Goal: Task Accomplishment & Management: Manage account settings

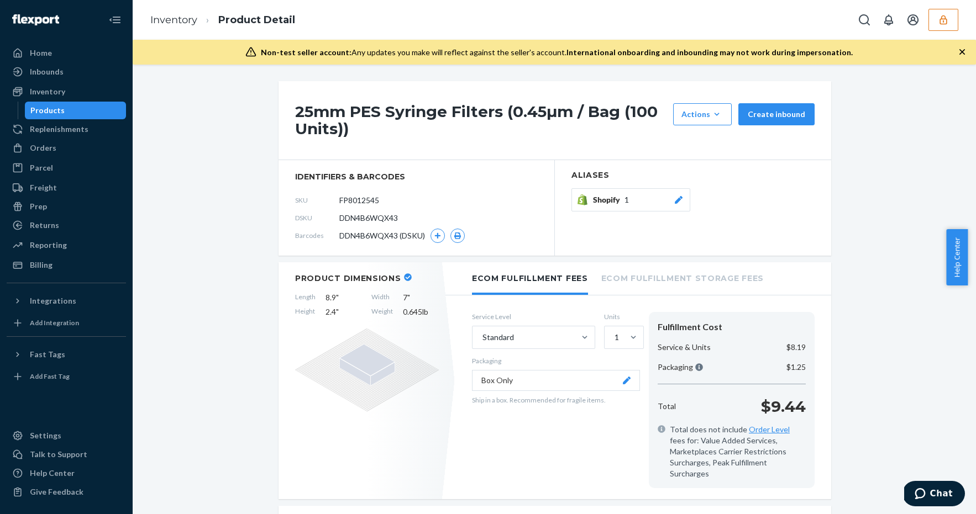
click at [939, 19] on icon "button" at bounding box center [943, 19] width 11 height 11
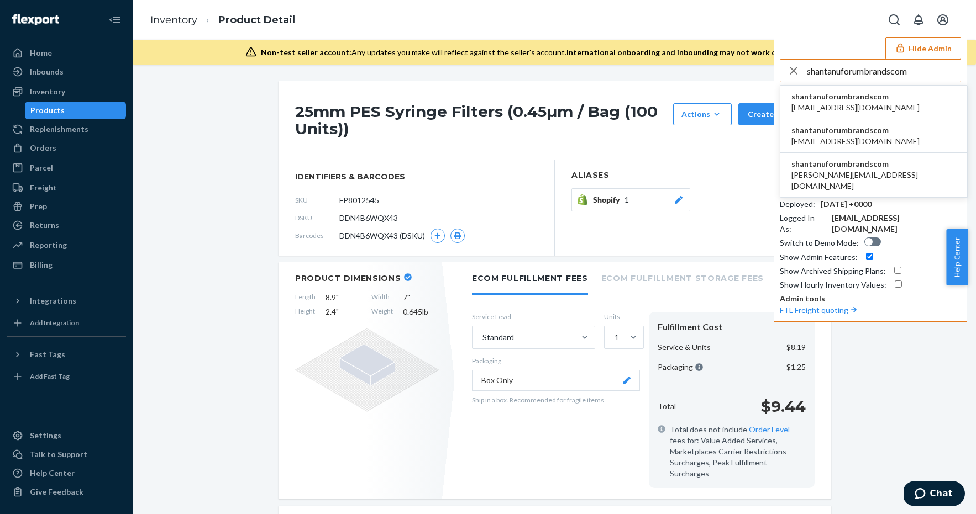
type input "shantanuforumbrandscom"
click at [867, 97] on span "shantanuforumbrandscom" at bounding box center [855, 96] width 128 height 11
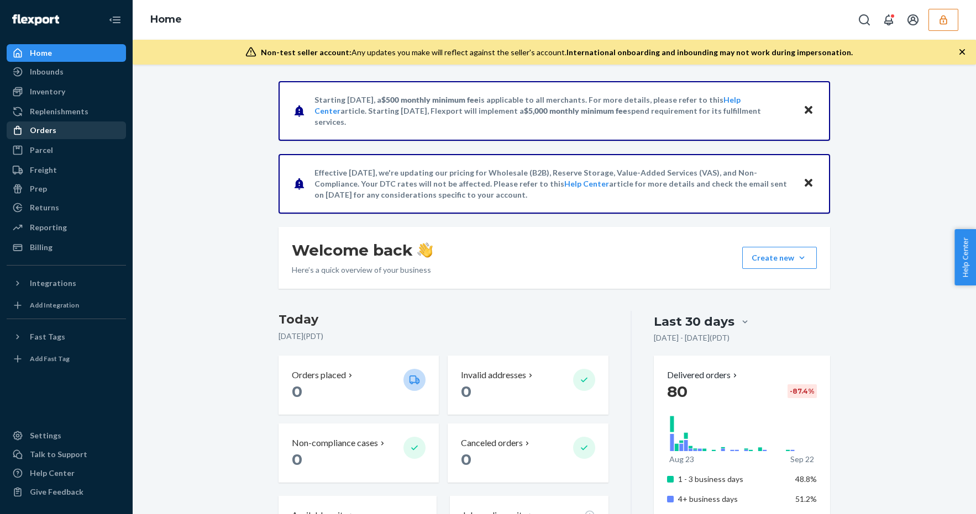
click at [67, 127] on div "Orders" at bounding box center [66, 130] width 117 height 15
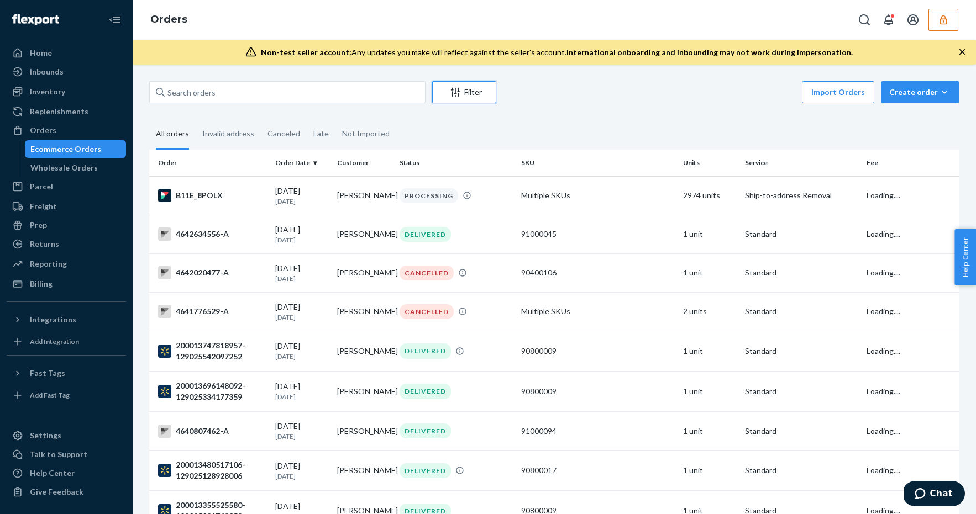
click at [480, 98] on button "Filter" at bounding box center [464, 92] width 64 height 22
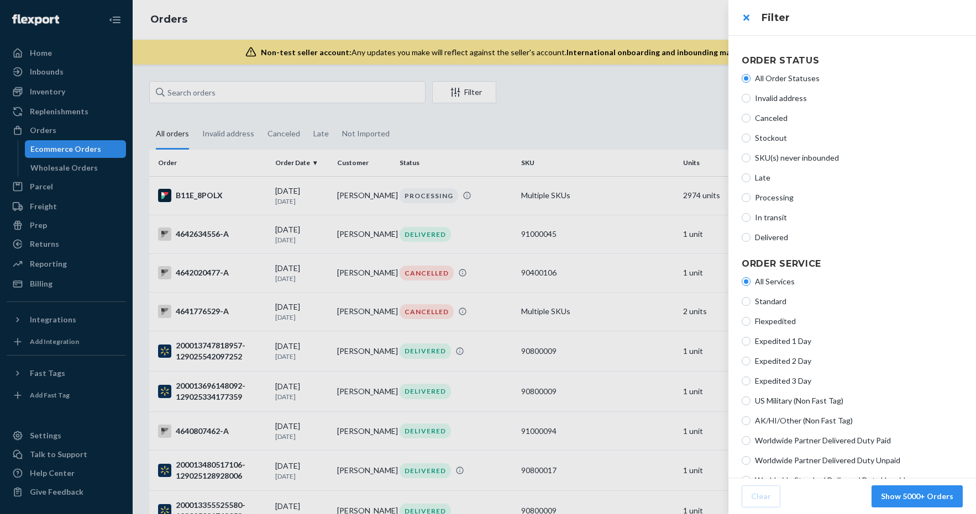
click at [588, 158] on div at bounding box center [488, 257] width 976 height 514
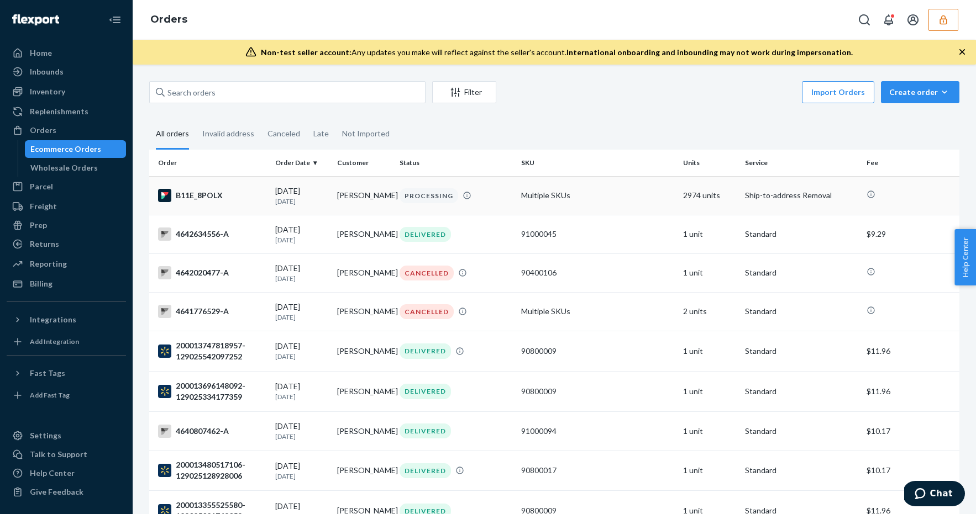
click at [611, 193] on td "Multiple SKUs" at bounding box center [598, 195] width 162 height 39
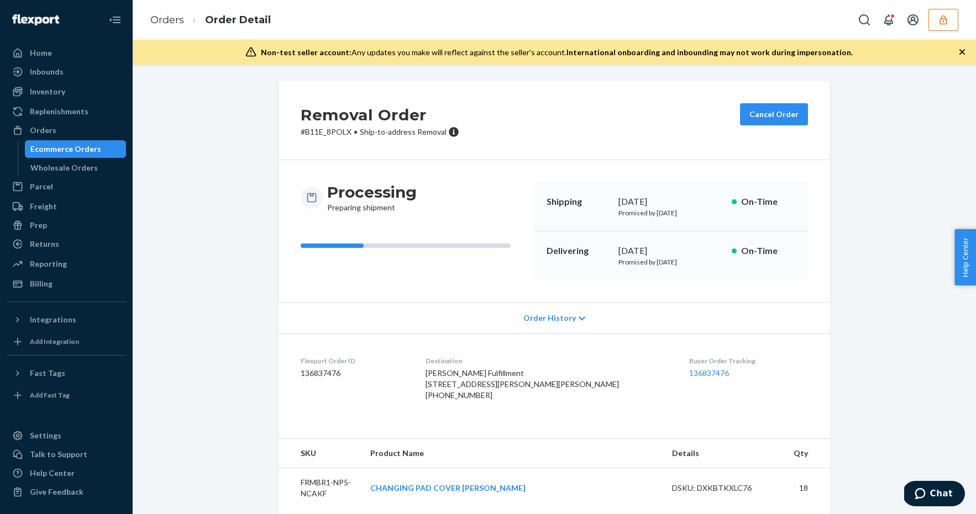
click at [937, 17] on button "button" at bounding box center [943, 20] width 30 height 22
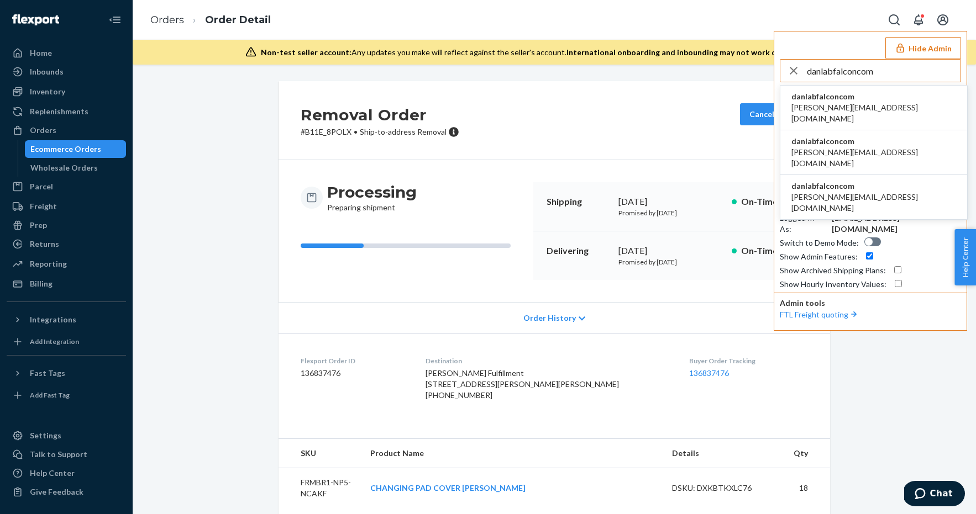
type input "danlabfalconcom"
click at [841, 102] on span "christopher@labfalcon.com" at bounding box center [873, 113] width 165 height 22
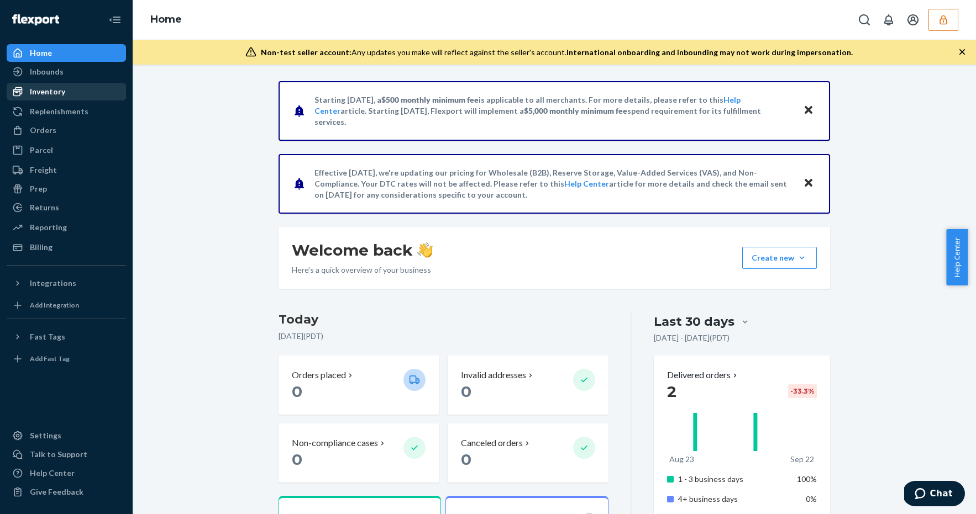
click at [66, 93] on div "Inventory" at bounding box center [66, 91] width 117 height 15
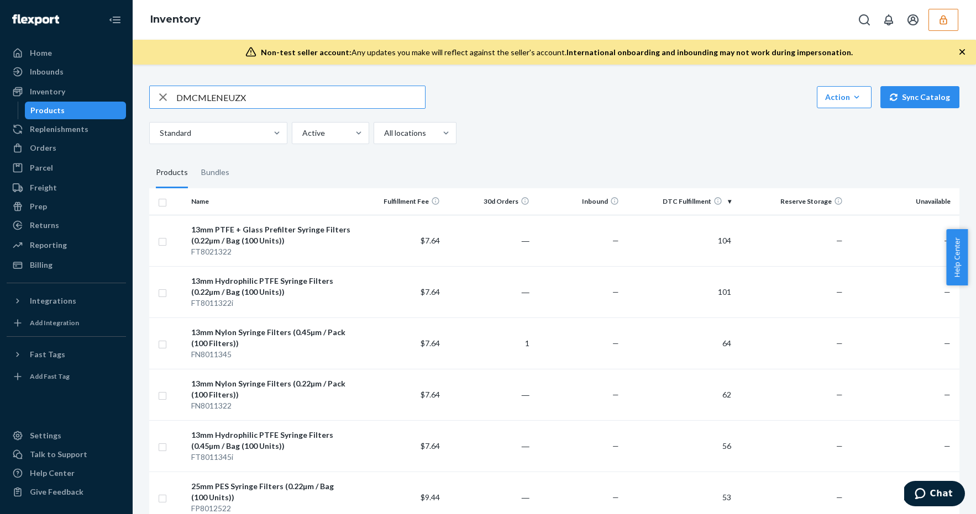
type input "DMCMLENEUZX"
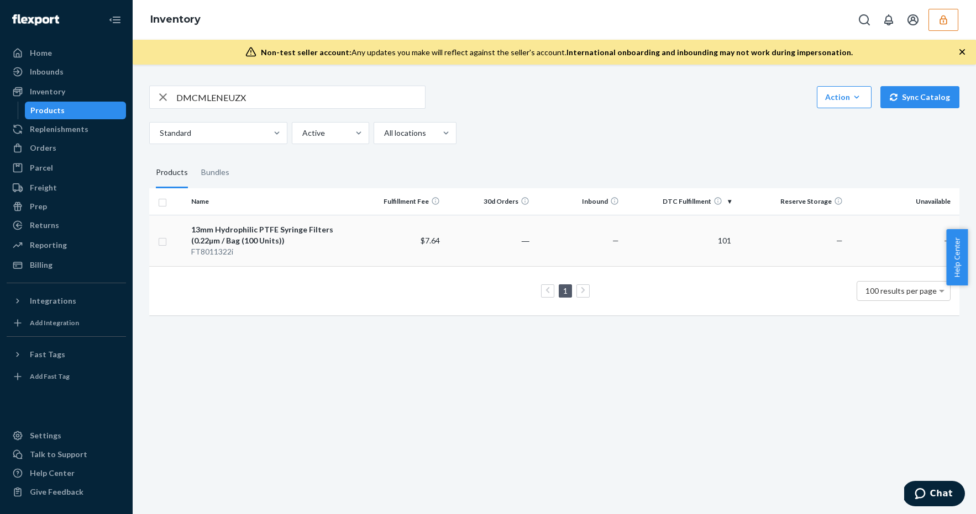
click at [350, 228] on td "13mm Hydrophilic PTFE Syringe Filters (0.22µm / Bag (100 Units)) FT8011322i" at bounding box center [271, 240] width 168 height 51
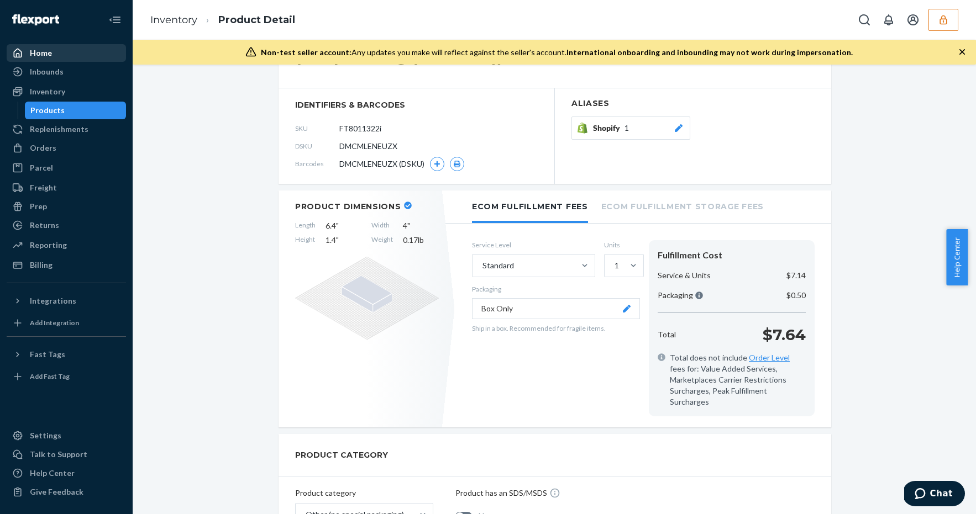
scroll to position [51, 0]
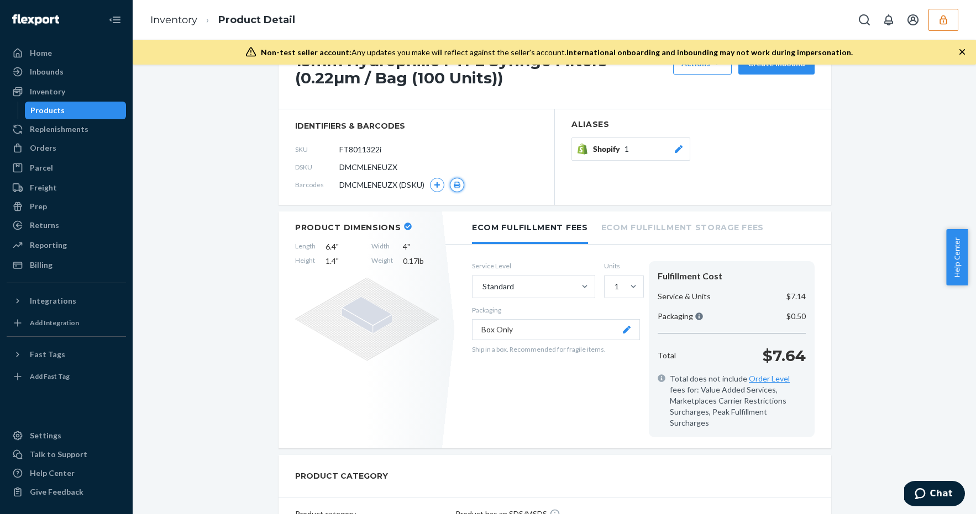
click at [455, 183] on icon "button" at bounding box center [457, 185] width 8 height 7
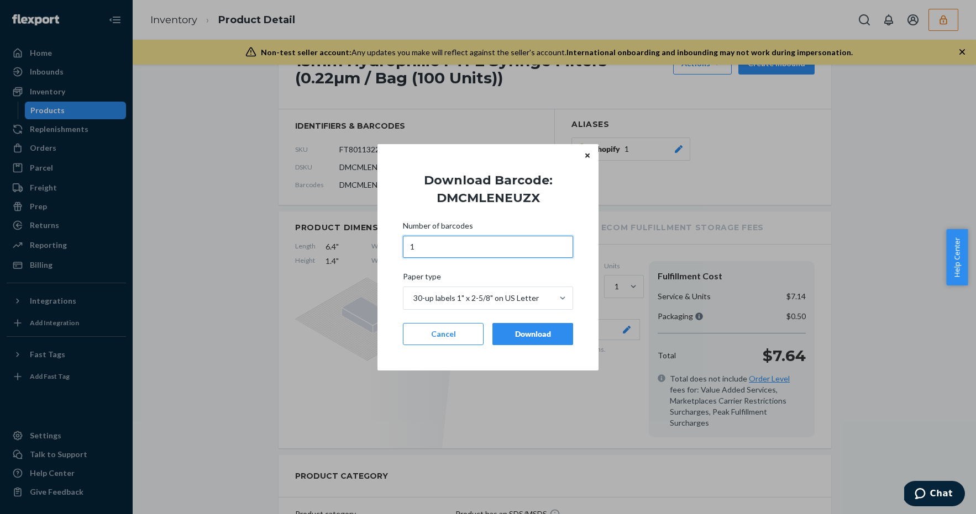
click at [445, 243] on input "1" at bounding box center [488, 247] width 170 height 22
type input "4"
click at [538, 338] on div "Download" at bounding box center [533, 334] width 62 height 11
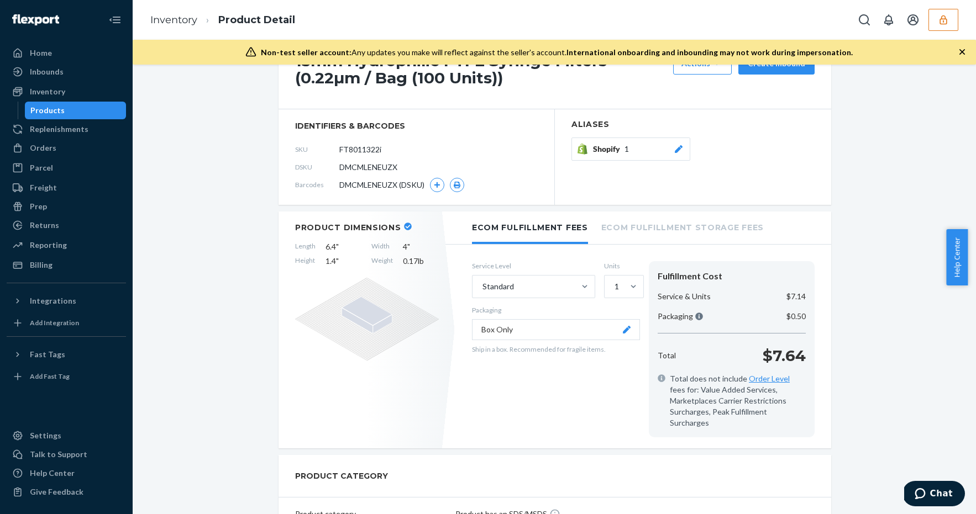
click at [941, 18] on icon "button" at bounding box center [942, 19] width 7 height 9
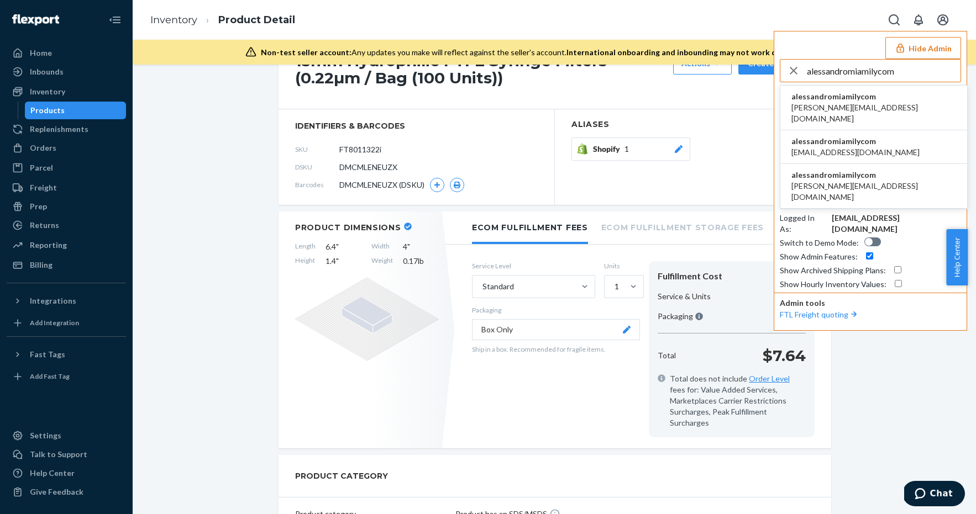
type input "alessandromiamilycom"
click at [858, 111] on span "alessandro@miamily.com" at bounding box center [873, 113] width 165 height 22
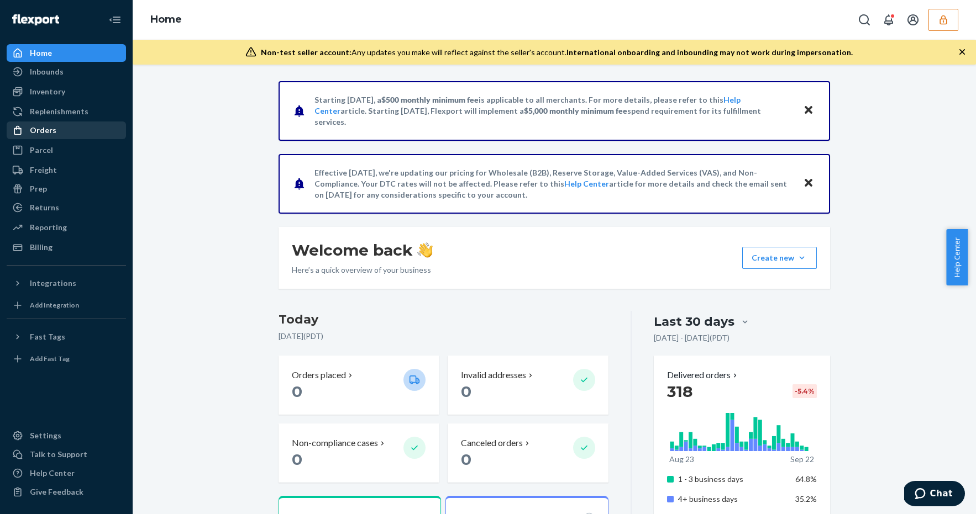
scroll to position [208, 0]
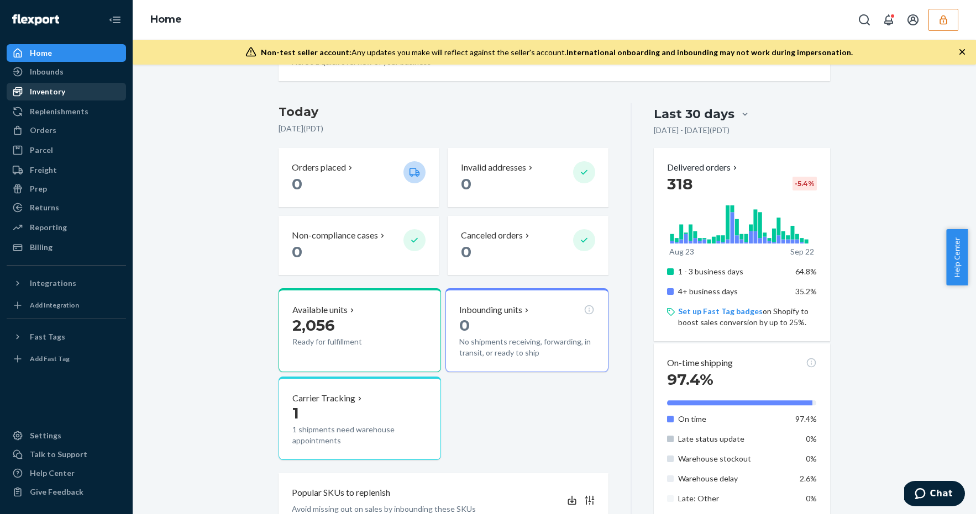
click at [73, 87] on div "Inventory" at bounding box center [66, 91] width 117 height 15
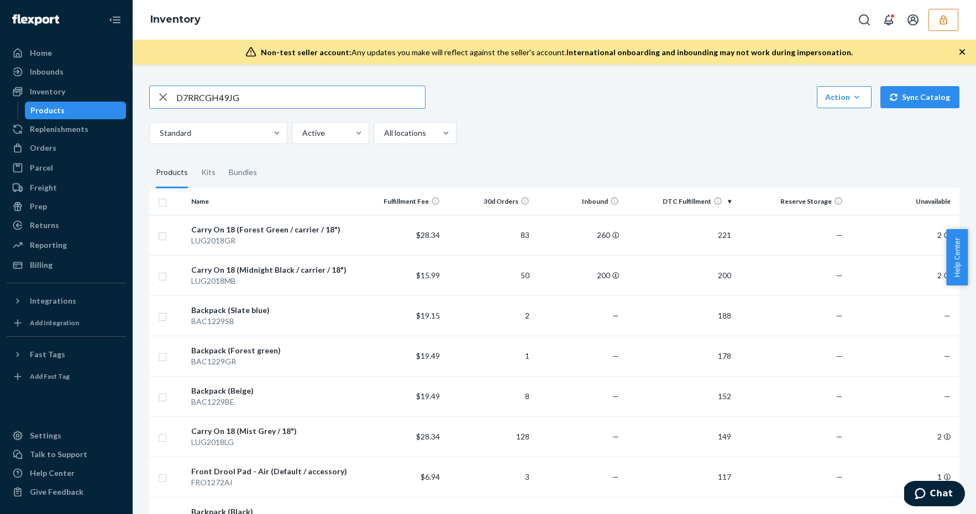
type input "D7RRCGH49JG"
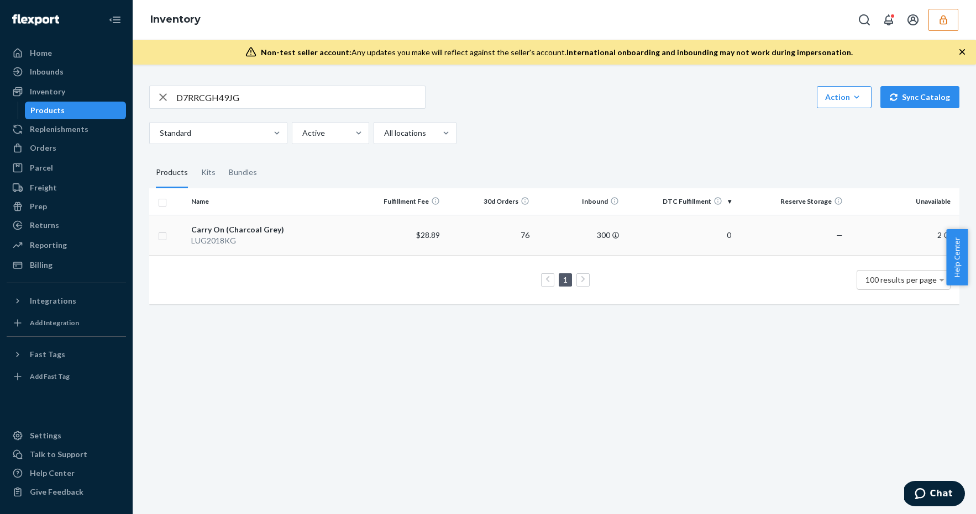
click at [374, 230] on td "$28.89" at bounding box center [400, 235] width 90 height 40
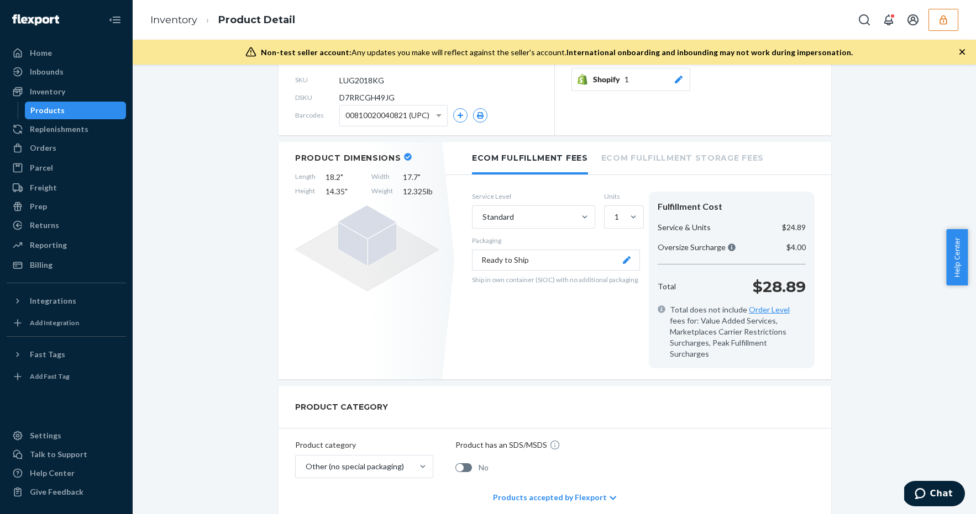
scroll to position [106, 0]
click at [360, 101] on span "D7RRCGH49JG" at bounding box center [366, 99] width 55 height 11
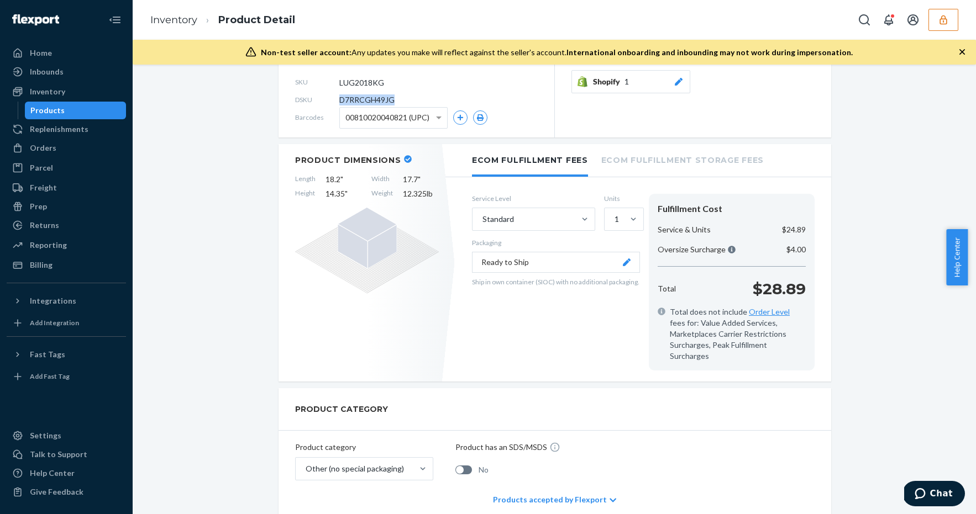
click at [360, 101] on span "D7RRCGH49JG" at bounding box center [366, 99] width 55 height 11
copy span "D7RRCGH49JG"
click at [62, 141] on div "Orders" at bounding box center [66, 147] width 117 height 15
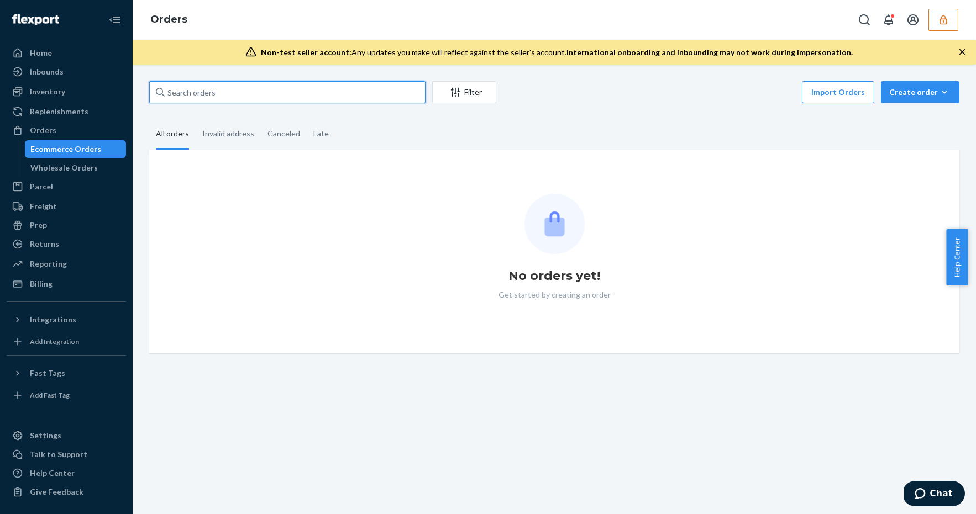
click at [224, 93] on input "text" at bounding box center [287, 92] width 276 height 22
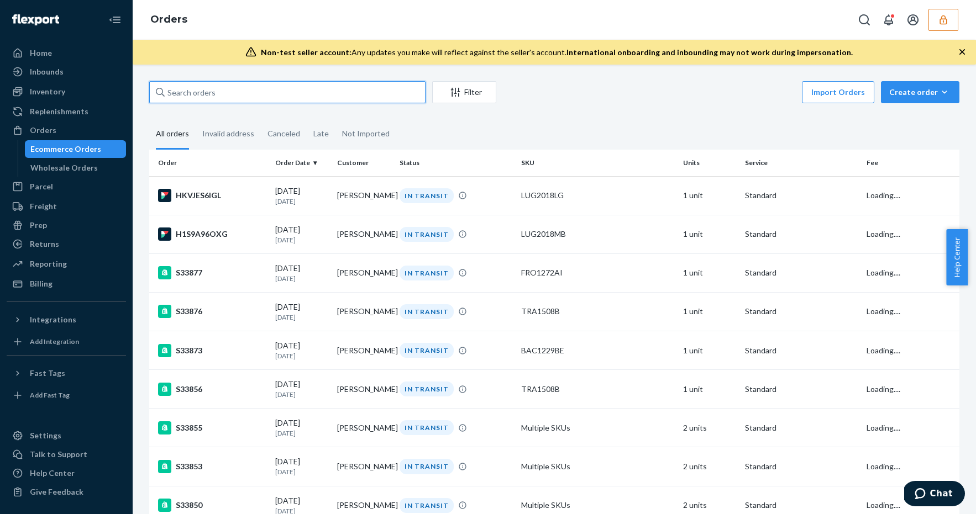
paste input "D7RRCGH49JG"
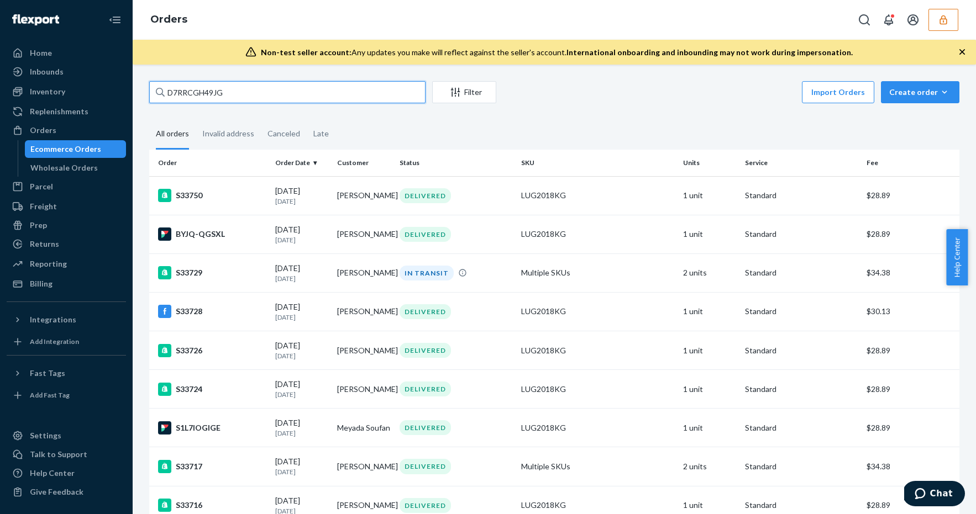
type input "D7RRCGH49JG"
click at [222, 131] on div "Invalid address" at bounding box center [228, 134] width 52 height 30
click at [196, 119] on input "Invalid address" at bounding box center [196, 119] width 0 height 0
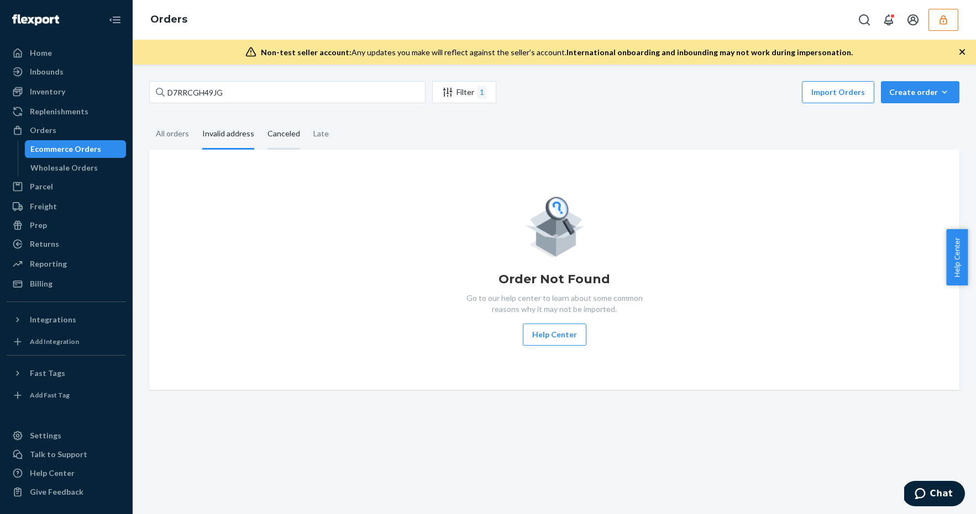
click at [295, 128] on div "Canceled" at bounding box center [283, 134] width 33 height 30
click at [261, 119] on input "Canceled" at bounding box center [261, 119] width 0 height 0
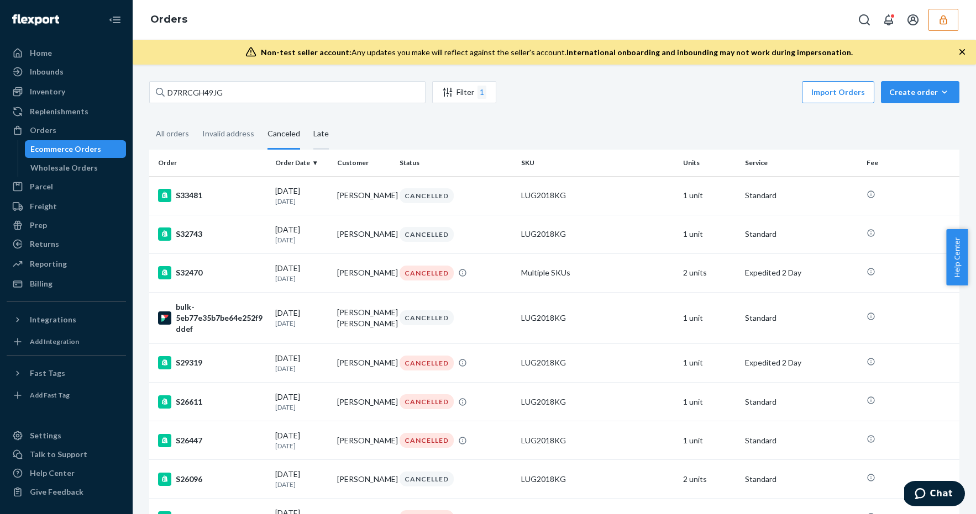
click at [323, 129] on div "Late" at bounding box center [320, 134] width 15 height 30
click at [307, 119] on input "Late" at bounding box center [307, 119] width 0 height 0
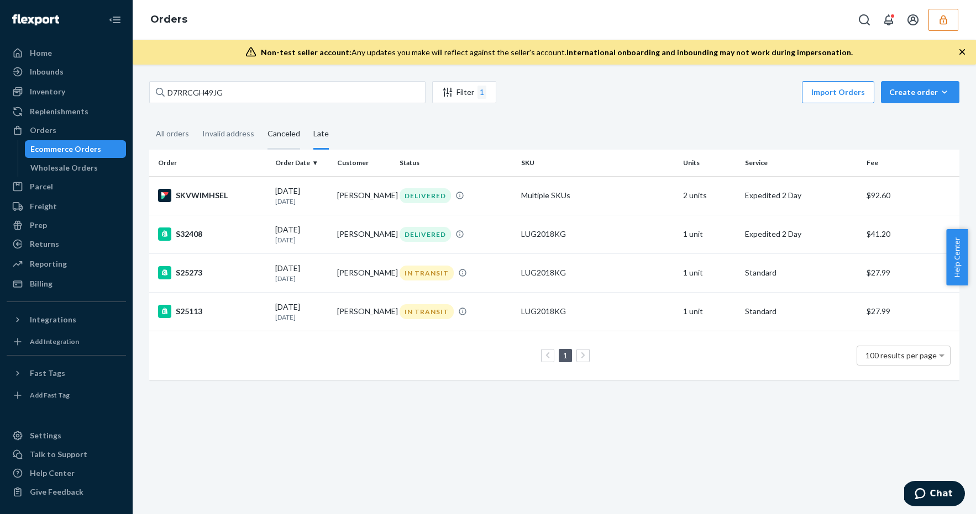
click at [265, 132] on div "Canceled" at bounding box center [284, 134] width 46 height 30
click at [261, 119] on input "Canceled" at bounding box center [261, 119] width 0 height 0
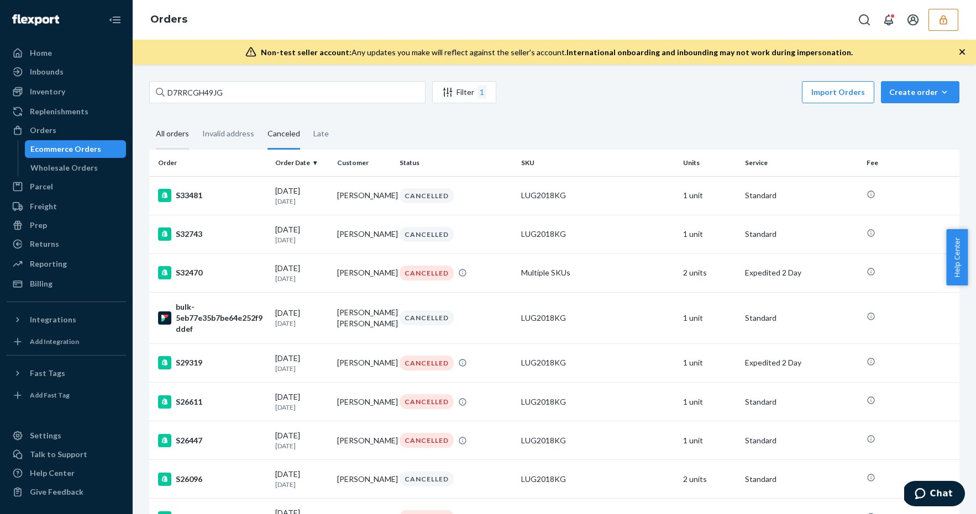
click at [177, 134] on div "All orders" at bounding box center [172, 134] width 33 height 30
click at [149, 119] on input "All orders" at bounding box center [149, 119] width 0 height 0
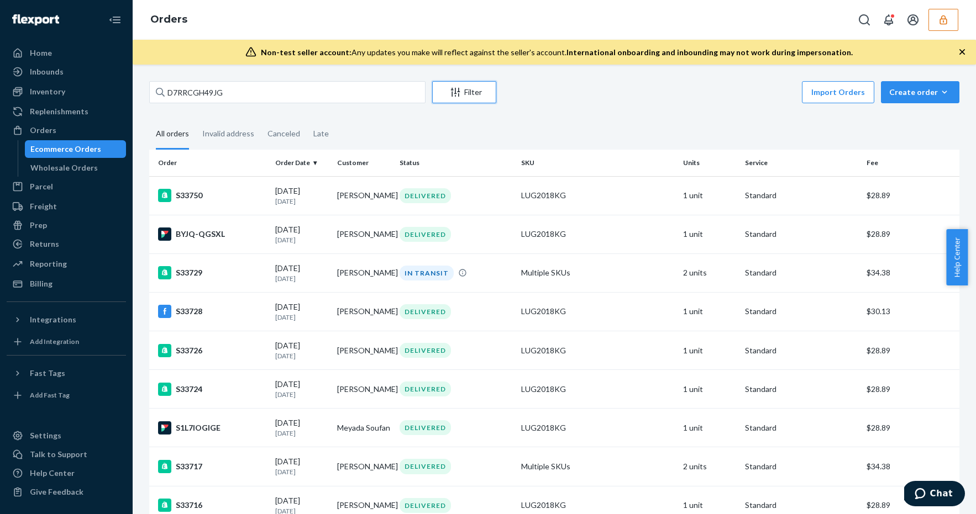
click at [452, 93] on icon "Filter" at bounding box center [455, 92] width 11 height 11
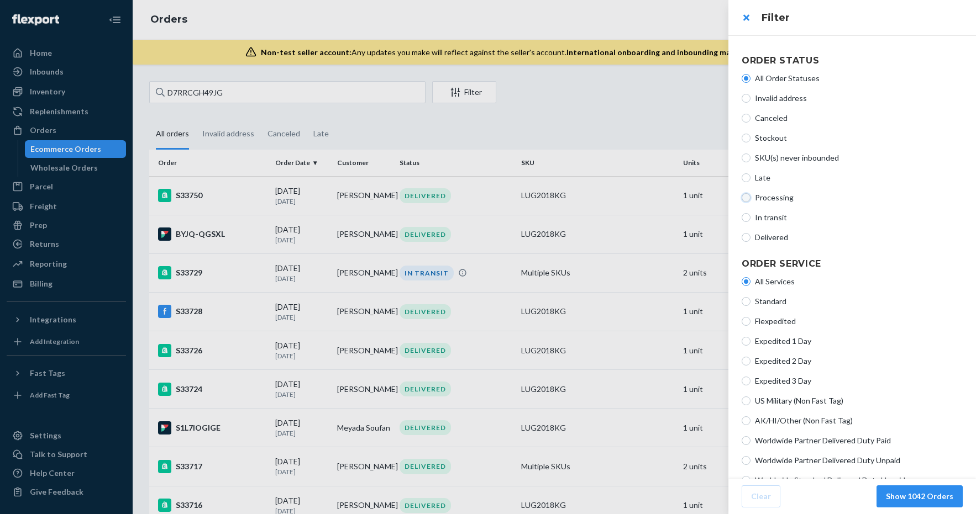
click at [750, 196] on input "Processing" at bounding box center [746, 197] width 9 height 9
radio input "true"
radio input "false"
click at [936, 496] on button "Show 0 Orders" at bounding box center [926, 497] width 73 height 22
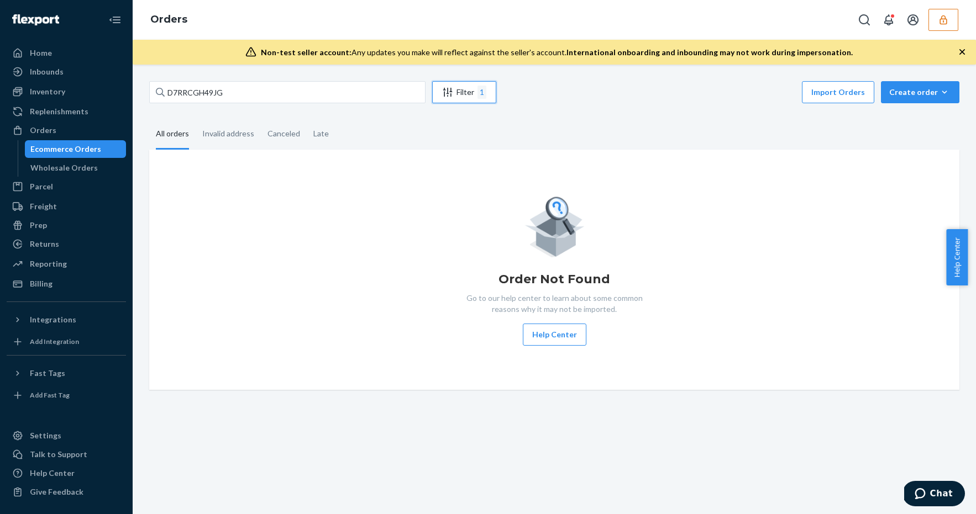
click at [460, 93] on div "Filter 1" at bounding box center [464, 92] width 63 height 13
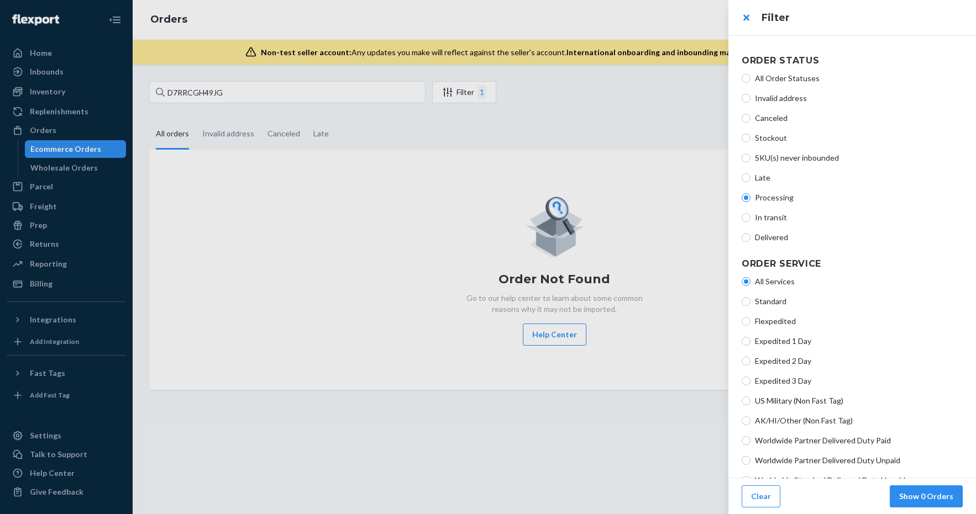
click at [751, 78] on label "All Order Statuses" at bounding box center [852, 78] width 221 height 11
click at [750, 78] on input "All Order Statuses" at bounding box center [746, 78] width 9 height 9
radio input "true"
radio input "false"
click at [930, 498] on button "Show 1042 Orders" at bounding box center [919, 497] width 86 height 22
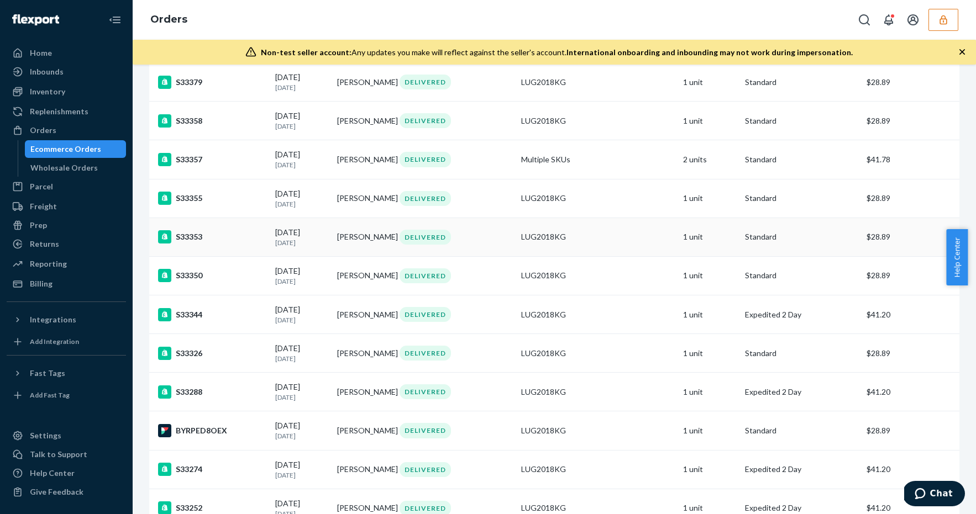
scroll to position [3671, 0]
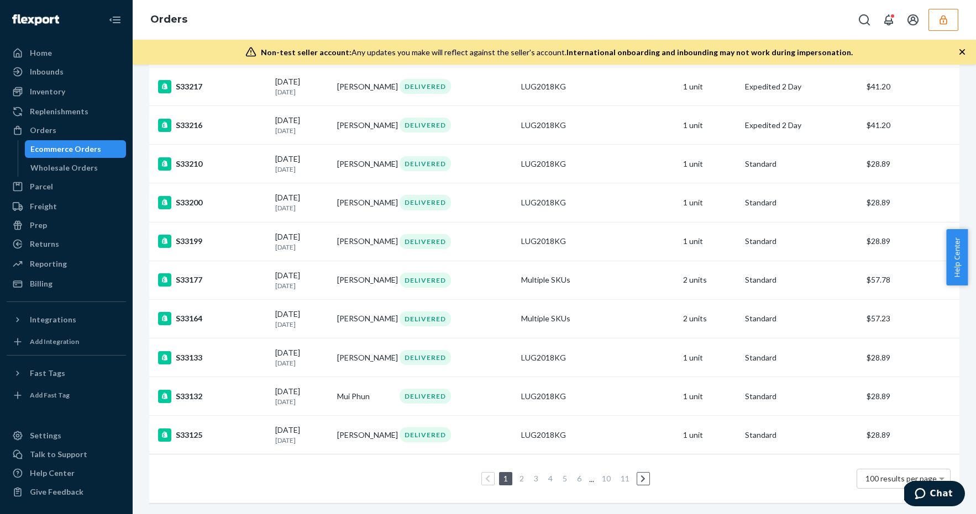
click at [518, 474] on link "2" at bounding box center [521, 478] width 9 height 9
click at [533, 474] on link "3" at bounding box center [536, 478] width 9 height 9
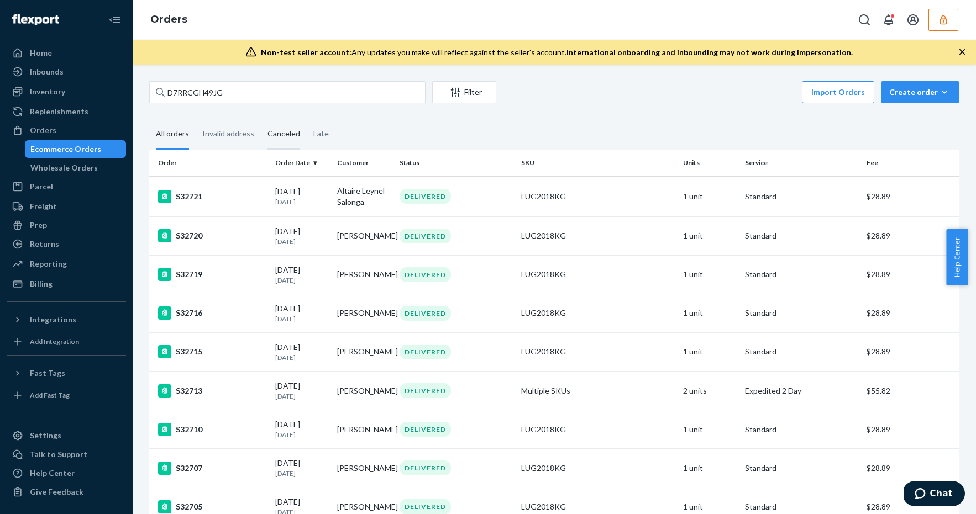
click at [278, 129] on div "Canceled" at bounding box center [283, 134] width 33 height 30
click at [261, 119] on input "Canceled" at bounding box center [261, 119] width 0 height 0
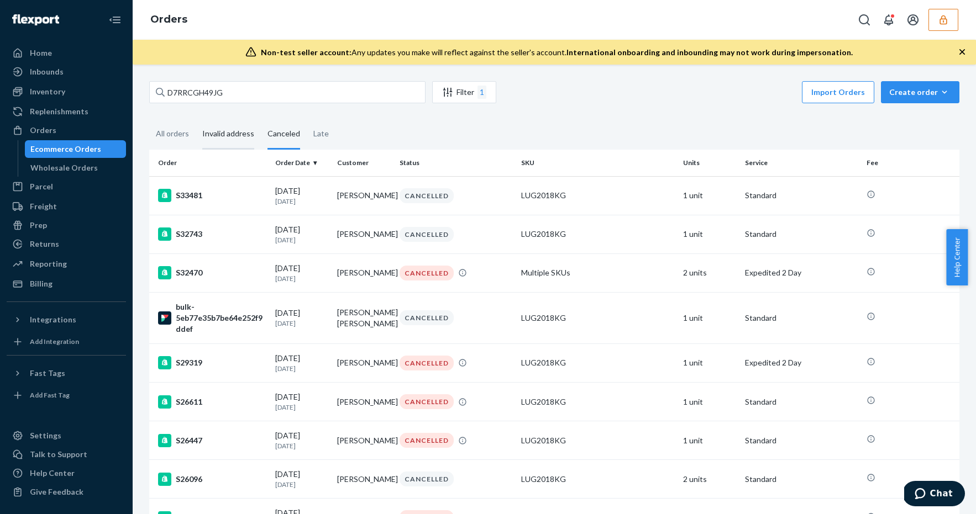
click at [232, 132] on div "Invalid address" at bounding box center [228, 134] width 52 height 30
click at [196, 119] on input "Invalid address" at bounding box center [196, 119] width 0 height 0
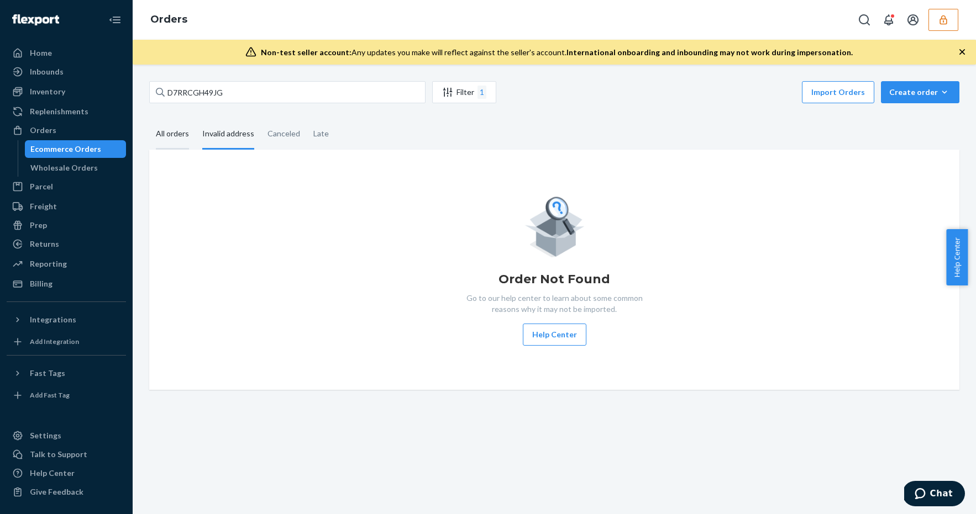
click at [186, 134] on div "All orders" at bounding box center [172, 134] width 33 height 30
click at [149, 119] on input "All orders" at bounding box center [149, 119] width 0 height 0
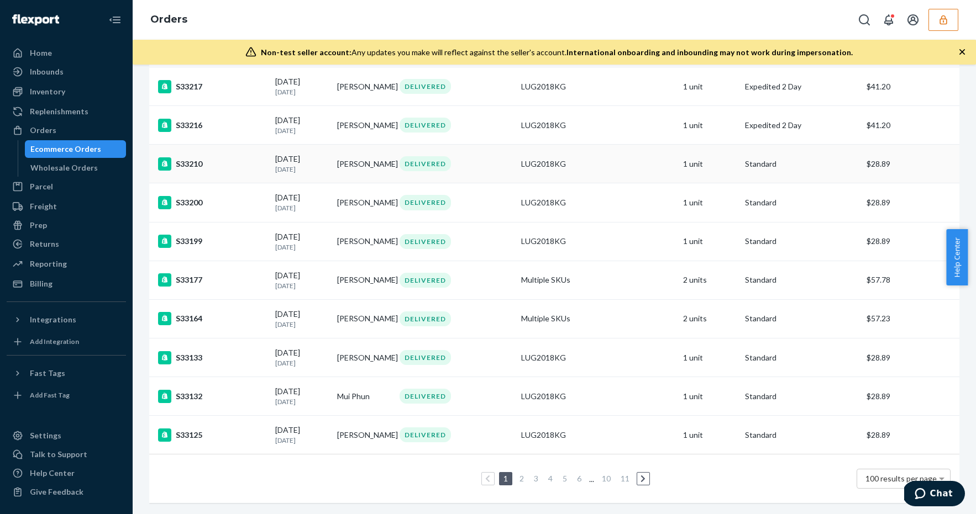
scroll to position [3671, 0]
click at [563, 474] on link "5" at bounding box center [564, 478] width 9 height 9
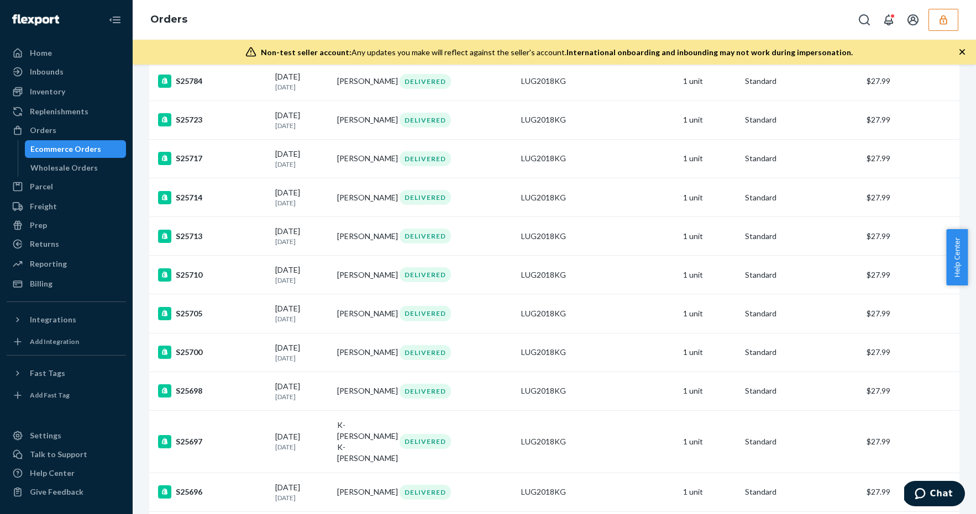
scroll to position [3702, 0]
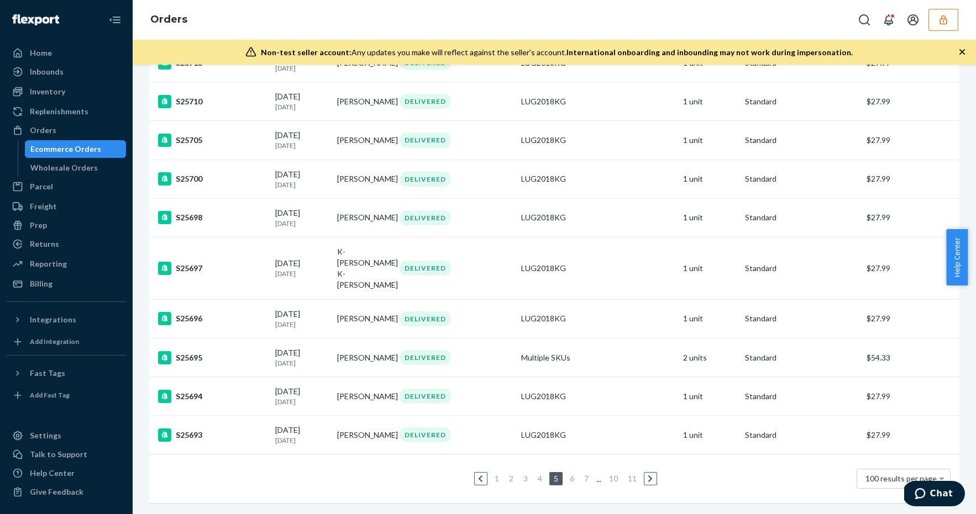
click at [568, 474] on link "6" at bounding box center [572, 478] width 9 height 9
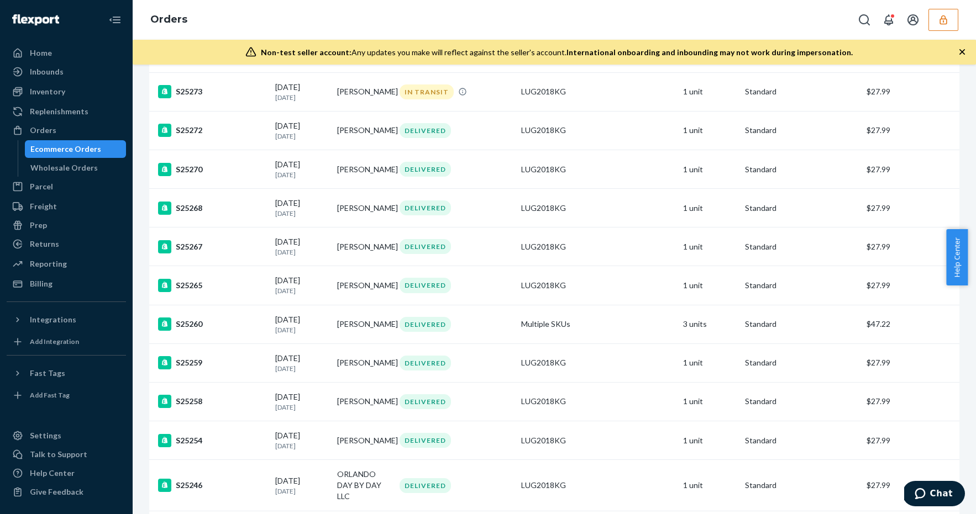
scroll to position [3674, 0]
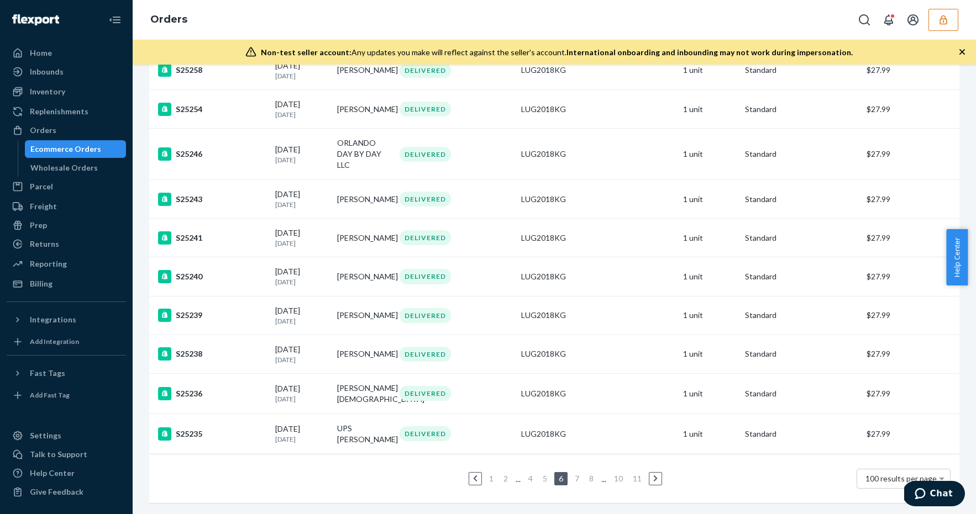
click at [575, 474] on link "7" at bounding box center [577, 478] width 9 height 9
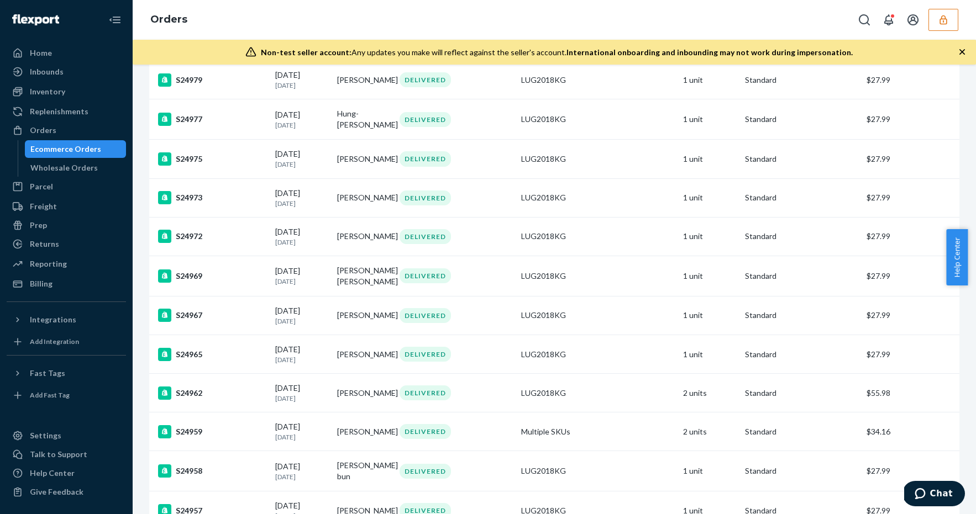
scroll to position [3700, 0]
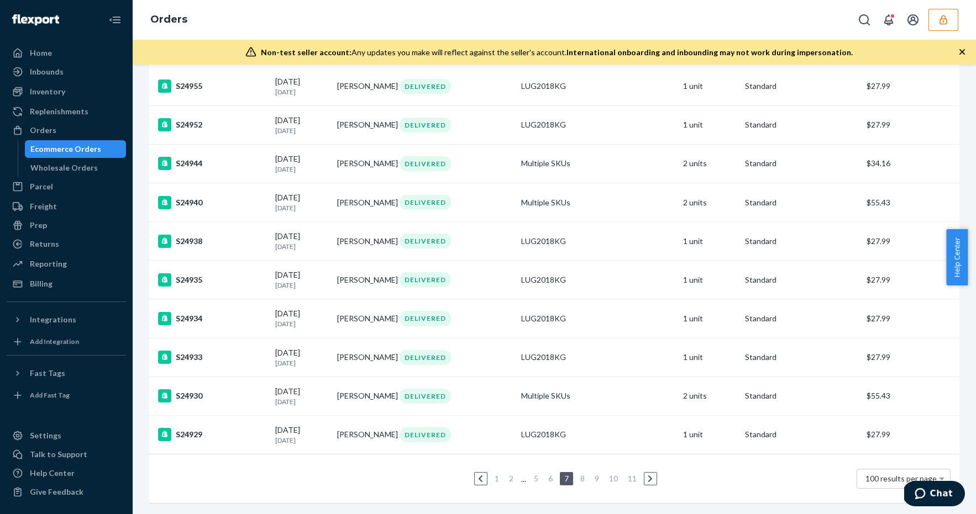
click at [580, 474] on link "8" at bounding box center [582, 478] width 9 height 9
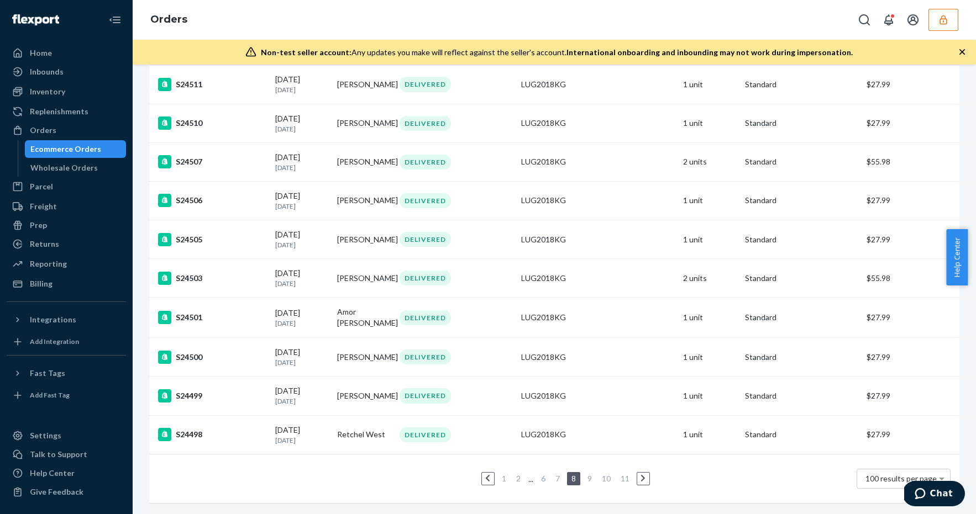
scroll to position [3663, 0]
click at [588, 474] on link "9" at bounding box center [589, 478] width 9 height 9
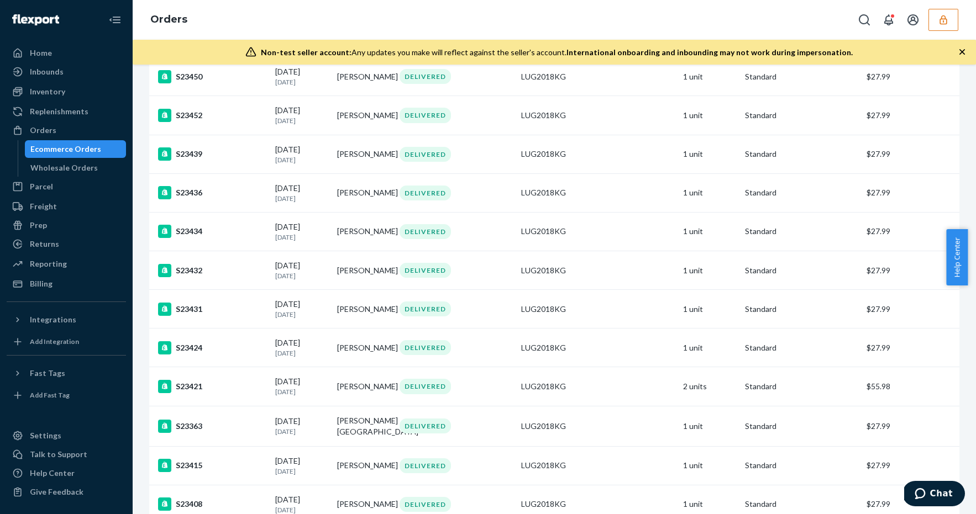
scroll to position [3711, 0]
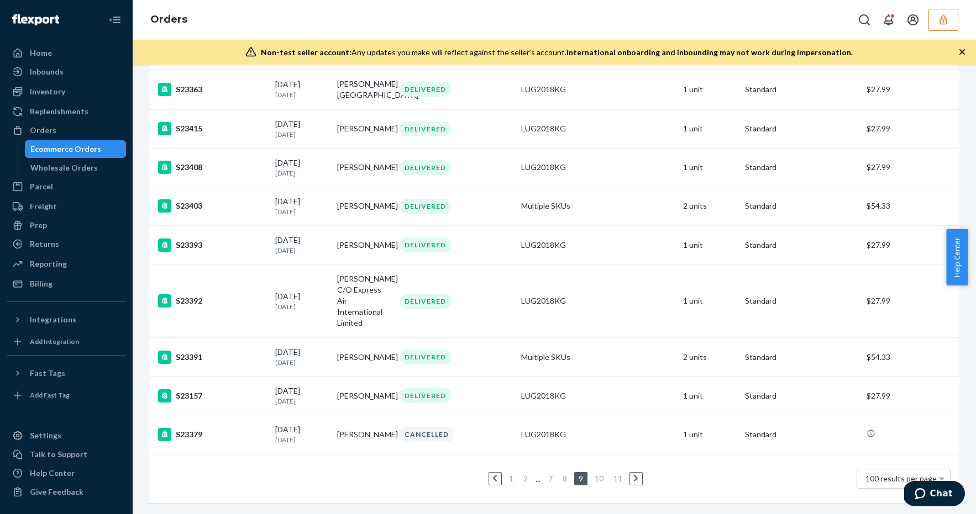
click at [592, 474] on link "10" at bounding box center [598, 478] width 13 height 9
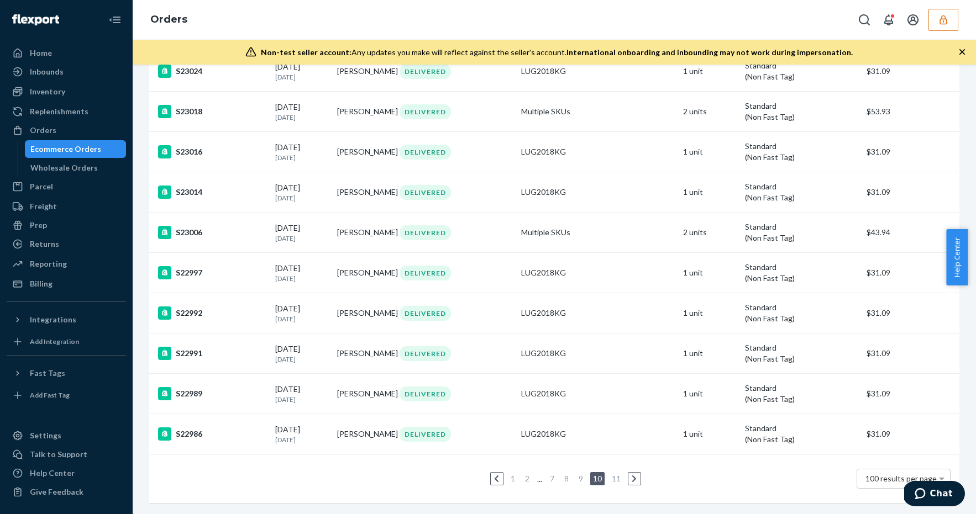
scroll to position [3702, 0]
click at [610, 474] on link "11" at bounding box center [616, 478] width 13 height 9
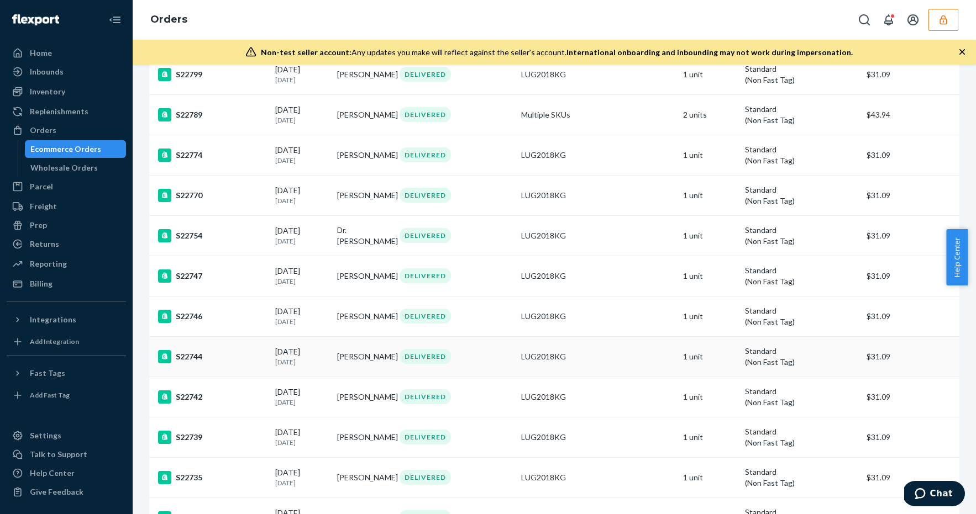
scroll to position [1424, 0]
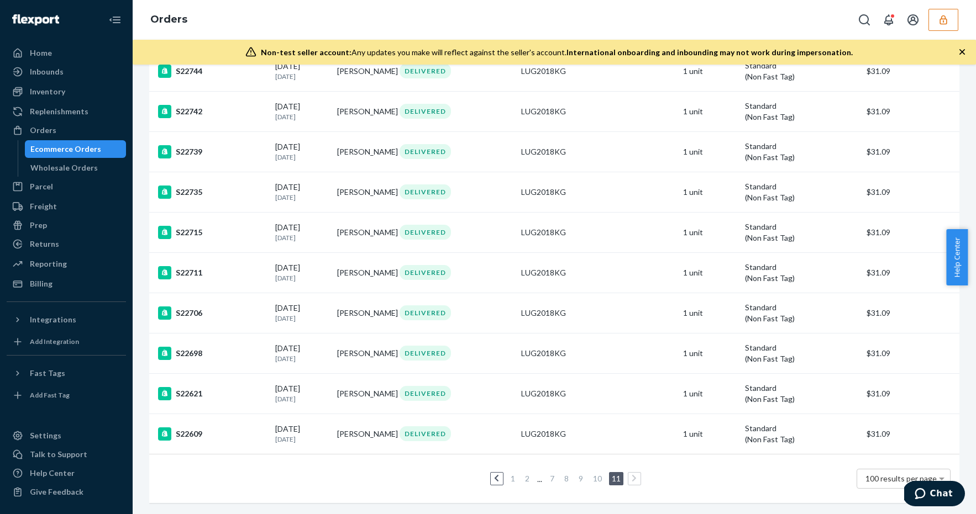
click at [548, 474] on link "7" at bounding box center [552, 478] width 9 height 9
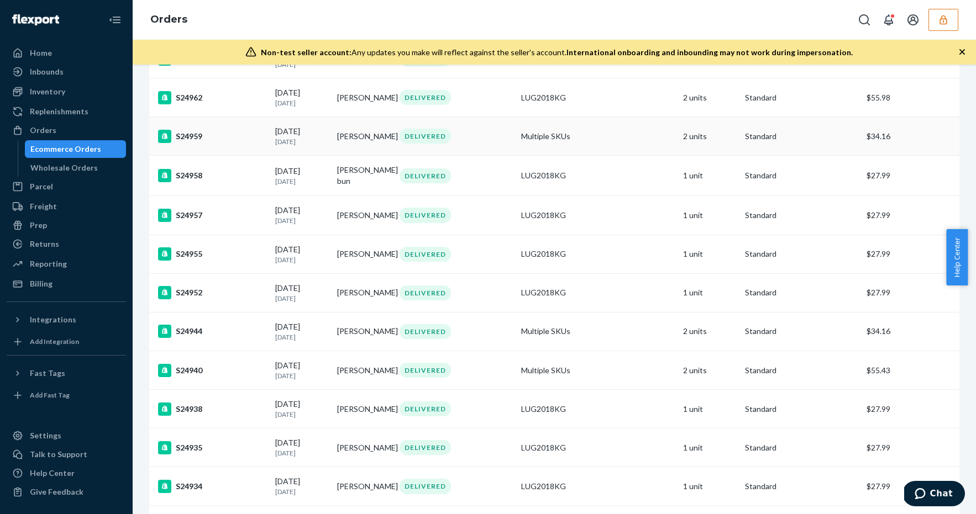
scroll to position [3700, 0]
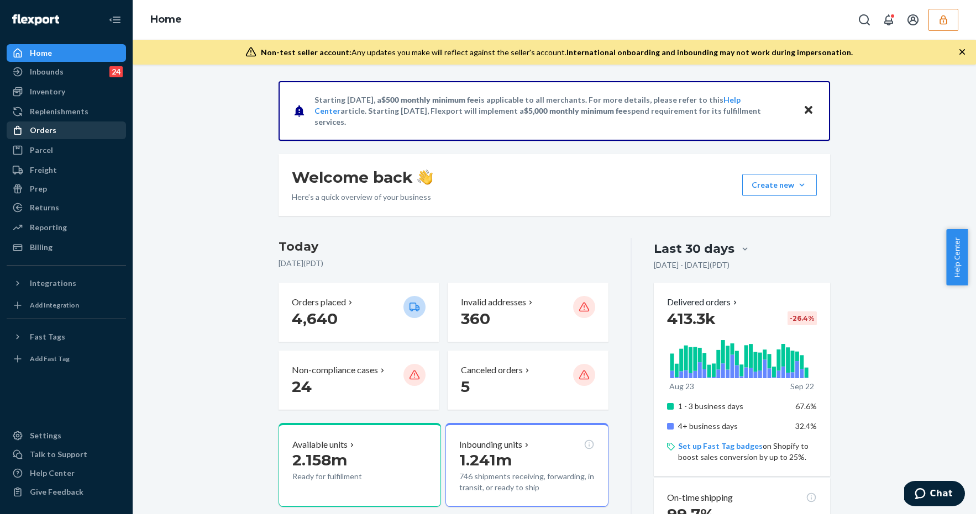
click at [80, 124] on div "Orders" at bounding box center [66, 130] width 117 height 15
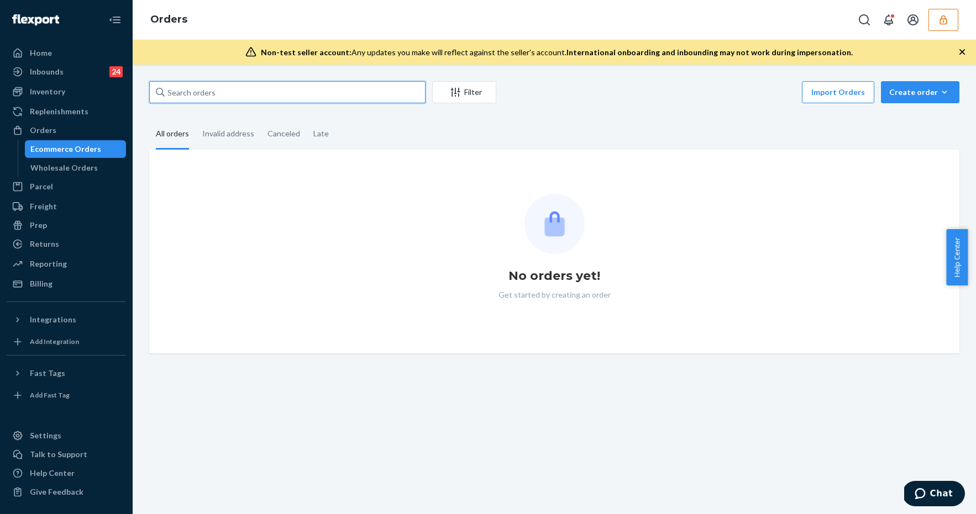
click at [218, 88] on input "text" at bounding box center [287, 92] width 276 height 22
paste input "136503744"
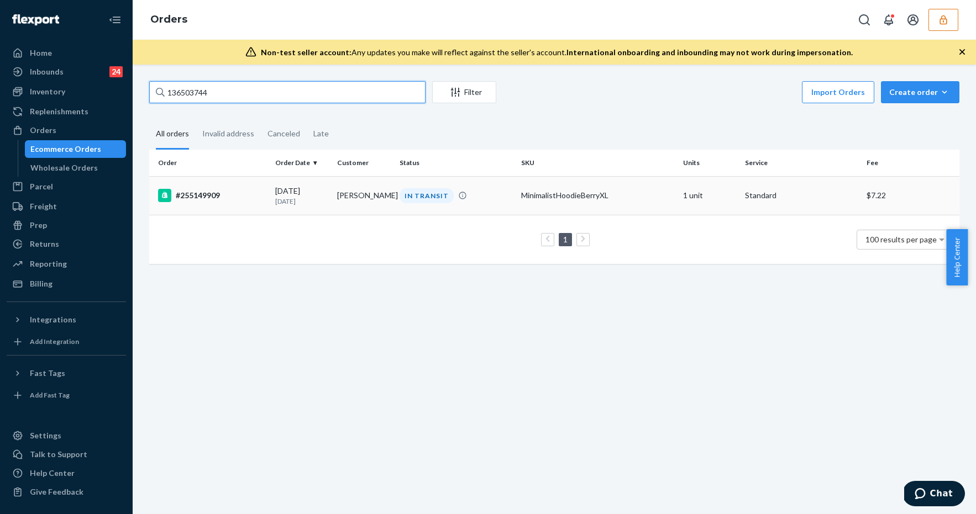
type input "136503744"
click at [254, 197] on div "#255149909" at bounding box center [212, 195] width 108 height 13
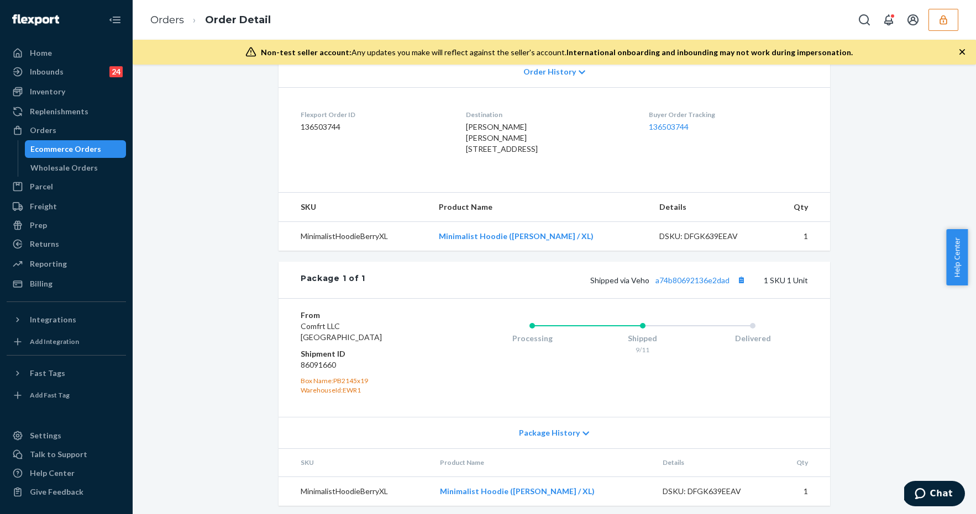
scroll to position [273, 0]
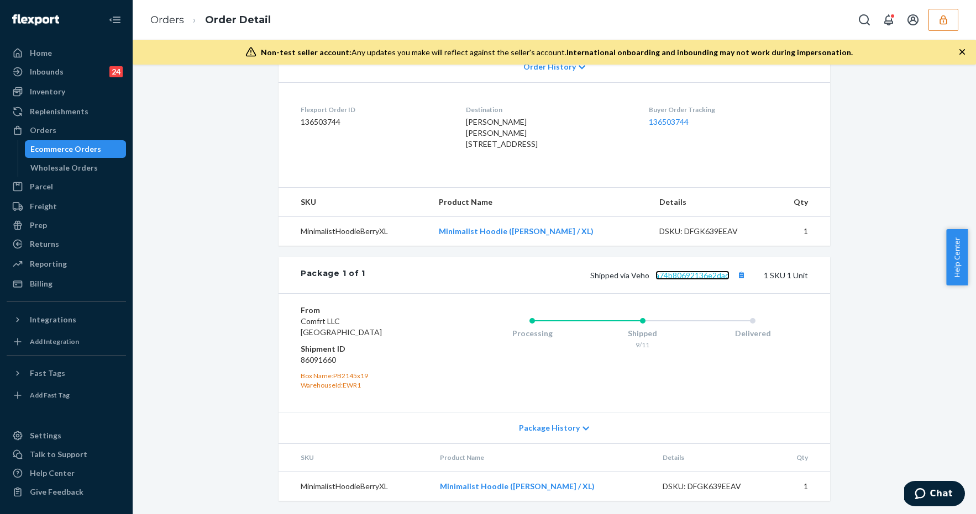
click at [708, 276] on link "a74b80692136e2dad" at bounding box center [692, 275] width 74 height 9
click at [944, 19] on icon "button" at bounding box center [943, 19] width 11 height 11
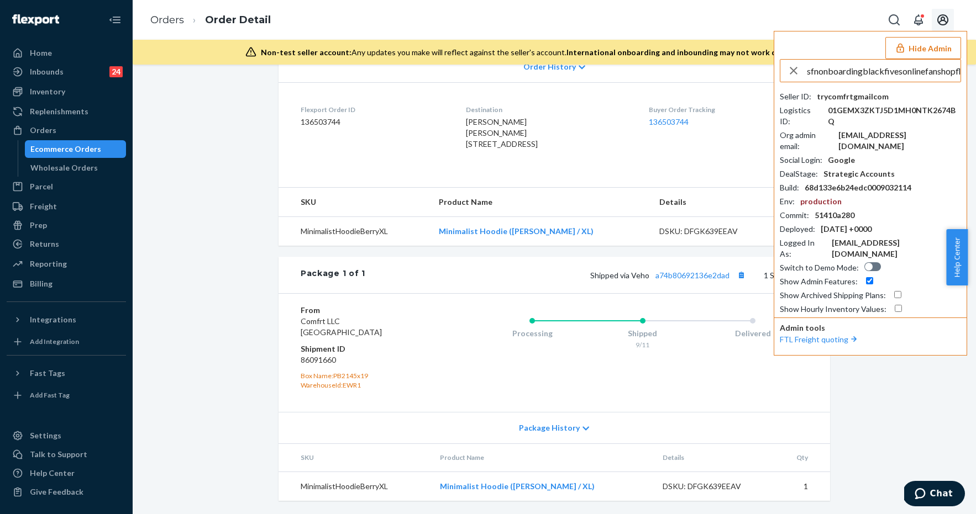
scroll to position [0, 43]
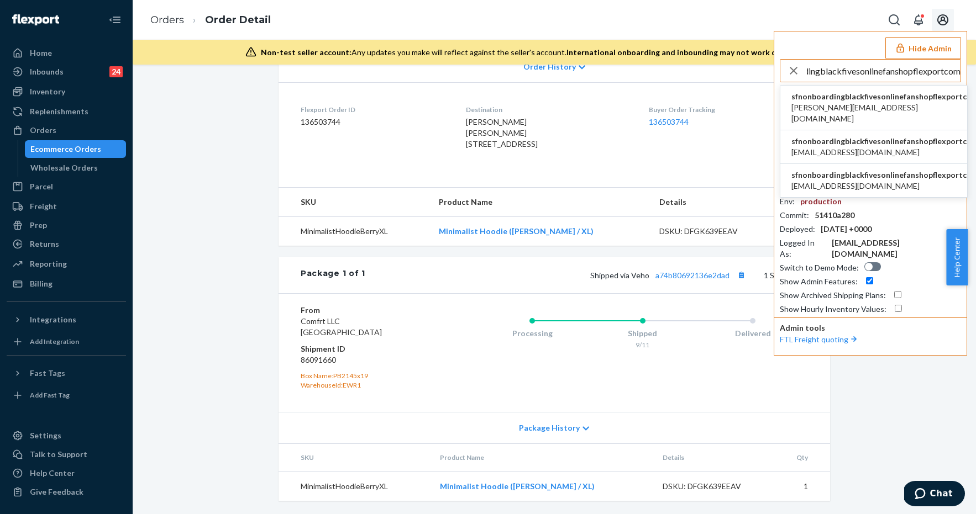
type input "sfnonboardingblackfivesonlinefanshopflexportcom"
click at [840, 97] on span "sfnonboardingblackfivesonlinefanshopflexportcom" at bounding box center [884, 96] width 187 height 11
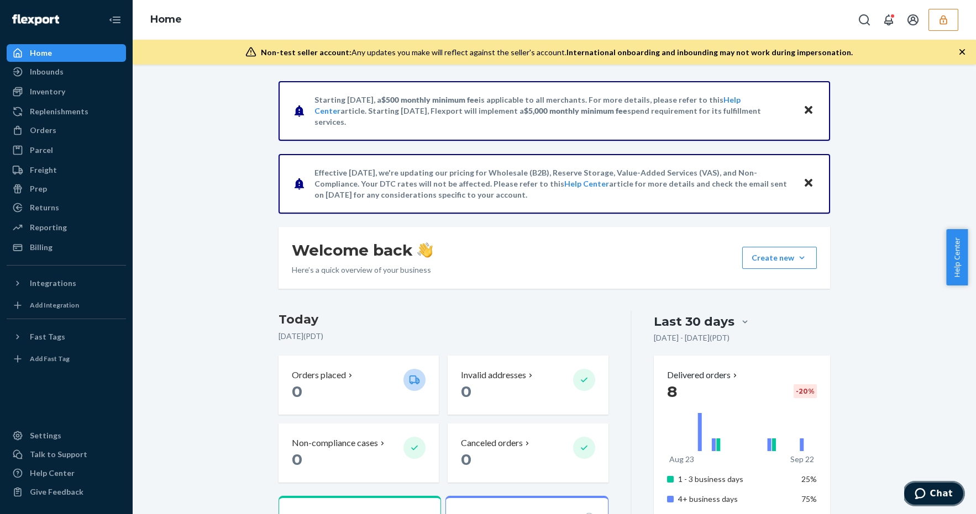
click at [946, 498] on span "Chat" at bounding box center [941, 494] width 23 height 10
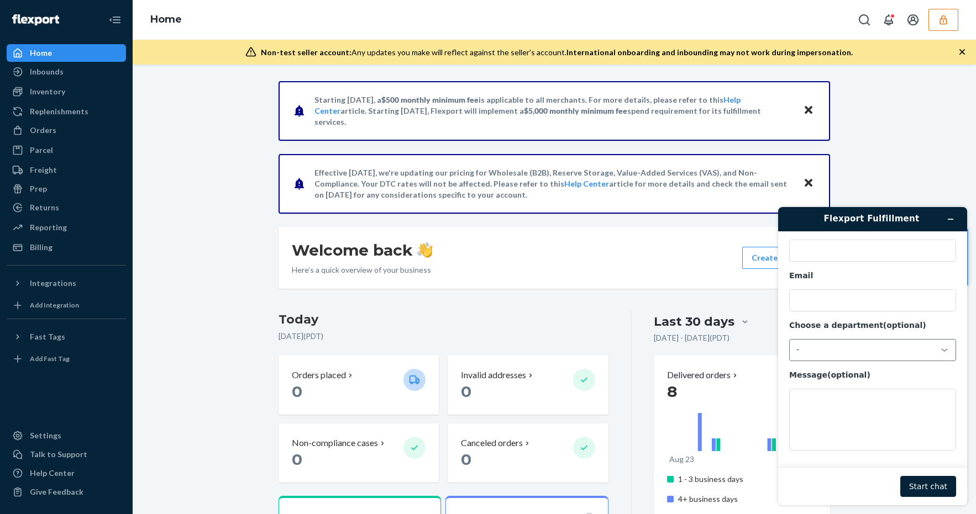
scroll to position [35, 0]
click at [948, 219] on icon "Minimize widget" at bounding box center [950, 219] width 5 height 0
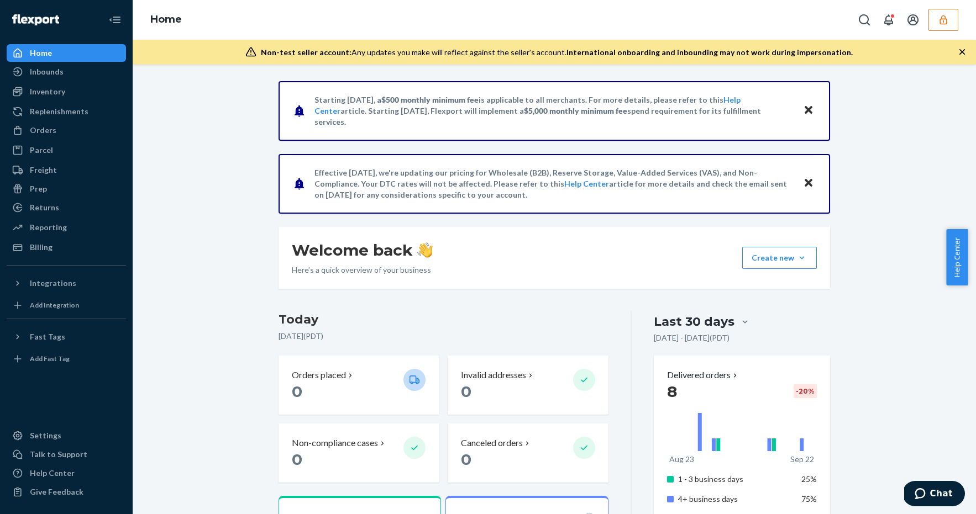
click at [934, 19] on button "button" at bounding box center [943, 20] width 30 height 22
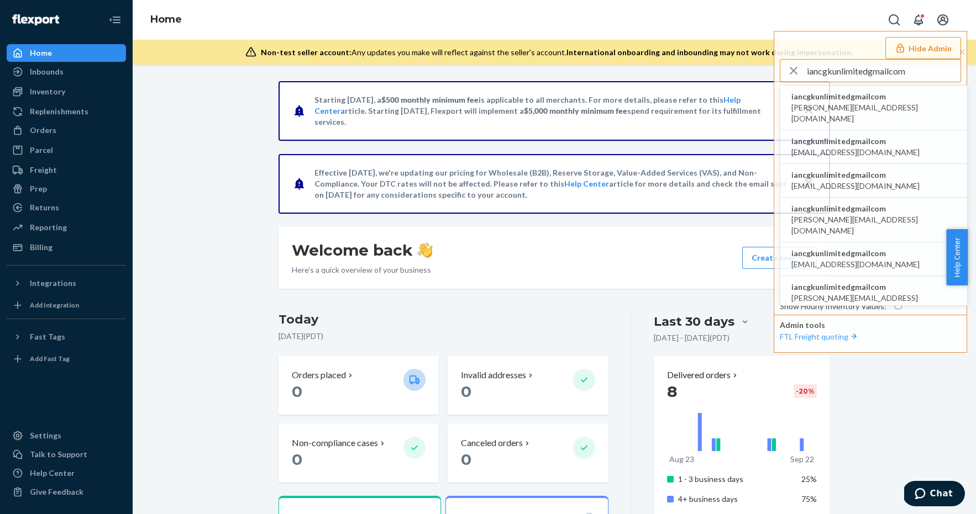
type input "iancgkunlimitedgmailcom"
click at [876, 97] on span "iancgkunlimitedgmailcom" at bounding box center [873, 96] width 165 height 11
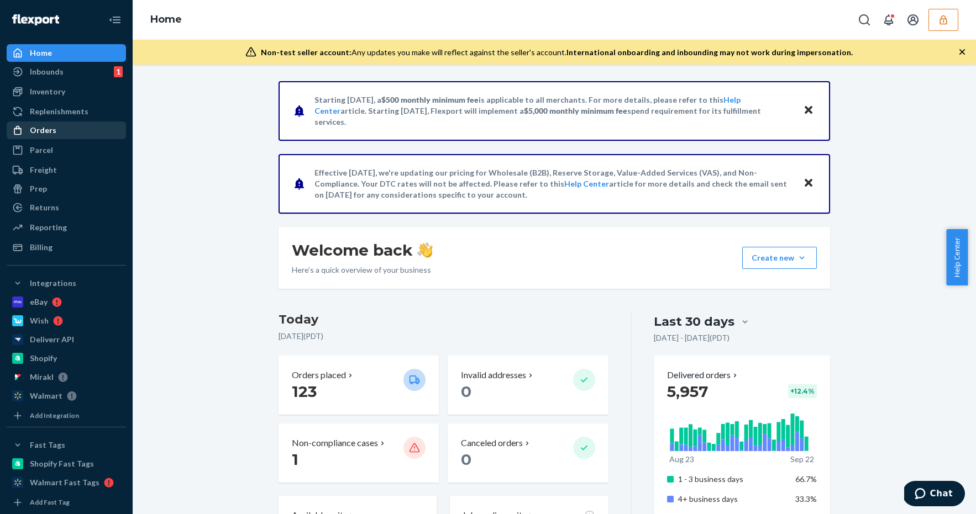
click at [87, 133] on div "Orders" at bounding box center [66, 130] width 117 height 15
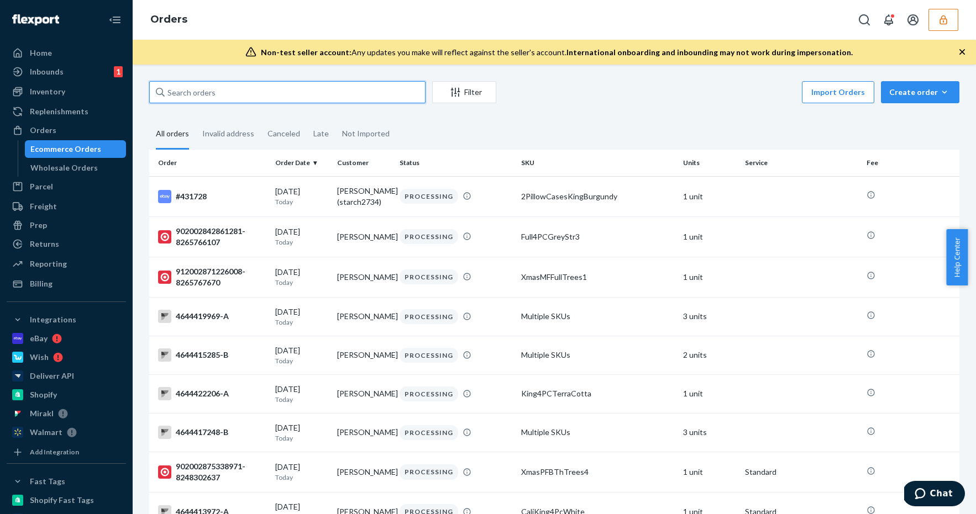
click at [201, 91] on input "text" at bounding box center [287, 92] width 276 height 22
paste input "136760542"
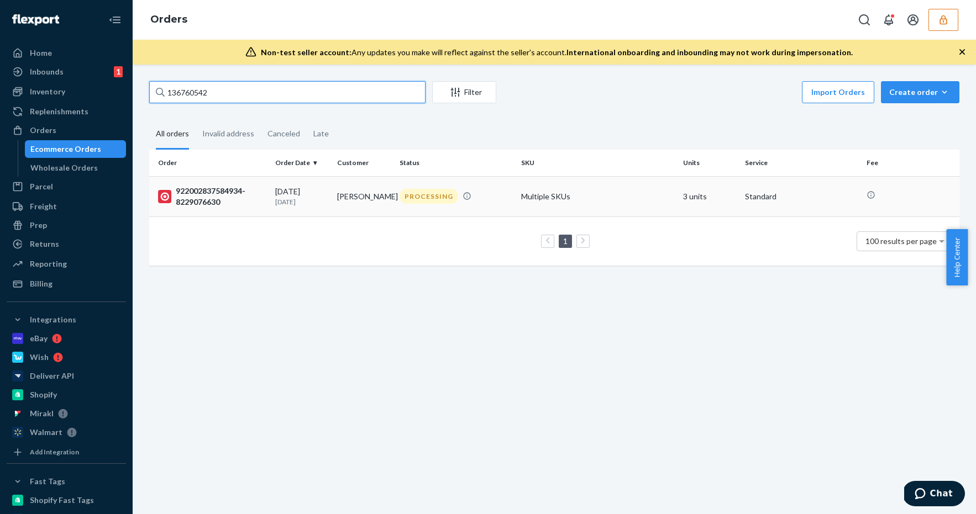
type input "136760542"
click at [297, 190] on div "[DATE] [DATE]" at bounding box center [301, 196] width 53 height 20
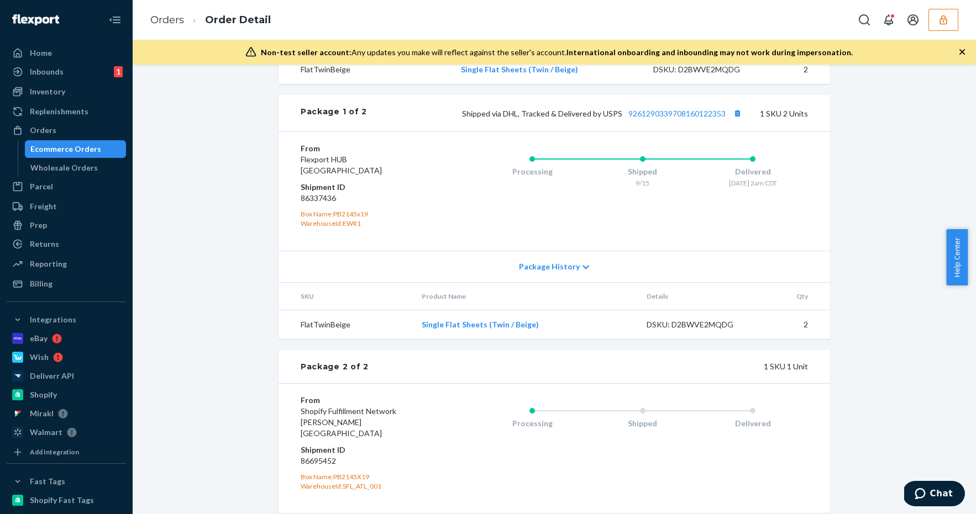
scroll to position [573, 0]
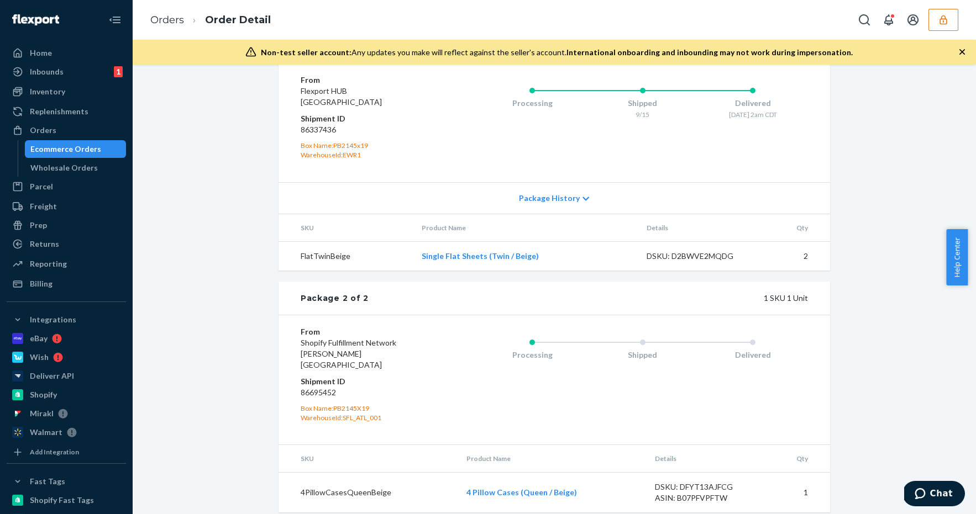
click at [309, 387] on dd "86695452" at bounding box center [367, 392] width 132 height 11
copy dd "86695452"
click at [318, 387] on dd "86695452" at bounding box center [367, 392] width 132 height 11
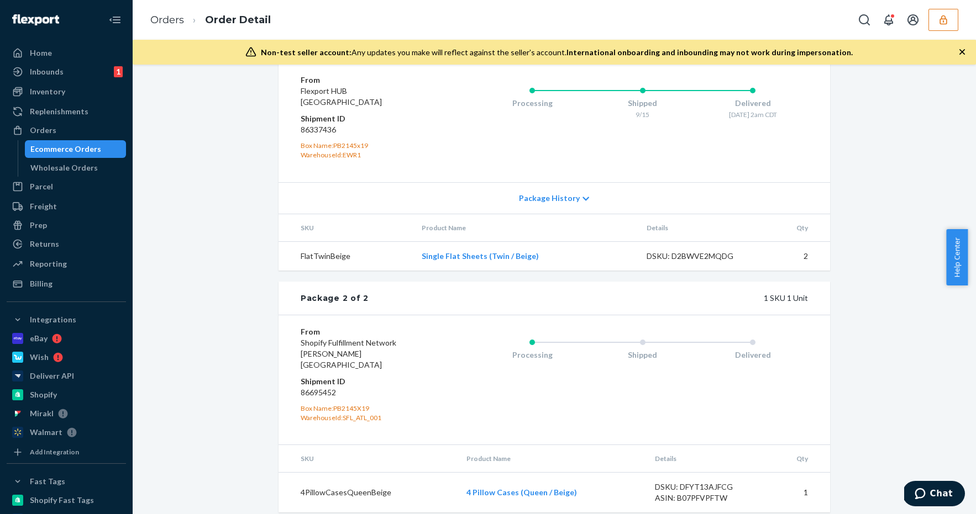
click at [323, 387] on dd "86695452" at bounding box center [367, 392] width 132 height 11
copy dd "86695452"
click at [325, 387] on dd "86695452" at bounding box center [367, 392] width 132 height 11
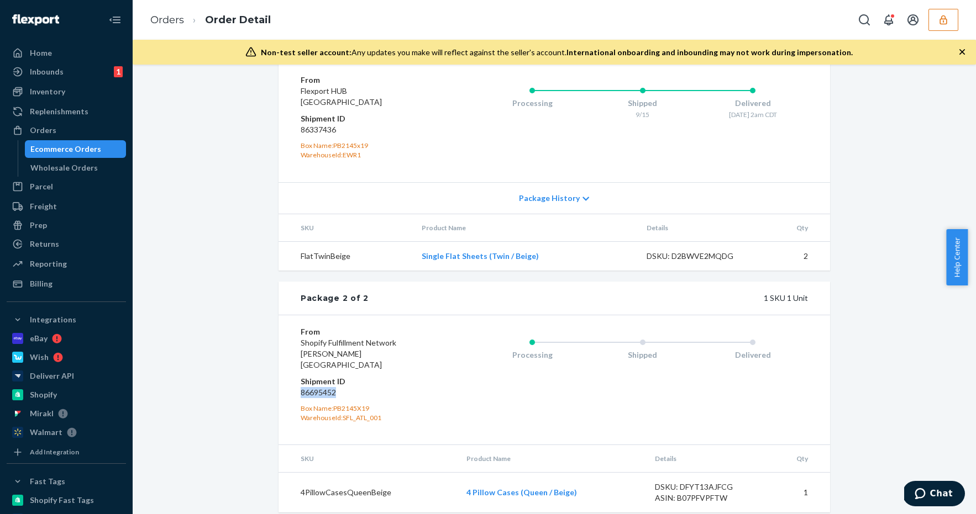
click at [325, 387] on dd "86695452" at bounding box center [367, 392] width 132 height 11
click at [955, 18] on button "button" at bounding box center [943, 20] width 30 height 22
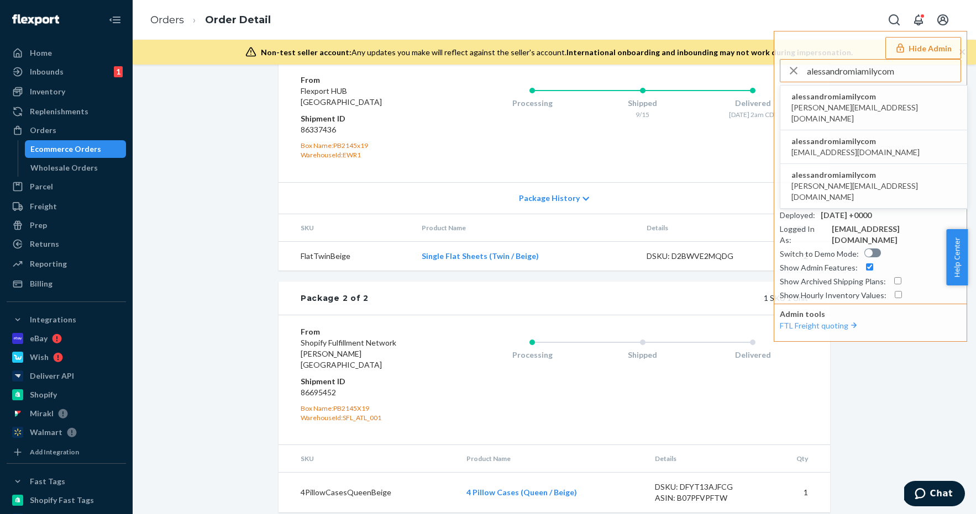
type input "alessandromiamilycom"
click at [857, 97] on span "alessandromiamilycom" at bounding box center [873, 96] width 165 height 11
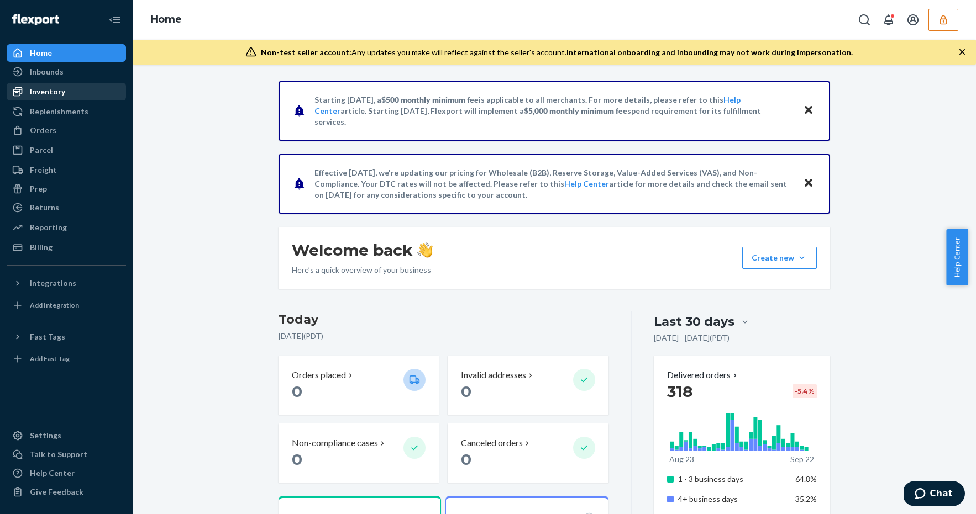
click at [81, 97] on div "Inventory" at bounding box center [66, 91] width 117 height 15
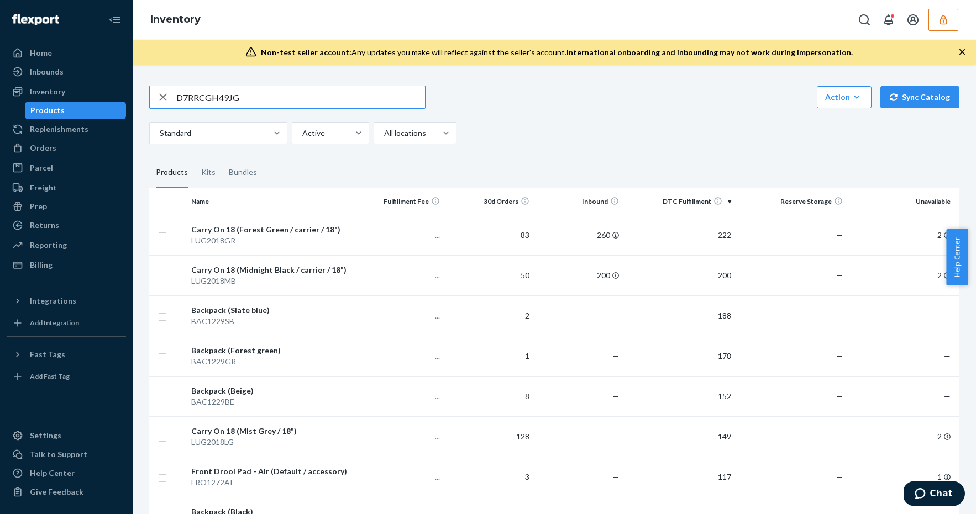
type input "D7RRCGH49JG"
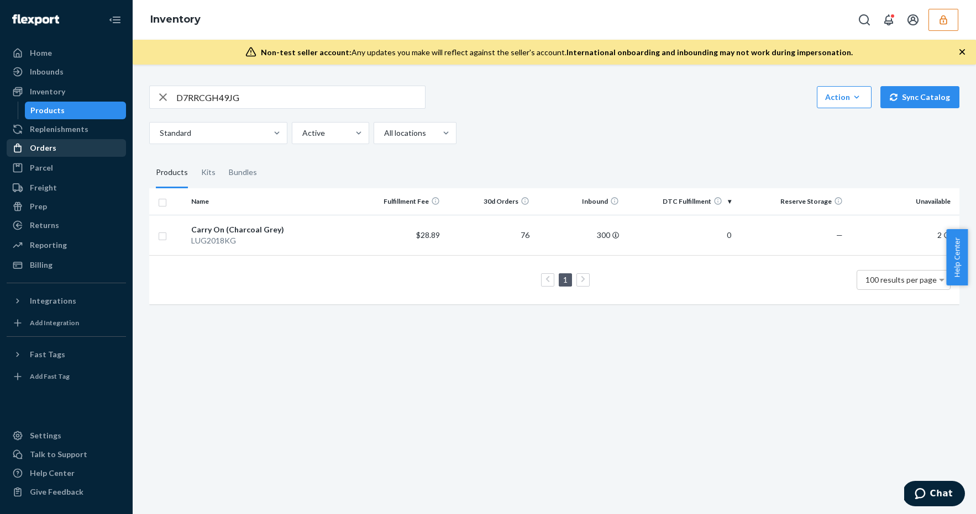
click at [83, 149] on div "Orders" at bounding box center [66, 147] width 117 height 15
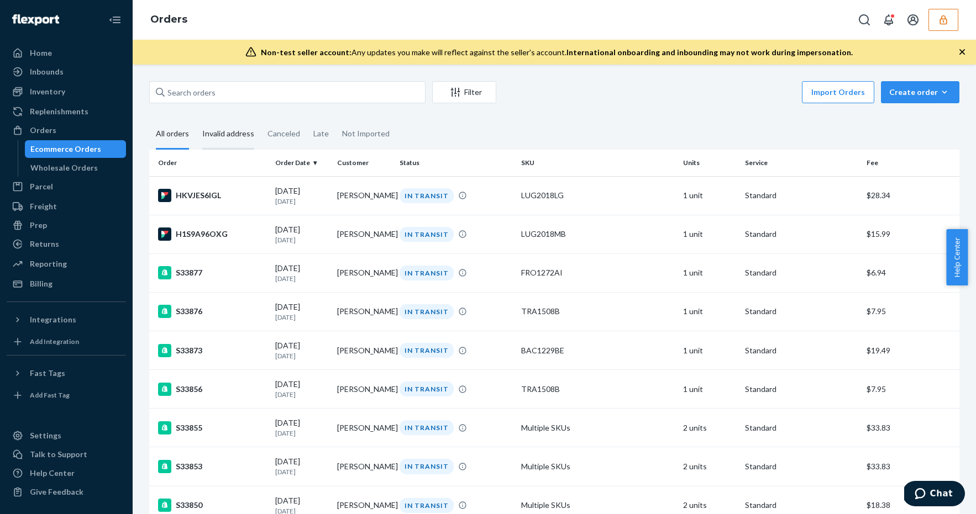
click at [222, 135] on div "Invalid address" at bounding box center [228, 134] width 52 height 30
click at [196, 119] on input "Invalid address" at bounding box center [196, 119] width 0 height 0
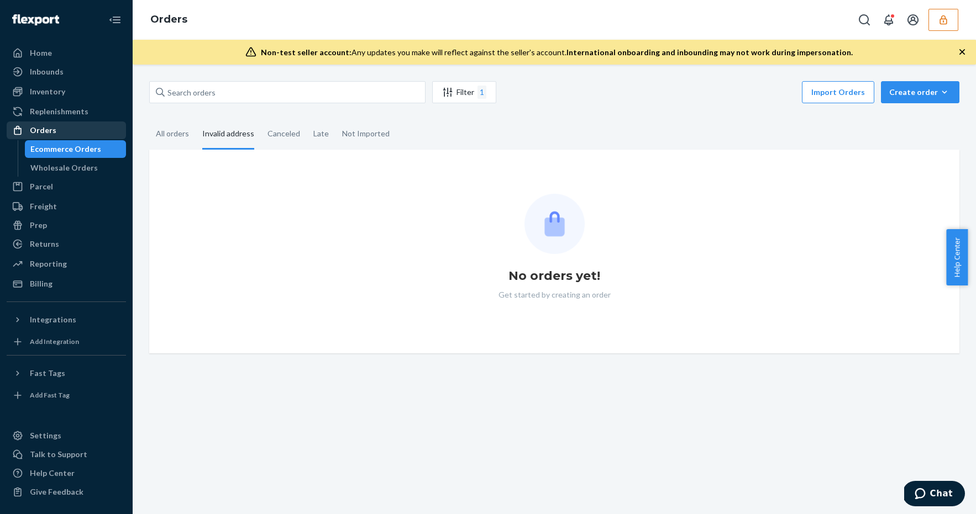
click at [71, 134] on div "Orders" at bounding box center [66, 130] width 117 height 15
click at [156, 133] on div "All orders" at bounding box center [172, 134] width 33 height 30
click at [149, 119] on input "All orders" at bounding box center [149, 119] width 0 height 0
click at [234, 90] on input "text" at bounding box center [287, 92] width 276 height 22
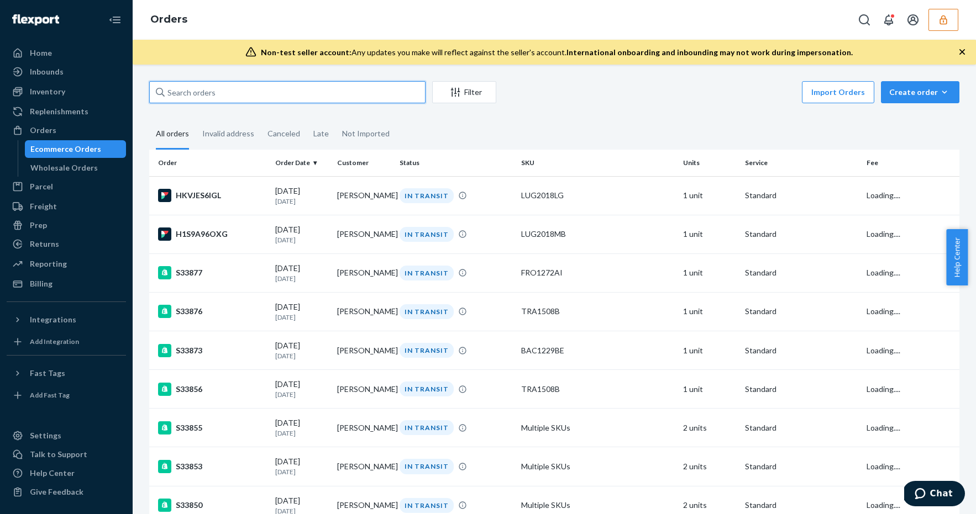
paste input "D7RRCGH49JG"
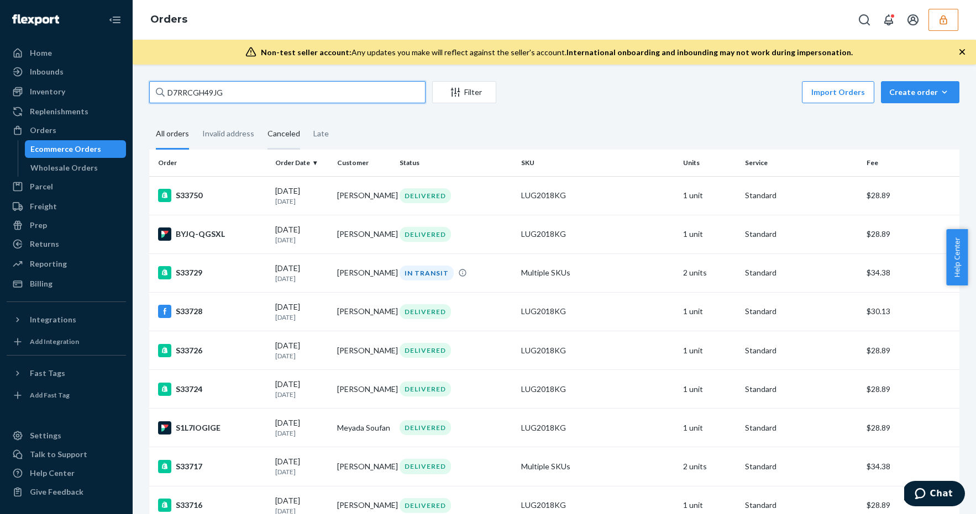
type input "D7RRCGH49JG"
click at [290, 129] on div "Canceled" at bounding box center [283, 134] width 33 height 30
click at [261, 119] on input "Canceled" at bounding box center [261, 119] width 0 height 0
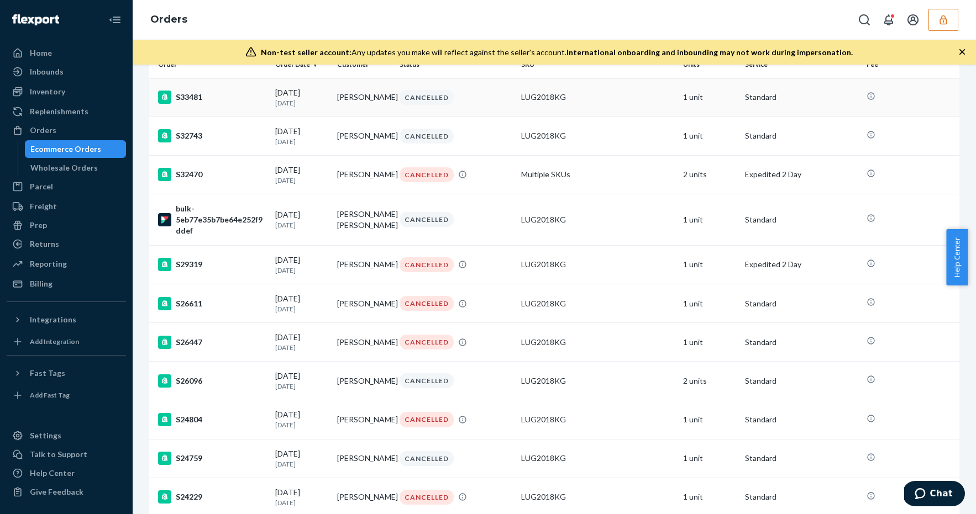
scroll to position [106, 0]
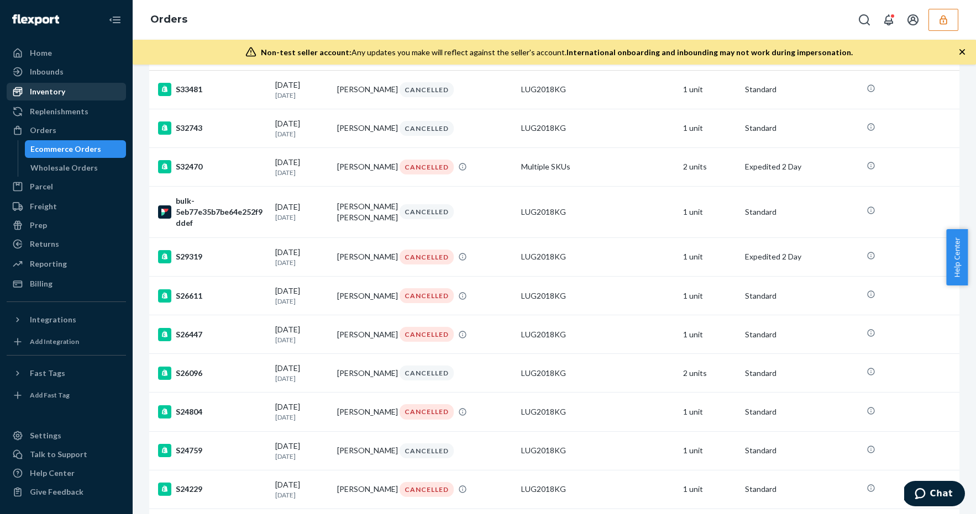
click at [101, 100] on link "Inventory" at bounding box center [66, 92] width 119 height 18
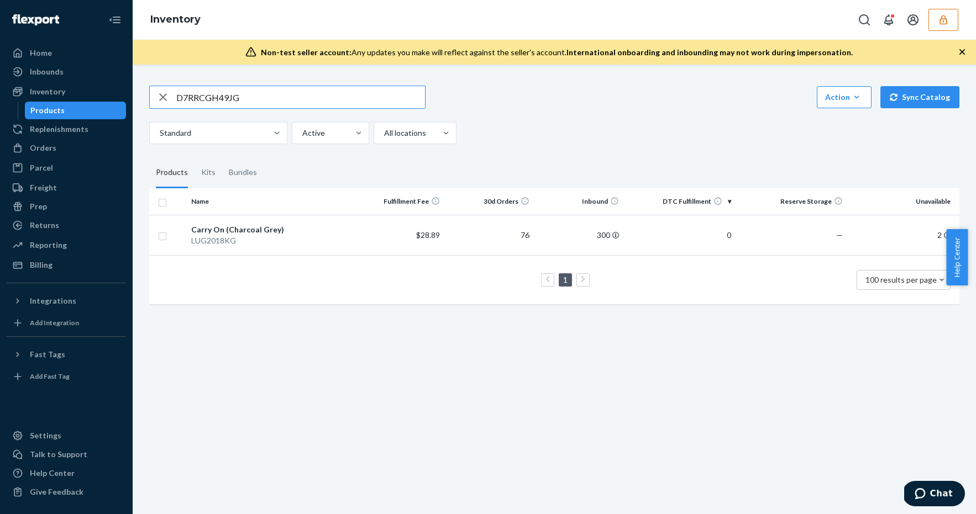
drag, startPoint x: 264, startPoint y: 96, endPoint x: 171, endPoint y: 95, distance: 92.8
click at [171, 95] on div "D7RRCGH49JG" at bounding box center [287, 97] width 275 height 22
click at [942, 20] on icon "button" at bounding box center [943, 19] width 11 height 11
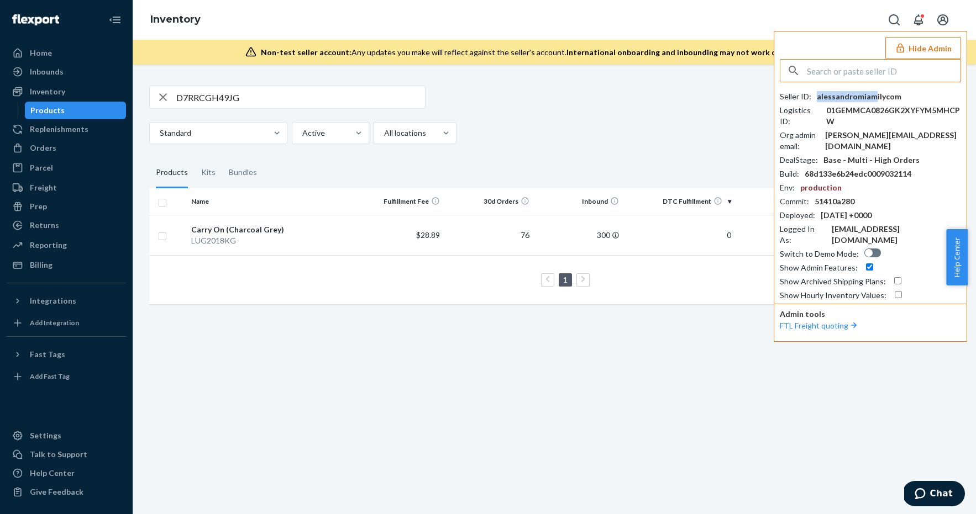
click at [873, 94] on div "alessandromiamilycom" at bounding box center [859, 96] width 85 height 11
click at [878, 95] on div "alessandromiamilycom" at bounding box center [859, 96] width 85 height 11
click at [841, 75] on input "text" at bounding box center [884, 71] width 154 height 22
paste input "onesupplementstoregmailcom"
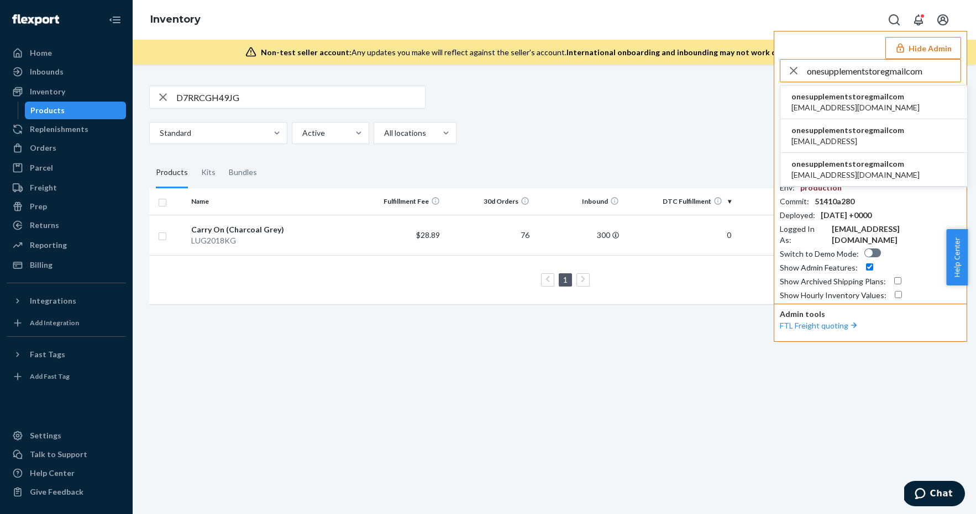
type input "onesupplementstoregmailcom"
click at [850, 102] on span "[EMAIL_ADDRESS][DOMAIN_NAME]" at bounding box center [855, 107] width 128 height 11
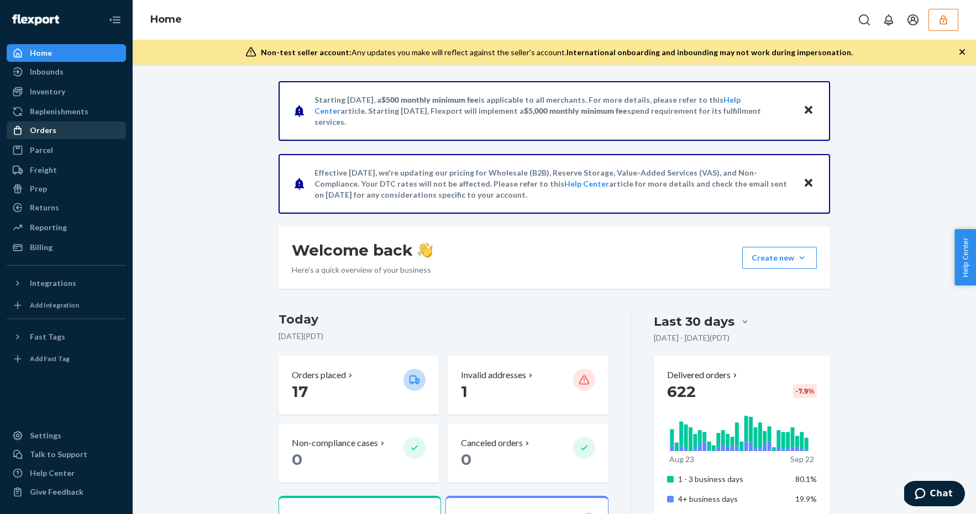
click at [82, 129] on div "Orders" at bounding box center [66, 130] width 117 height 15
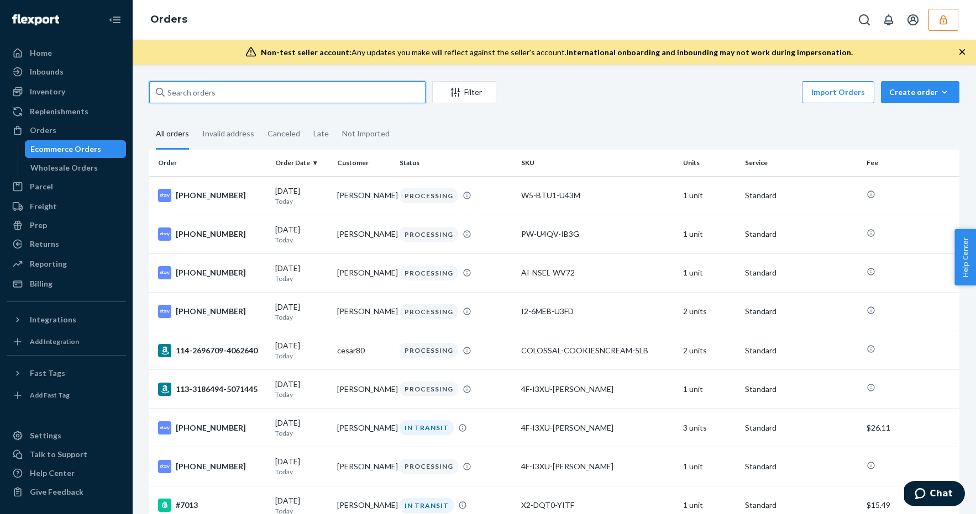
click at [241, 88] on input "text" at bounding box center [287, 92] width 276 height 22
paste input "136077179"
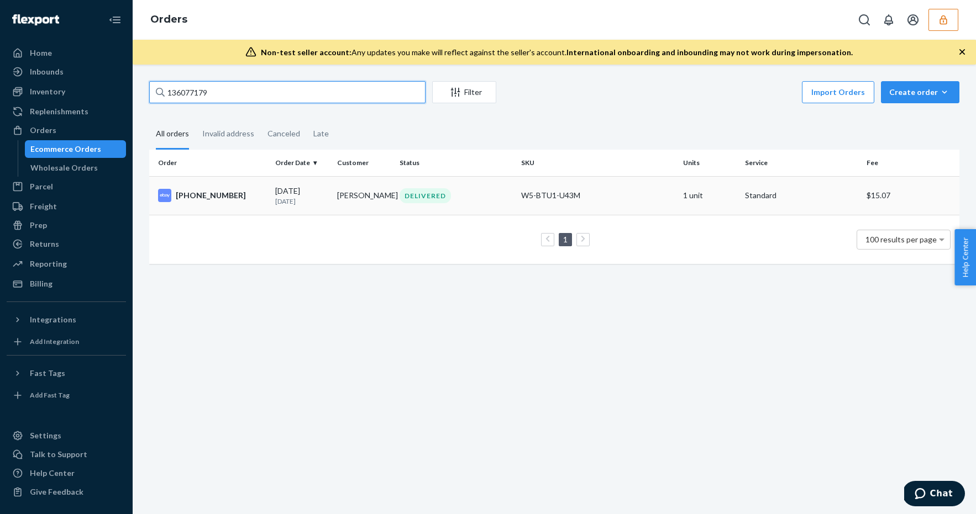
type input "136077179"
click at [659, 201] on div "W5-BTU1-U43M" at bounding box center [597, 195] width 153 height 11
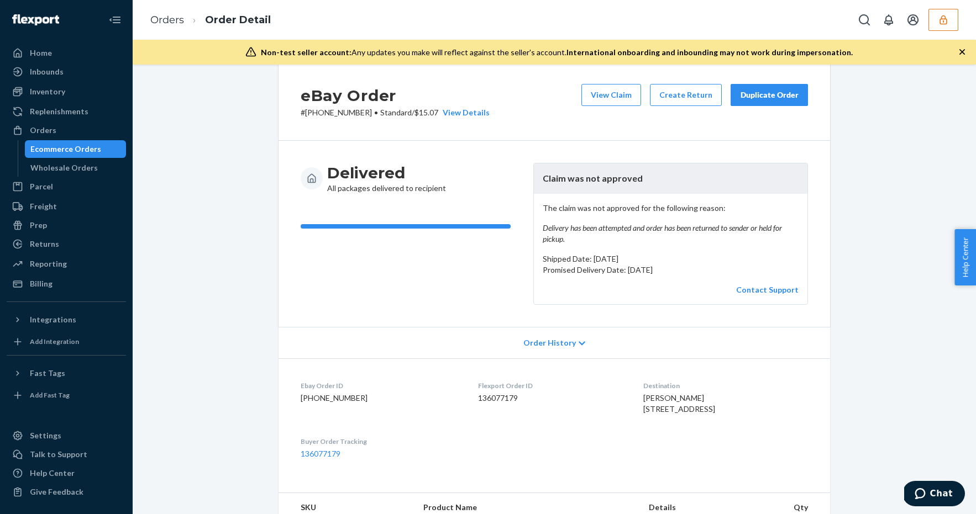
scroll to position [20, 0]
drag, startPoint x: 622, startPoint y: 268, endPoint x: 692, endPoint y: 269, distance: 70.2
click at [690, 270] on p "Promised Delivery Date: [DATE]" at bounding box center [671, 269] width 256 height 11
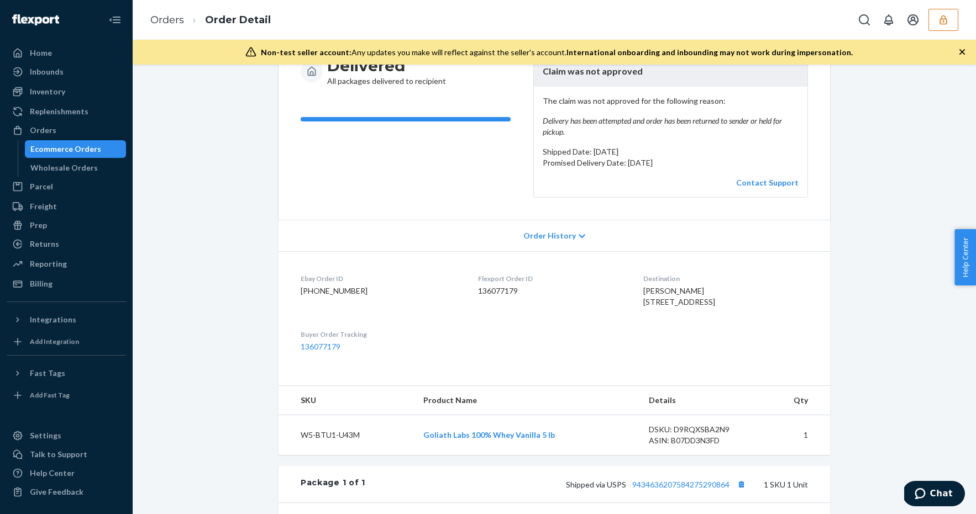
scroll to position [52, 0]
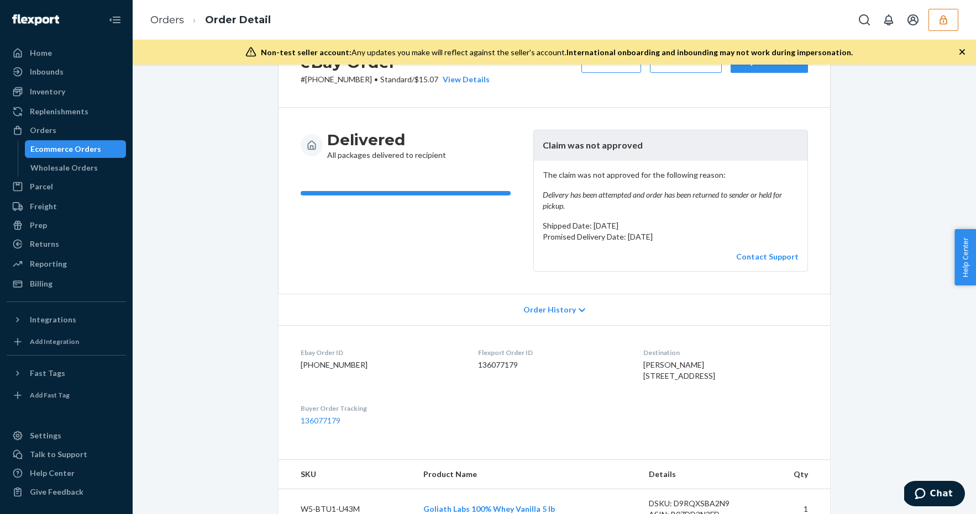
click at [614, 191] on em "Delivery has been attempted and order has been returned to sender or held for p…" at bounding box center [671, 201] width 256 height 22
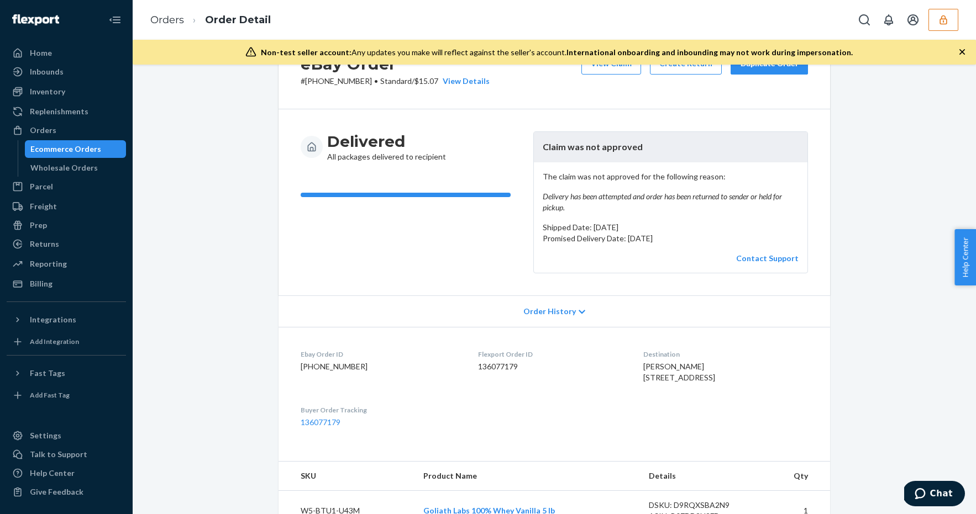
scroll to position [50, 0]
click at [589, 205] on em "Delivery has been attempted and order has been returned to sender or held for p…" at bounding box center [671, 203] width 256 height 22
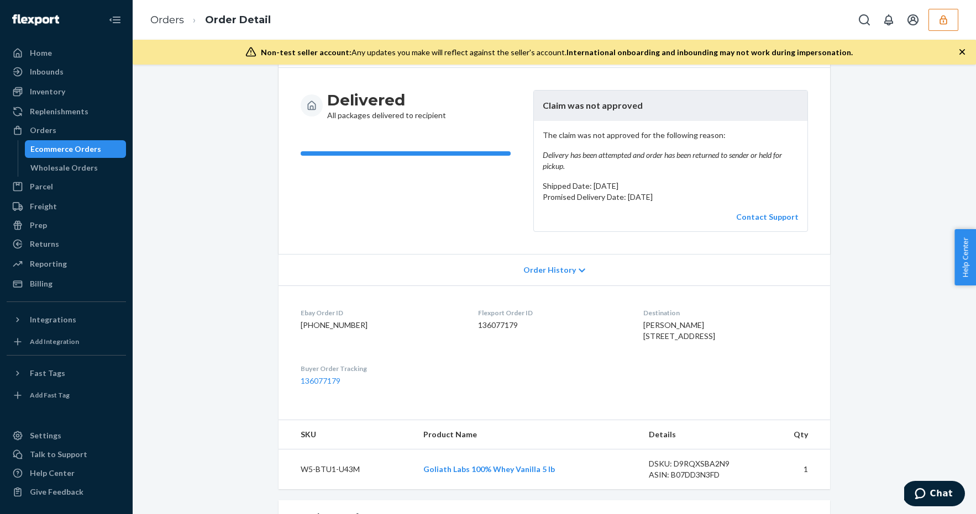
scroll to position [0, 0]
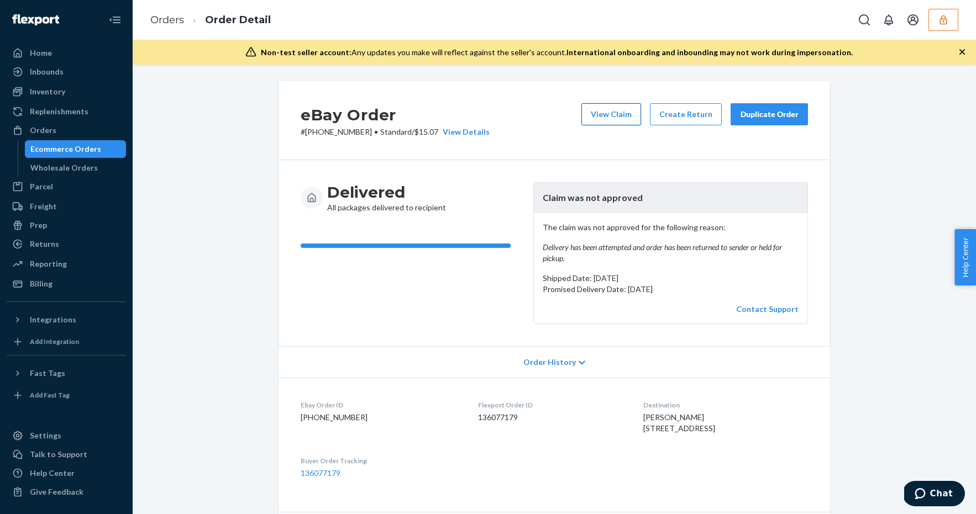
click at [603, 114] on button "View Claim" at bounding box center [611, 114] width 60 height 22
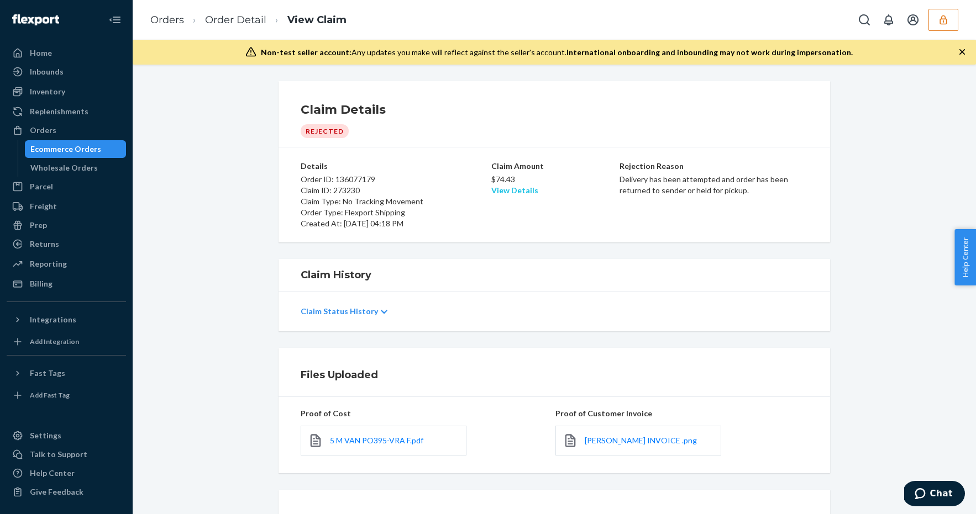
click at [503, 190] on link "View Details" at bounding box center [514, 190] width 47 height 9
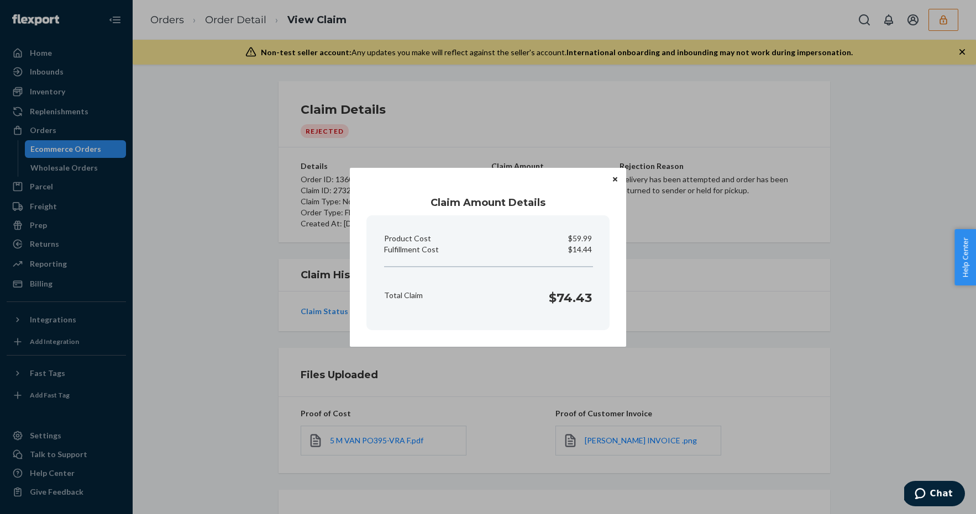
click at [614, 180] on icon "Close" at bounding box center [615, 179] width 4 height 4
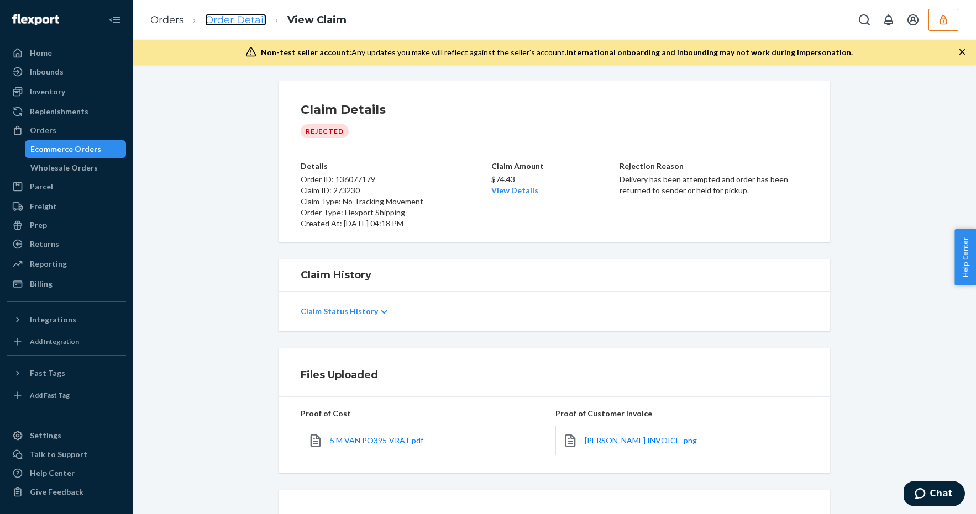
click at [244, 22] on link "Order Detail" at bounding box center [235, 20] width 61 height 12
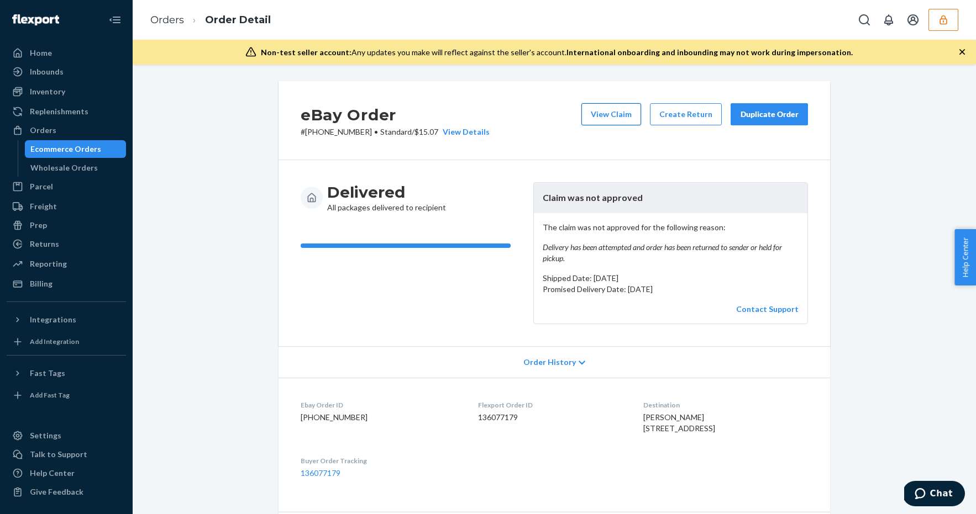
click at [607, 116] on button "View Claim" at bounding box center [611, 114] width 60 height 22
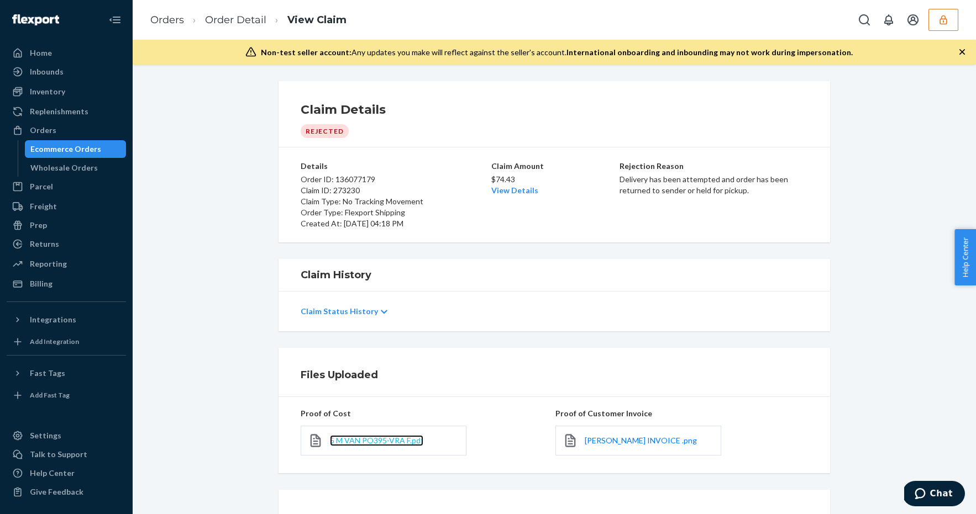
click at [376, 443] on span "5 M VAN PO395-VRA F.pdf" at bounding box center [376, 440] width 93 height 9
click at [518, 188] on link "View Details" at bounding box center [514, 190] width 47 height 9
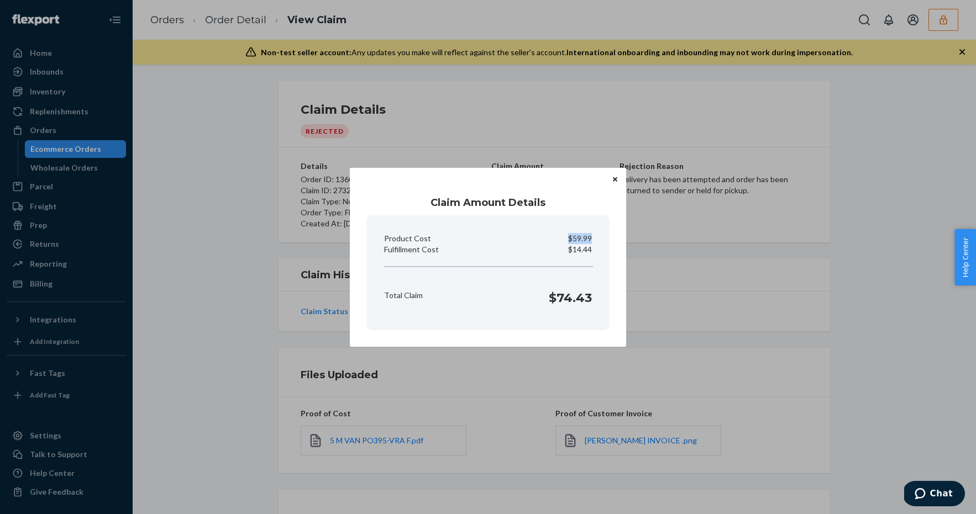
drag, startPoint x: 597, startPoint y: 240, endPoint x: 558, endPoint y: 240, distance: 39.2
click at [558, 240] on section "Product Cost $59.99 Fulfillment Cost $14.44 Total Claim $74.43" at bounding box center [487, 273] width 243 height 115
click at [613, 179] on icon "Close" at bounding box center [615, 179] width 4 height 7
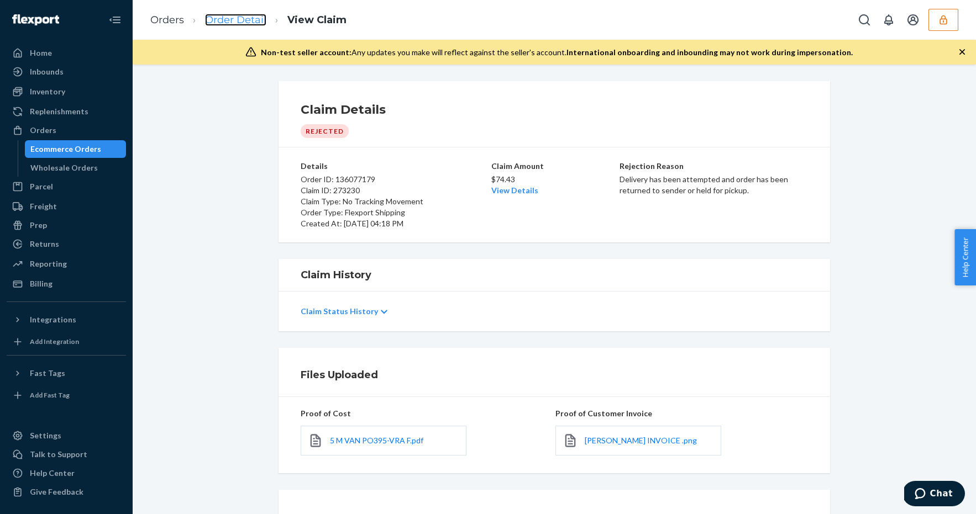
click at [232, 19] on link "Order Detail" at bounding box center [235, 20] width 61 height 12
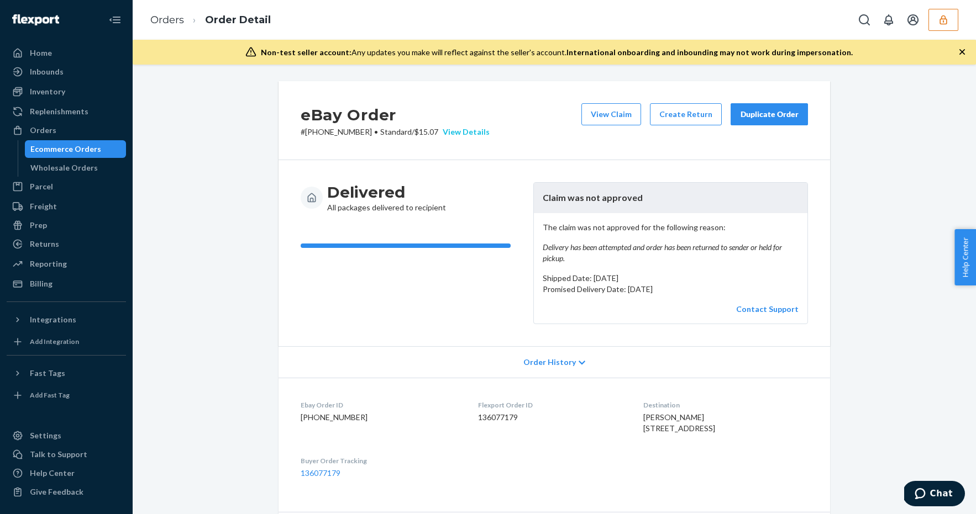
click at [457, 132] on div "View Details" at bounding box center [463, 132] width 51 height 11
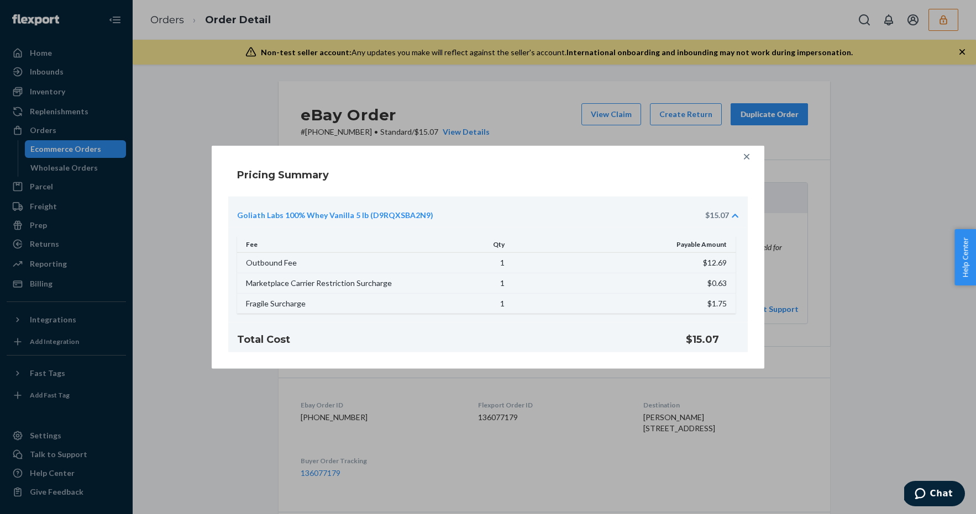
click at [748, 153] on icon at bounding box center [746, 156] width 11 height 11
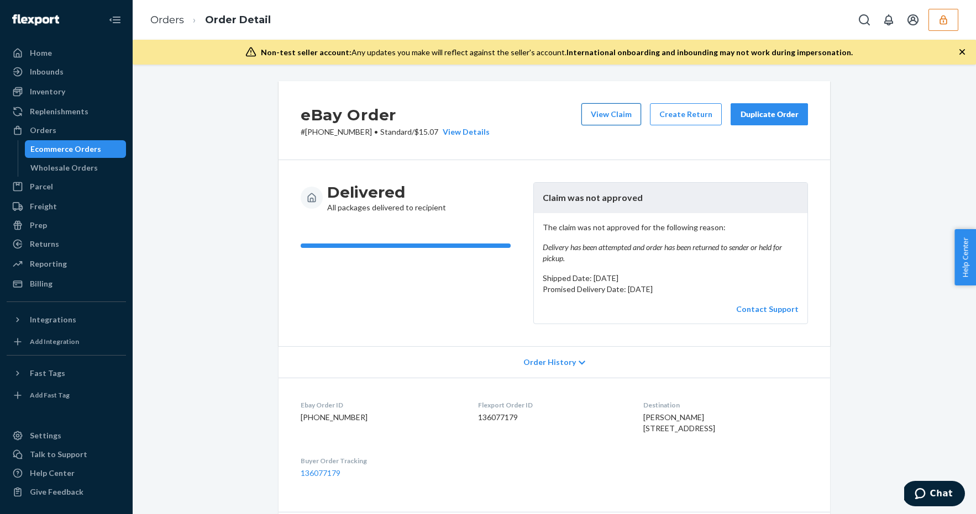
click at [601, 113] on button "View Claim" at bounding box center [611, 114] width 60 height 22
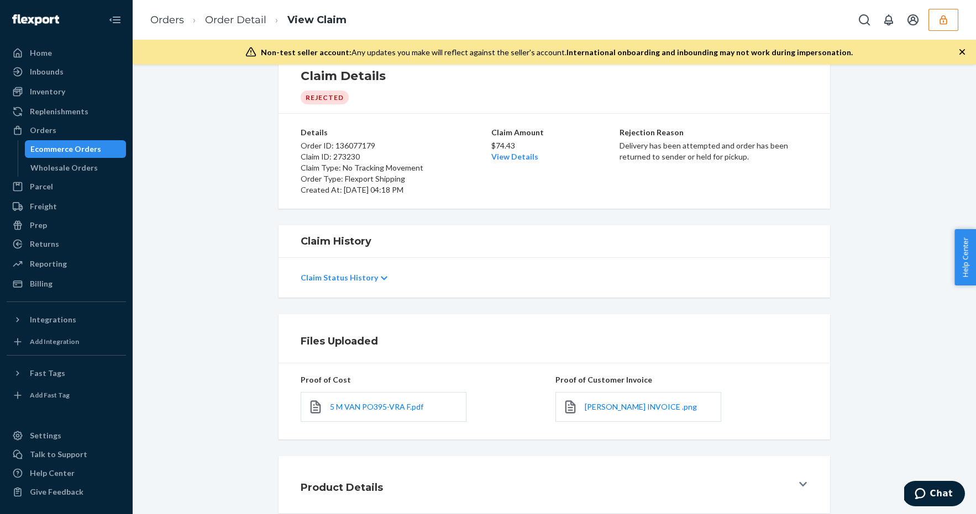
scroll to position [35, 0]
click at [229, 20] on link "Order Detail" at bounding box center [235, 20] width 61 height 12
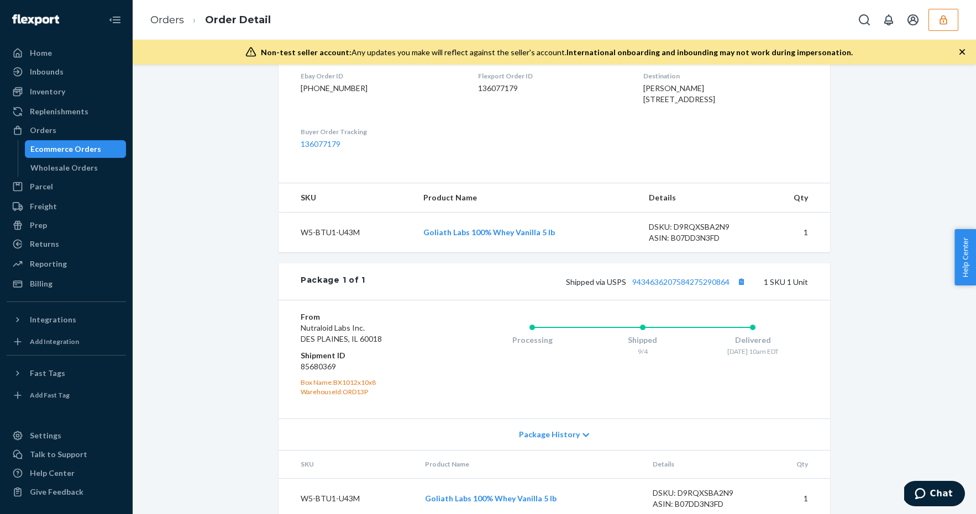
scroll to position [369, 0]
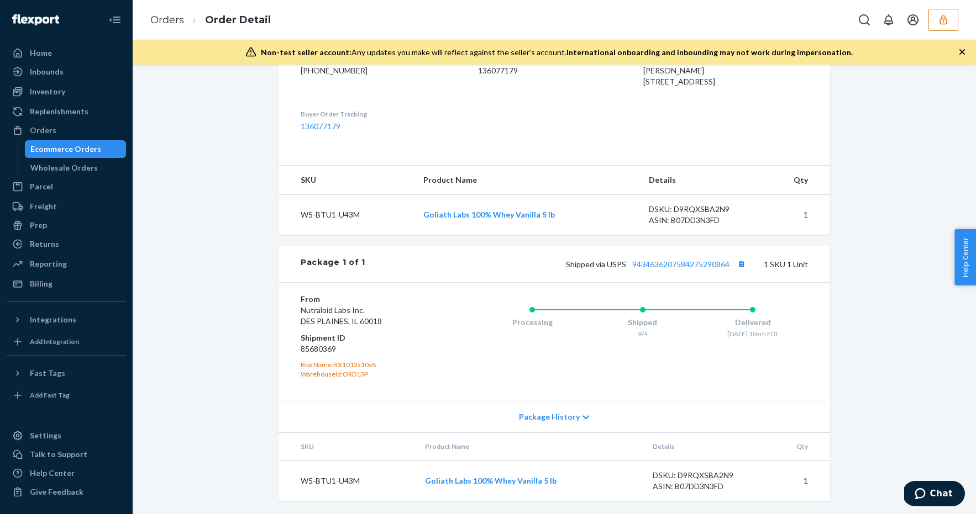
click at [694, 259] on div "Shipped via USPS 9434636207584275290864 1 SKU 1 Unit" at bounding box center [586, 264] width 443 height 14
click at [694, 264] on link "9434636207584275290864" at bounding box center [680, 264] width 97 height 9
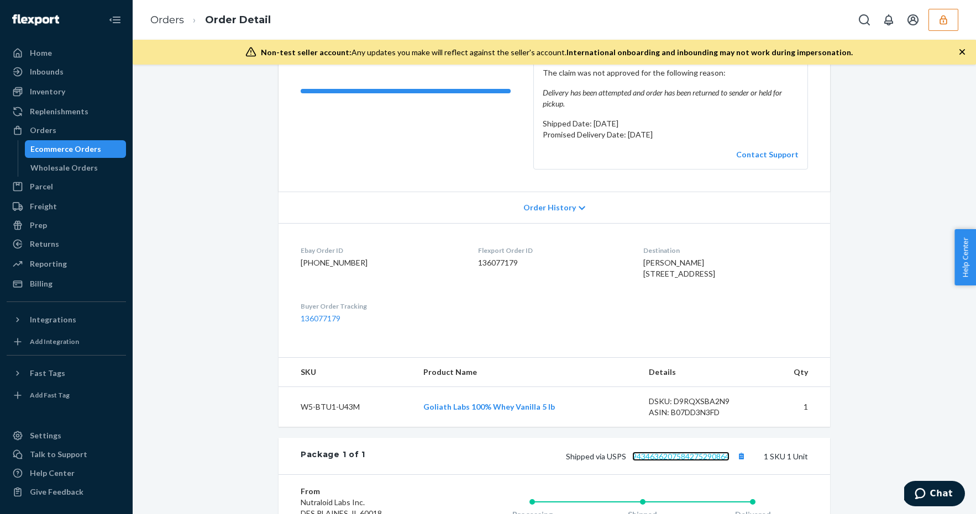
scroll to position [367, 0]
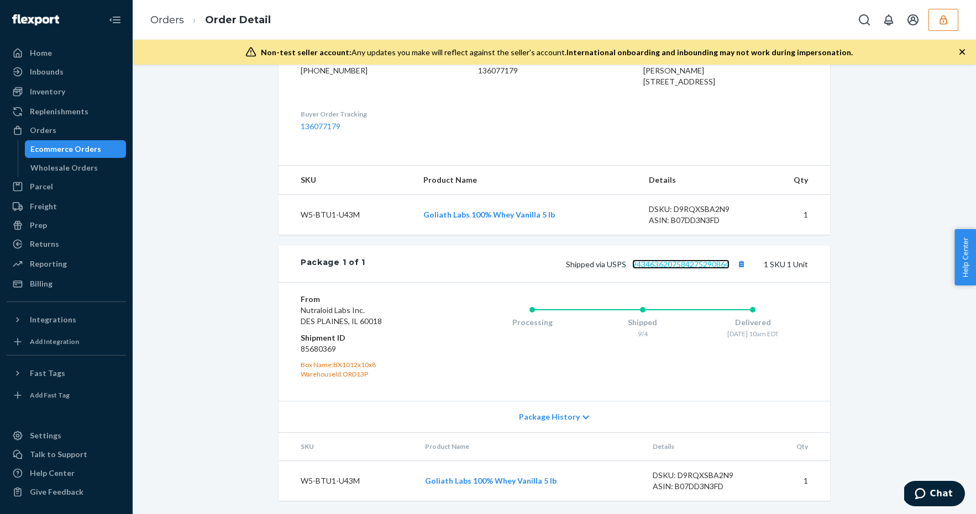
click at [662, 263] on link "9434636207584275290864" at bounding box center [680, 264] width 97 height 9
click at [61, 240] on div "Returns" at bounding box center [66, 244] width 117 height 15
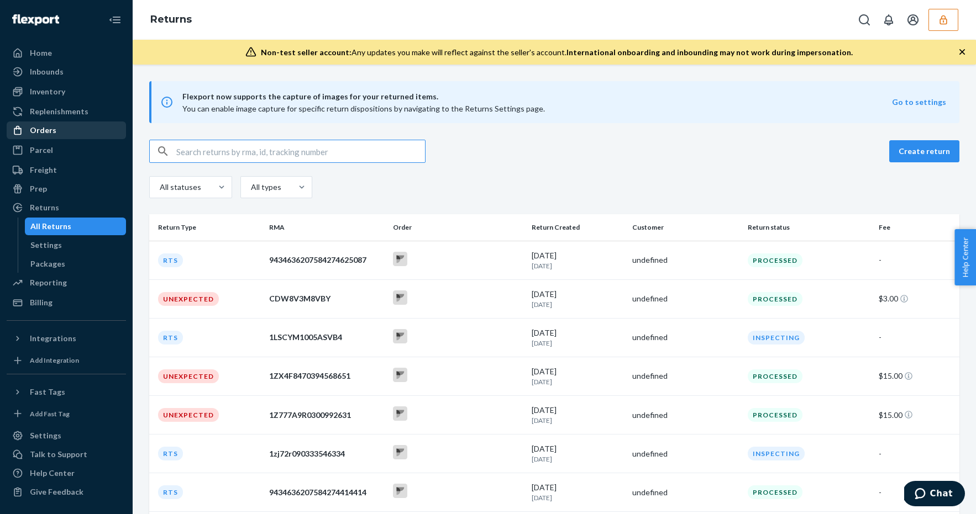
click at [104, 134] on div "Orders" at bounding box center [66, 130] width 117 height 15
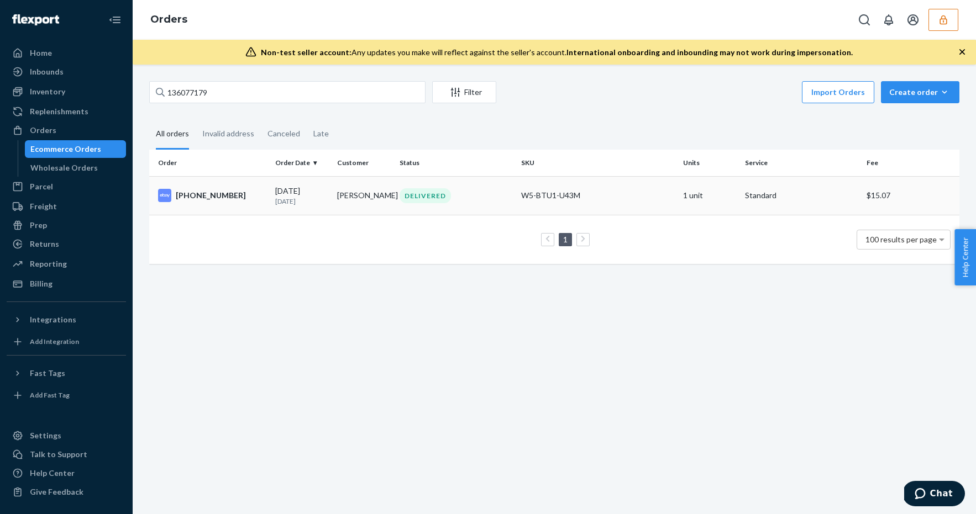
click at [334, 188] on td "[PERSON_NAME]" at bounding box center [364, 195] width 62 height 39
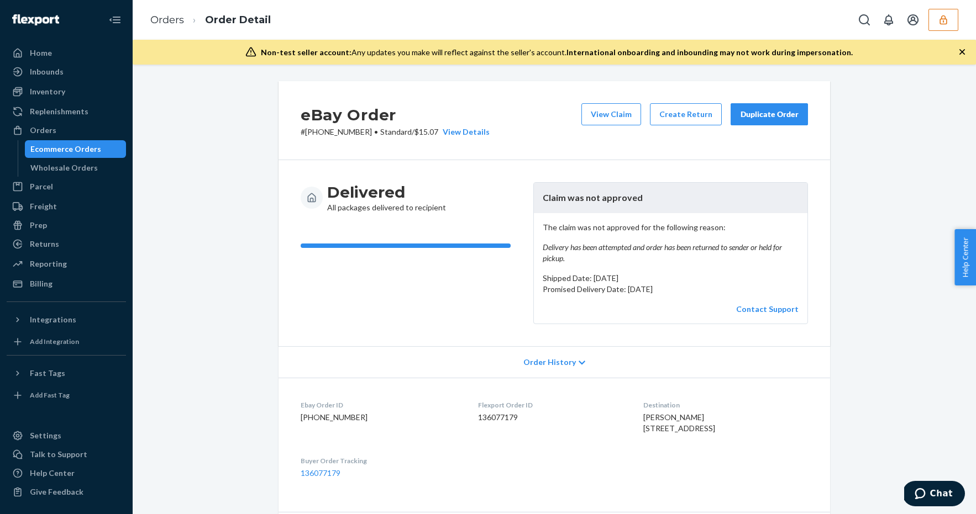
scroll to position [369, 0]
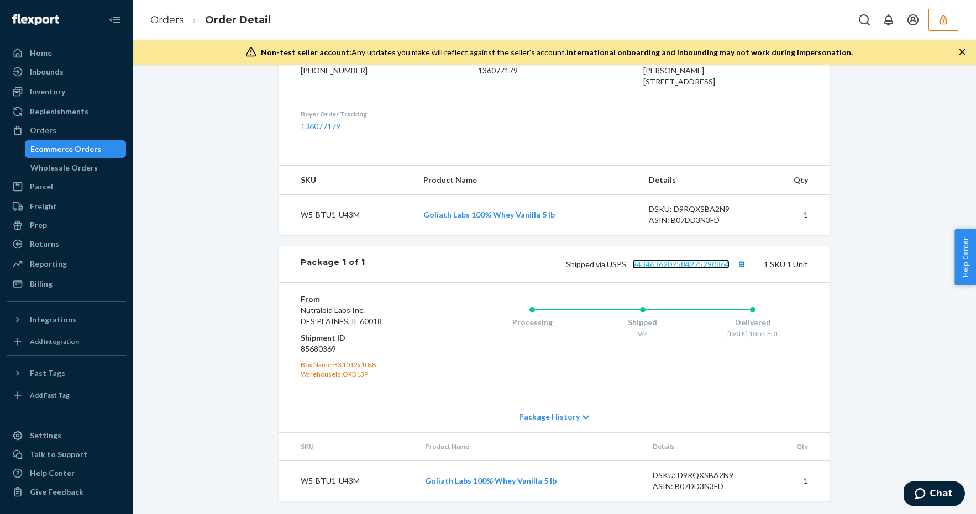
click at [679, 262] on link "9434636207584275290864" at bounding box center [680, 264] width 97 height 9
click at [74, 246] on div "Returns" at bounding box center [66, 244] width 117 height 15
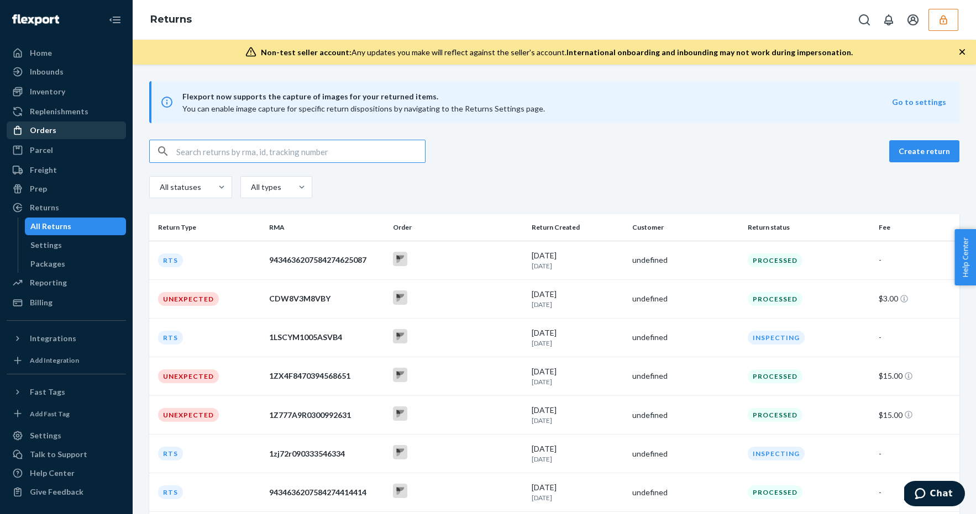
click at [57, 133] on div "Orders" at bounding box center [66, 130] width 117 height 15
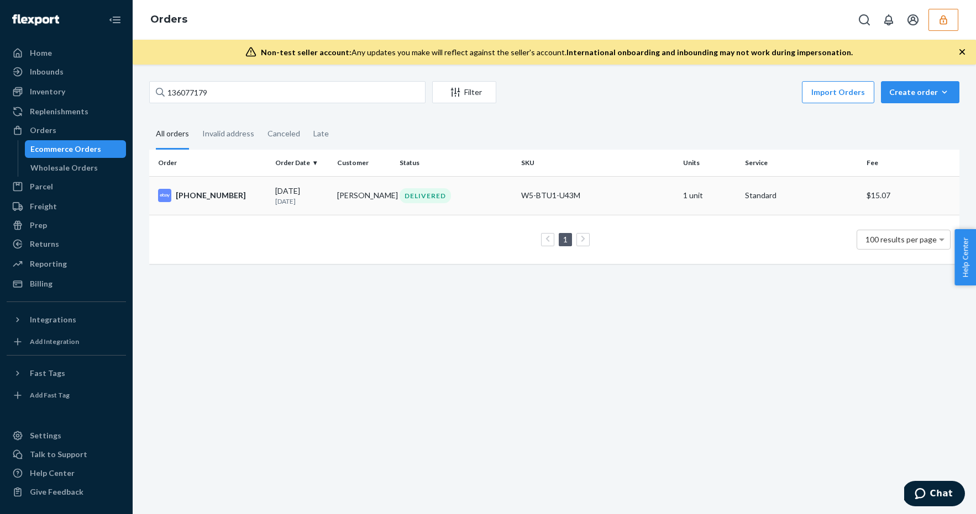
click at [486, 202] on div "DELIVERED" at bounding box center [455, 195] width 117 height 15
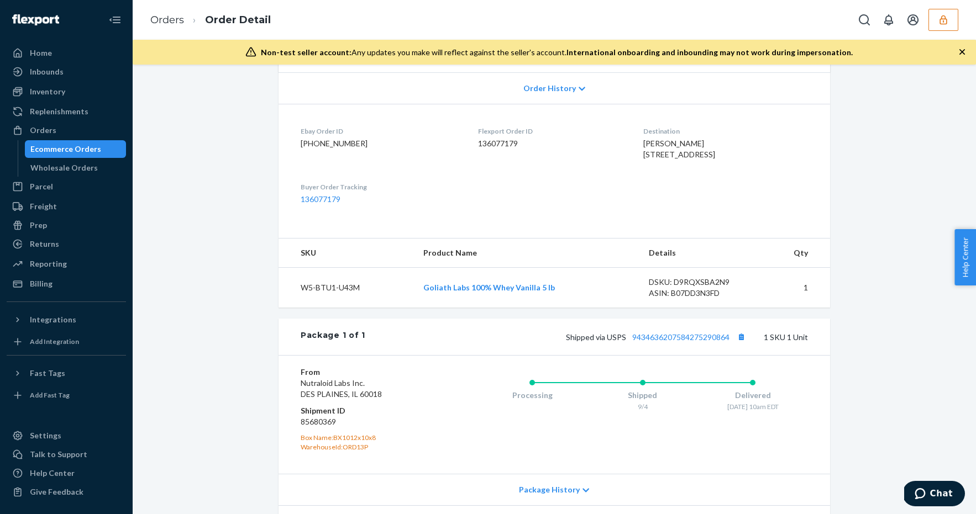
scroll to position [369, 0]
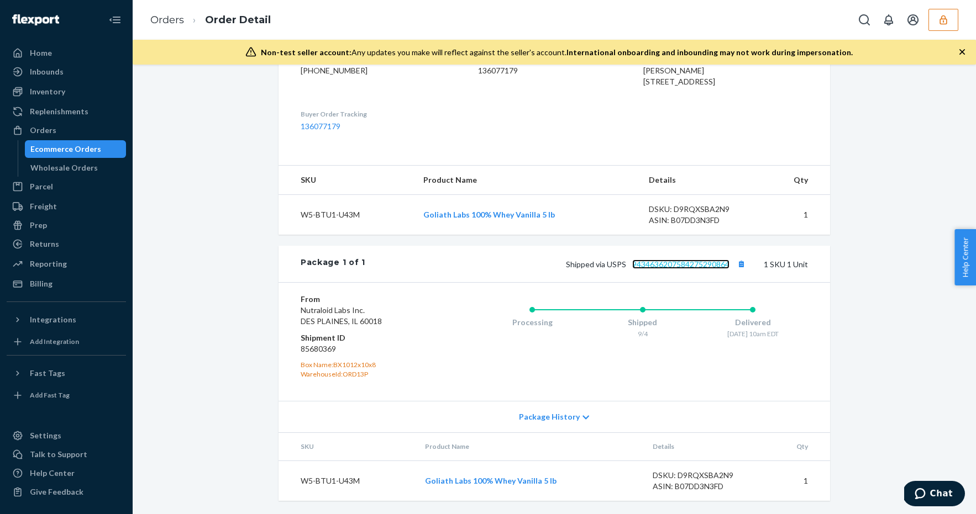
click at [665, 267] on link "9434636207584275290864" at bounding box center [680, 264] width 97 height 9
click at [945, 19] on icon "button" at bounding box center [943, 19] width 11 height 11
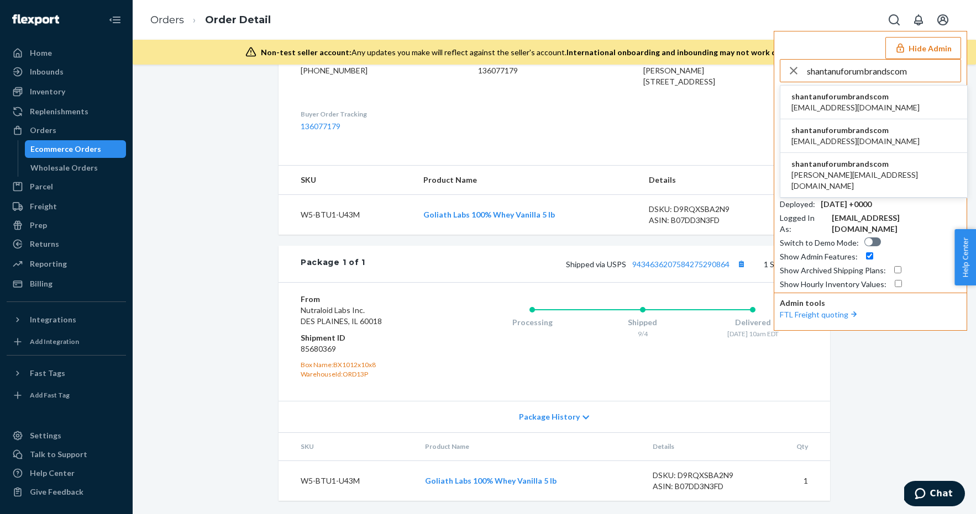
type input "shantanuforumbrandscom"
click at [892, 97] on li "shantanuforumbrandscom fulfillment@forumbrands.com" at bounding box center [873, 103] width 187 height 34
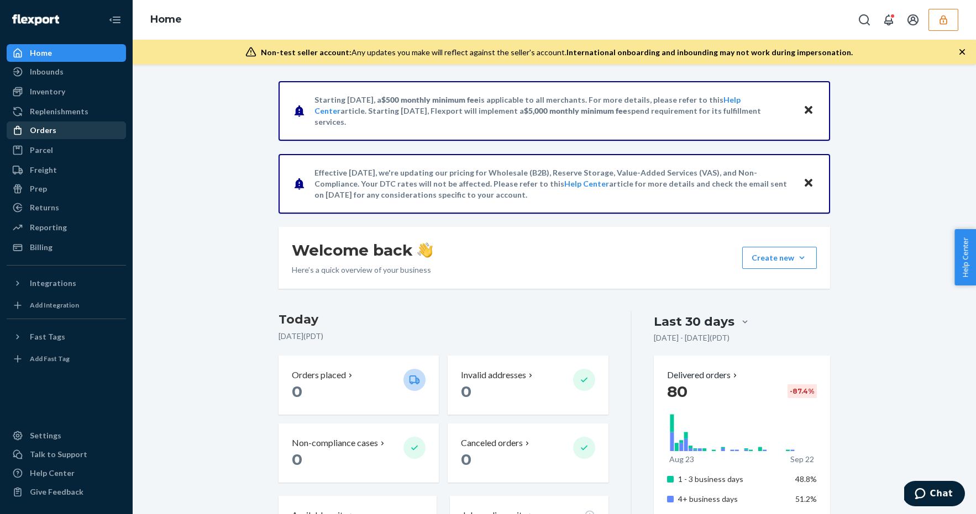
click at [87, 130] on div "Orders" at bounding box center [66, 130] width 117 height 15
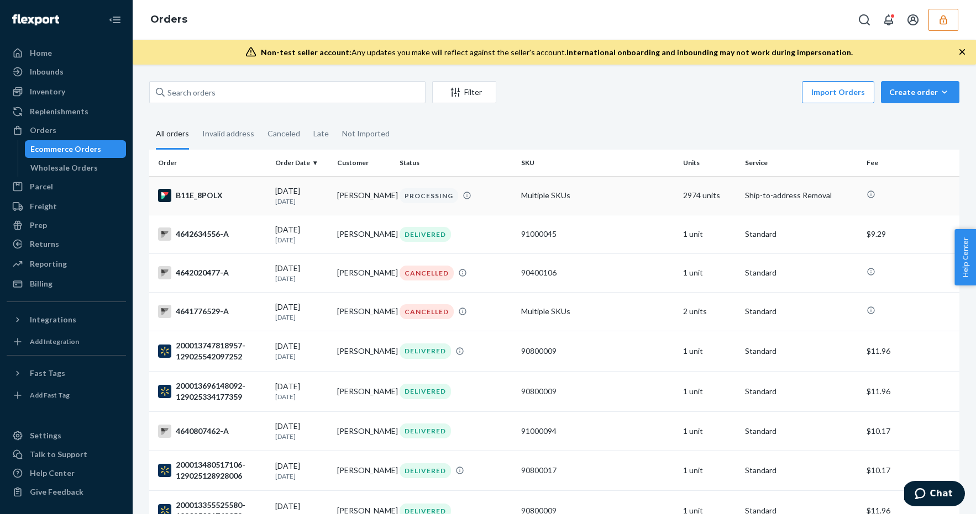
click at [579, 196] on td "Multiple SKUs" at bounding box center [598, 195] width 162 height 39
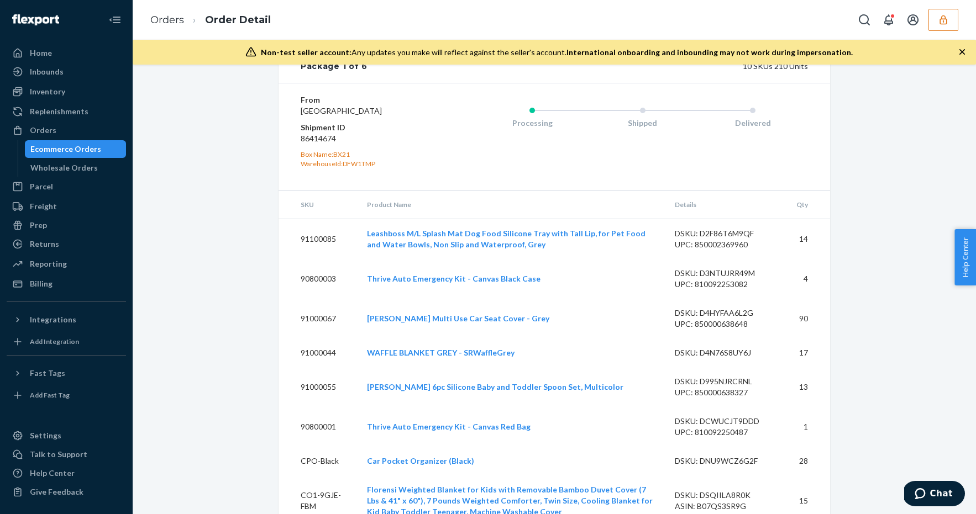
scroll to position [2296, 0]
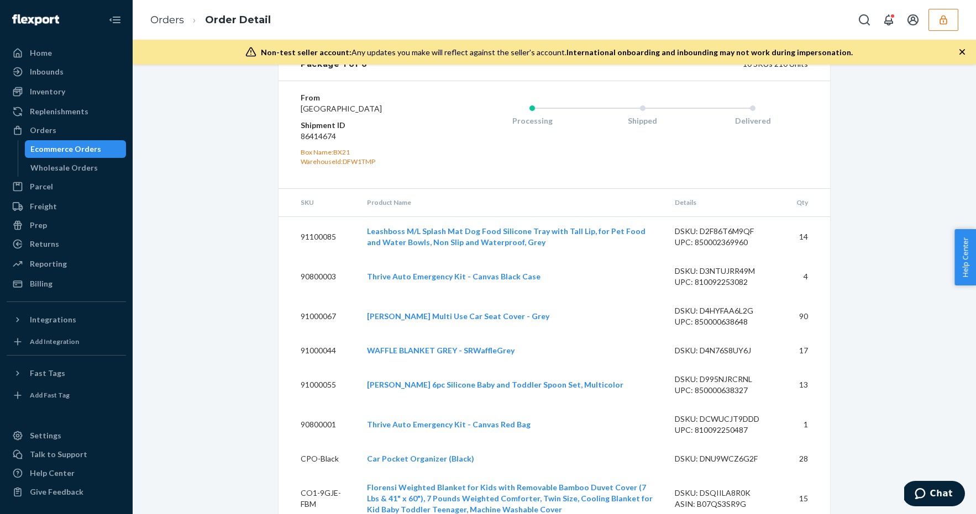
click at [311, 142] on dd "86414674" at bounding box center [367, 136] width 132 height 11
copy dd "86414674"
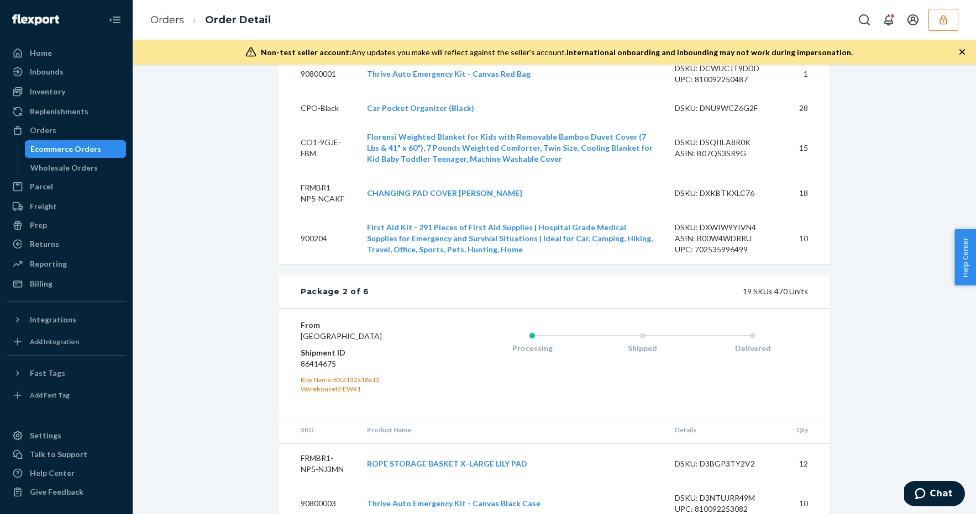
scroll to position [2660, 0]
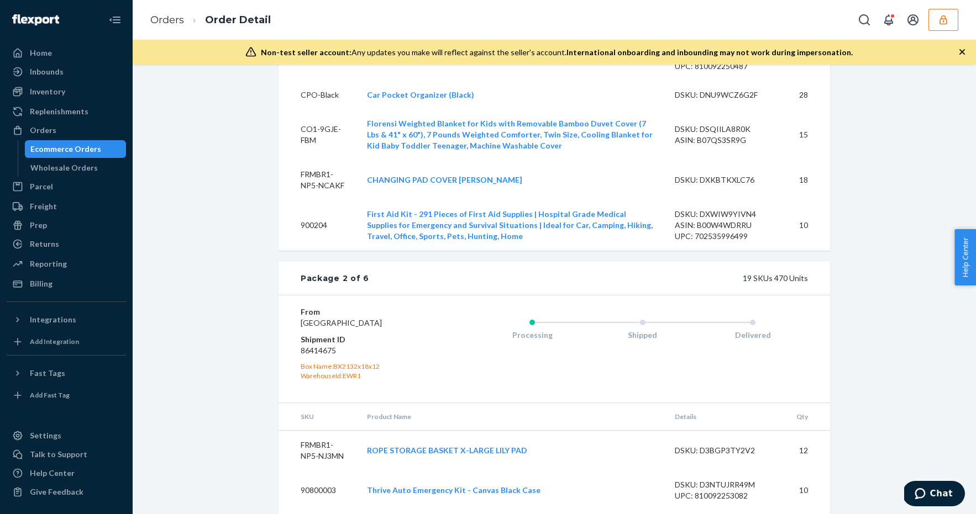
click at [316, 356] on dd "86414675" at bounding box center [367, 350] width 132 height 11
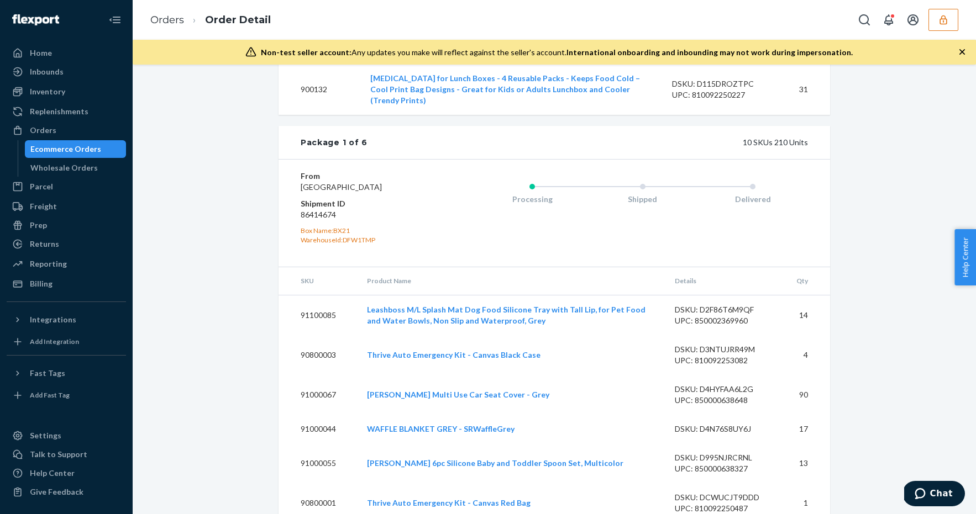
scroll to position [2173, 0]
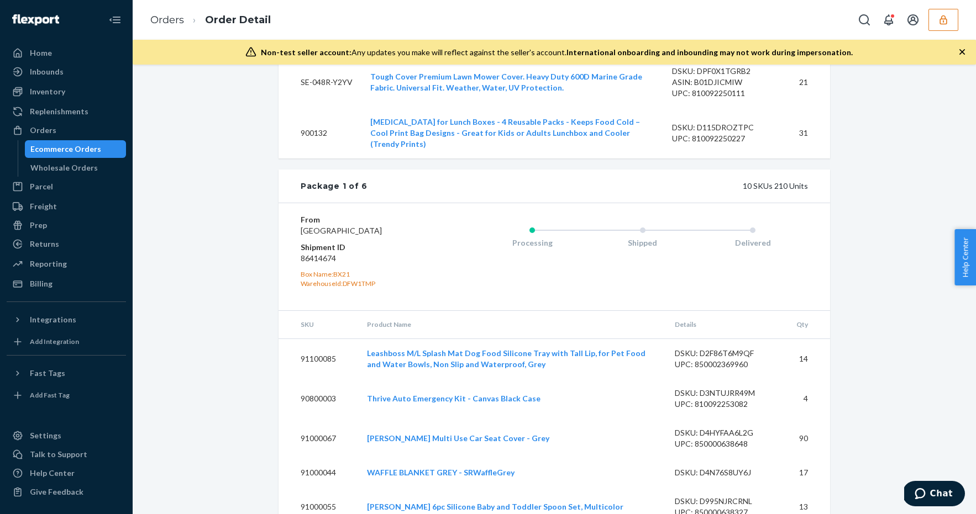
click at [308, 264] on dd "86414674" at bounding box center [367, 258] width 132 height 11
copy dd "86414674"
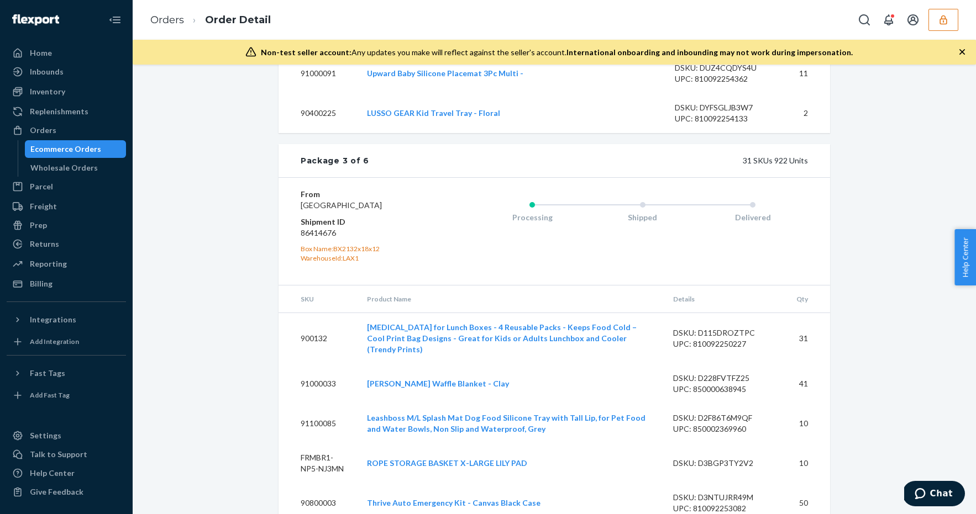
scroll to position [3715, 0]
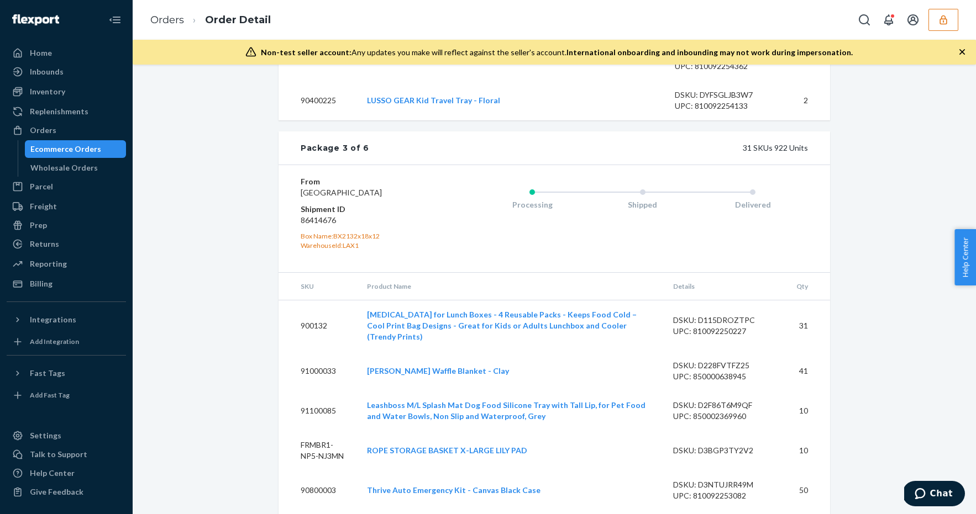
click at [323, 226] on dd "86414676" at bounding box center [367, 220] width 132 height 11
copy dd "86414676"
click at [942, 26] on button "button" at bounding box center [943, 20] width 30 height 22
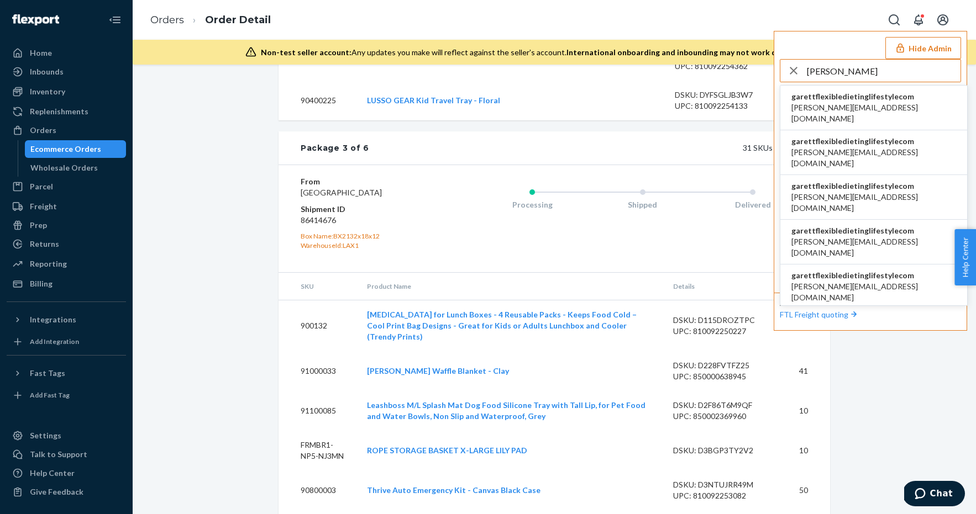
type input "garett"
click at [863, 107] on span "ashley@flexibledietinglifestyle.com" at bounding box center [873, 113] width 165 height 22
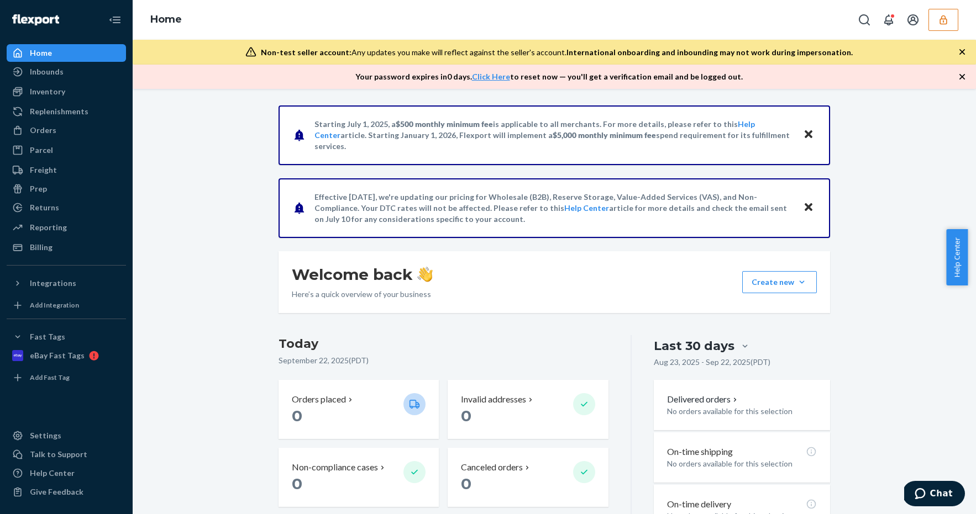
click at [939, 24] on icon "button" at bounding box center [943, 19] width 11 height 11
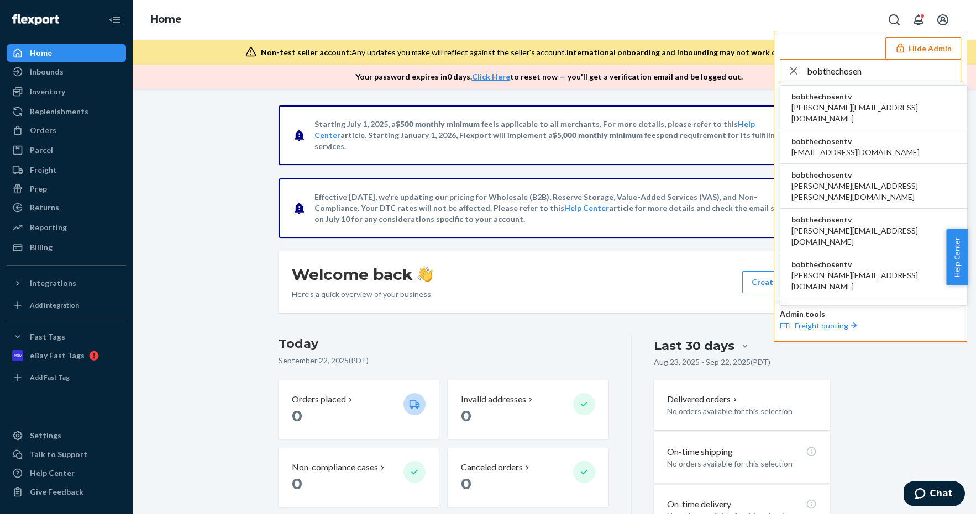
type input "bobthechosen"
click at [814, 112] on span "[PERSON_NAME][EMAIL_ADDRESS][DOMAIN_NAME]" at bounding box center [873, 113] width 165 height 22
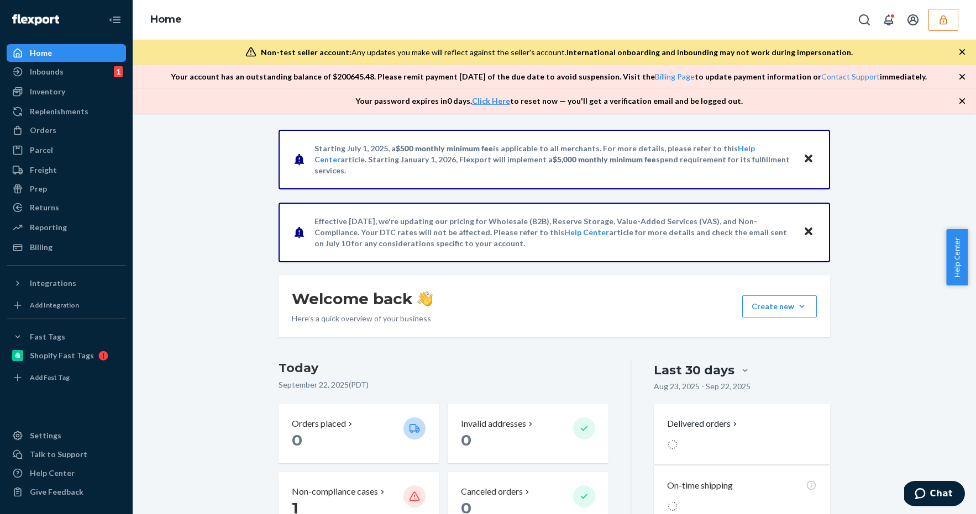
scroll to position [151, 0]
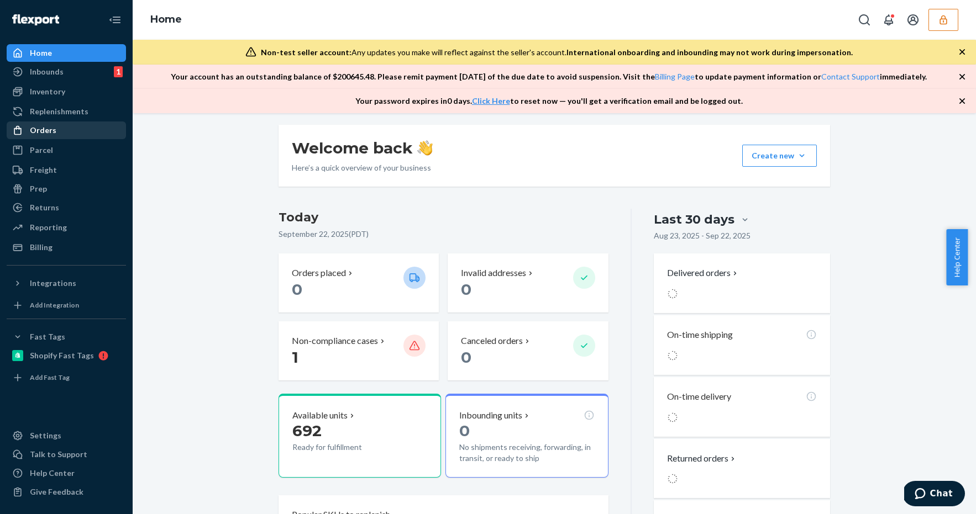
click at [58, 125] on div "Orders" at bounding box center [66, 130] width 117 height 15
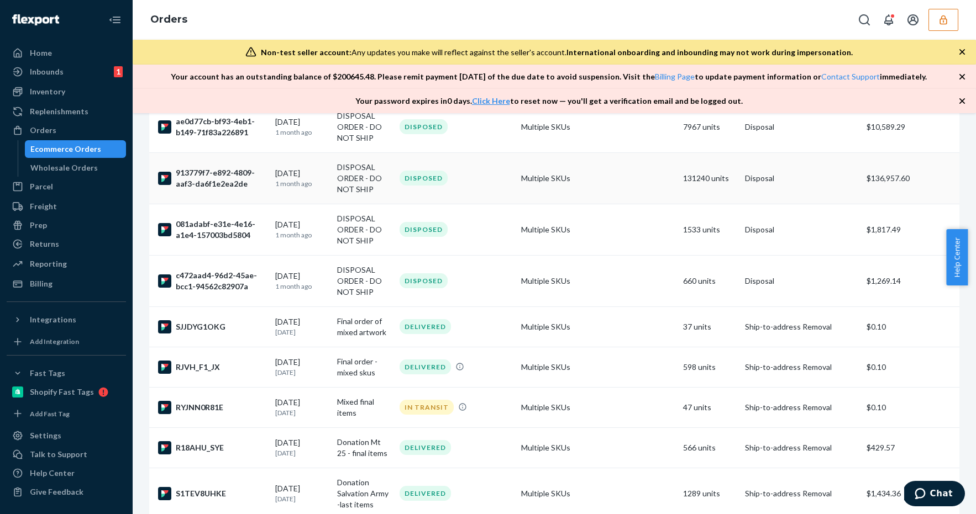
scroll to position [464, 0]
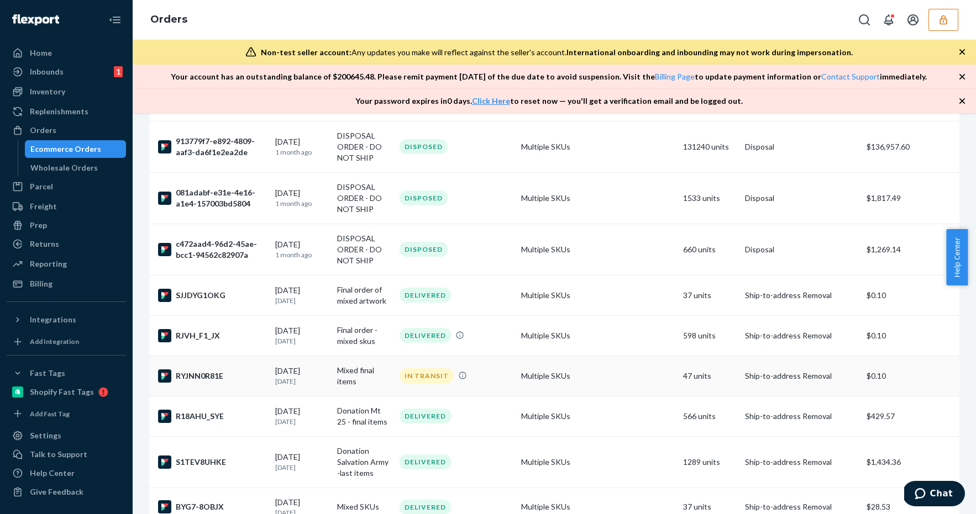
click at [560, 378] on td "Multiple SKUs" at bounding box center [598, 376] width 162 height 40
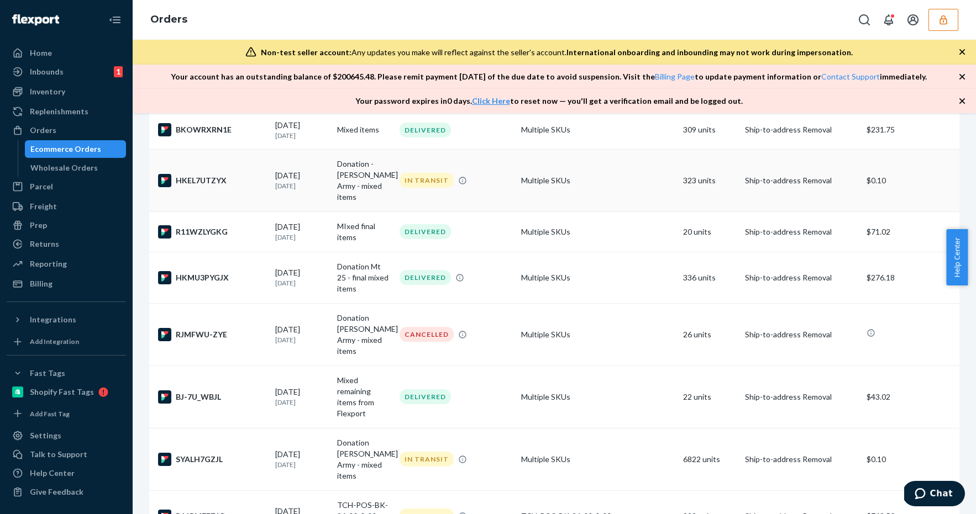
scroll to position [1046, 0]
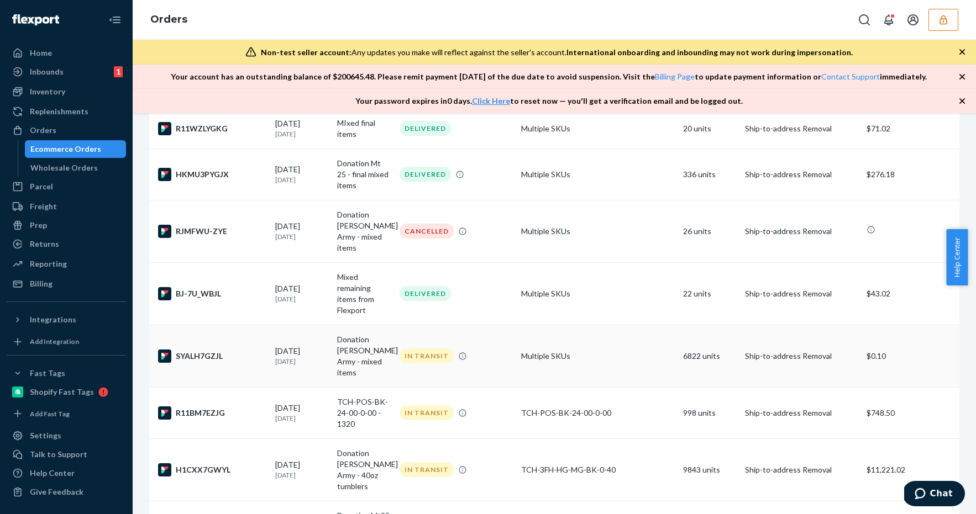
click at [622, 325] on td "Multiple SKUs" at bounding box center [598, 356] width 162 height 62
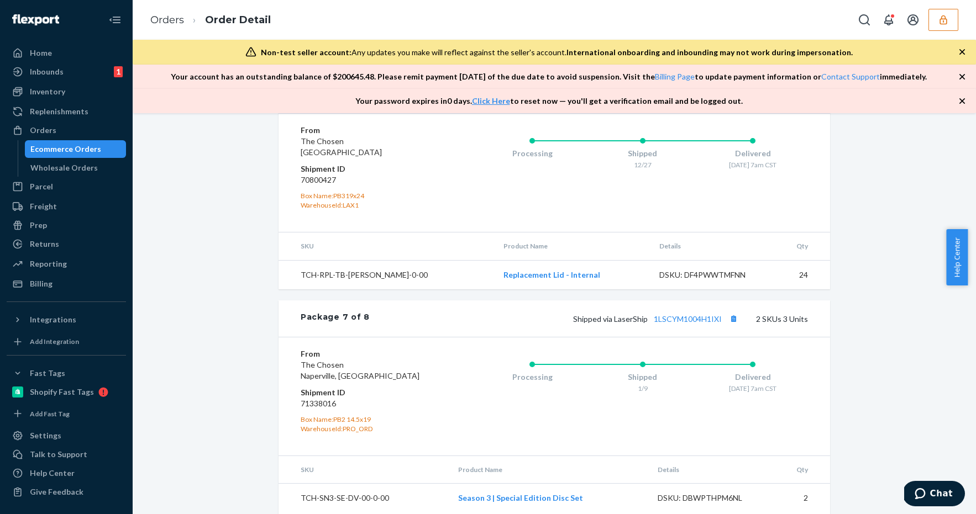
scroll to position [4721, 0]
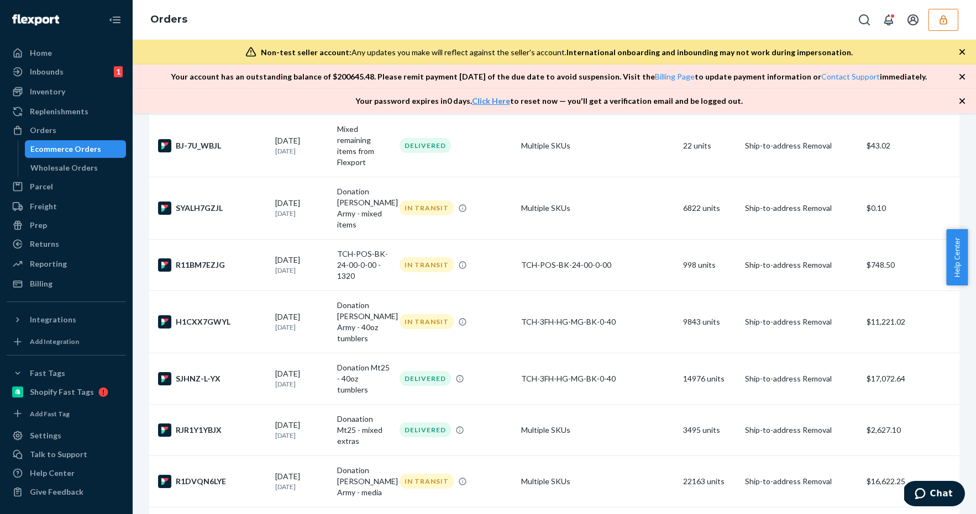
scroll to position [1204, 0]
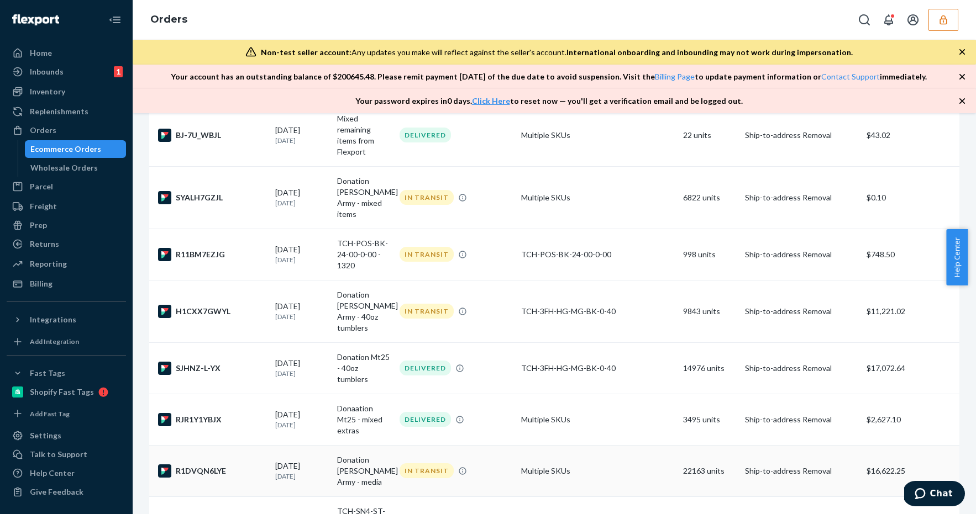
click at [597, 445] on td "Multiple SKUs" at bounding box center [598, 470] width 162 height 51
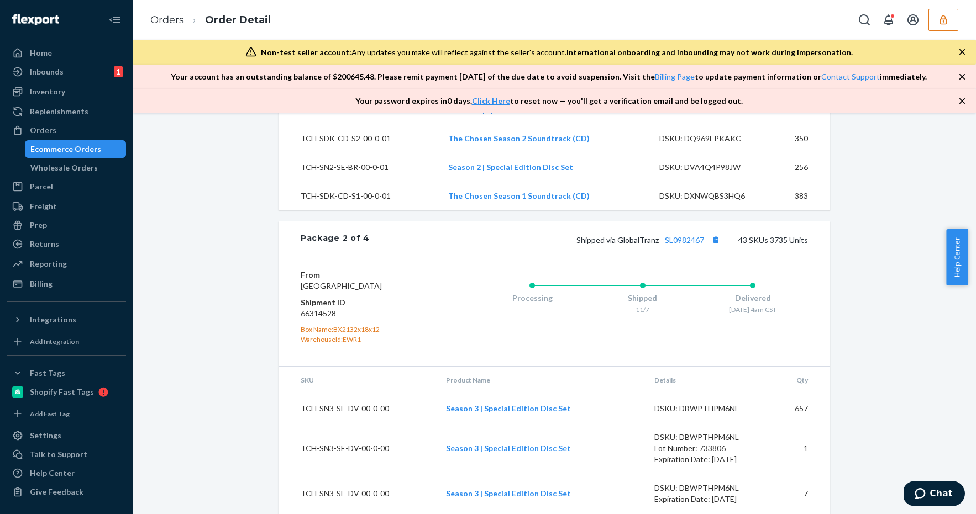
scroll to position [991, 0]
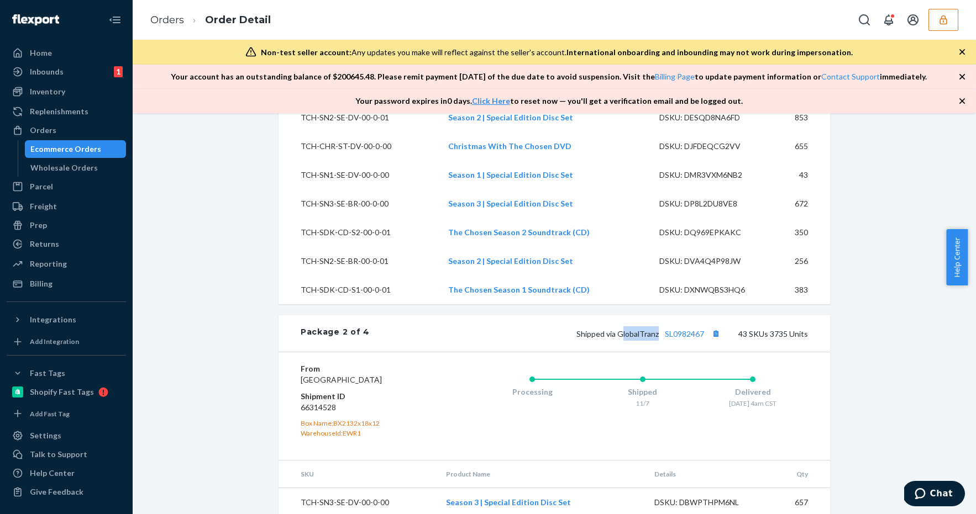
drag, startPoint x: 656, startPoint y: 344, endPoint x: 619, endPoint y: 347, distance: 36.6
click at [619, 339] on span "Shipped via GlobalTranz SL0982467" at bounding box center [649, 333] width 146 height 9
click at [679, 364] on div "From [GEOGRAPHIC_DATA] Shipment ID 66314528 Box Name: BX2132x18x12 WarehouseId:…" at bounding box center [555, 406] width 552 height 108
click at [687, 339] on link "SL0982467" at bounding box center [684, 333] width 39 height 9
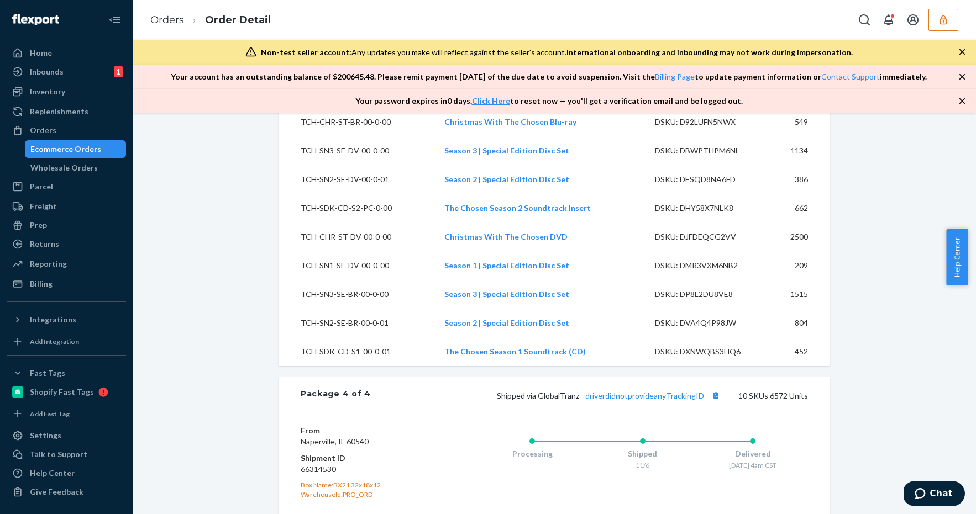
scroll to position [3561, 0]
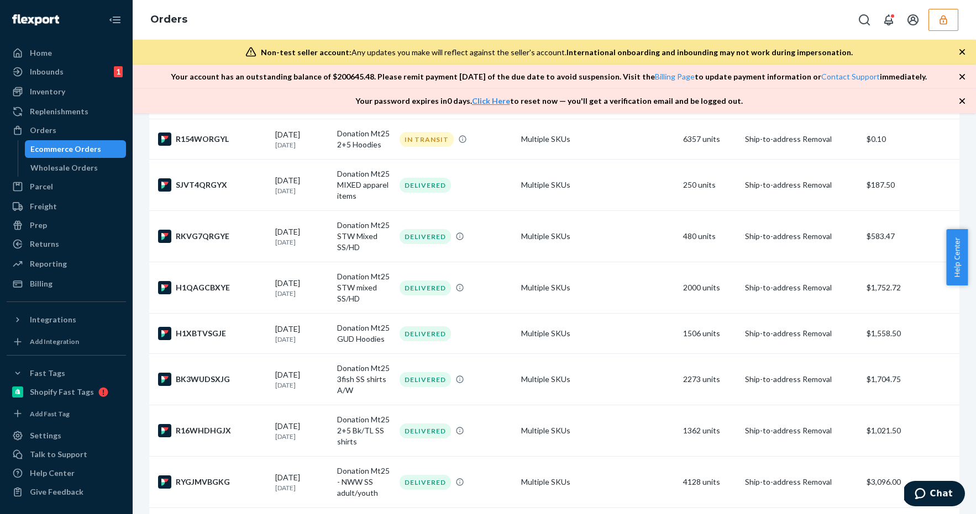
scroll to position [4744, 0]
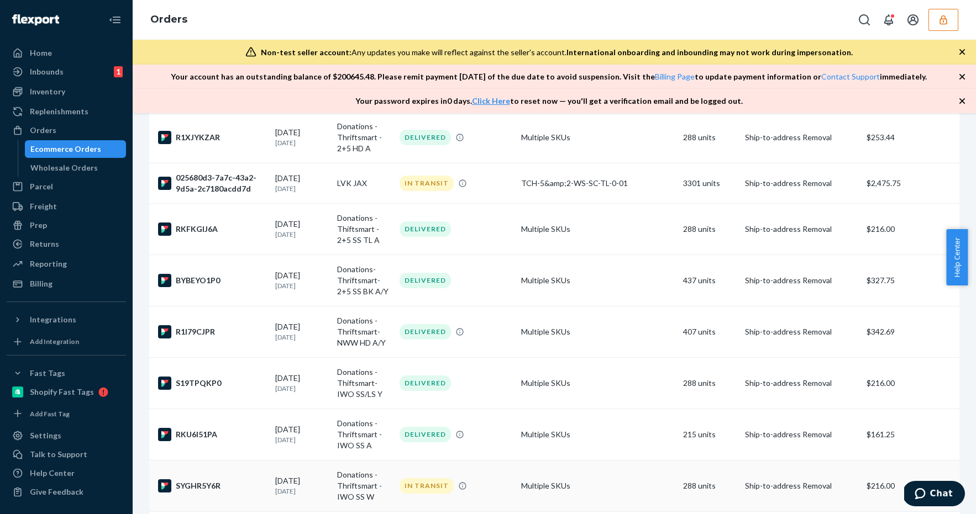
scroll to position [2769, 0]
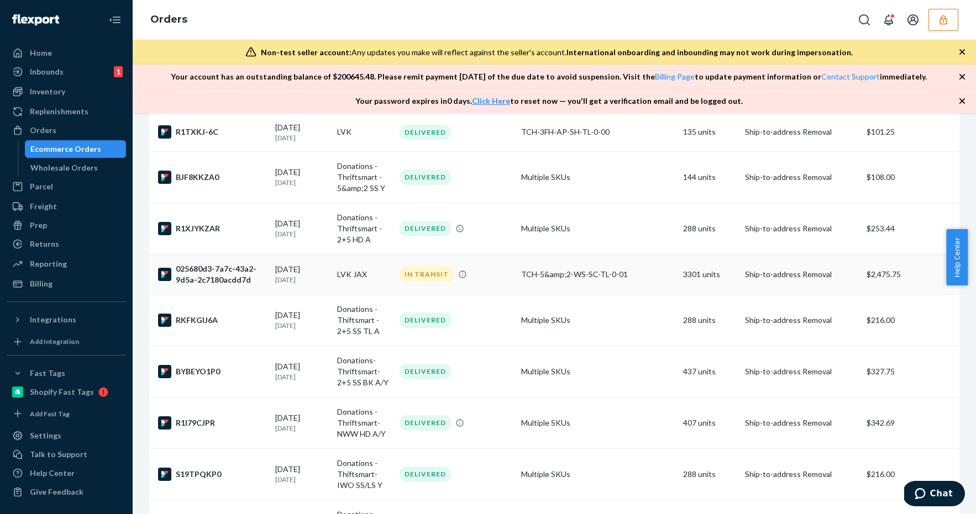
click at [619, 261] on td "TCH-5&amp;2-WS-SC-TL-0-01" at bounding box center [598, 275] width 162 height 40
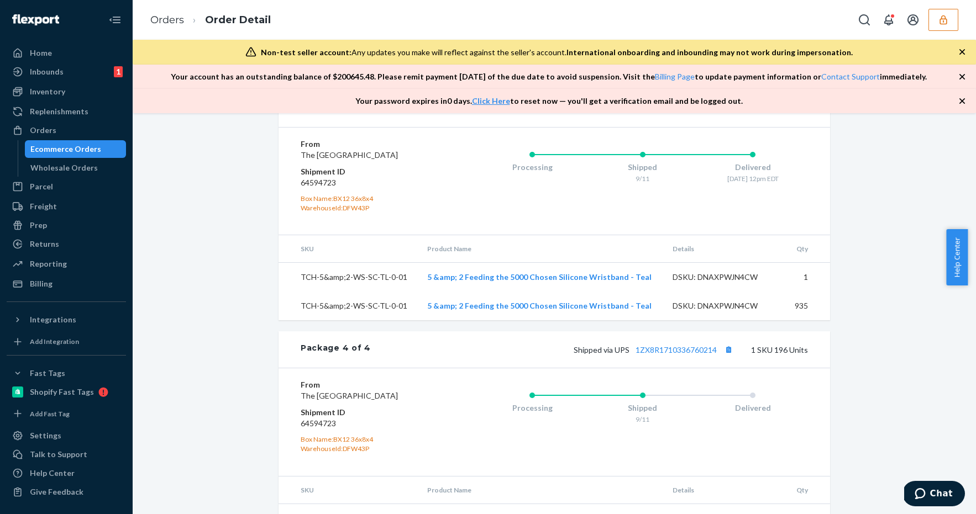
scroll to position [954, 0]
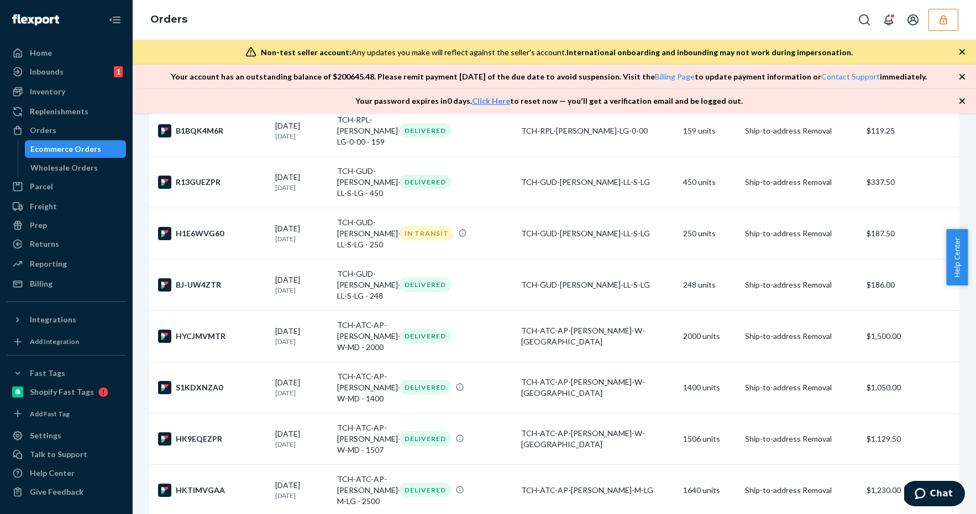
scroll to position [567, 0]
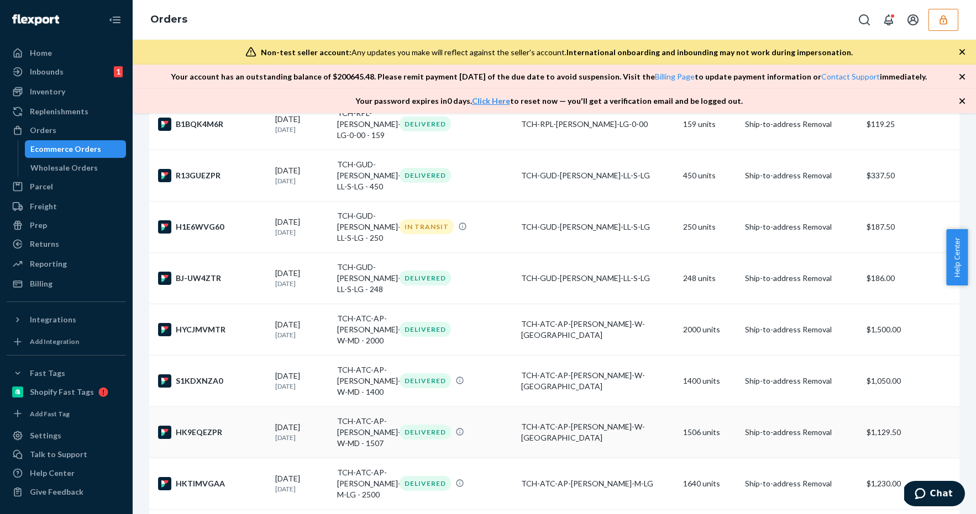
click at [510, 437] on td "DELIVERED" at bounding box center [456, 432] width 122 height 51
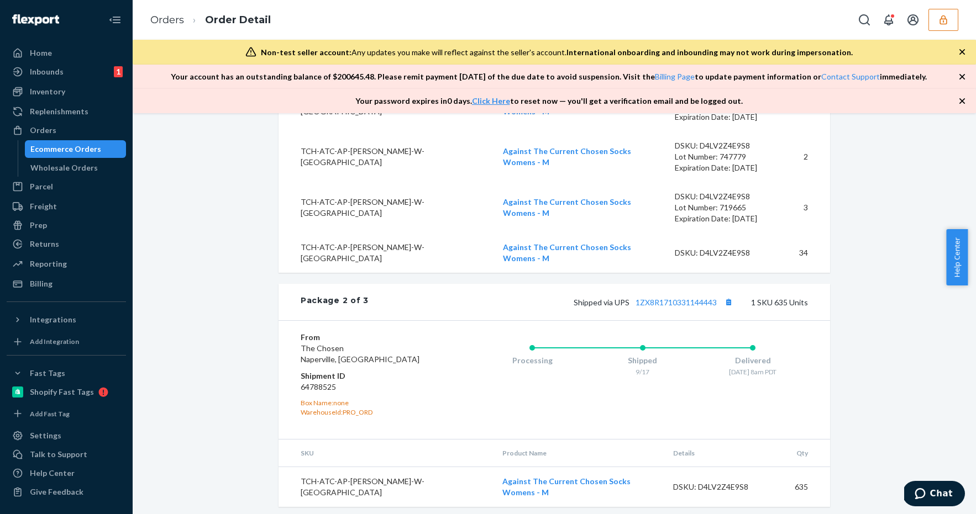
scroll to position [1296, 0]
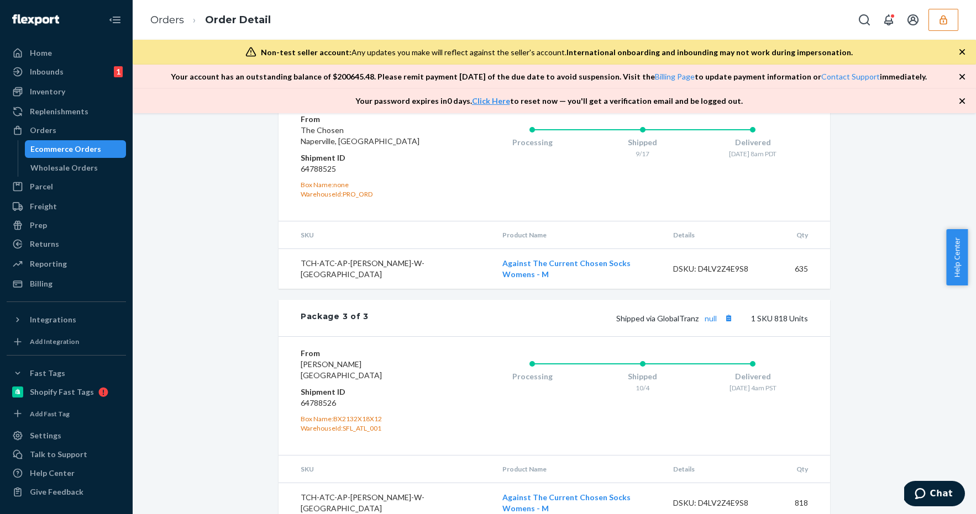
click at [319, 398] on dd "64788526" at bounding box center [367, 403] width 132 height 11
copy dd "64788526"
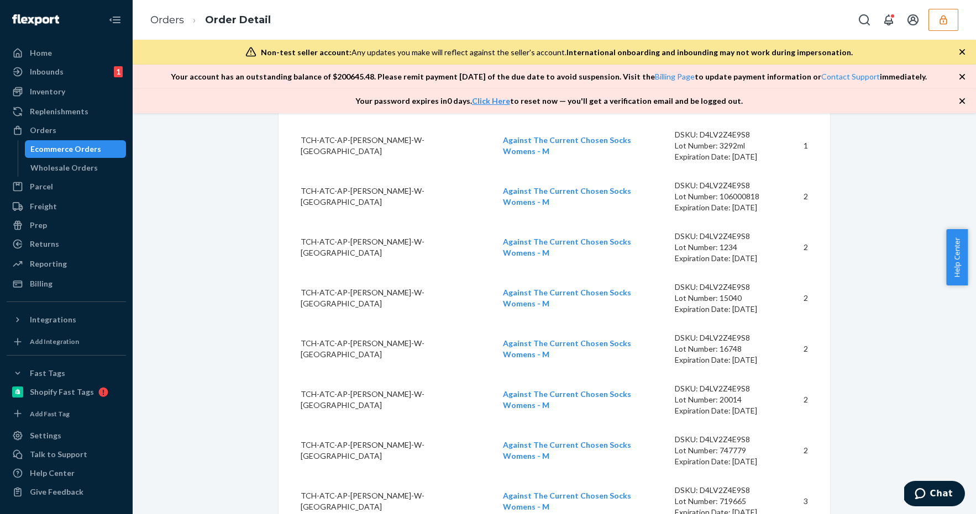
scroll to position [708, 0]
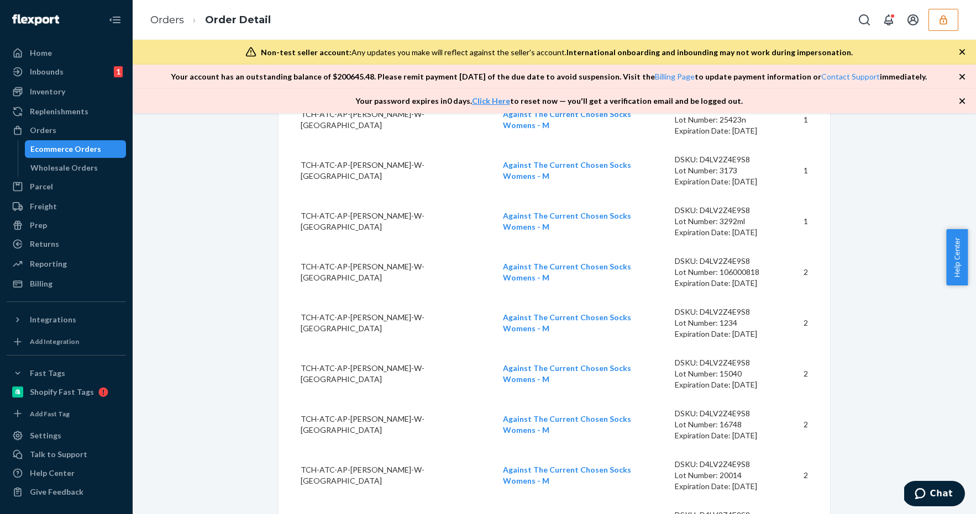
click at [951, 19] on button "button" at bounding box center [943, 20] width 30 height 22
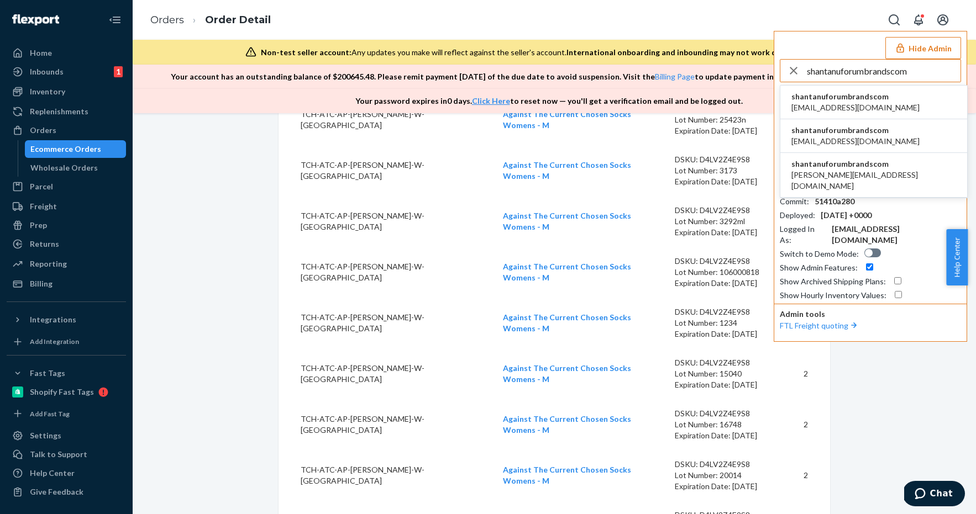
type input "shantanuforumbrandscom"
click at [896, 97] on li "shantanuforumbrandscom fulfillment@forumbrands.com" at bounding box center [873, 103] width 187 height 34
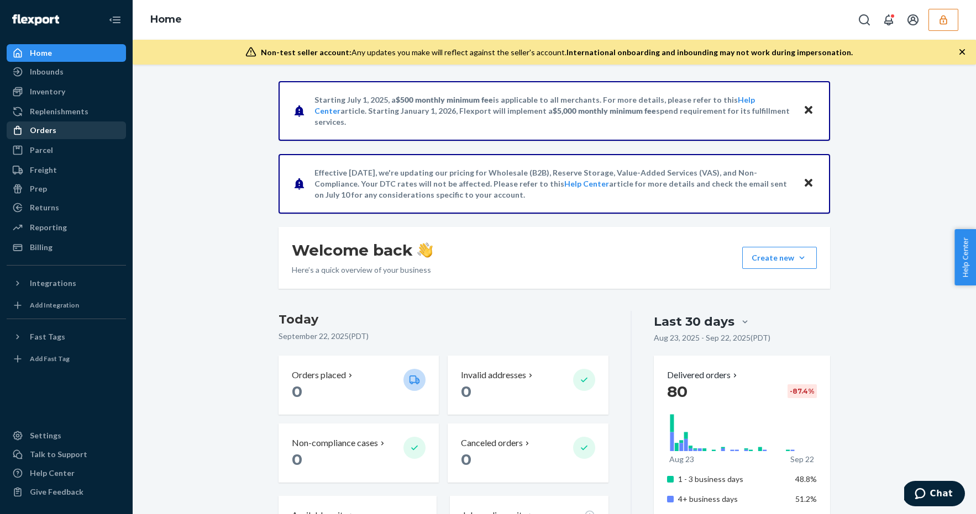
click at [68, 134] on div "Orders" at bounding box center [66, 130] width 117 height 15
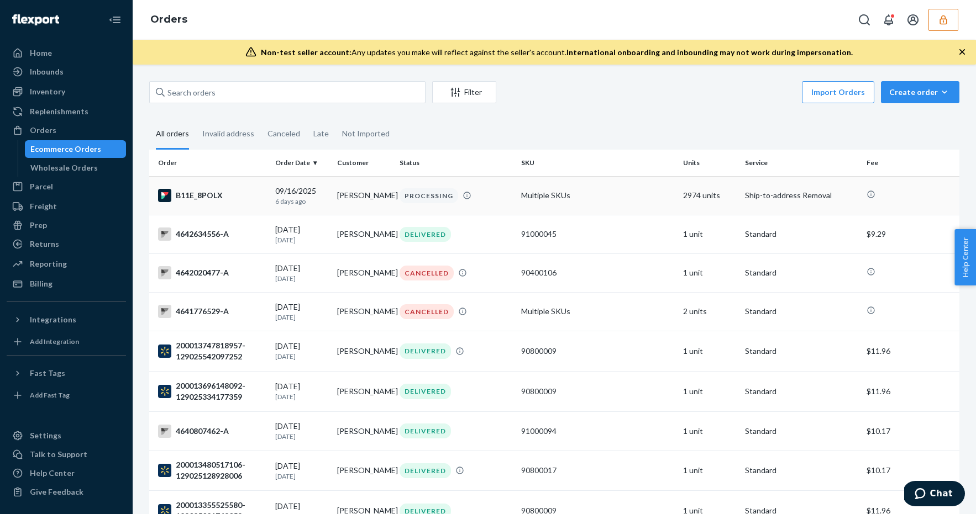
click at [517, 190] on td "Multiple SKUs" at bounding box center [598, 195] width 162 height 39
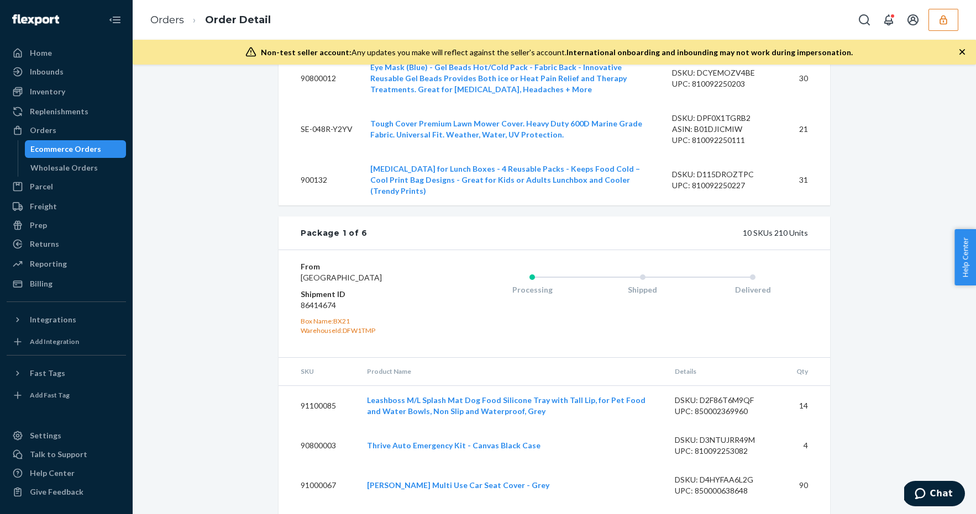
scroll to position [2127, 0]
click at [318, 311] on dd "86414674" at bounding box center [367, 305] width 132 height 11
copy dd "86414674"
click at [322, 311] on dd "86414674" at bounding box center [367, 305] width 132 height 11
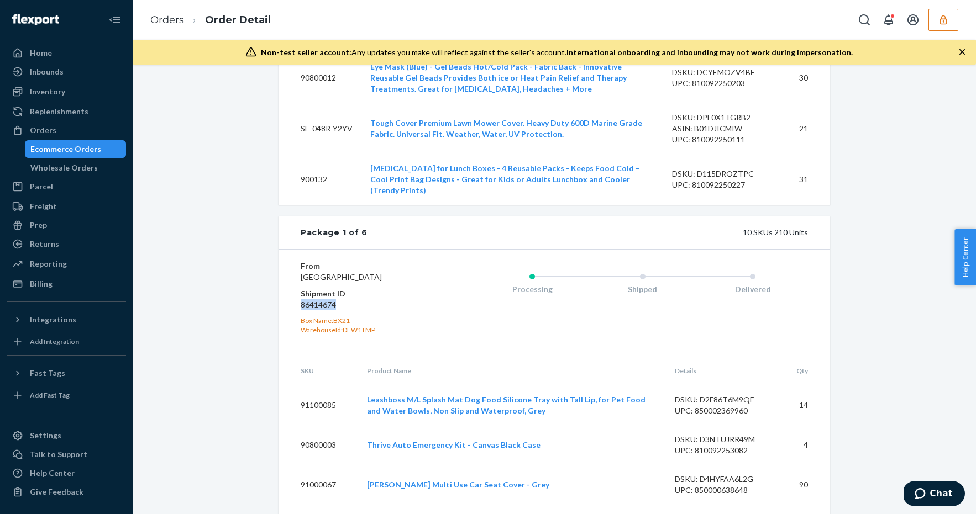
click at [322, 311] on dd "86414674" at bounding box center [367, 305] width 132 height 11
click at [96, 93] on div "Inventory" at bounding box center [66, 91] width 117 height 15
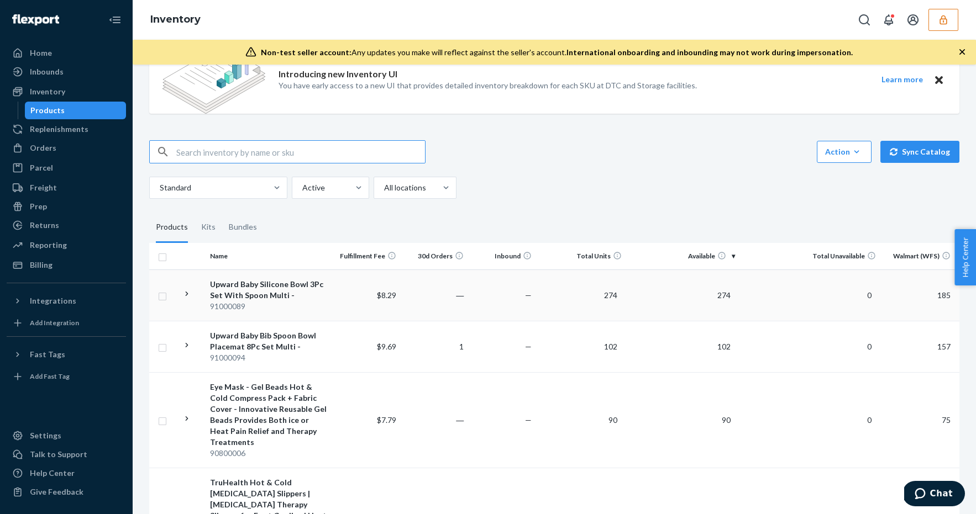
scroll to position [96, 0]
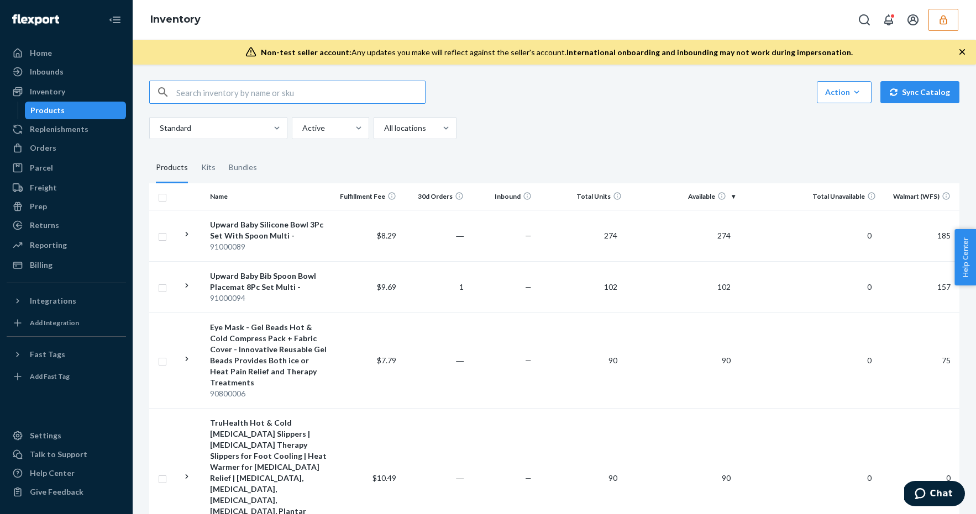
click at [163, 197] on input "checkbox" at bounding box center [162, 197] width 9 height 12
checkbox input "true"
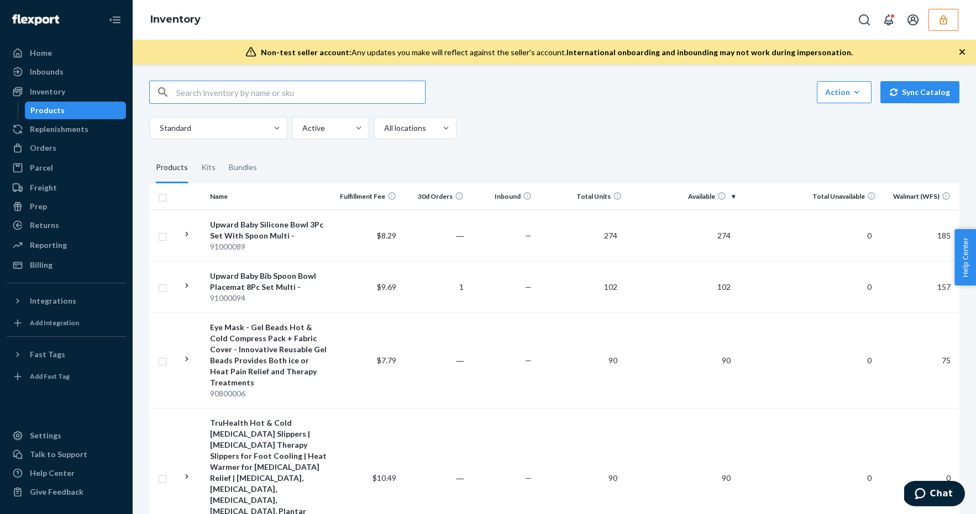
checkbox input "true"
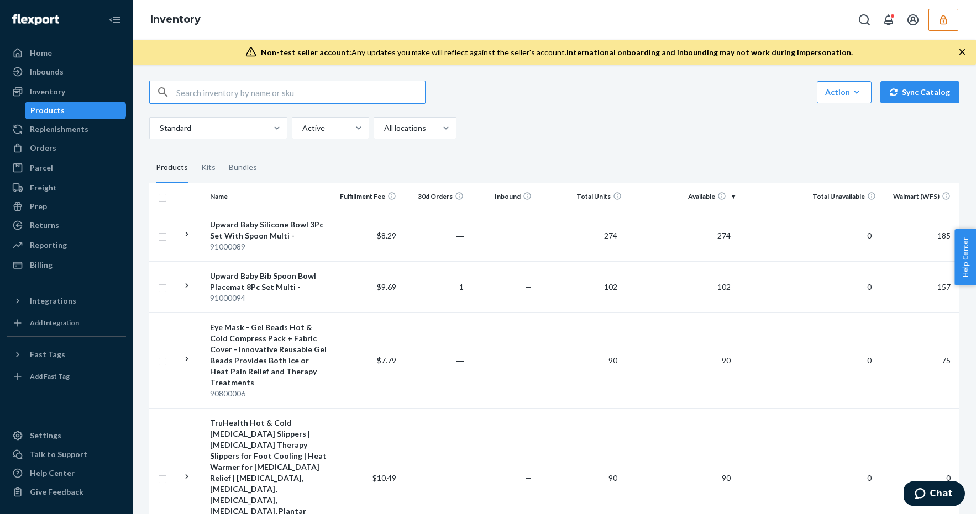
checkbox input "true"
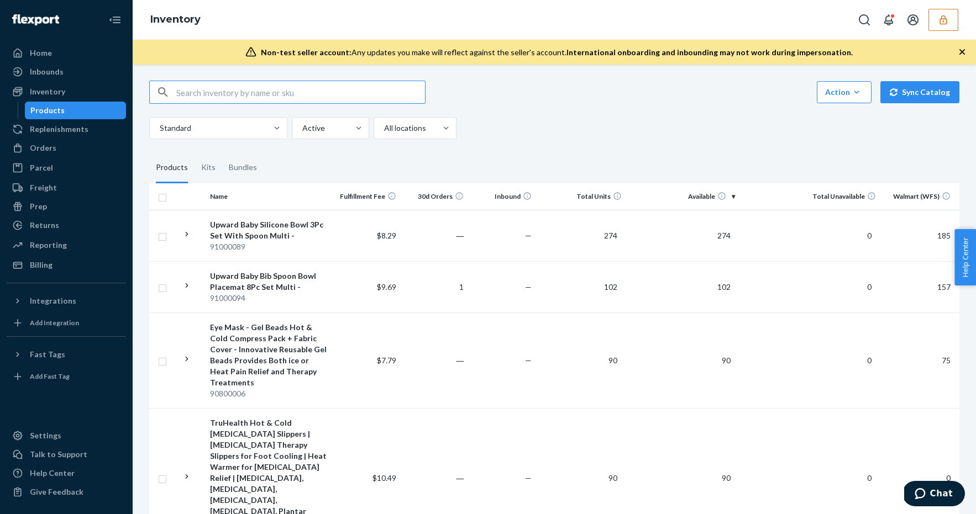
checkbox input "true"
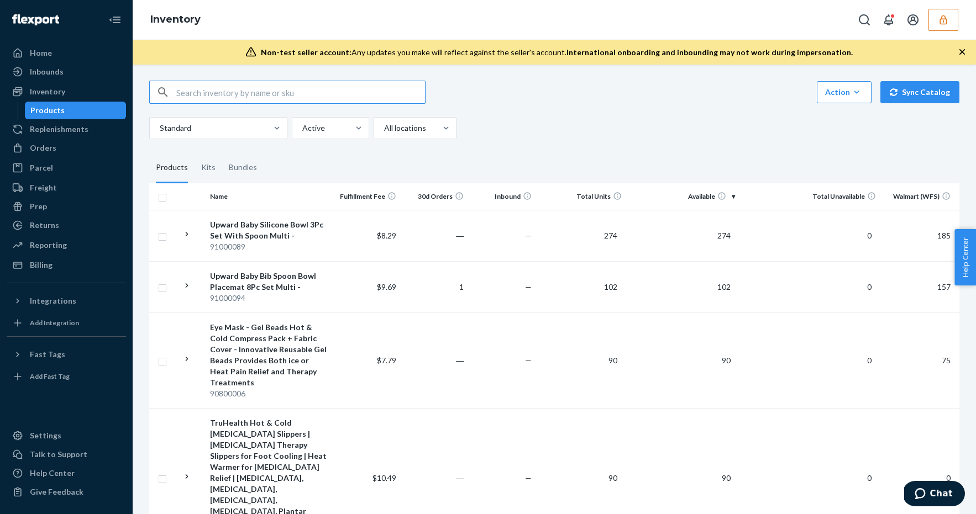
checkbox input "true"
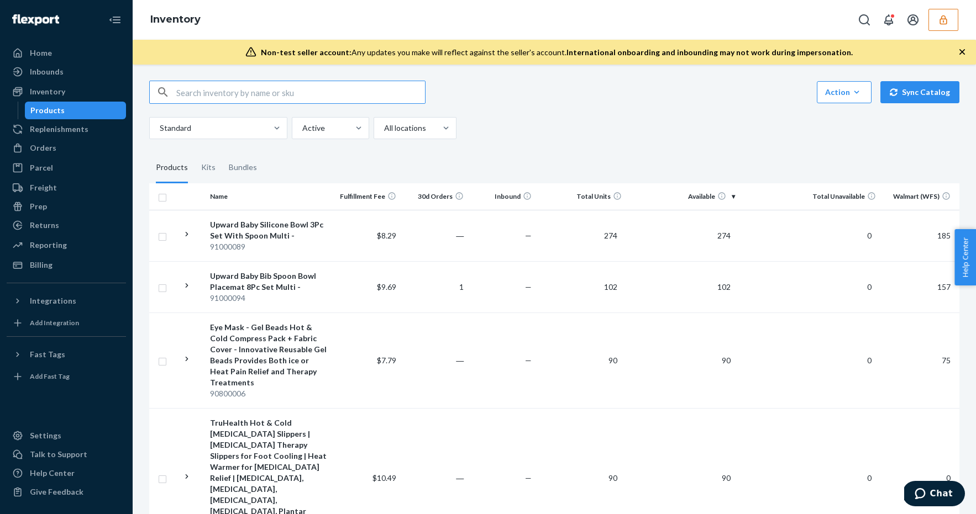
checkbox input "true"
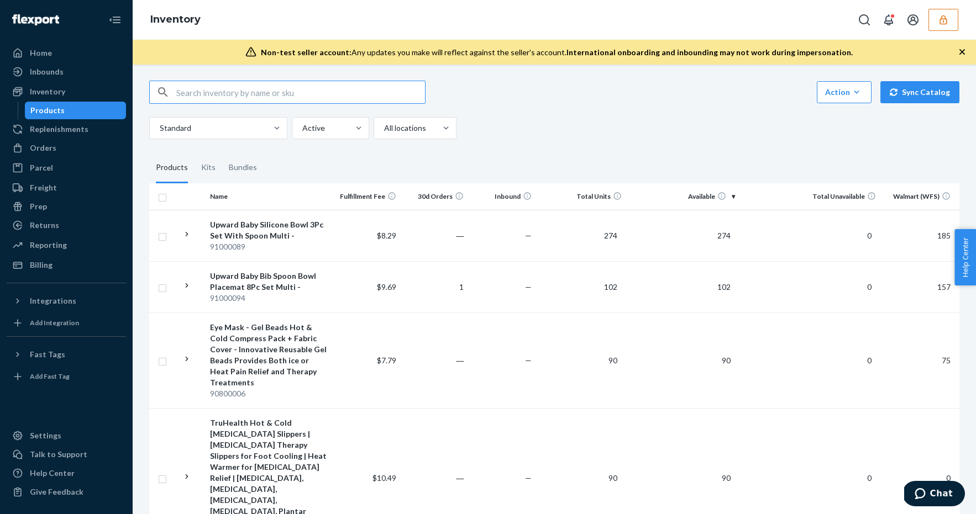
checkbox input "true"
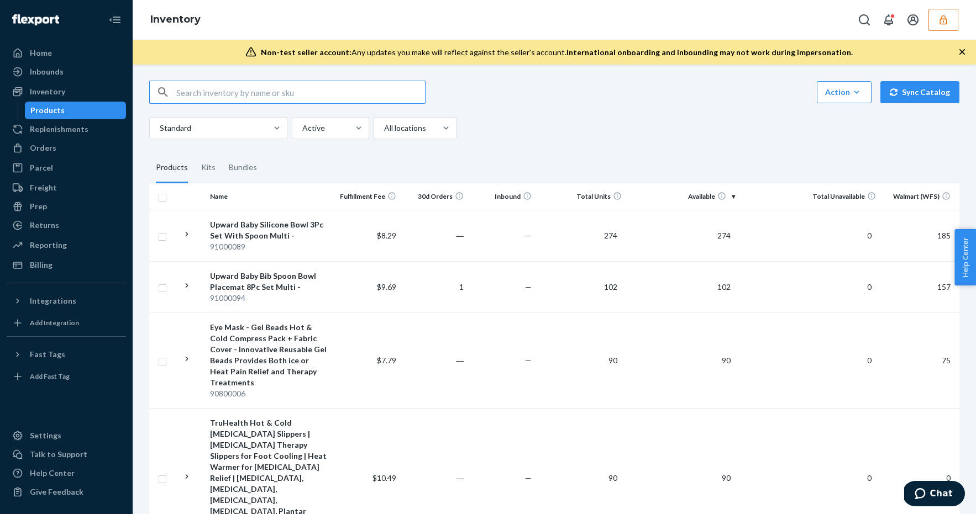
checkbox input "true"
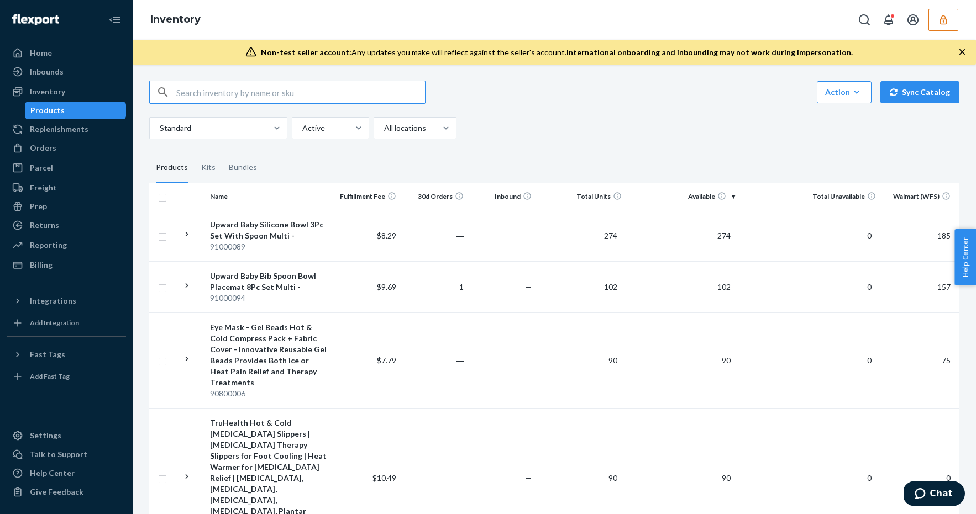
checkbox input "true"
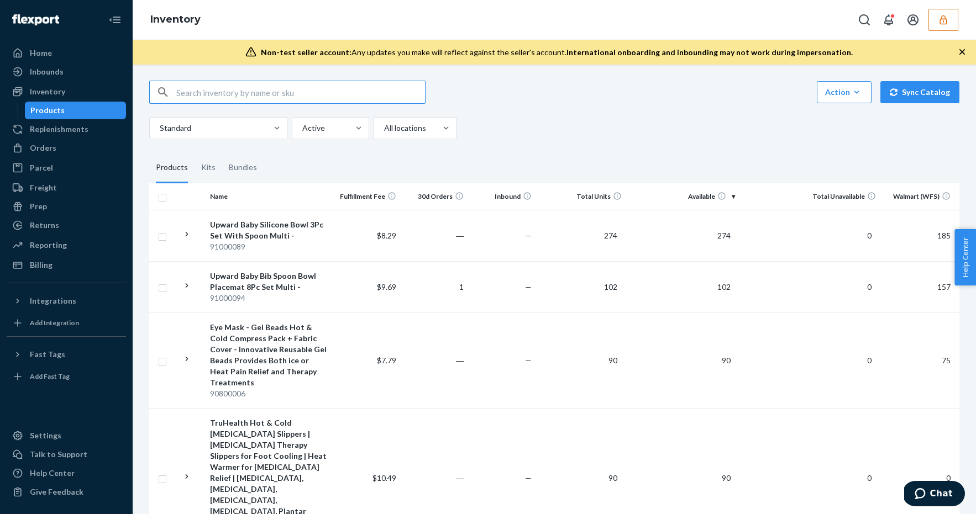
checkbox input "true"
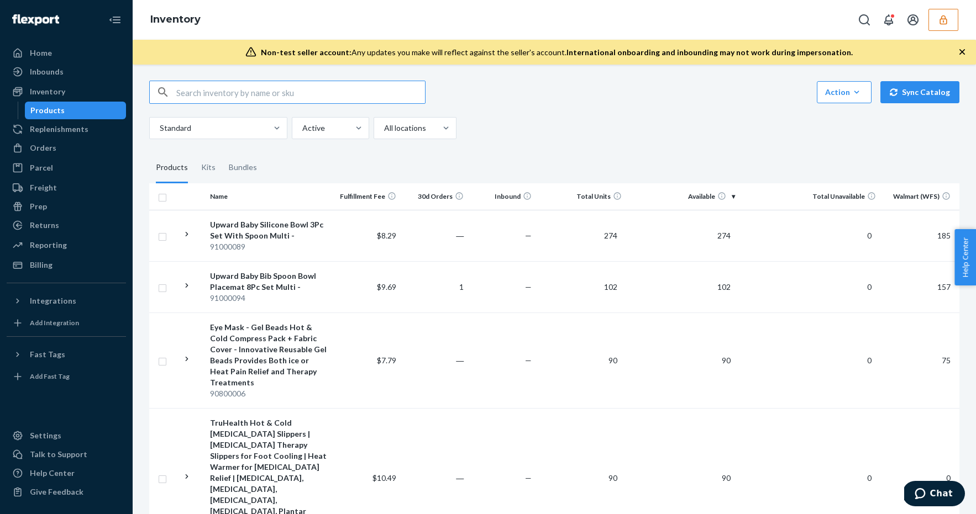
checkbox input "true"
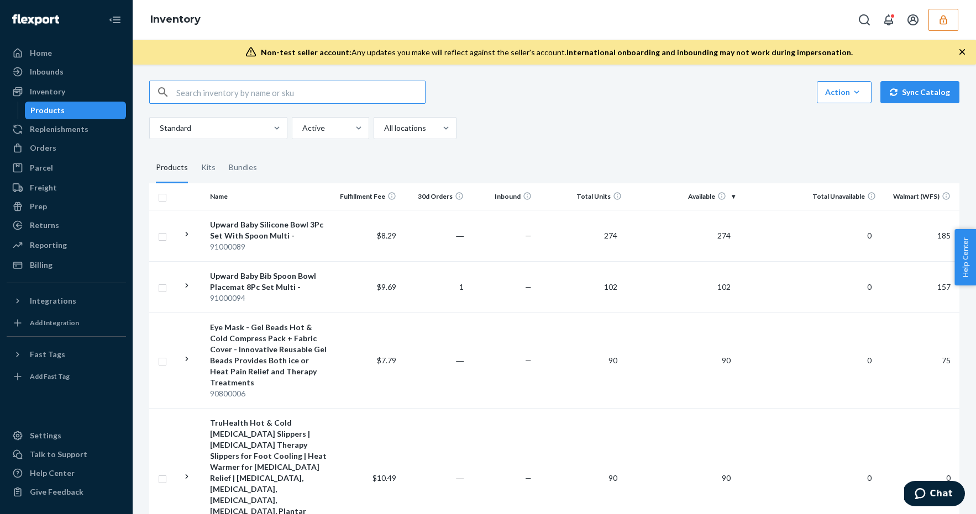
checkbox input "true"
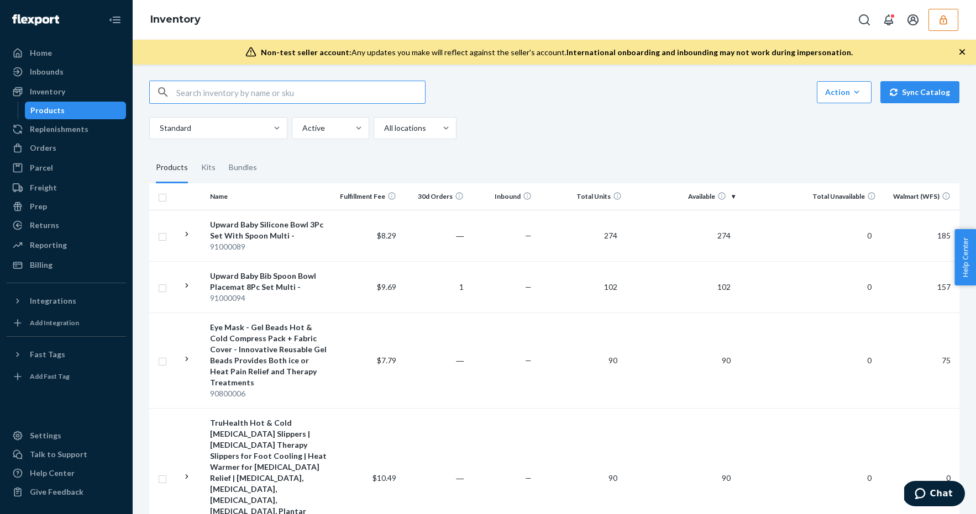
checkbox input "true"
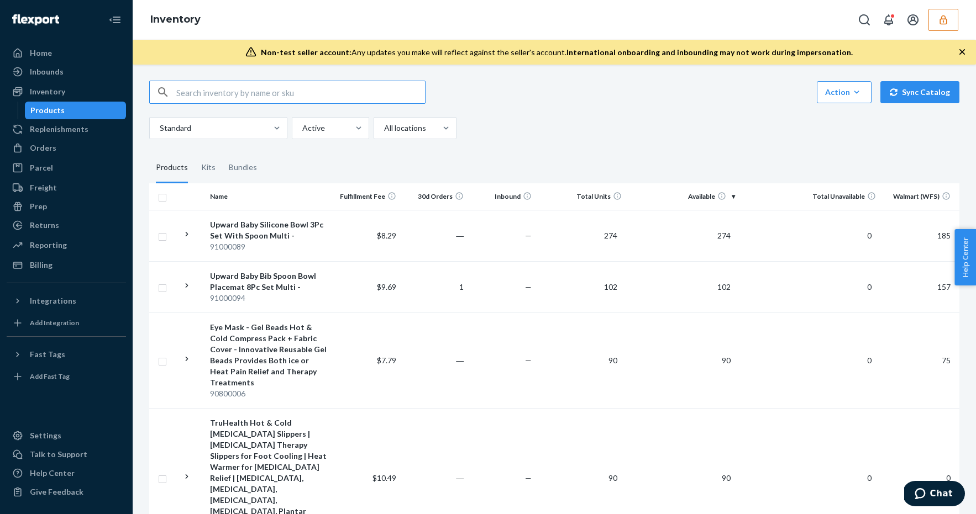
checkbox input "true"
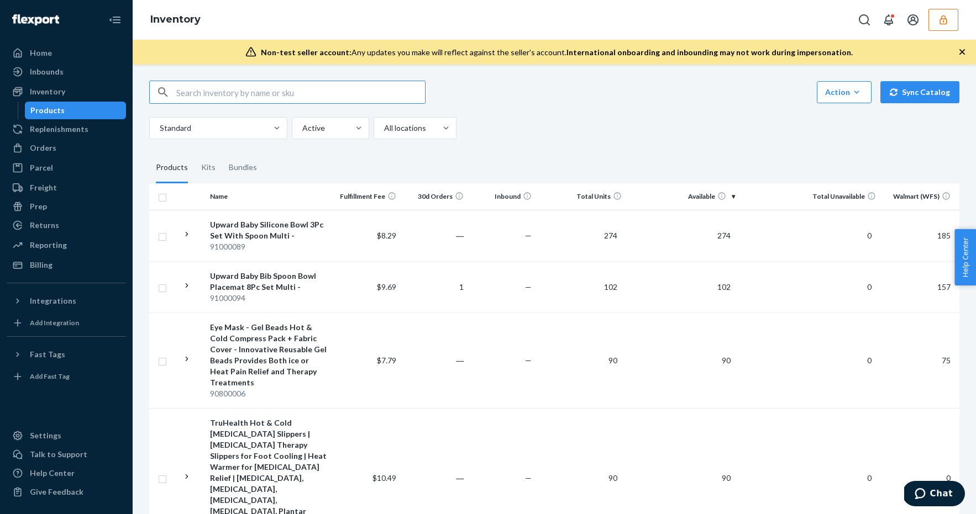
checkbox input "true"
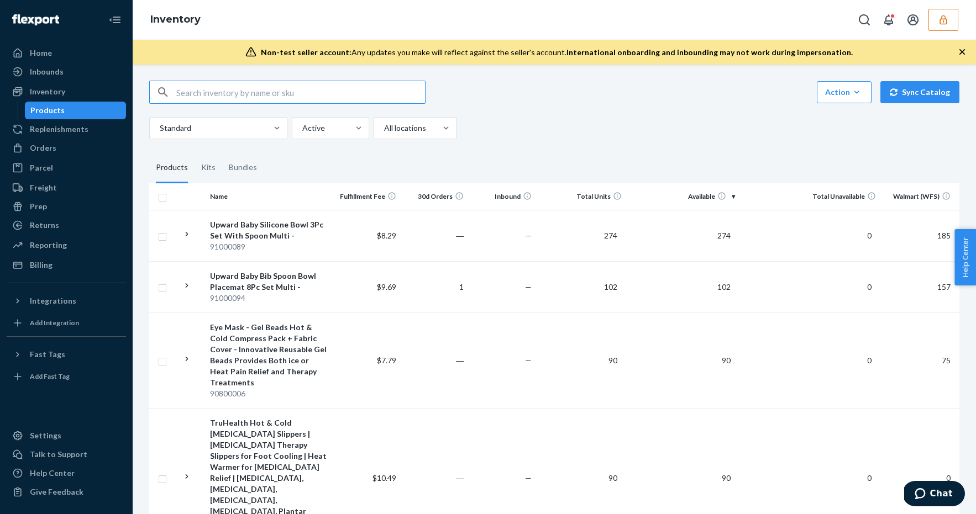
checkbox input "true"
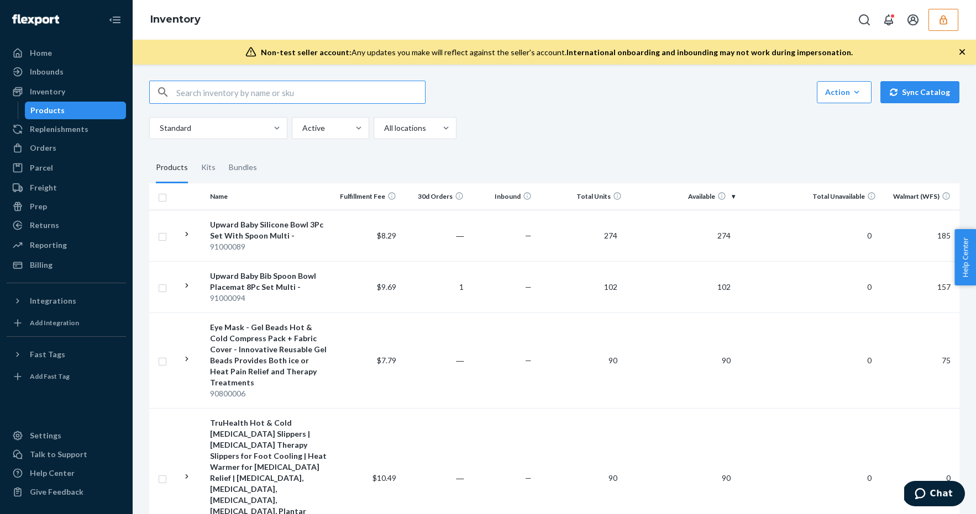
checkbox input "true"
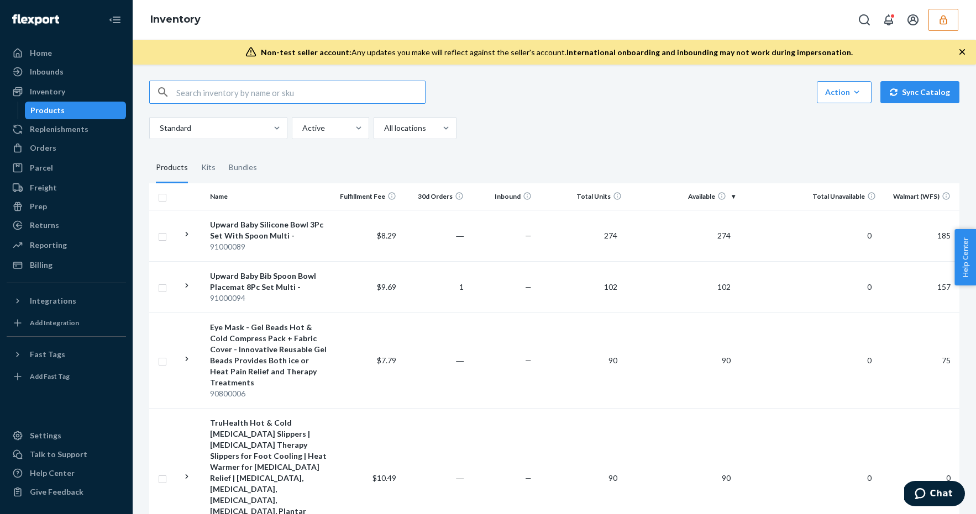
checkbox input "true"
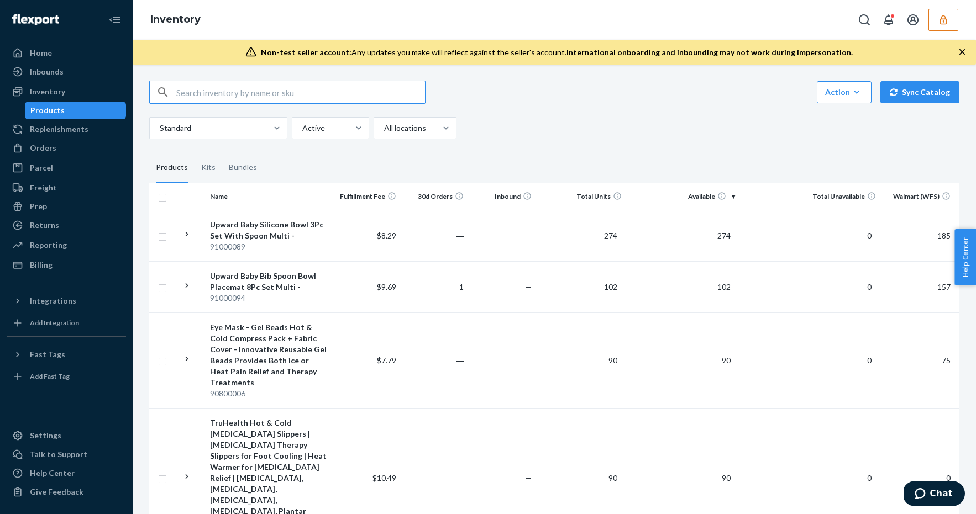
checkbox input "true"
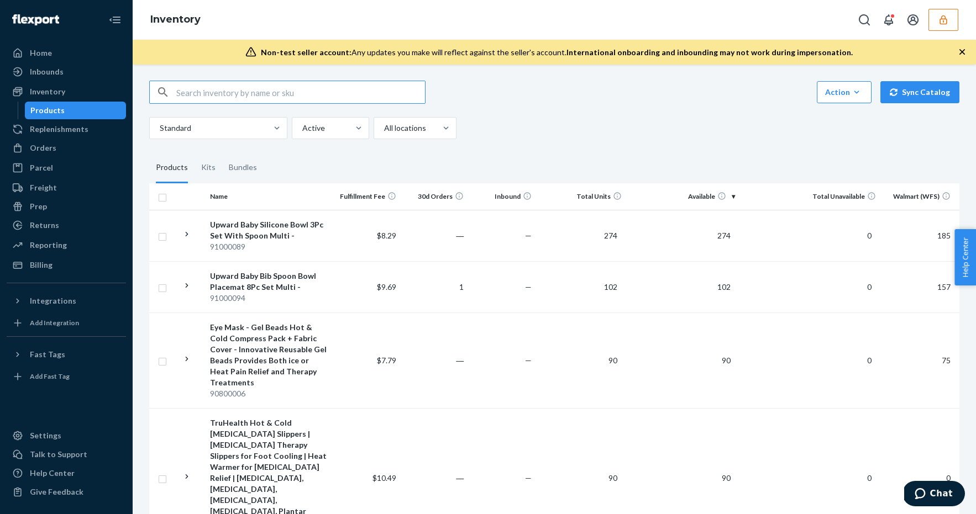
checkbox input "true"
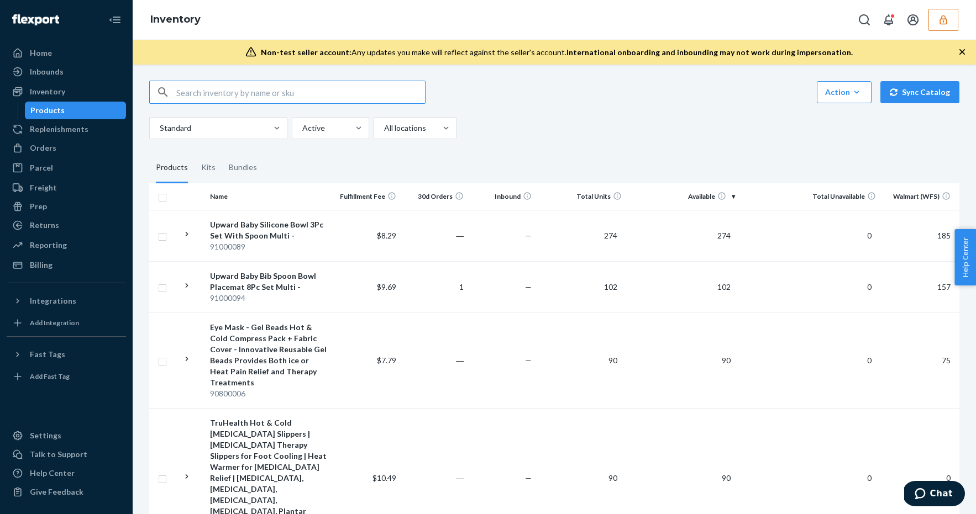
checkbox input "true"
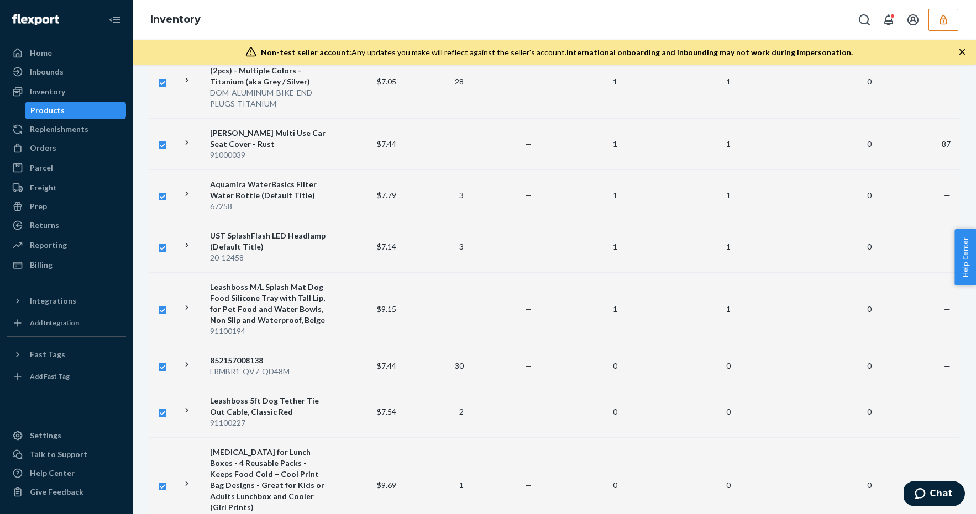
scroll to position [5121, 0]
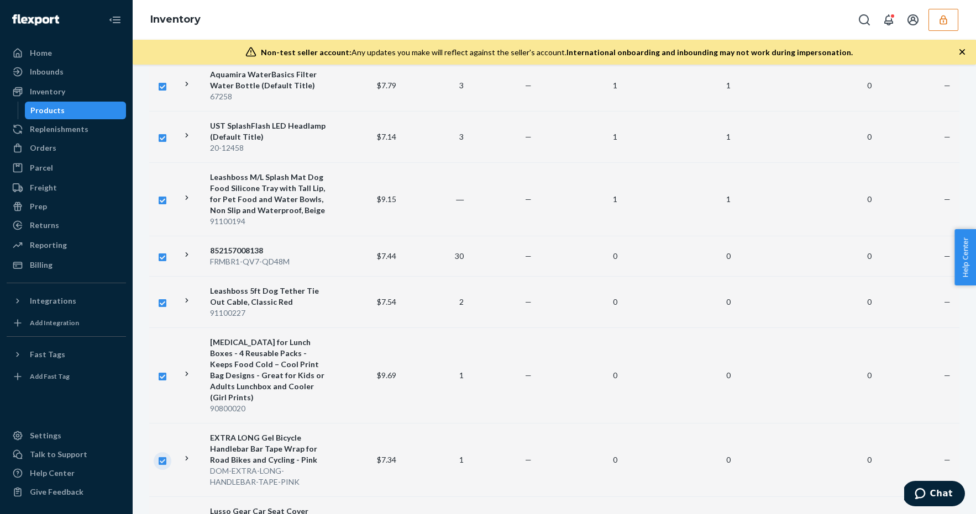
click at [162, 454] on input "checkbox" at bounding box center [162, 460] width 9 height 12
checkbox input "false"
checkbox input "true"
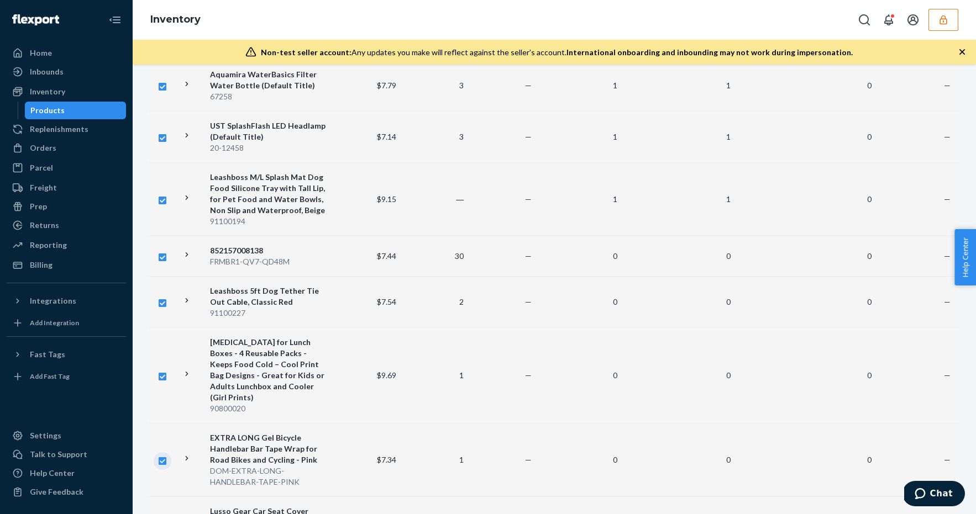
checkbox input "true"
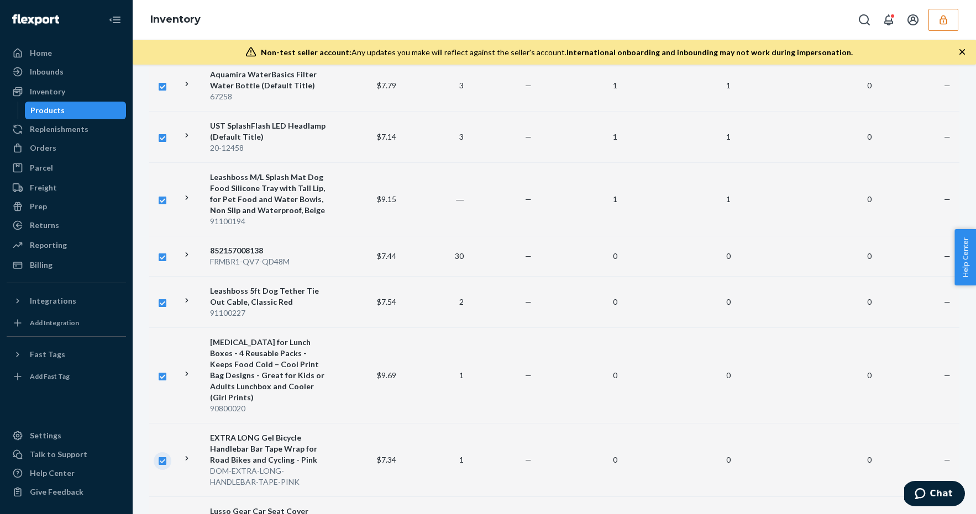
checkbox input "true"
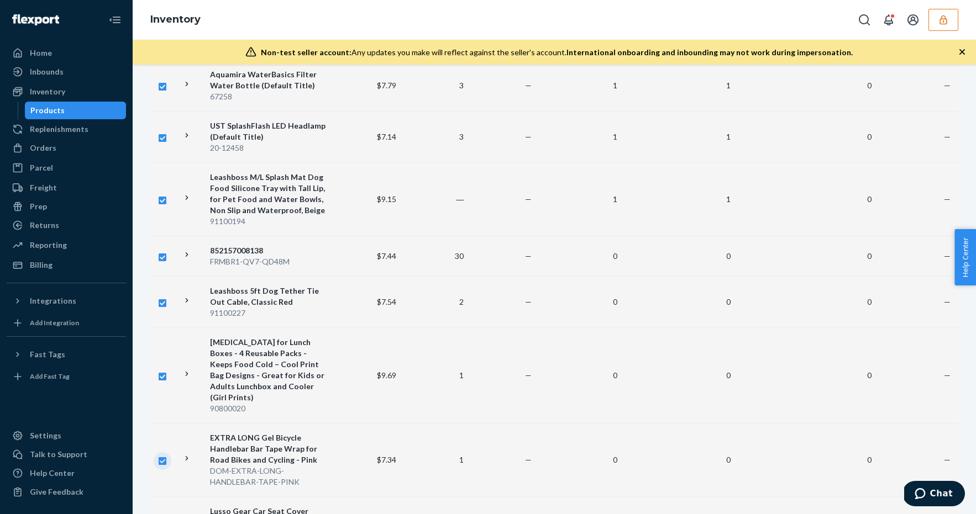
checkbox input "true"
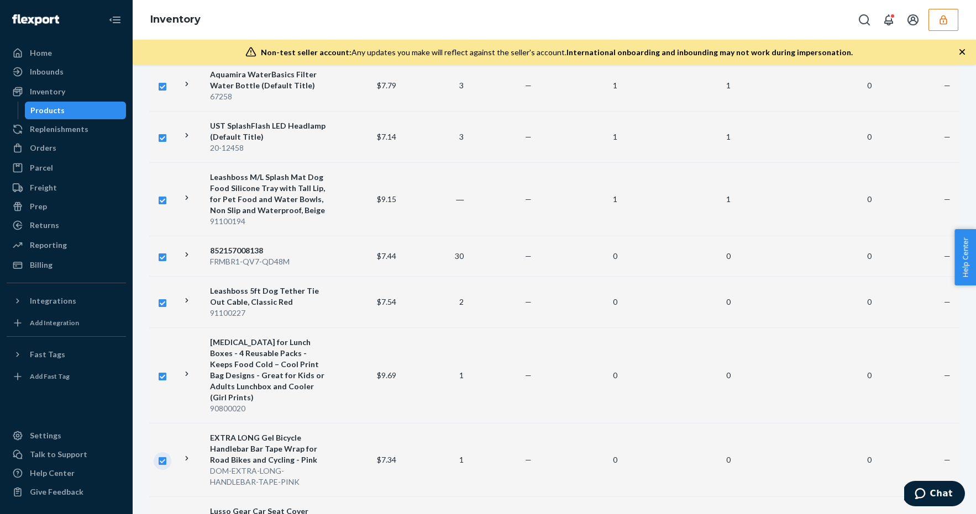
checkbox input "true"
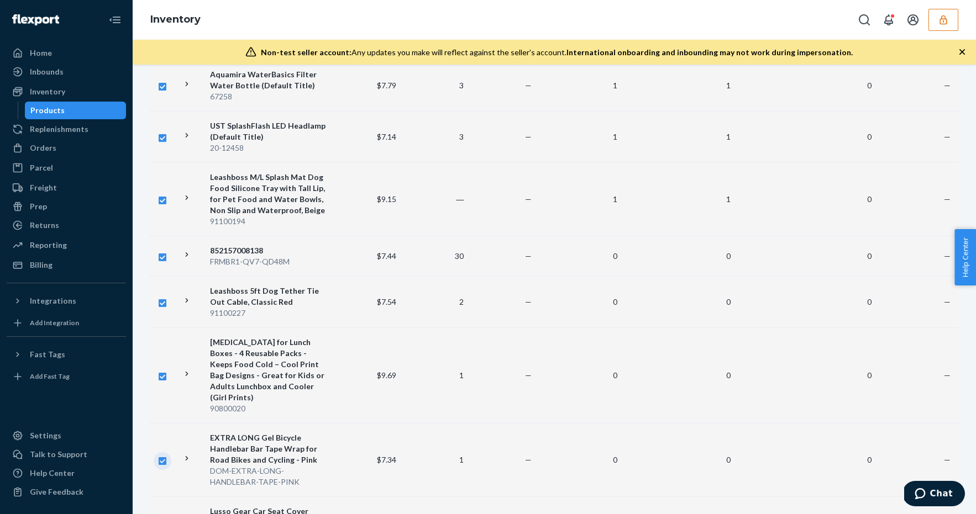
checkbox input "true"
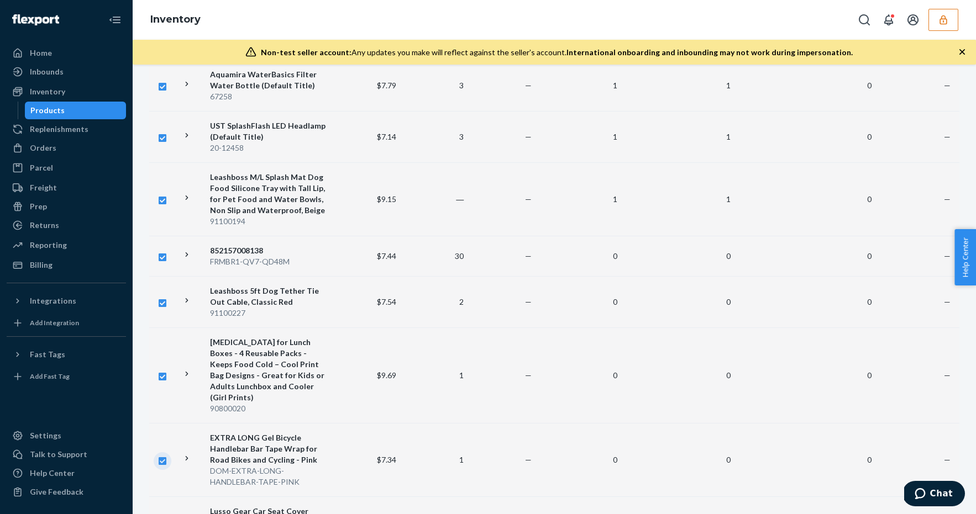
checkbox input "true"
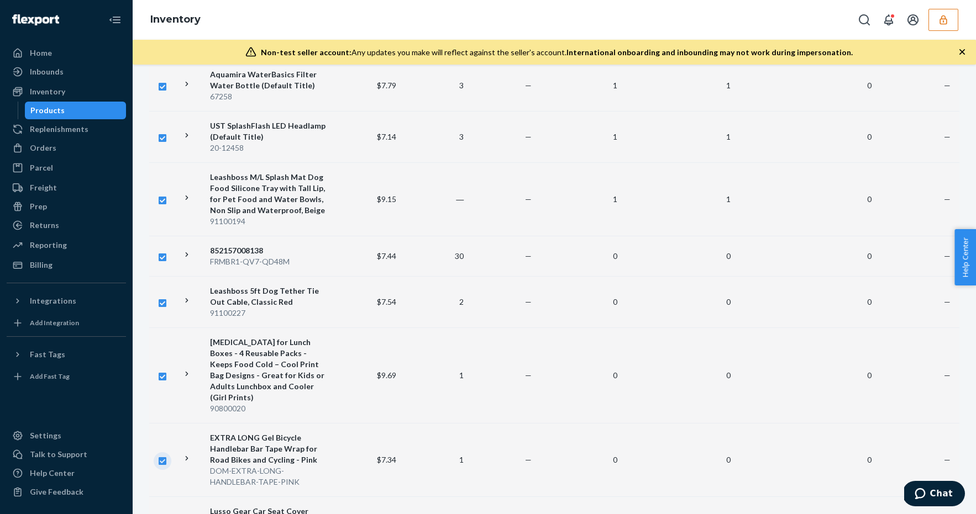
checkbox input "true"
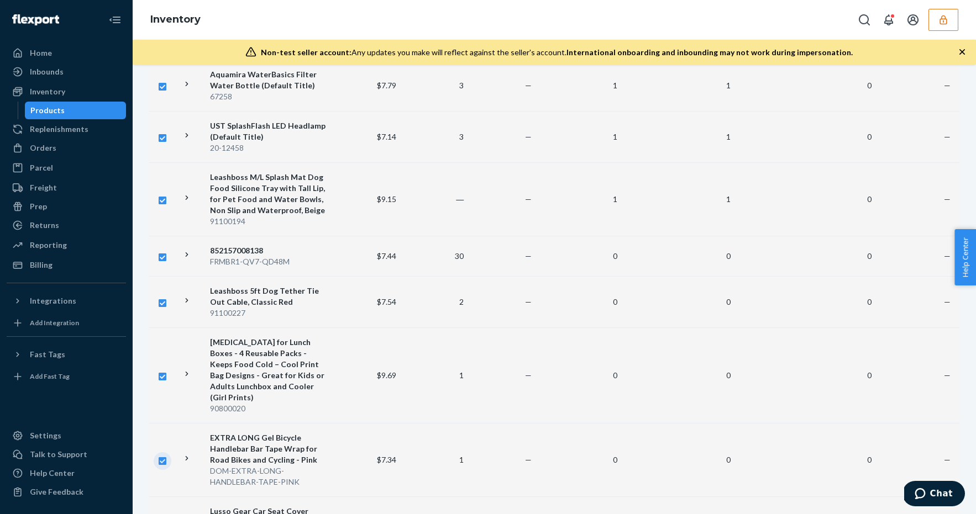
checkbox input "true"
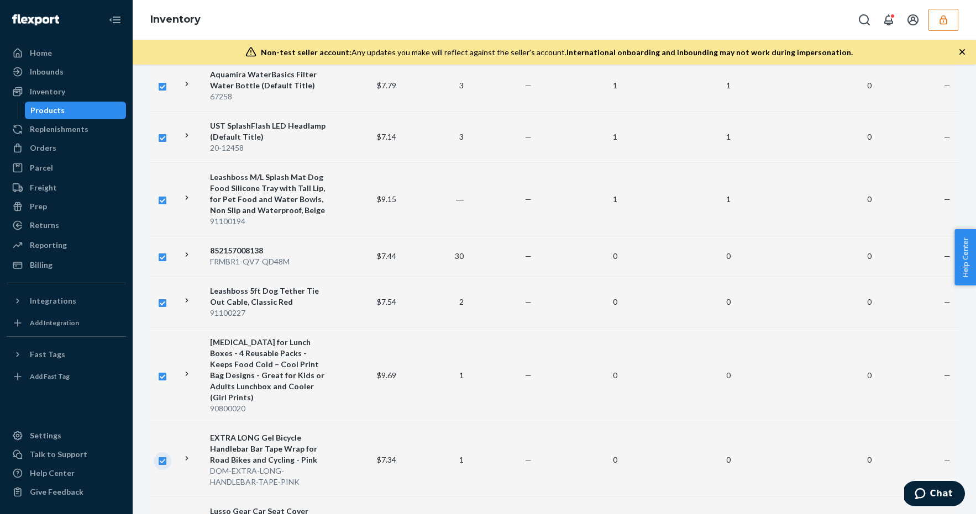
checkbox input "true"
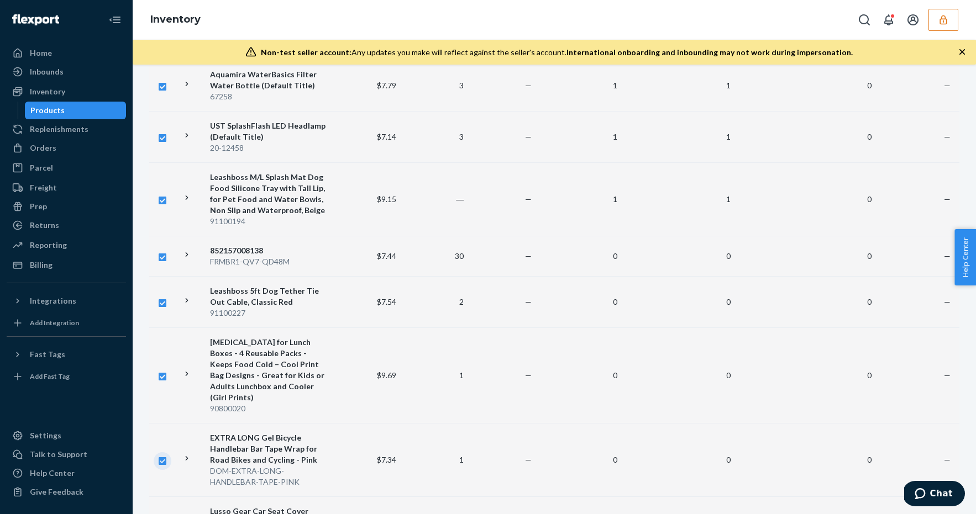
checkbox input "true"
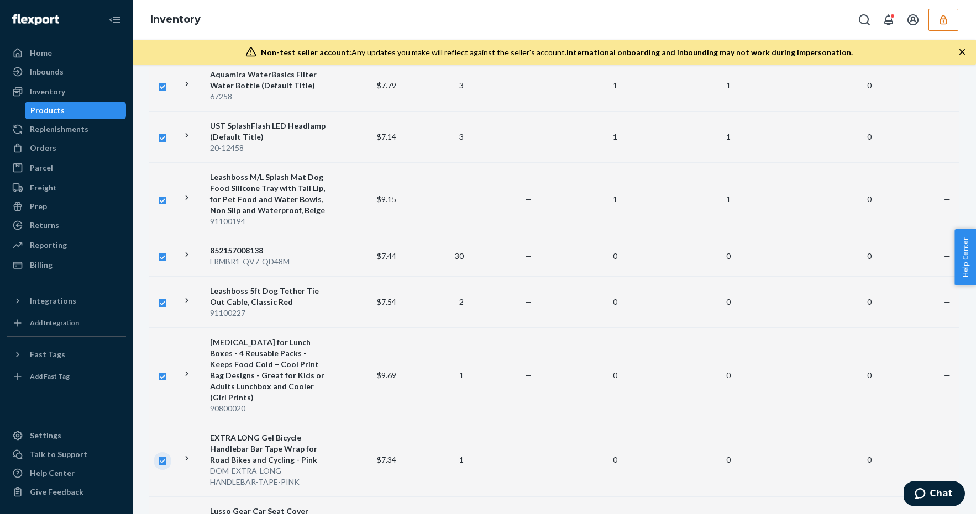
checkbox input "true"
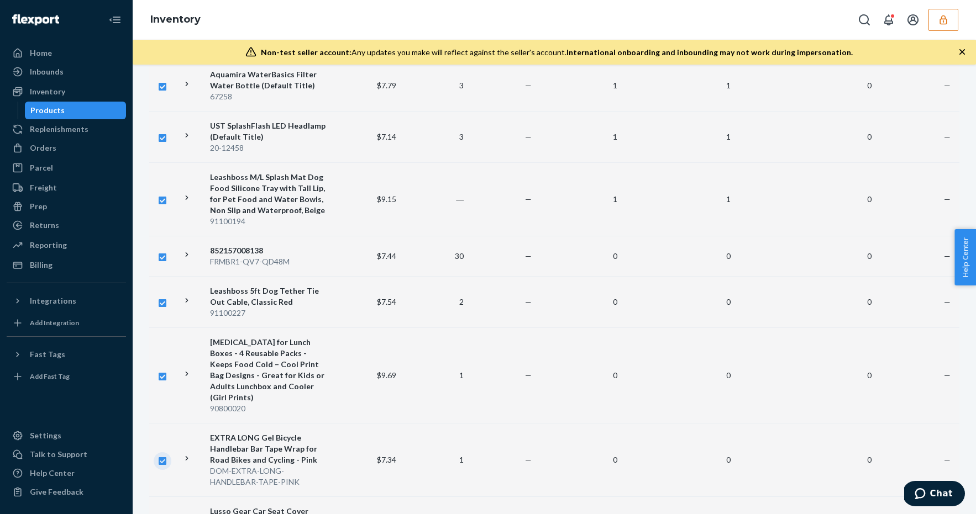
checkbox input "true"
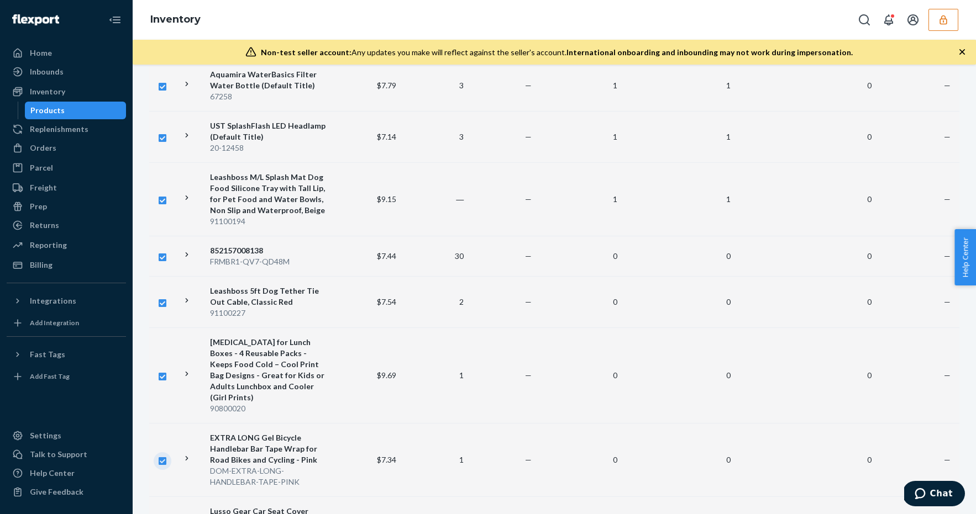
checkbox input "true"
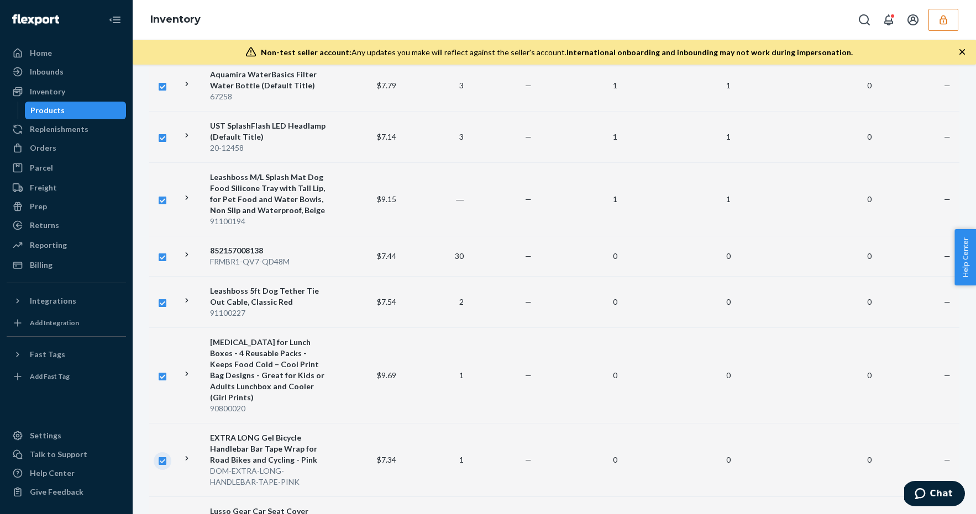
checkbox input "true"
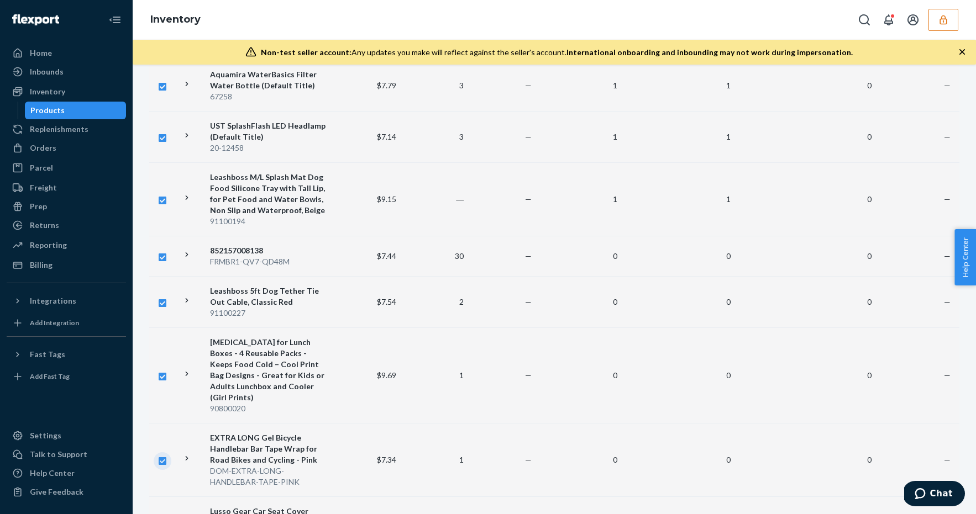
checkbox input "true"
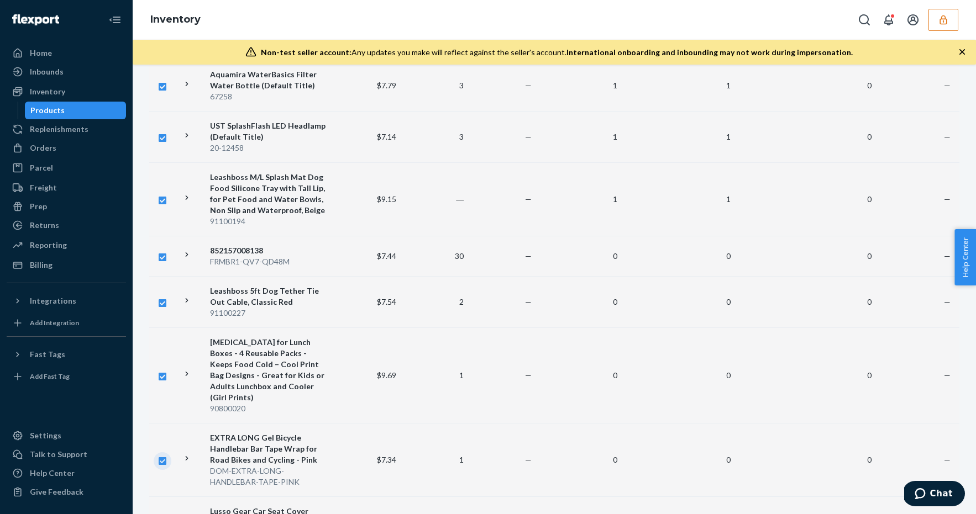
checkbox input "true"
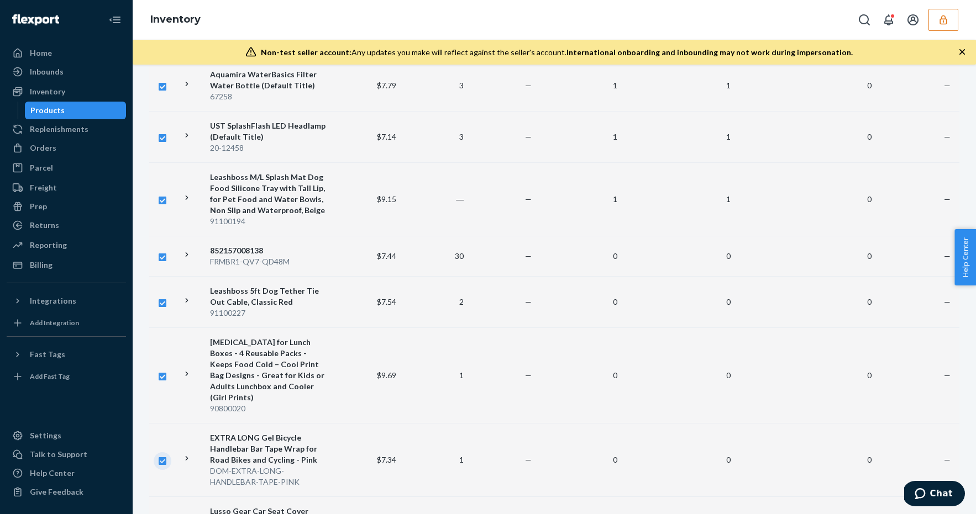
checkbox input "true"
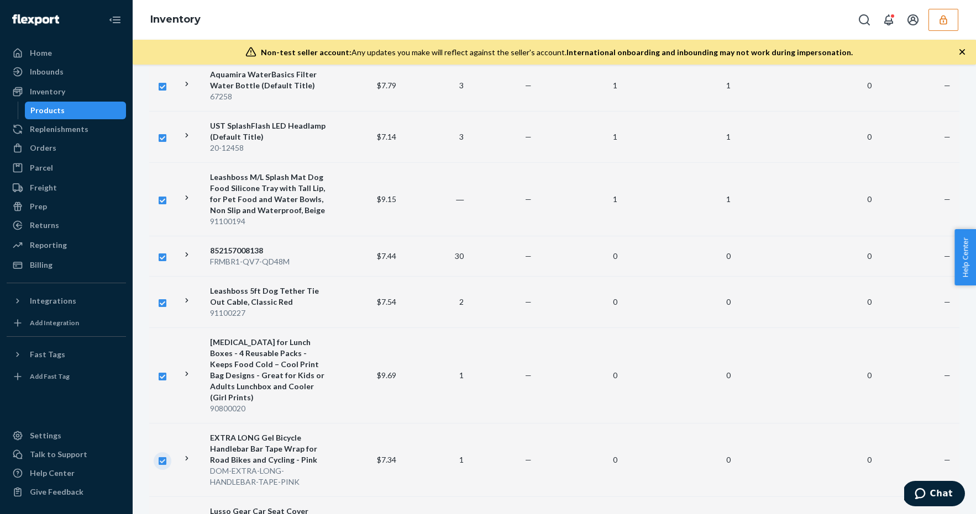
checkbox input "true"
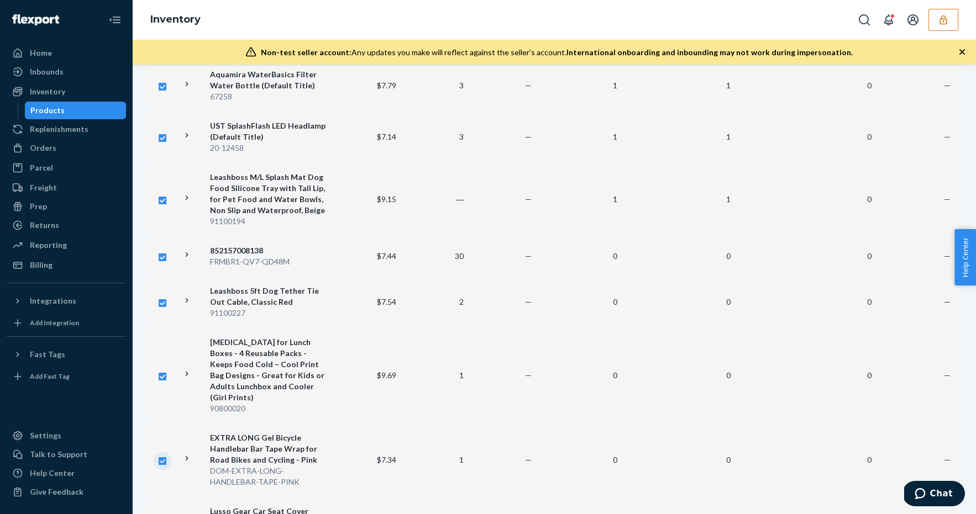
checkbox input "true"
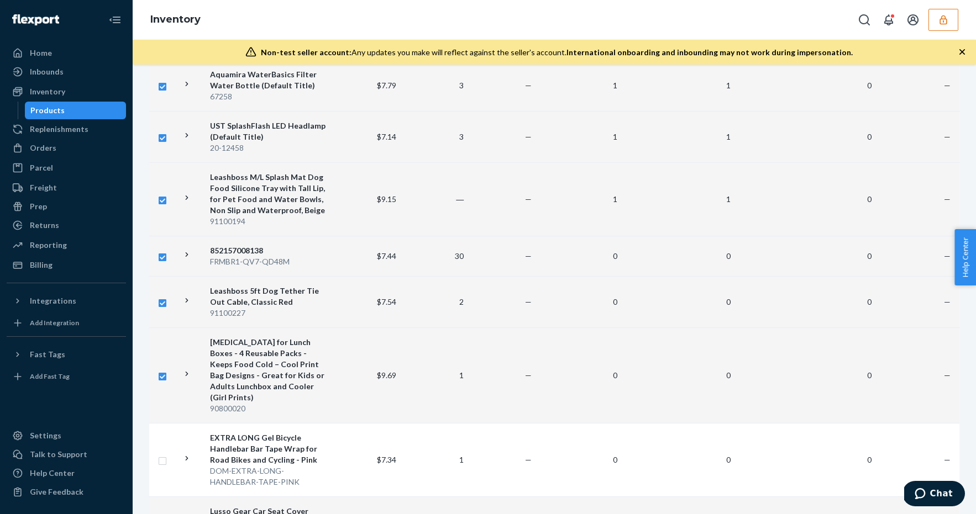
click at [164, 514] on input "checkbox" at bounding box center [162, 523] width 9 height 12
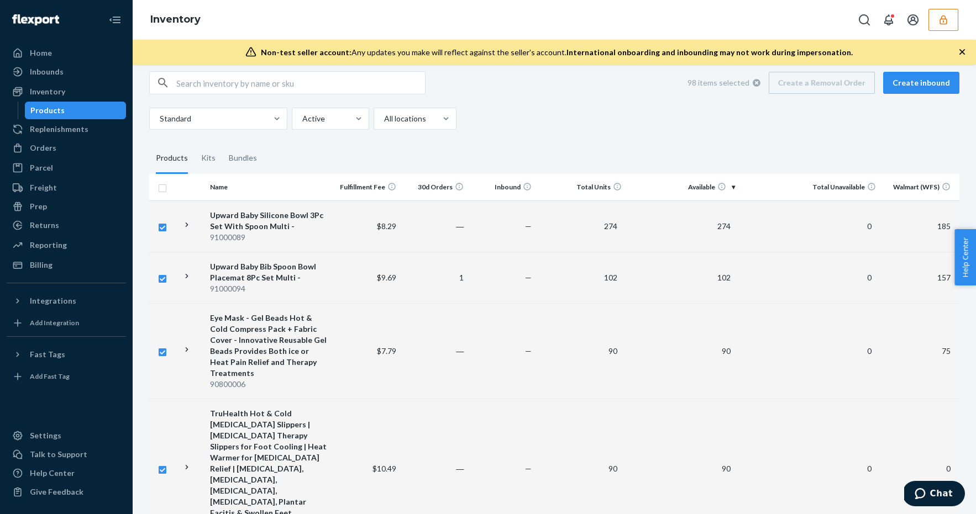
scroll to position [0, 0]
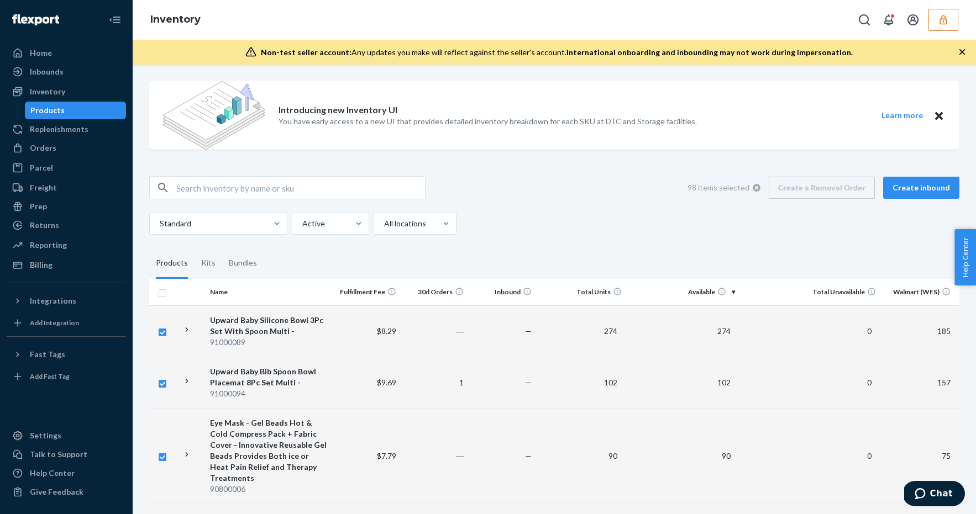
click at [162, 290] on input "checkbox" at bounding box center [162, 292] width 9 height 12
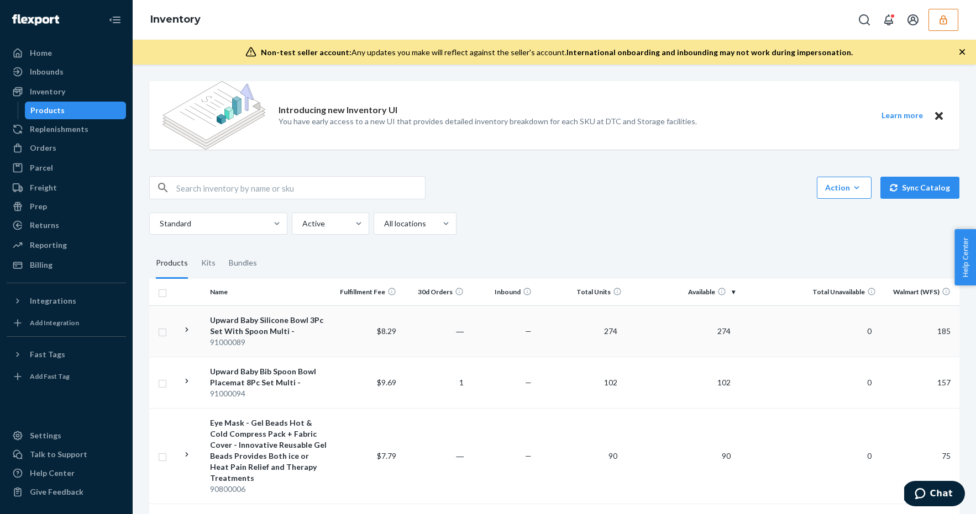
click at [434, 329] on td "―" at bounding box center [435, 331] width 68 height 51
click at [164, 331] on input "checkbox" at bounding box center [162, 331] width 9 height 12
click at [797, 186] on link "Create a Removal Order" at bounding box center [822, 188] width 106 height 22
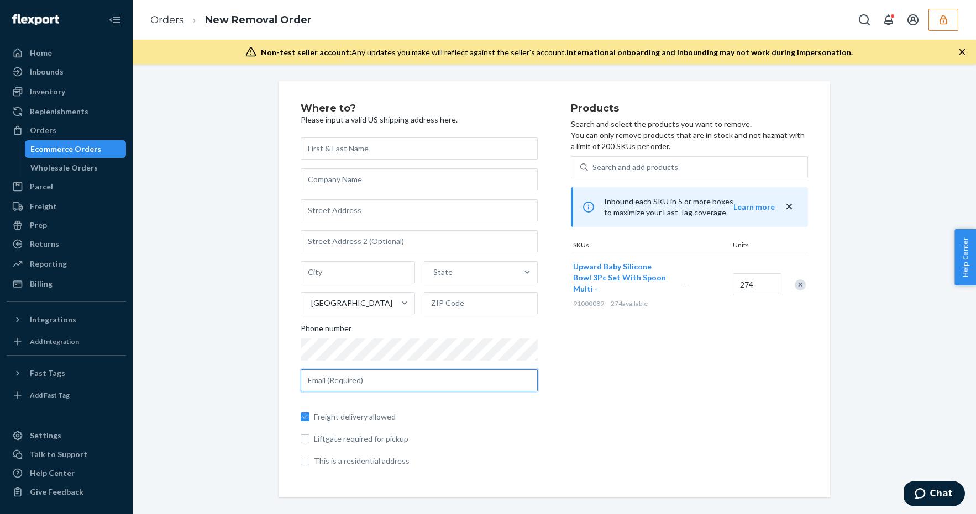
click at [340, 381] on input "text" at bounding box center [419, 381] width 237 height 22
drag, startPoint x: 770, startPoint y: 279, endPoint x: 725, endPoint y: 275, distance: 45.0
click at [725, 275] on div "Upward Baby Silicone Bowl 3Pc Set With Spoon Multi - 91000089 274 available — 2…" at bounding box center [689, 284] width 237 height 65
click at [772, 279] on input "274" at bounding box center [757, 285] width 49 height 22
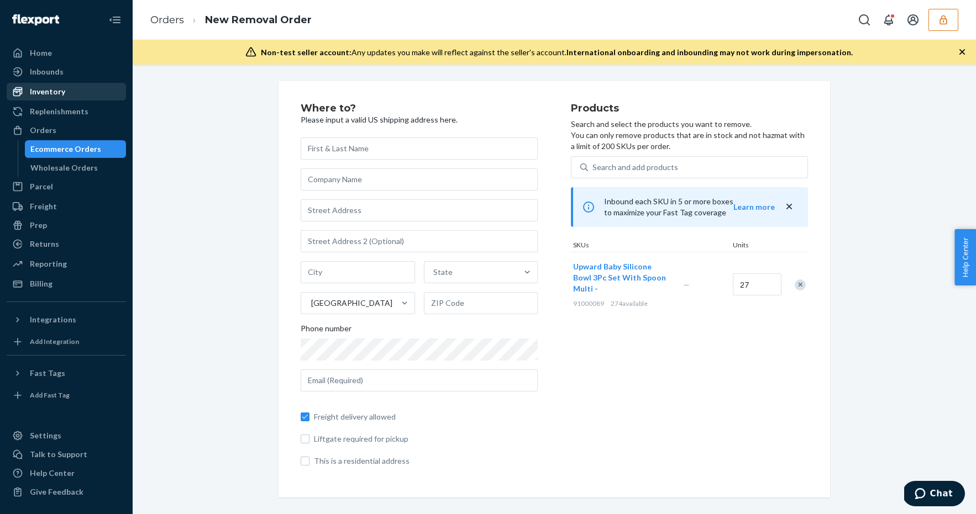
click at [69, 97] on div "Inventory" at bounding box center [66, 91] width 117 height 15
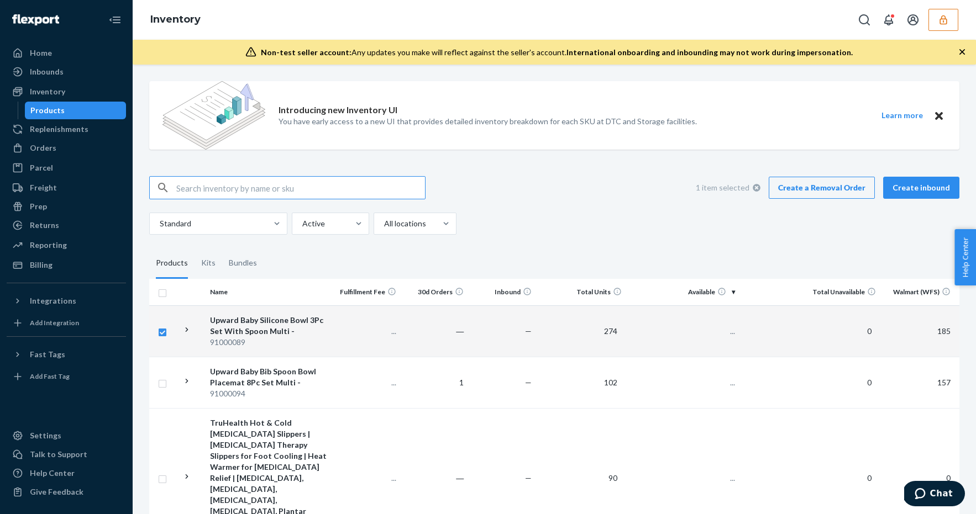
click at [756, 187] on icon at bounding box center [757, 188] width 8 height 8
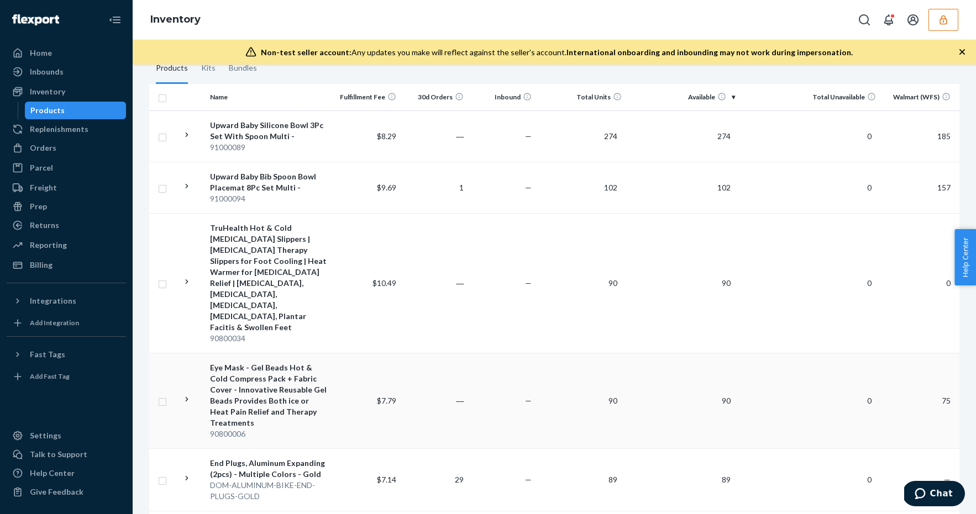
scroll to position [178, 0]
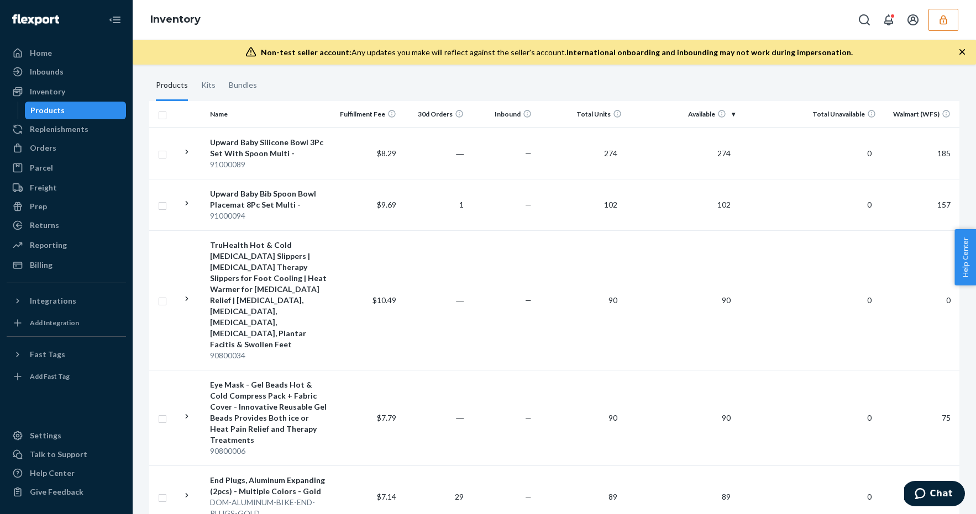
drag, startPoint x: 163, startPoint y: 119, endPoint x: 169, endPoint y: 119, distance: 5.6
click at [163, 118] on input "checkbox" at bounding box center [162, 114] width 9 height 12
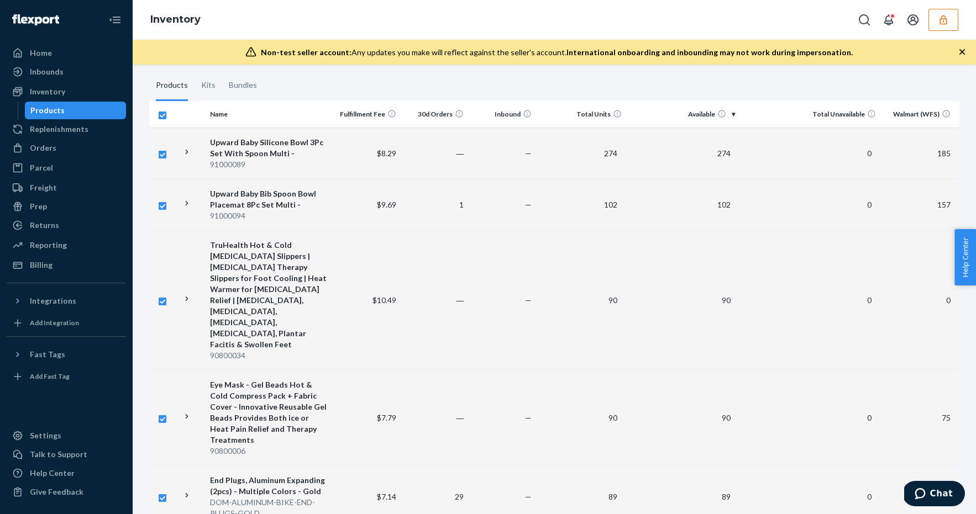
scroll to position [0, 0]
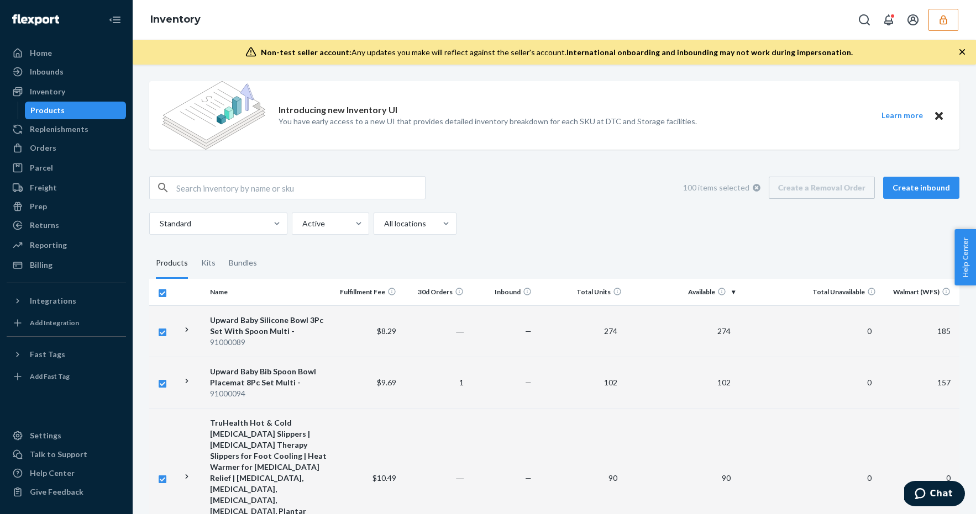
click at [165, 292] on input "checkbox" at bounding box center [162, 292] width 9 height 12
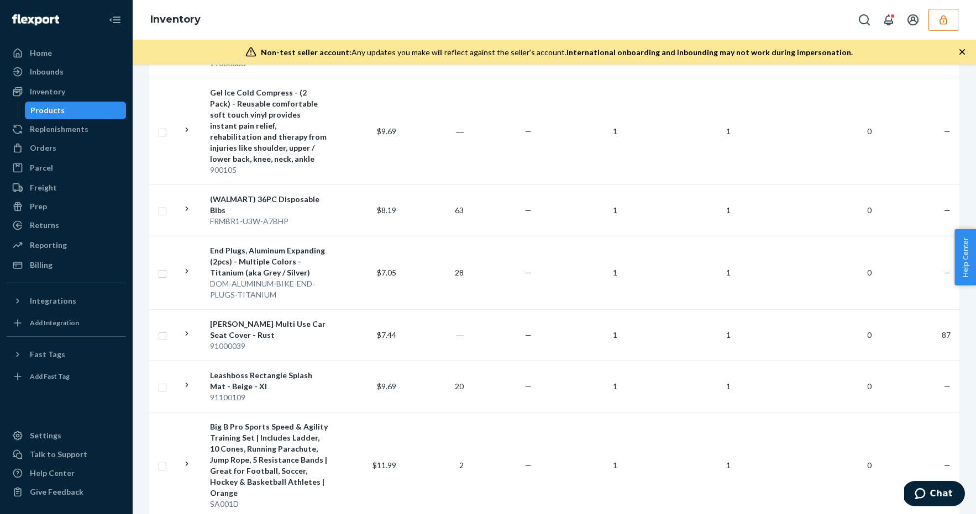
scroll to position [6048, 0]
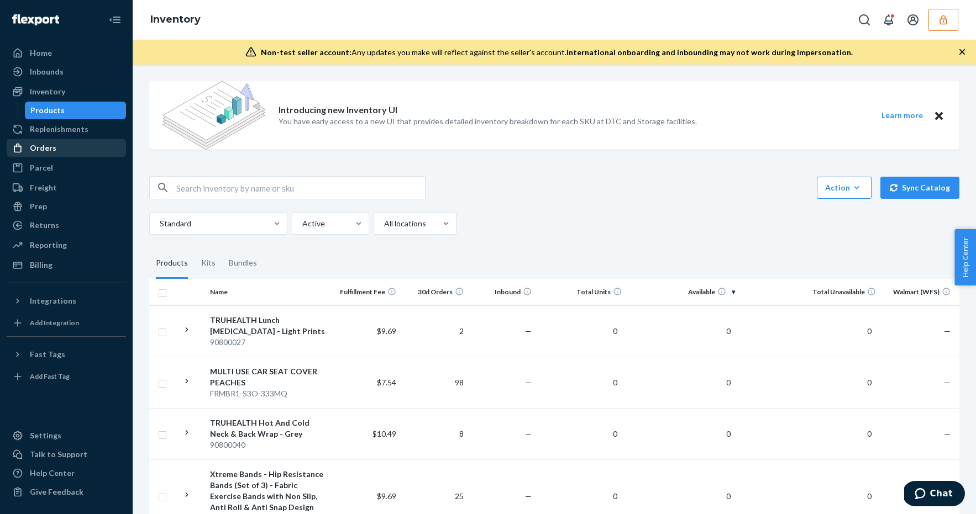
click at [71, 153] on div "Orders" at bounding box center [66, 147] width 117 height 15
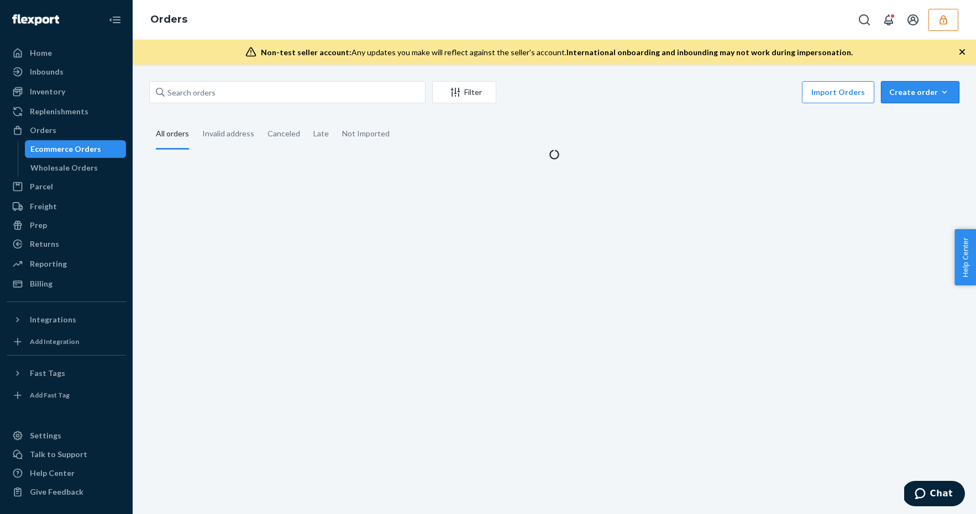
click at [911, 90] on div "Create order" at bounding box center [920, 92] width 62 height 11
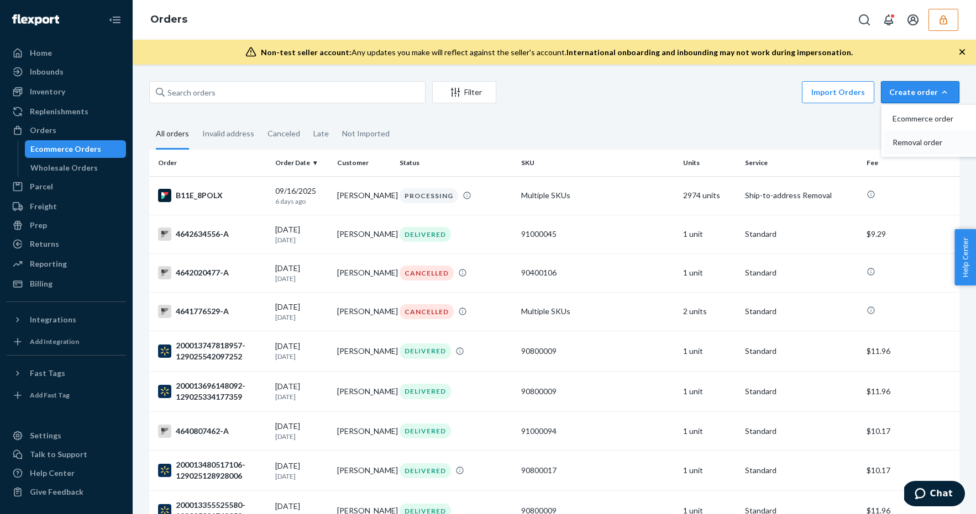
click at [916, 139] on span "Removal order" at bounding box center [926, 143] width 69 height 8
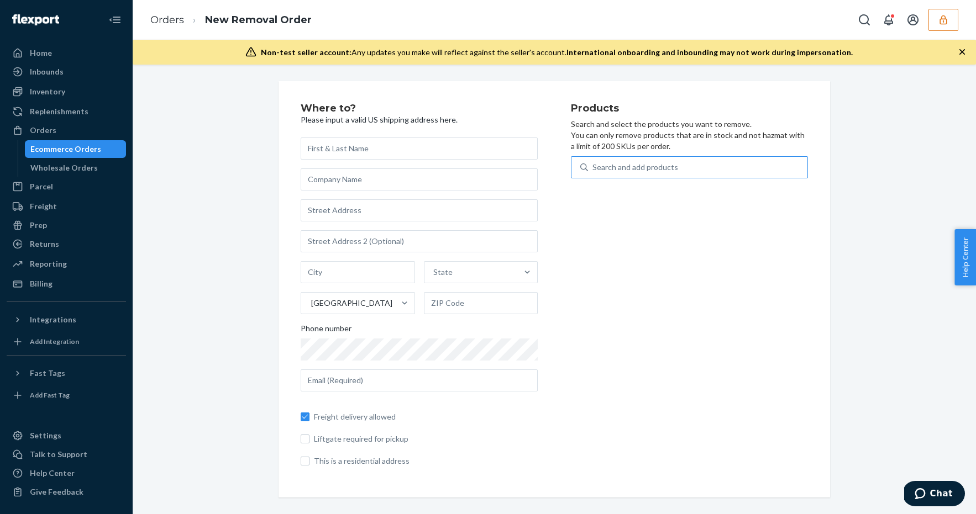
click at [657, 167] on div "Search and add products" at bounding box center [635, 167] width 86 height 11
click at [594, 167] on input "Search and add products" at bounding box center [592, 167] width 1 height 11
paste input "D1MH2ZTDKMU"
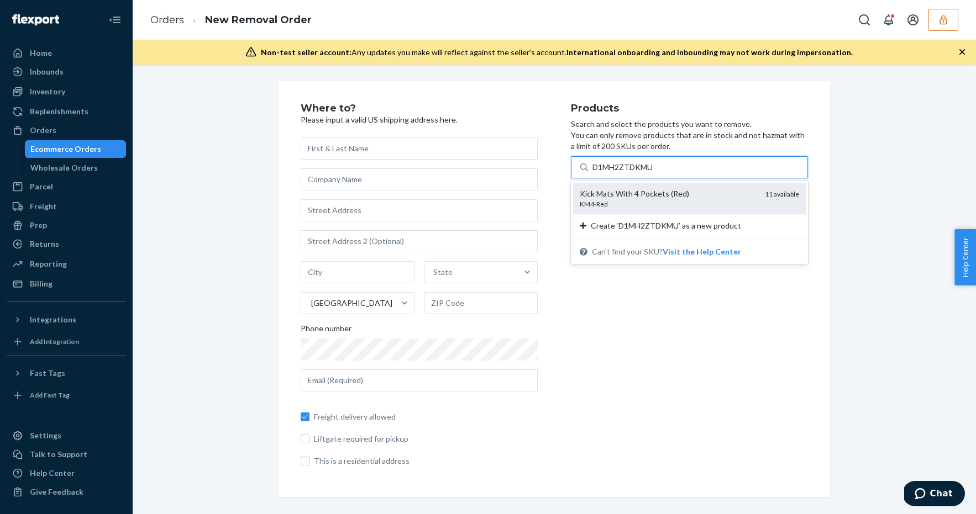
click at [669, 193] on div "Kick Mats With 4 Pockets (Red)" at bounding box center [668, 193] width 176 height 11
click at [654, 173] on input "D1MH2ZTDKMU" at bounding box center [623, 167] width 62 height 11
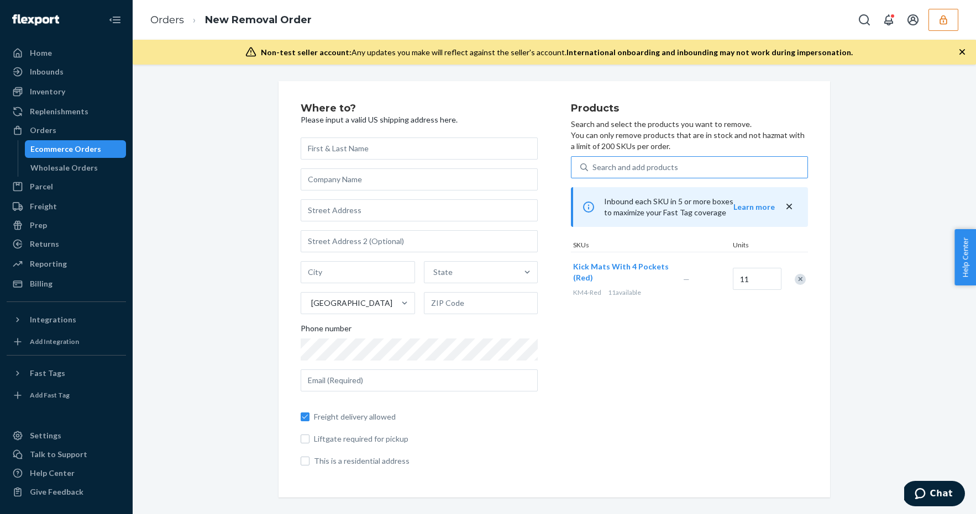
click at [795, 276] on div "Remove Item" at bounding box center [800, 279] width 11 height 11
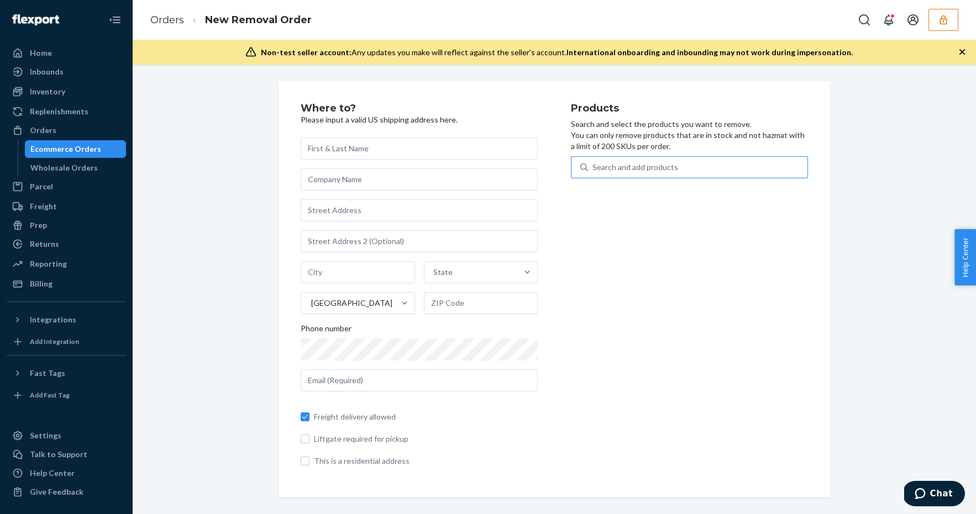
click at [604, 153] on div "Products Search and select the products you want to remove. You can only remove…" at bounding box center [689, 289] width 237 height 372
drag, startPoint x: 590, startPoint y: 145, endPoint x: 678, endPoint y: 146, distance: 87.9
click at [678, 146] on p "Search and select the products you want to remove. You can only remove products…" at bounding box center [689, 135] width 237 height 33
click at [682, 145] on p "Search and select the products you want to remove. You can only remove products…" at bounding box center [689, 135] width 237 height 33
click at [64, 127] on div "Orders" at bounding box center [66, 130] width 117 height 15
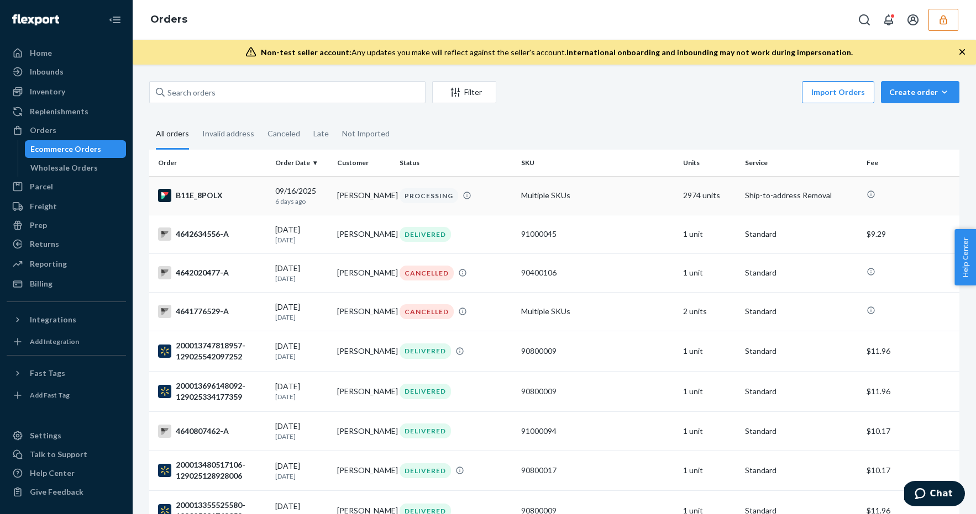
click at [634, 199] on td "Multiple SKUs" at bounding box center [598, 195] width 162 height 39
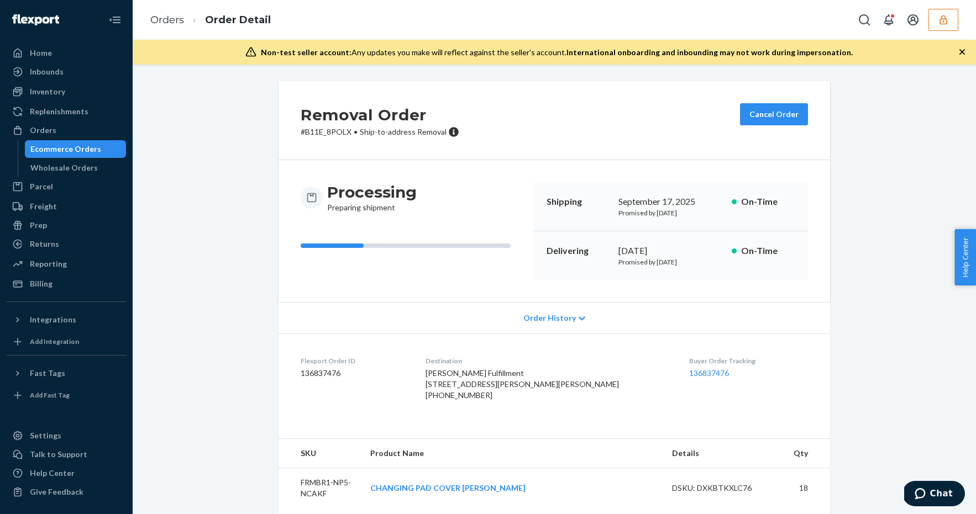
click at [945, 17] on icon "button" at bounding box center [942, 19] width 7 height 9
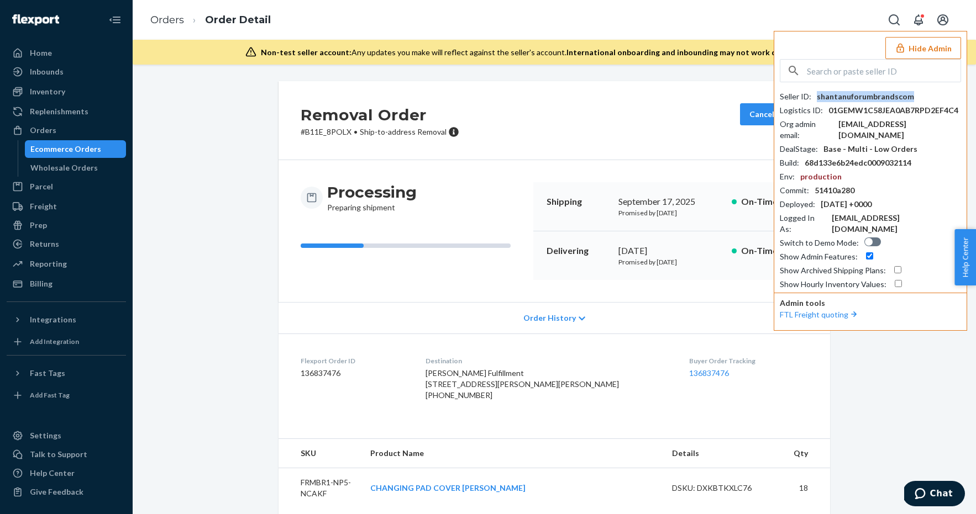
click at [875, 93] on div "shantanuforumbrandscom" at bounding box center [865, 96] width 97 height 11
click at [860, 96] on div "shantanuforumbrandscom" at bounding box center [865, 96] width 97 height 11
click at [859, 96] on div "shantanuforumbrandscom" at bounding box center [865, 96] width 97 height 11
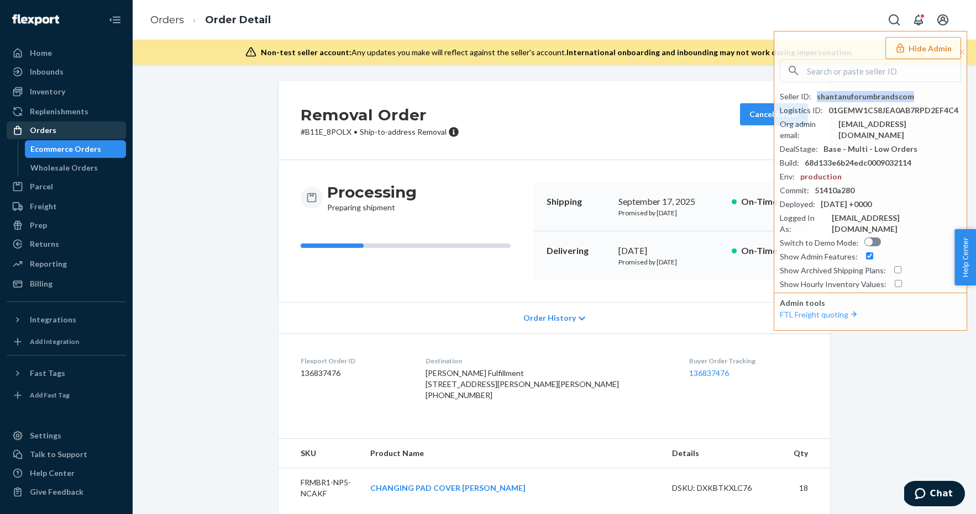
click at [68, 126] on div "Orders" at bounding box center [66, 130] width 117 height 15
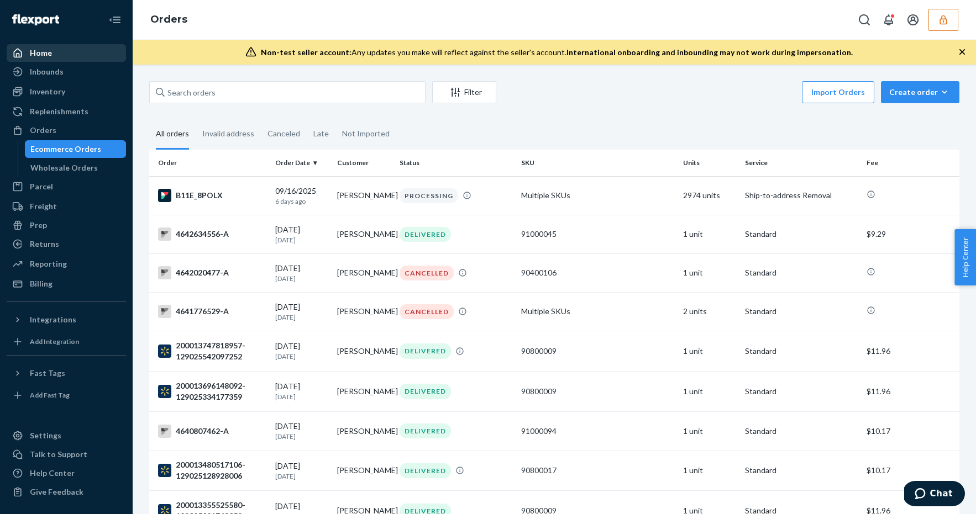
click at [72, 56] on div "Home" at bounding box center [66, 52] width 117 height 15
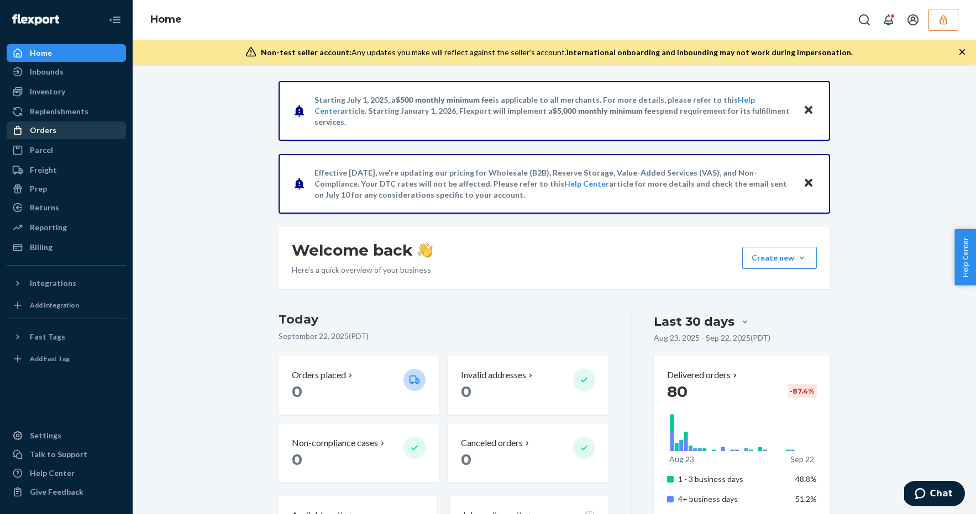
click at [67, 129] on div "Orders" at bounding box center [66, 130] width 117 height 15
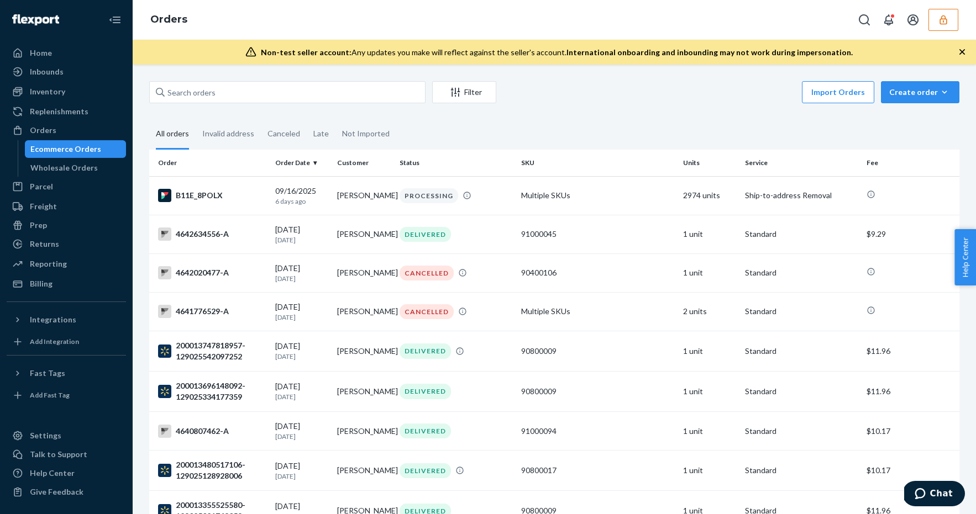
click at [665, 34] on div "Orders" at bounding box center [554, 20] width 843 height 40
click at [940, 19] on icon "button" at bounding box center [942, 19] width 7 height 9
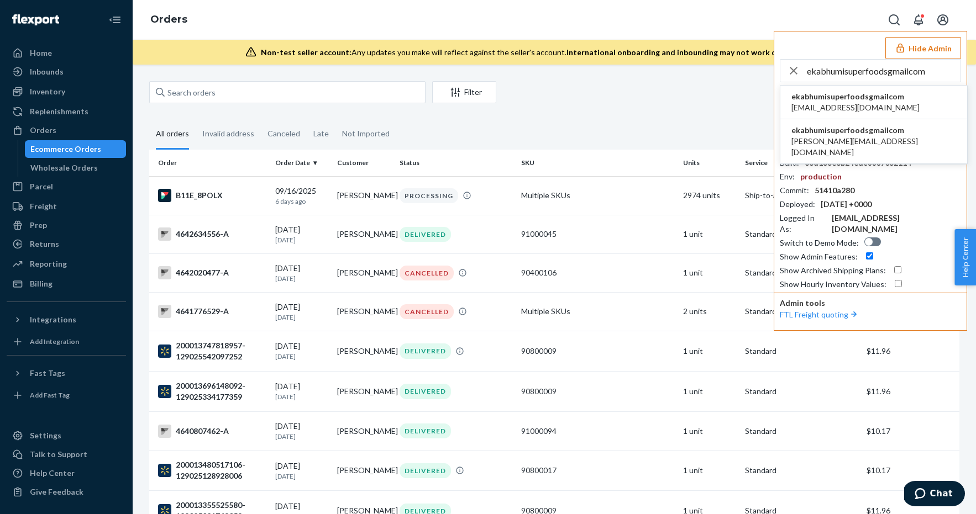
click at [878, 99] on span "ekabhumisuperfoodsgmailcom" at bounding box center [855, 96] width 128 height 11
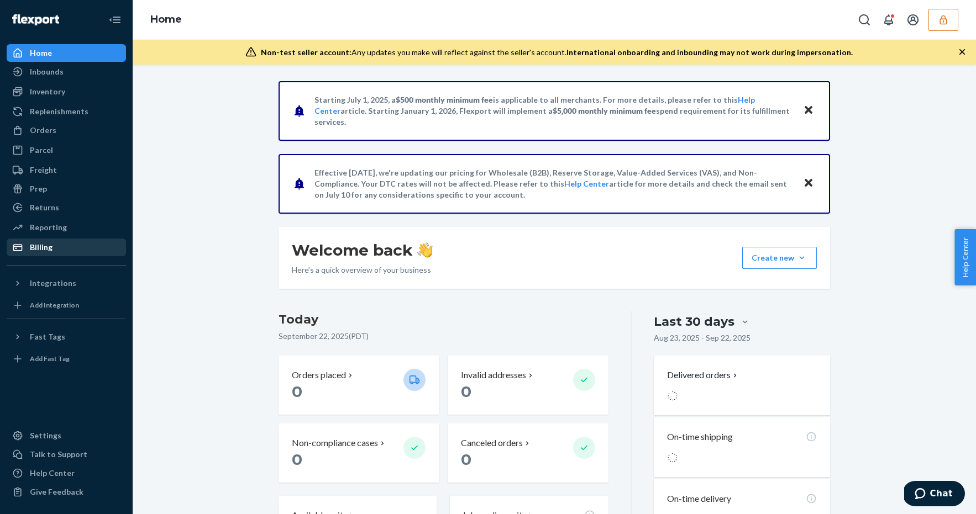
click at [70, 248] on div "Billing" at bounding box center [66, 247] width 117 height 15
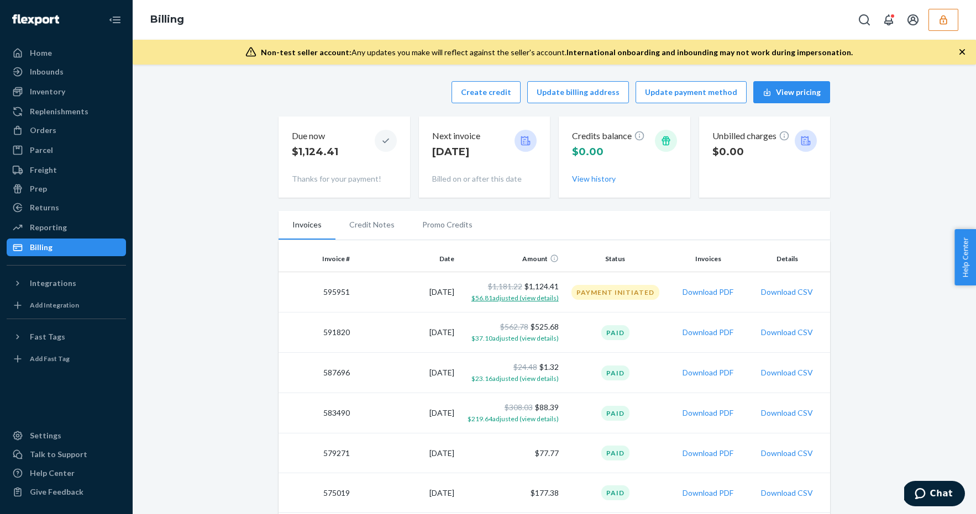
click at [515, 299] on span "$56.81 adjusted (view details)" at bounding box center [514, 298] width 87 height 8
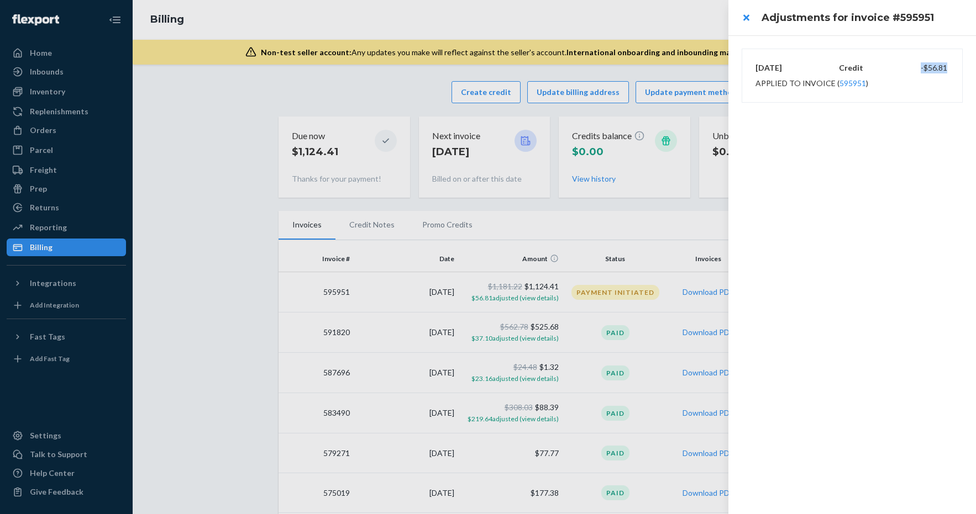
drag, startPoint x: 947, startPoint y: 69, endPoint x: 911, endPoint y: 70, distance: 35.9
click at [911, 70] on div "[DATE] Credit -$56.81" at bounding box center [851, 67] width 193 height 11
click at [742, 17] on button "close" at bounding box center [746, 18] width 22 height 22
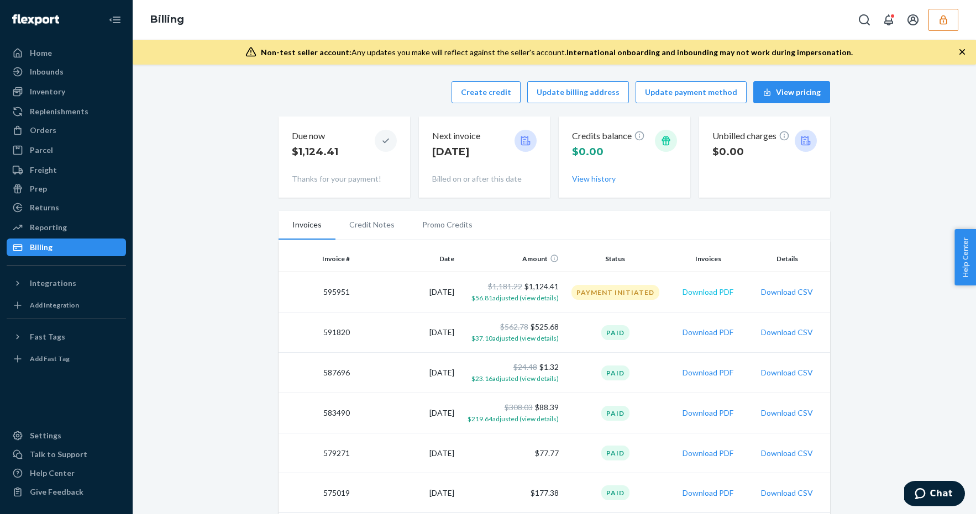
click at [705, 296] on button "Download PDF" at bounding box center [707, 292] width 51 height 11
click at [790, 295] on button "Download CSV" at bounding box center [787, 292] width 52 height 11
click at [45, 72] on div "Inbounds" at bounding box center [47, 71] width 34 height 11
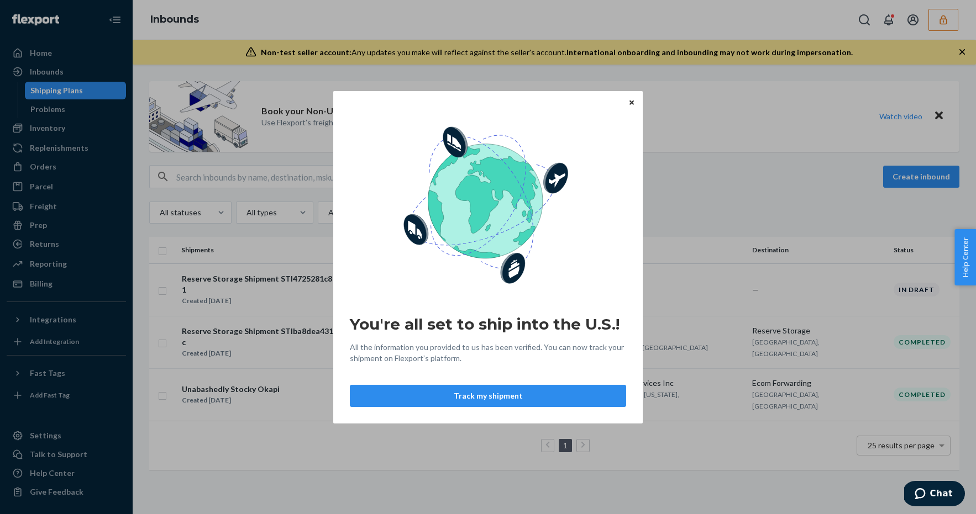
click at [632, 102] on icon "Close" at bounding box center [631, 103] width 4 height 4
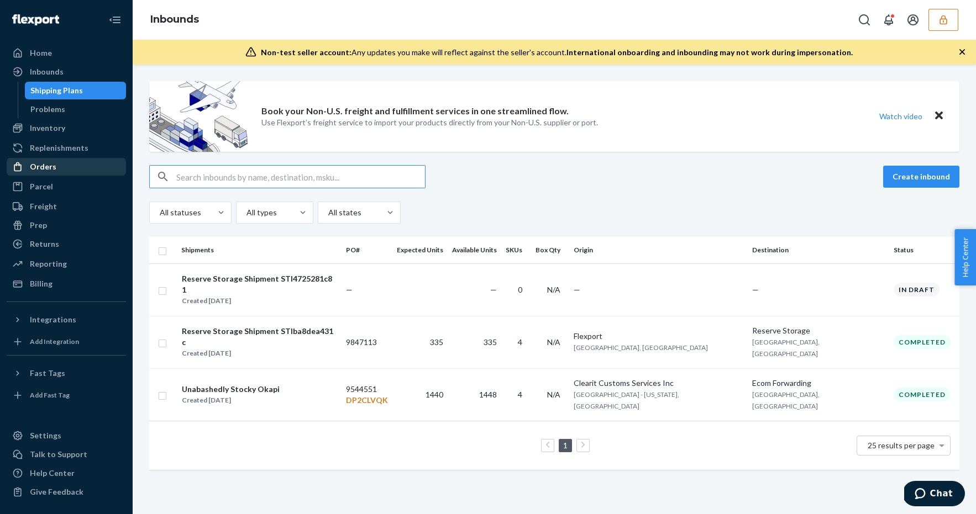
click at [56, 166] on div "Orders" at bounding box center [66, 166] width 117 height 15
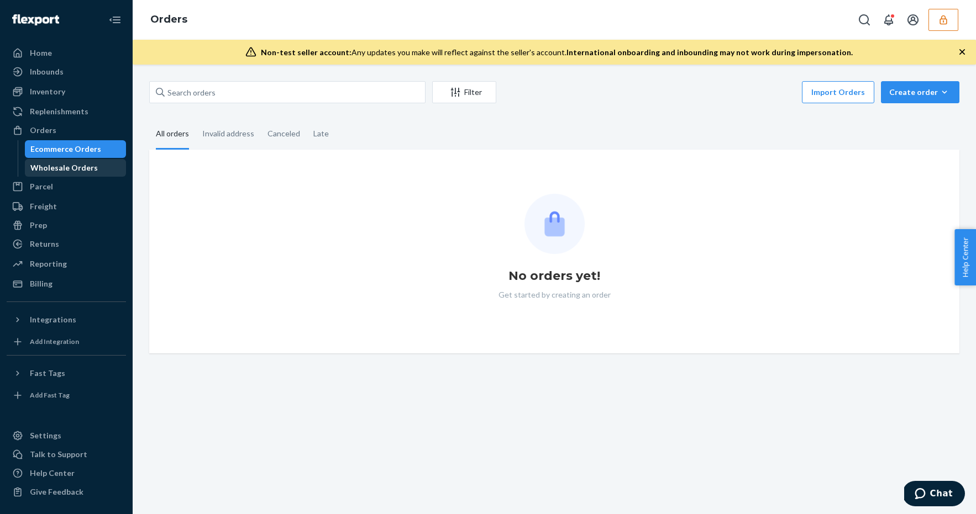
click at [61, 166] on div "Wholesale Orders" at bounding box center [63, 167] width 67 height 11
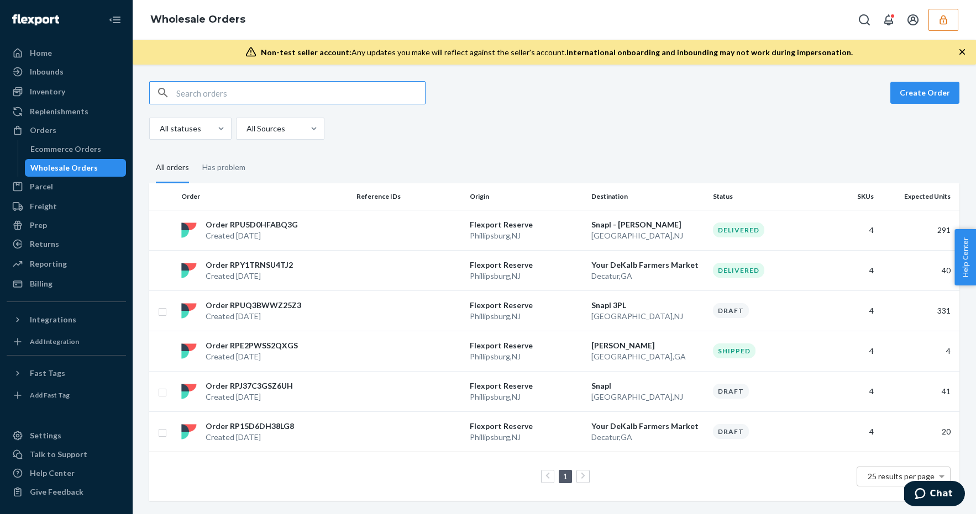
paste input "WE0FI4J172HU1"
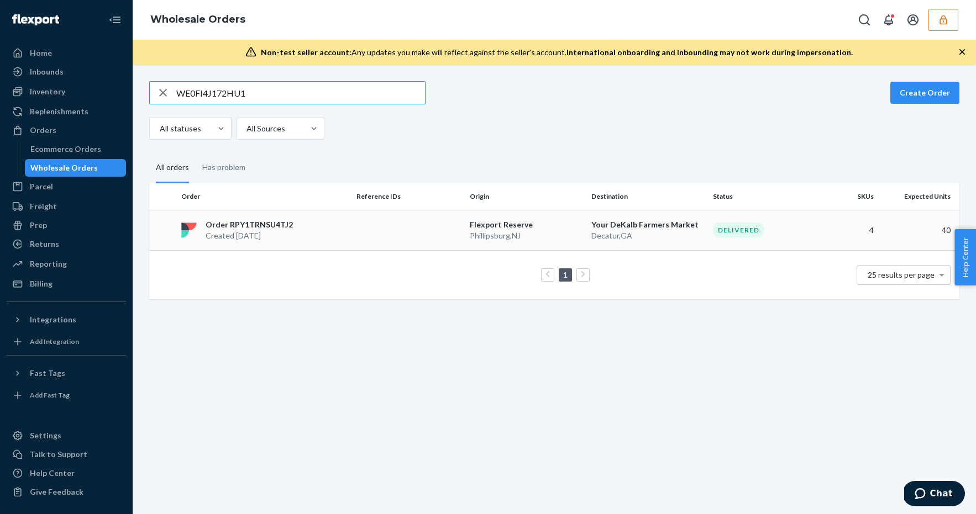
type input "WE0FI4J172HU1"
click at [419, 228] on td at bounding box center [408, 230] width 113 height 40
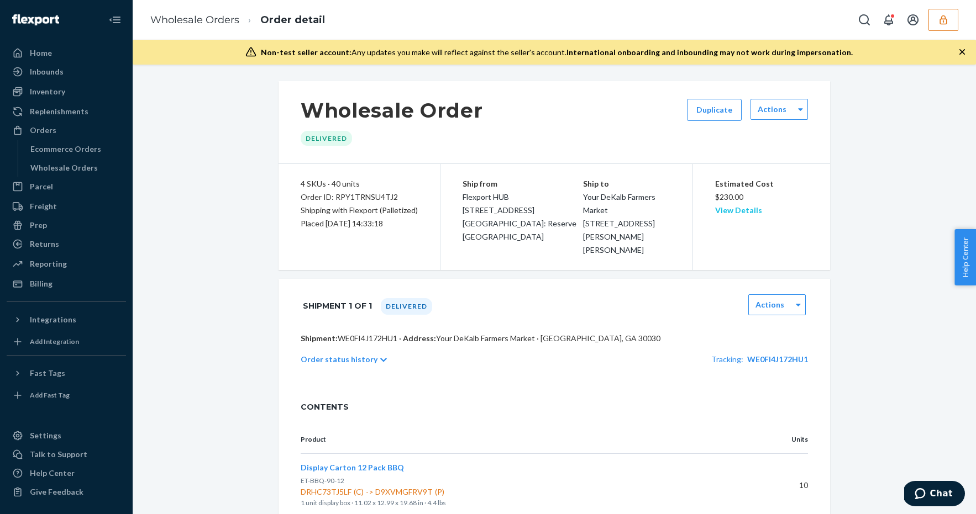
click at [734, 208] on link "View Details" at bounding box center [738, 210] width 47 height 9
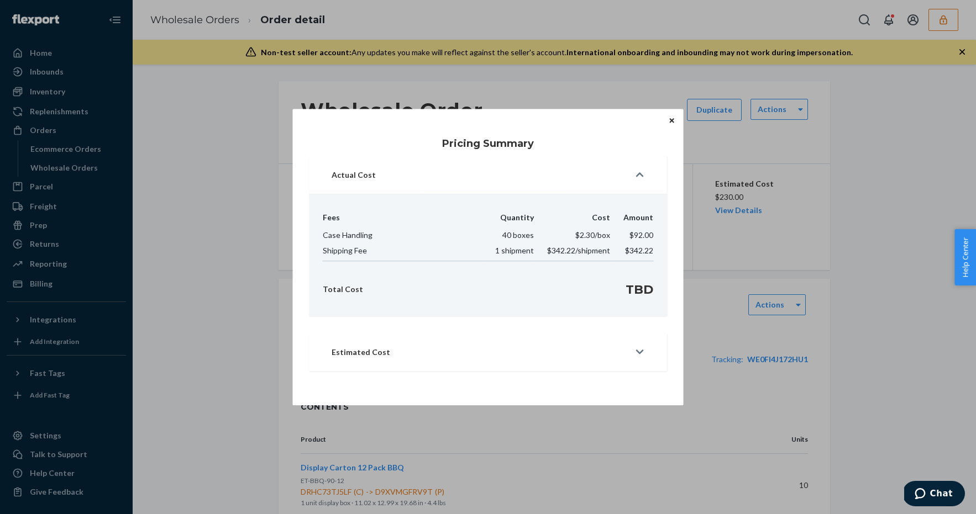
click at [671, 120] on icon "Close" at bounding box center [672, 120] width 4 height 4
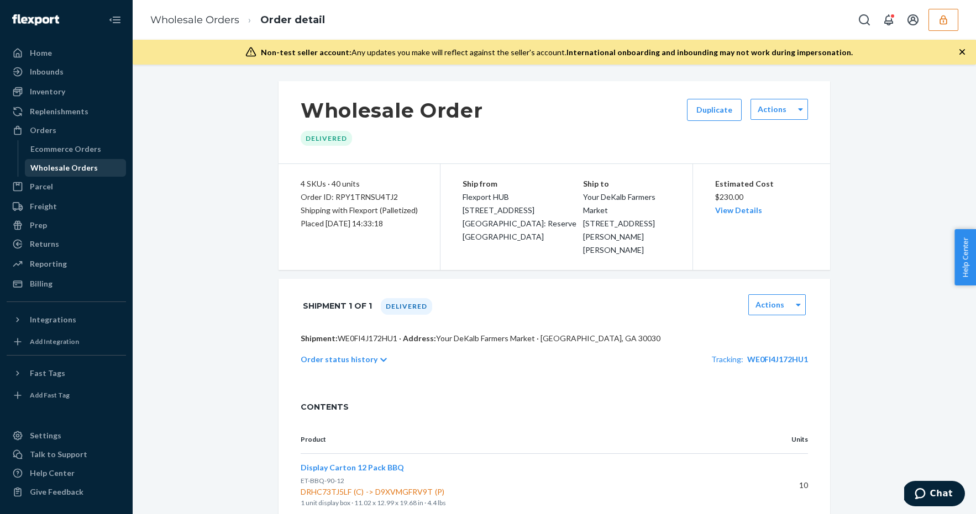
click at [77, 169] on div "Wholesale Orders" at bounding box center [63, 167] width 67 height 11
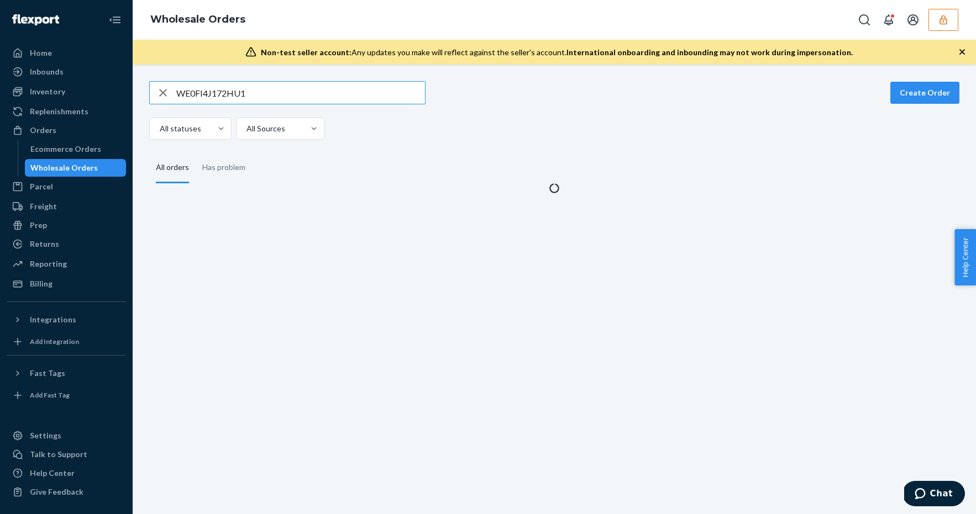
click at [274, 101] on input "WE0FI4J172HU1" at bounding box center [300, 93] width 249 height 22
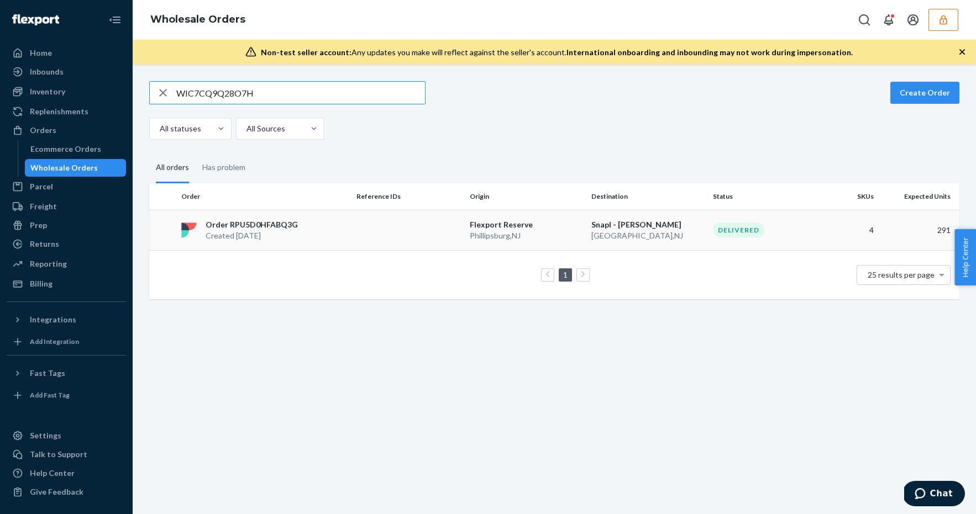
type input "WIC7CQ9Q28O7H"
click at [434, 216] on td at bounding box center [408, 230] width 113 height 40
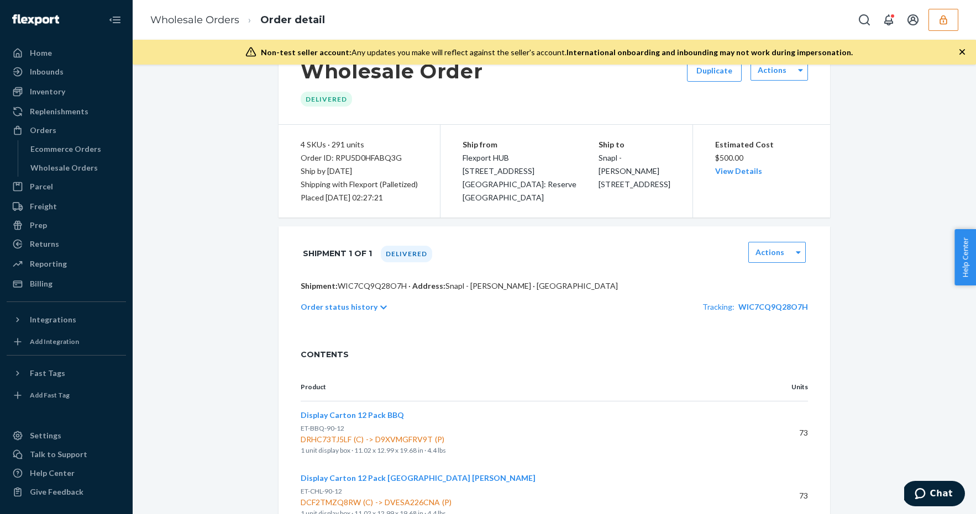
scroll to position [55, 0]
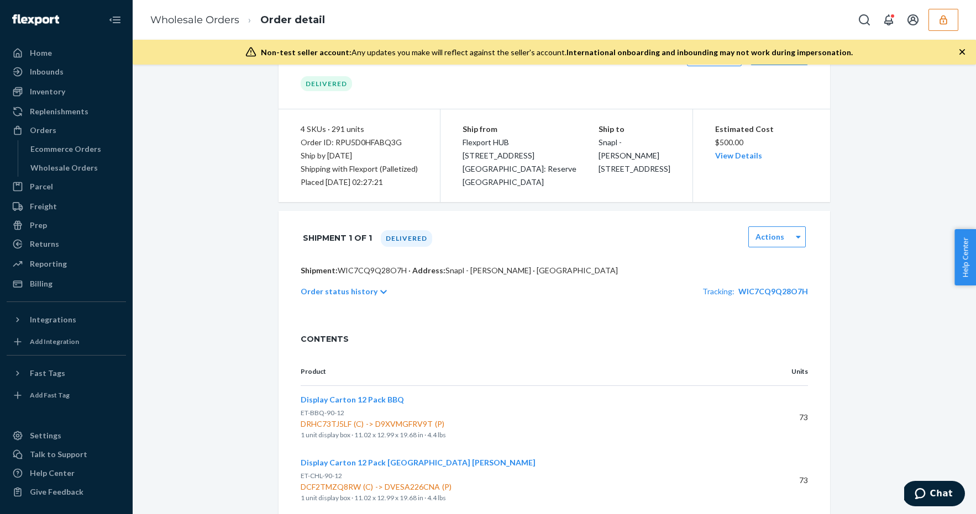
click at [742, 161] on div "Estimated Cost $500.00 View Details" at bounding box center [761, 143] width 93 height 40
click at [738, 157] on link "View Details" at bounding box center [738, 155] width 47 height 9
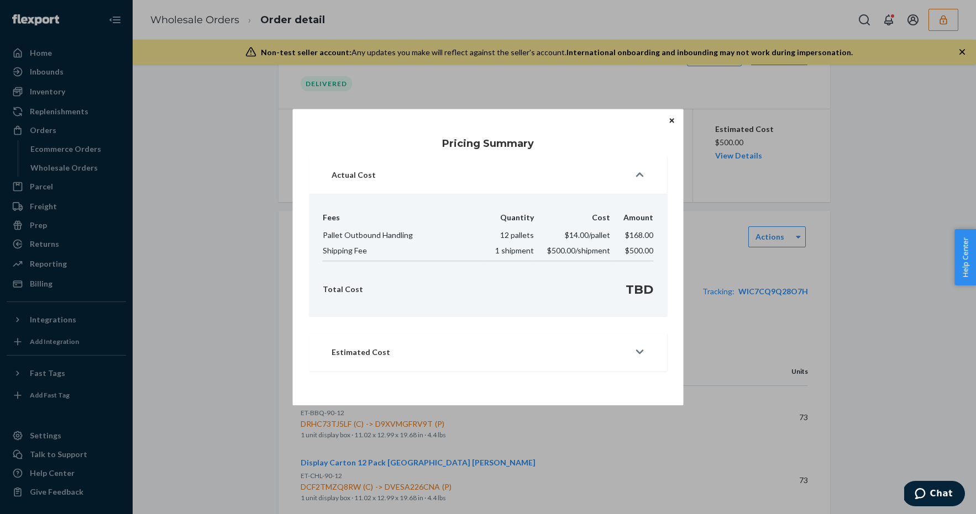
click at [671, 119] on icon "Close" at bounding box center [672, 120] width 4 height 4
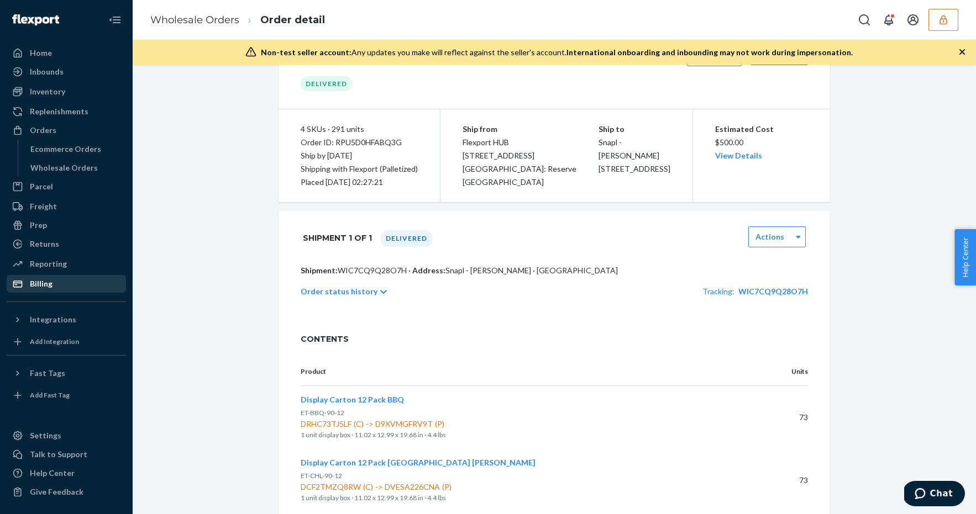
click at [42, 291] on div "Billing" at bounding box center [66, 283] width 117 height 15
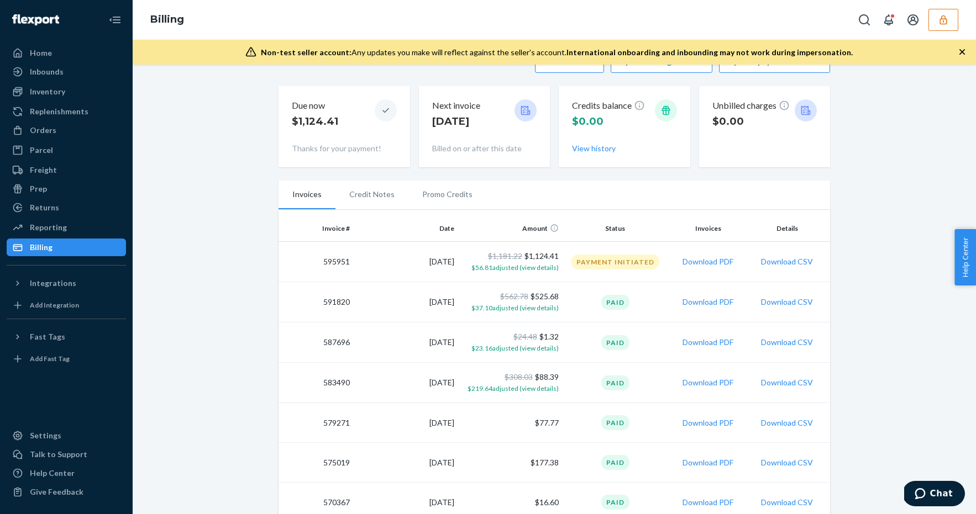
scroll to position [30, 0]
click at [501, 390] on span "$219.64 adjusted (view details)" at bounding box center [513, 389] width 91 height 8
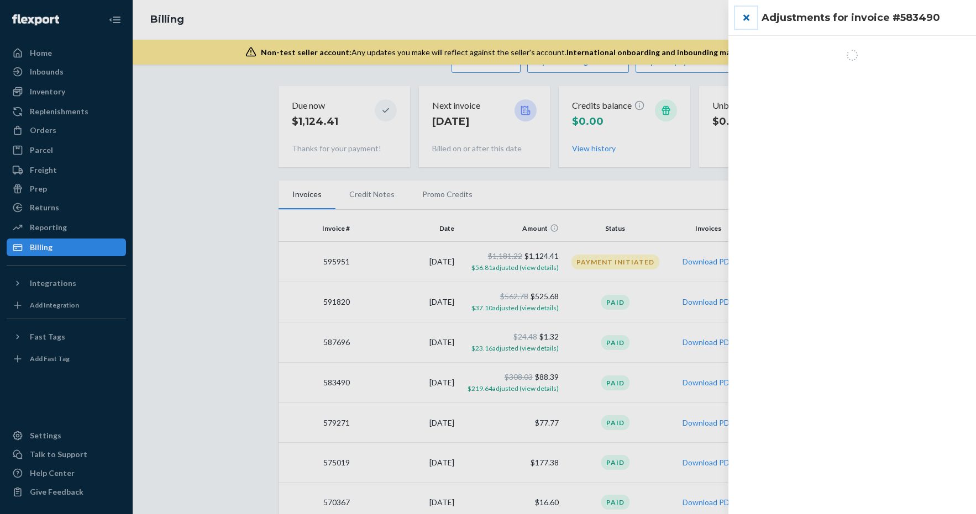
click at [750, 13] on button "close" at bounding box center [746, 18] width 22 height 22
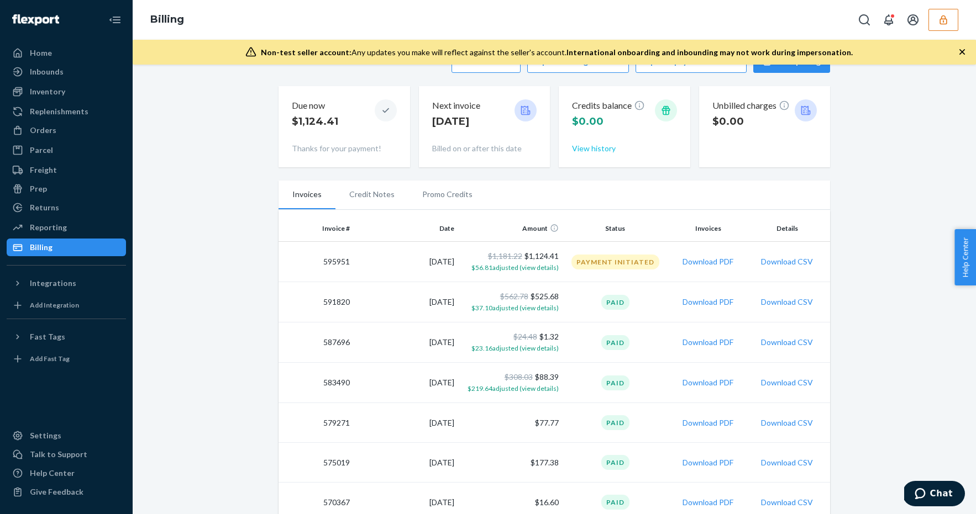
click at [592, 145] on button "View history" at bounding box center [594, 148] width 44 height 11
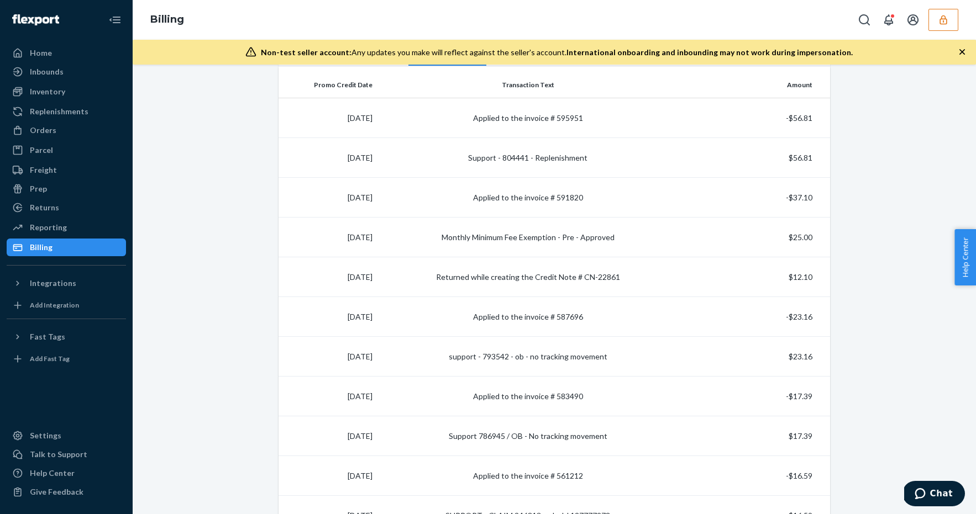
scroll to position [176, 0]
drag, startPoint x: 504, startPoint y: 353, endPoint x: 479, endPoint y: 356, distance: 25.1
click at [479, 356] on td "support - 793542 - ob - no tracking movement" at bounding box center [528, 355] width 302 height 40
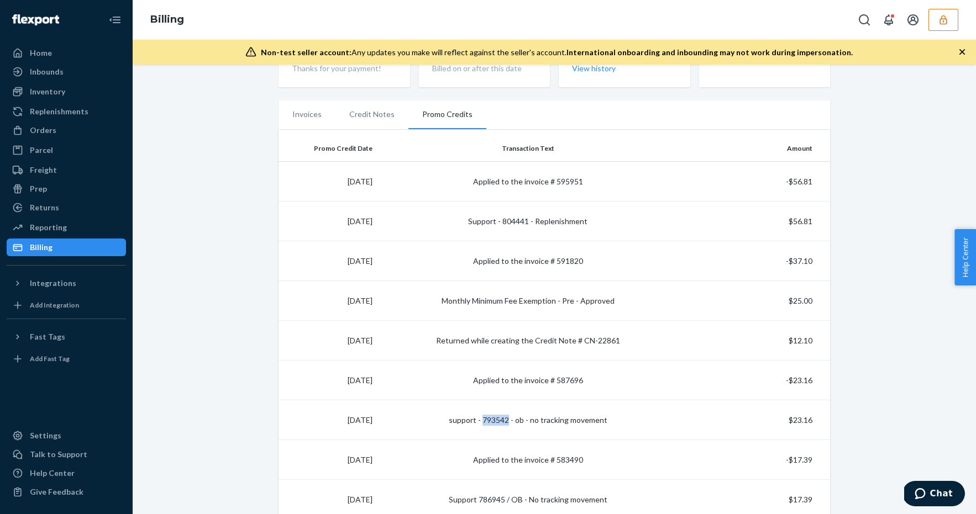
scroll to position [0, 0]
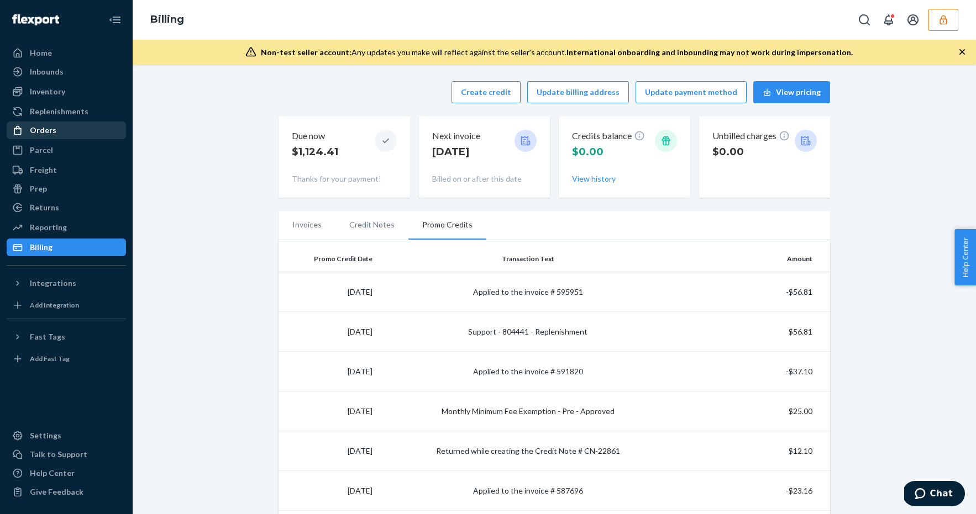
click at [60, 128] on div "Orders" at bounding box center [66, 130] width 117 height 15
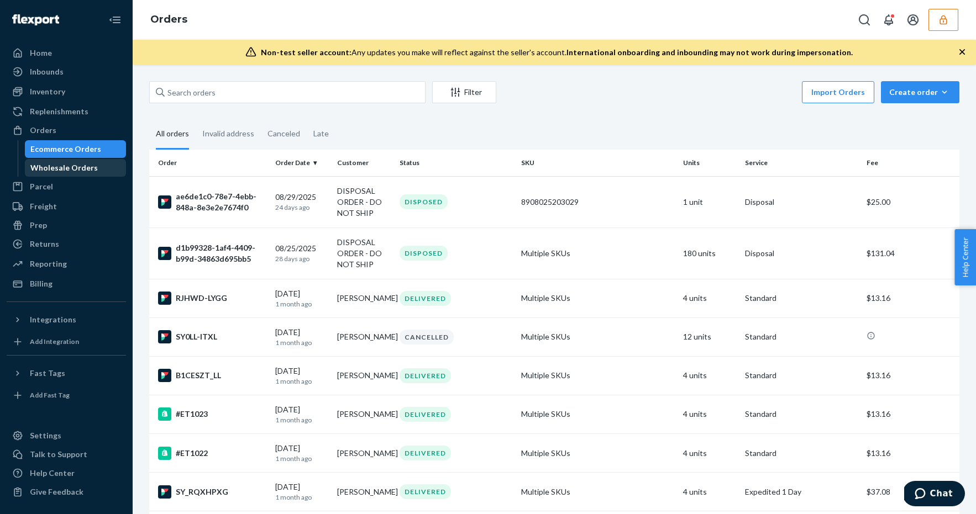
click at [80, 159] on link "Wholesale Orders" at bounding box center [76, 168] width 102 height 18
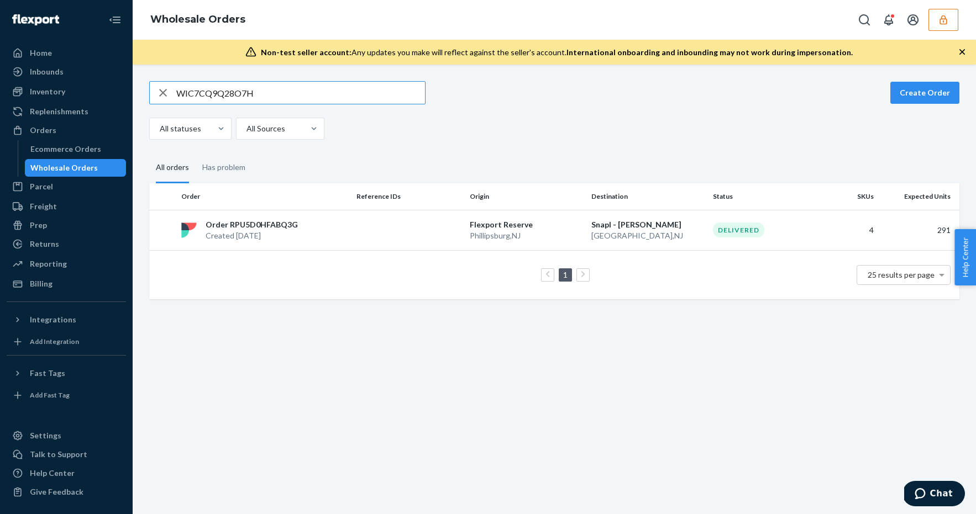
click at [283, 96] on input "WIC7CQ9Q28O7H" at bounding box center [300, 93] width 249 height 22
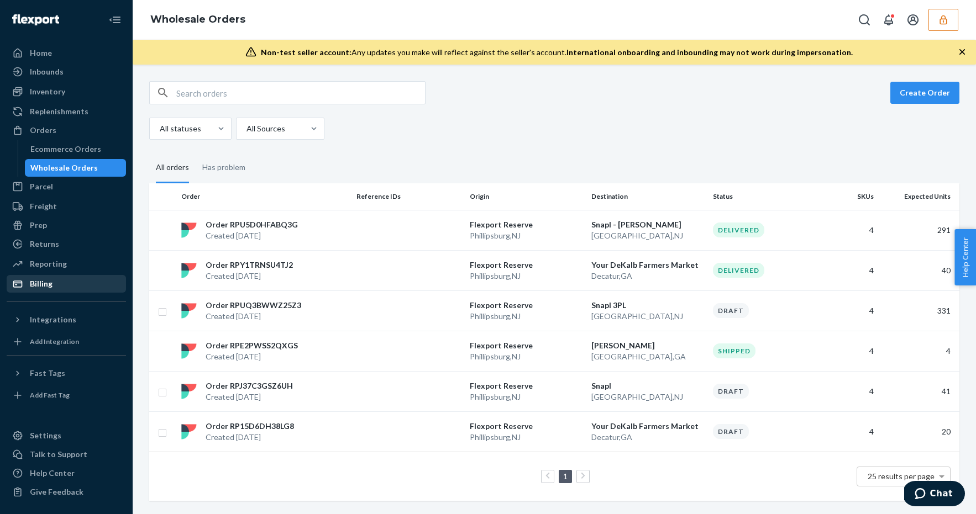
click at [75, 287] on div "Billing" at bounding box center [66, 283] width 117 height 15
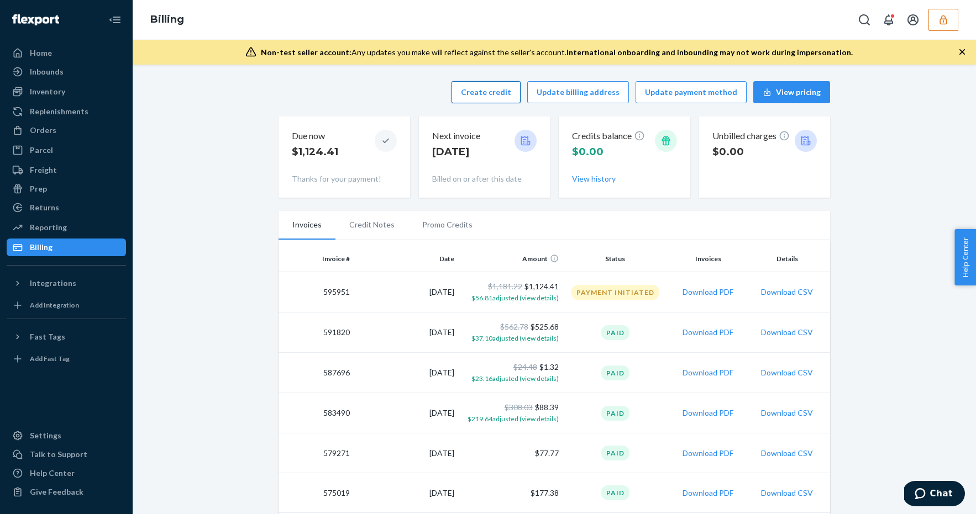
click at [489, 96] on button "Create credit" at bounding box center [485, 92] width 69 height 22
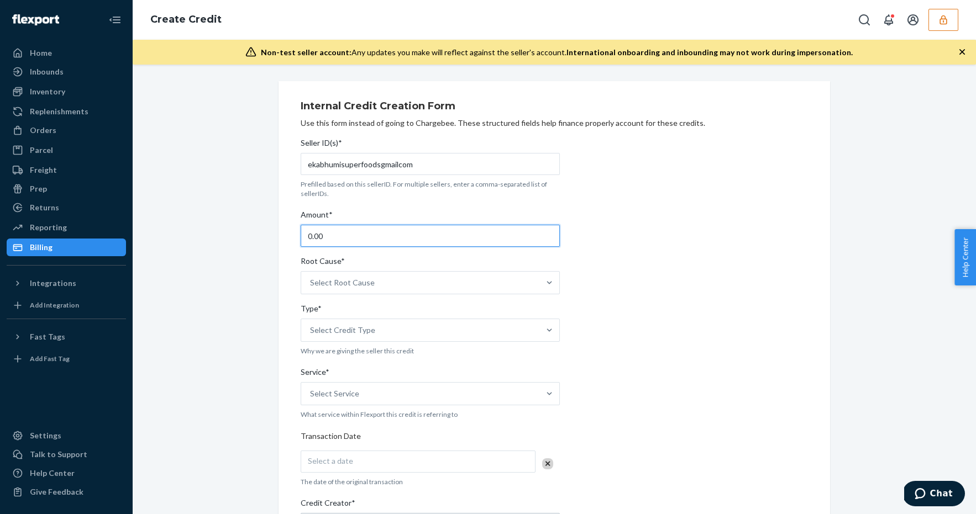
click at [352, 239] on input "0.00" at bounding box center [430, 236] width 259 height 22
type input "5000.00"
click at [642, 212] on div "Internal Credit Creation Form Use this form instead of going to Chargebee. Thes…" at bounding box center [554, 434] width 507 height 680
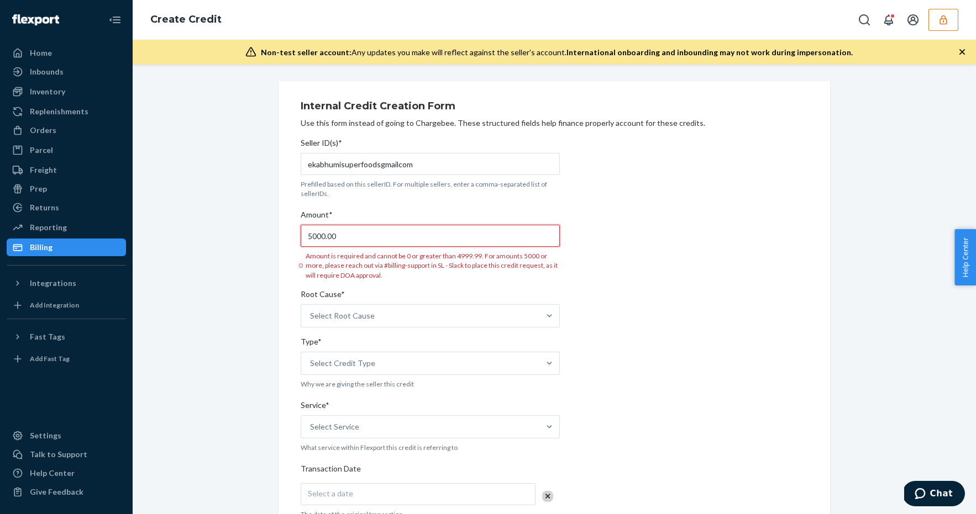
drag, startPoint x: 357, startPoint y: 239, endPoint x: 287, endPoint y: 234, distance: 70.4
click at [286, 234] on div "Internal Credit Creation Form Use this form instead of going to Chargebee. Thes…" at bounding box center [555, 450] width 552 height 739
click at [347, 203] on div "Seller ID(s)* ekabhumisuperfoodsgmailcom Prefilled based on this sellerID. For …" at bounding box center [430, 470] width 259 height 674
click at [78, 59] on div "Home" at bounding box center [66, 52] width 117 height 15
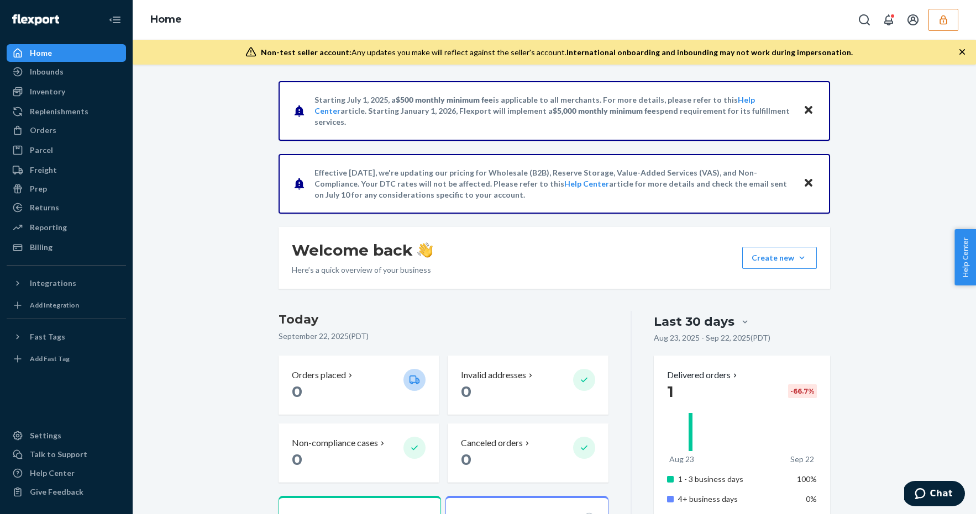
click at [947, 16] on icon "button" at bounding box center [943, 19] width 11 height 11
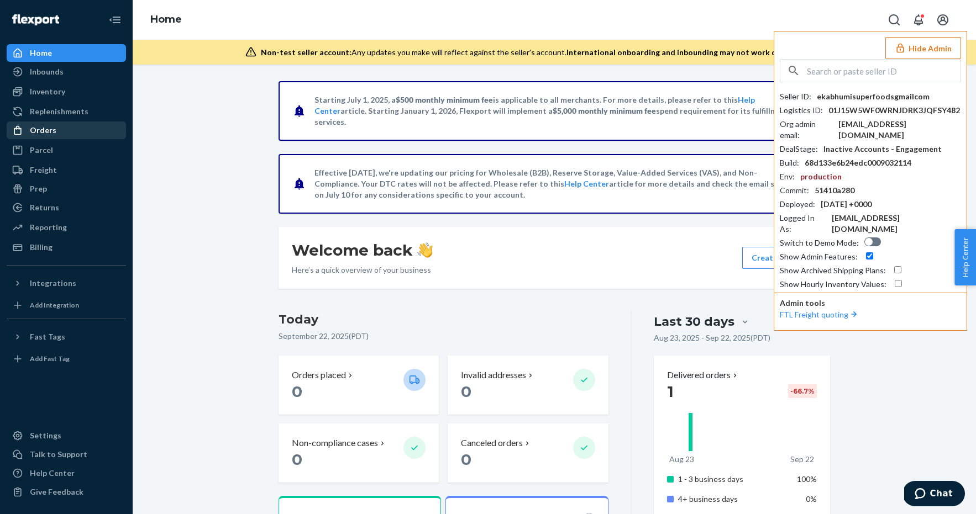
click at [61, 127] on div "Orders" at bounding box center [66, 130] width 117 height 15
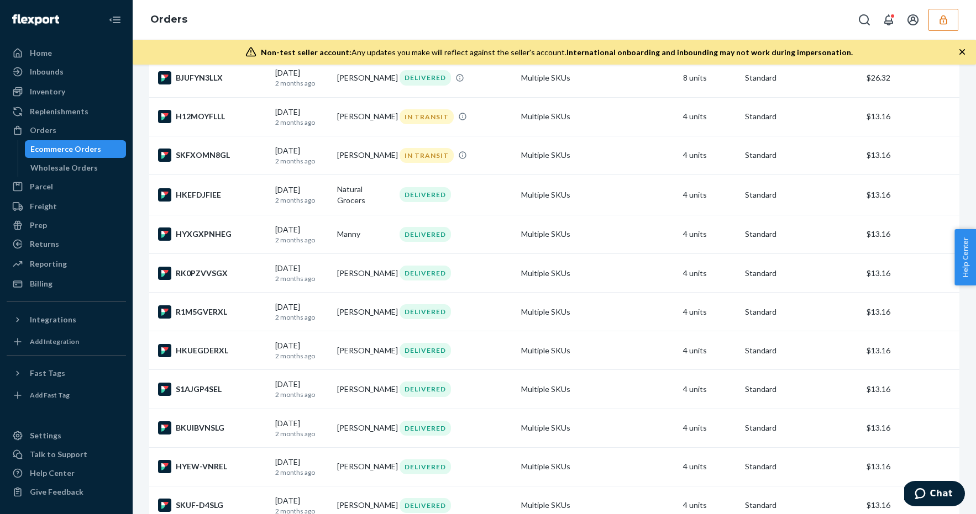
scroll to position [499, 0]
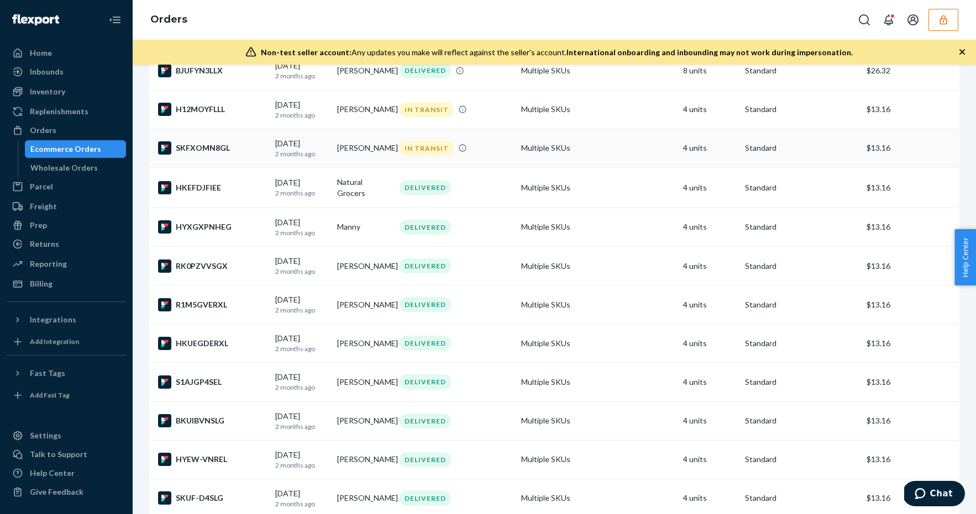
click at [569, 159] on td "Multiple SKUs" at bounding box center [598, 148] width 162 height 39
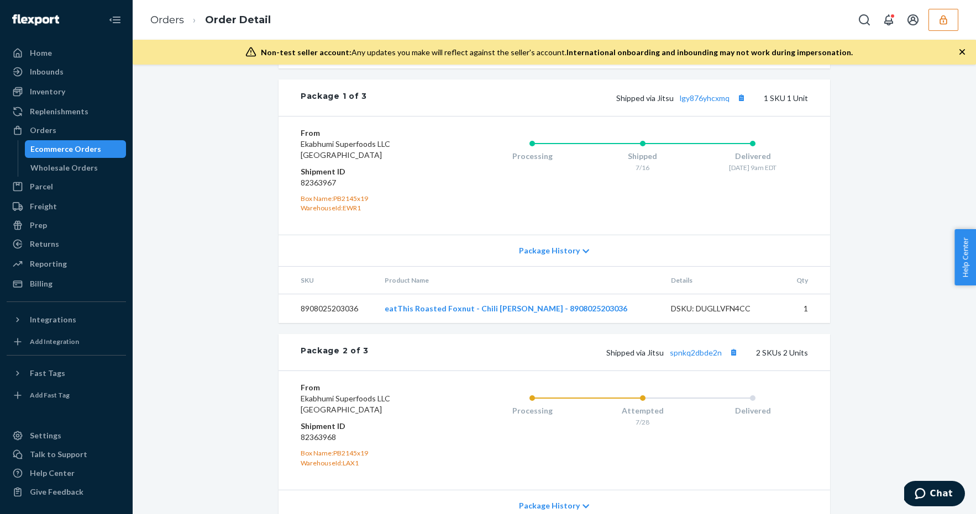
scroll to position [645, 0]
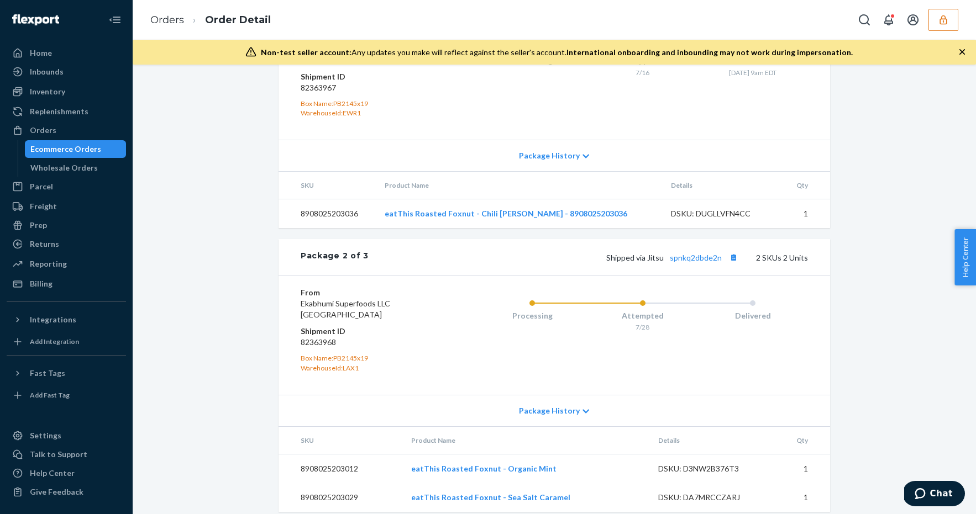
click at [66, 272] on link "Reporting" at bounding box center [66, 264] width 119 height 18
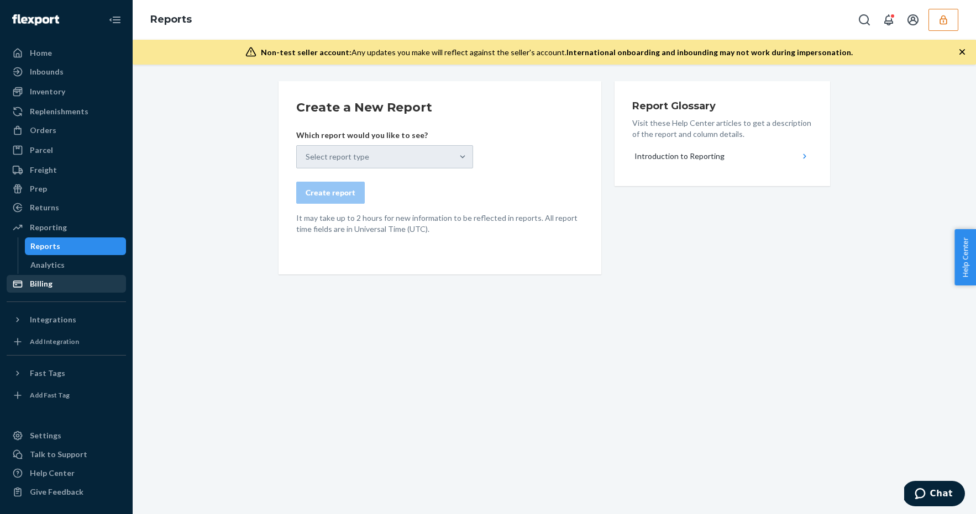
click at [68, 281] on div "Billing" at bounding box center [66, 283] width 117 height 15
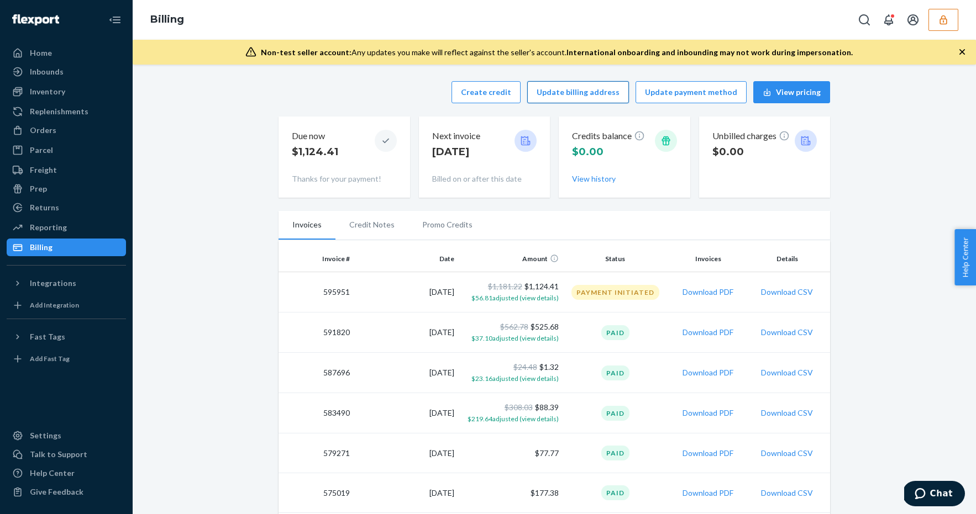
click at [568, 90] on button "Update billing address" at bounding box center [578, 92] width 102 height 22
click at [506, 94] on button "Create credit" at bounding box center [485, 92] width 69 height 22
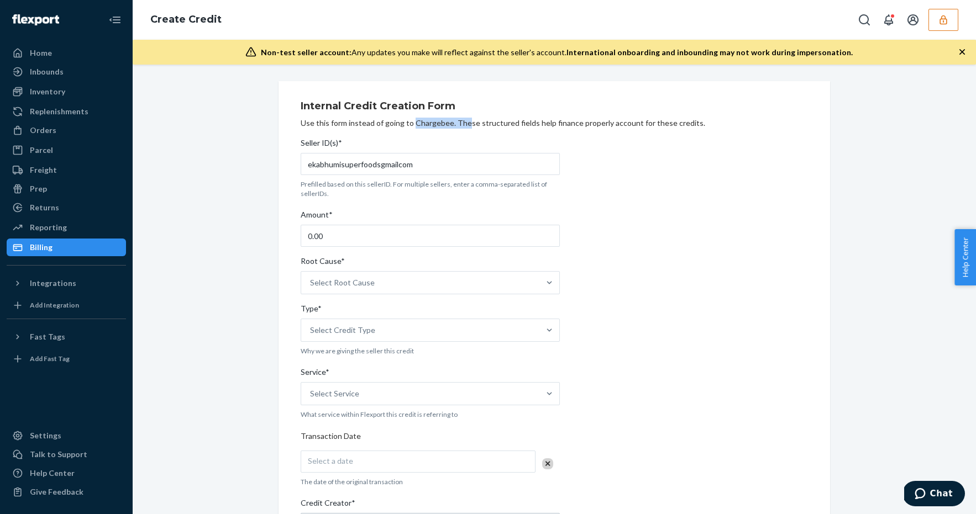
drag, startPoint x: 406, startPoint y: 123, endPoint x: 459, endPoint y: 120, distance: 53.1
click at [459, 120] on div "Use this form instead of going to Chargebee. These structured fields help finan…" at bounding box center [554, 123] width 507 height 11
click at [502, 113] on div "Internal Credit Creation Form Use this form instead of going to Chargebee. Thes…" at bounding box center [554, 434] width 507 height 680
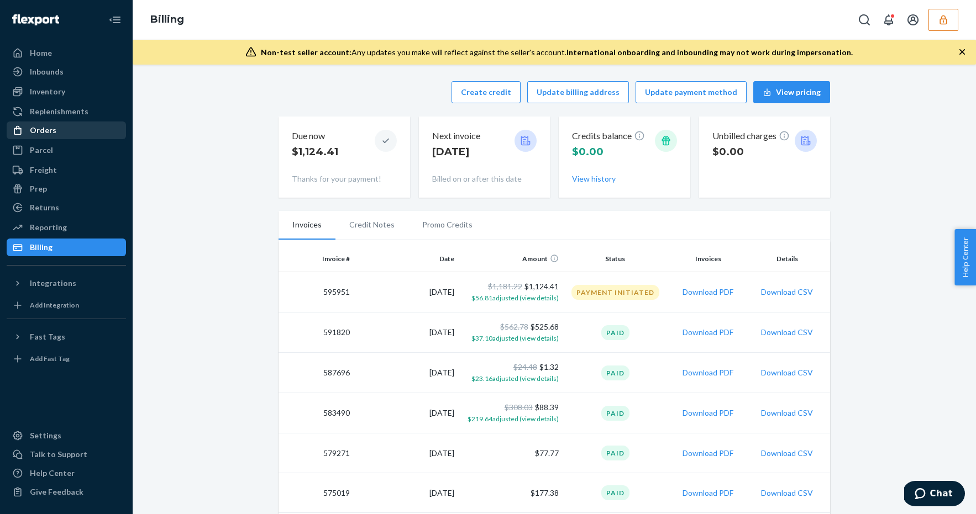
click at [71, 133] on div "Orders" at bounding box center [66, 130] width 117 height 15
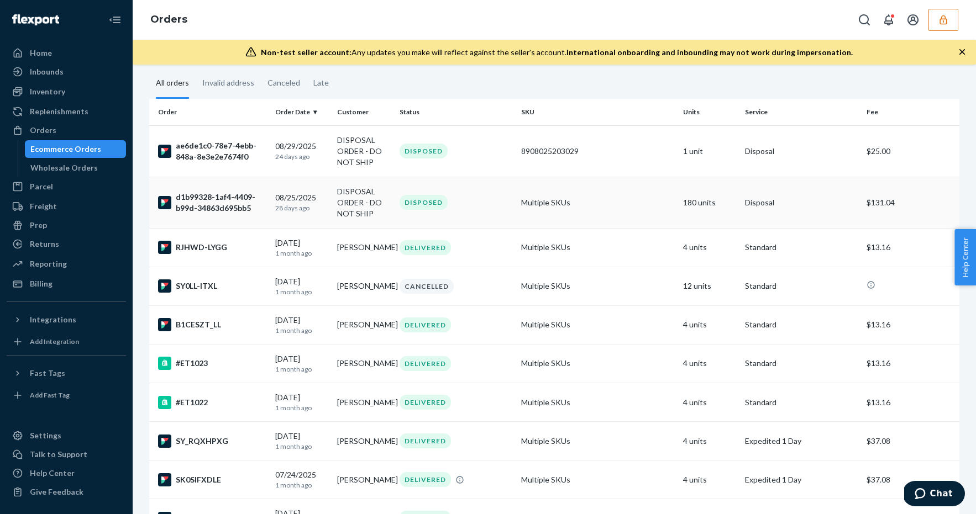
scroll to position [90, 0]
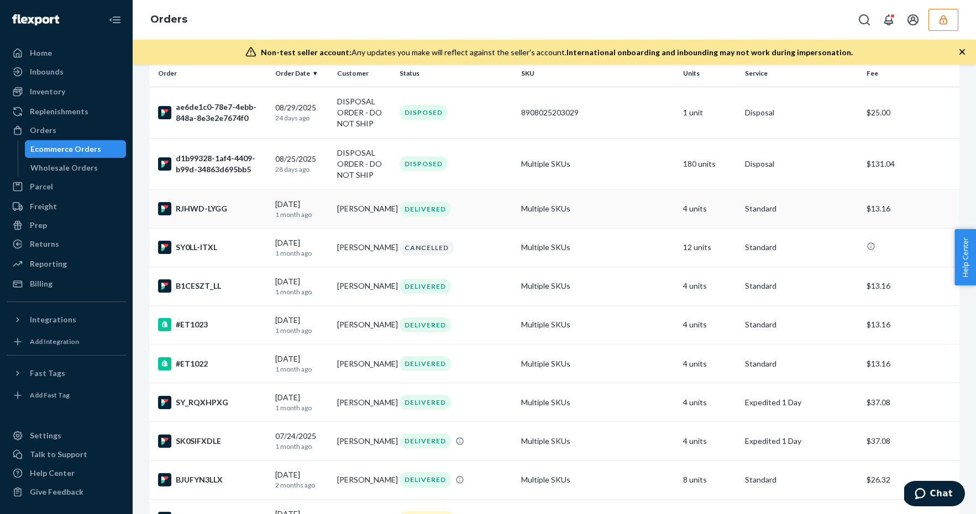
click at [484, 202] on div "DELIVERED" at bounding box center [455, 209] width 117 height 15
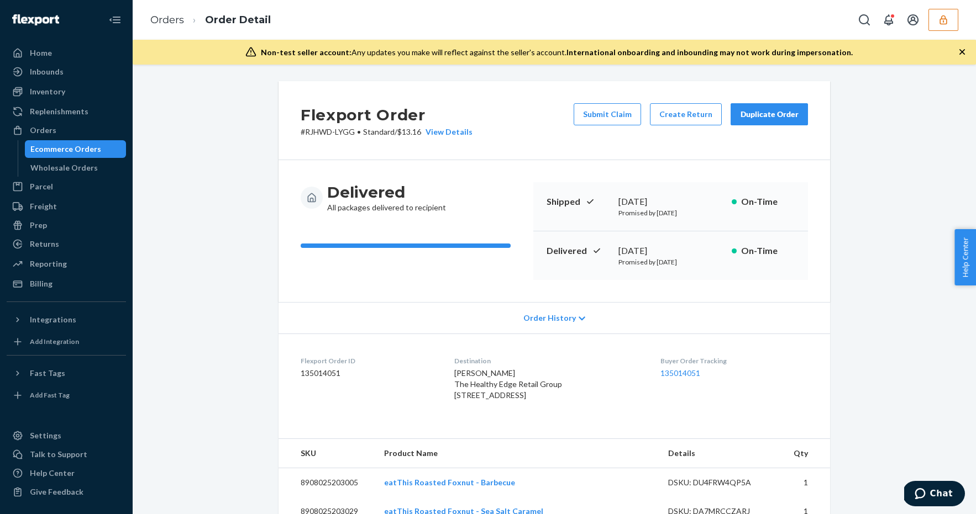
click at [941, 23] on icon "button" at bounding box center [943, 19] width 11 height 11
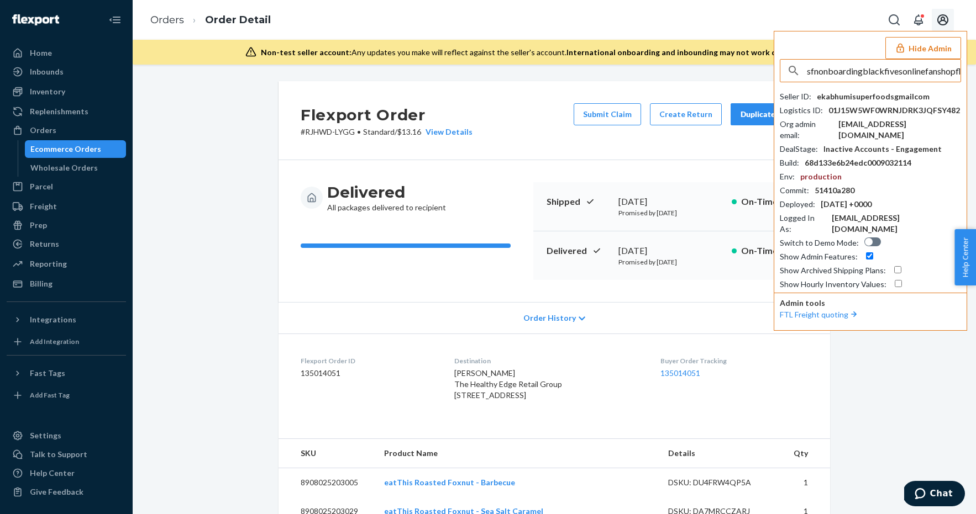
scroll to position [0, 43]
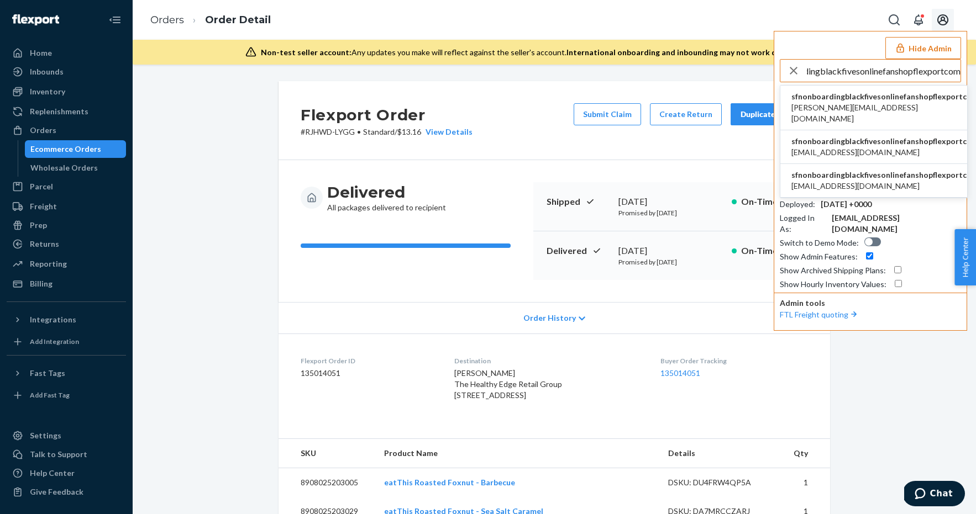
type input "sfnonboardingblackfivesonlinefanshopflexportcom"
click at [859, 101] on span "sfnonboardingblackfivesonlinefanshopflexportcom" at bounding box center [884, 96] width 187 height 11
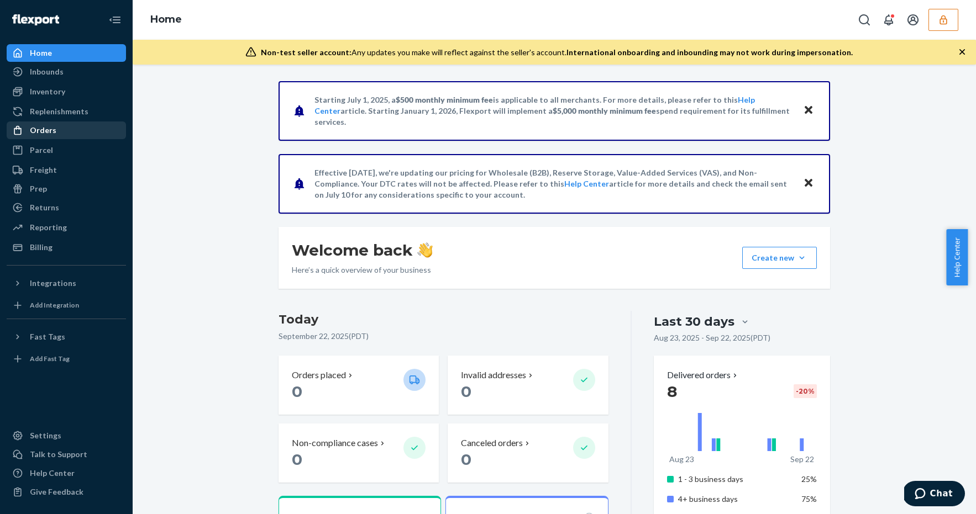
click at [67, 128] on div "Orders" at bounding box center [66, 130] width 117 height 15
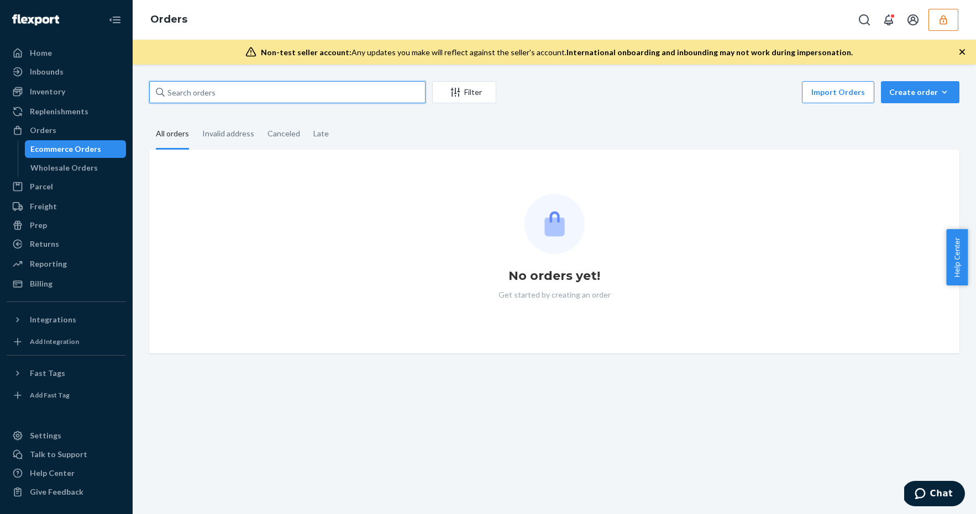
click at [235, 88] on input "text" at bounding box center [287, 92] width 276 height 22
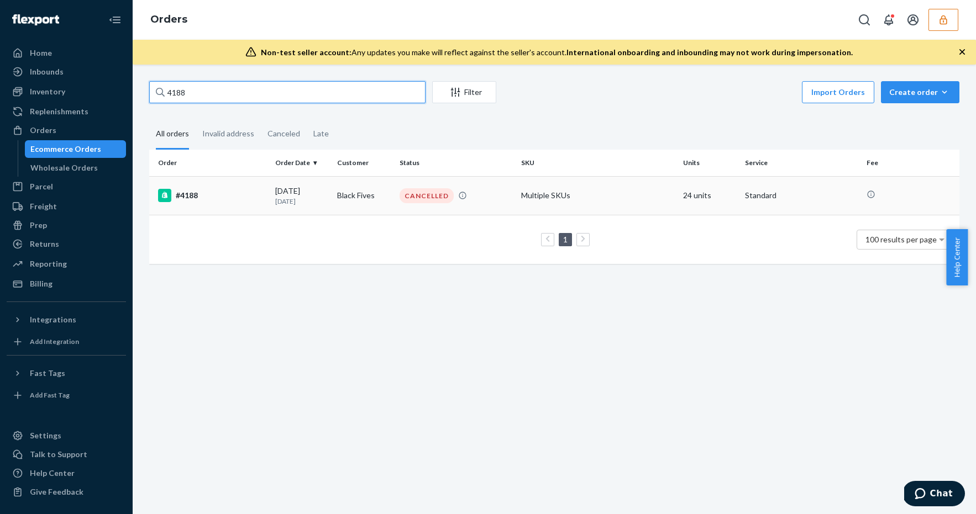
type input "4188"
click at [300, 192] on div "[DATE] [DATE]" at bounding box center [301, 196] width 53 height 20
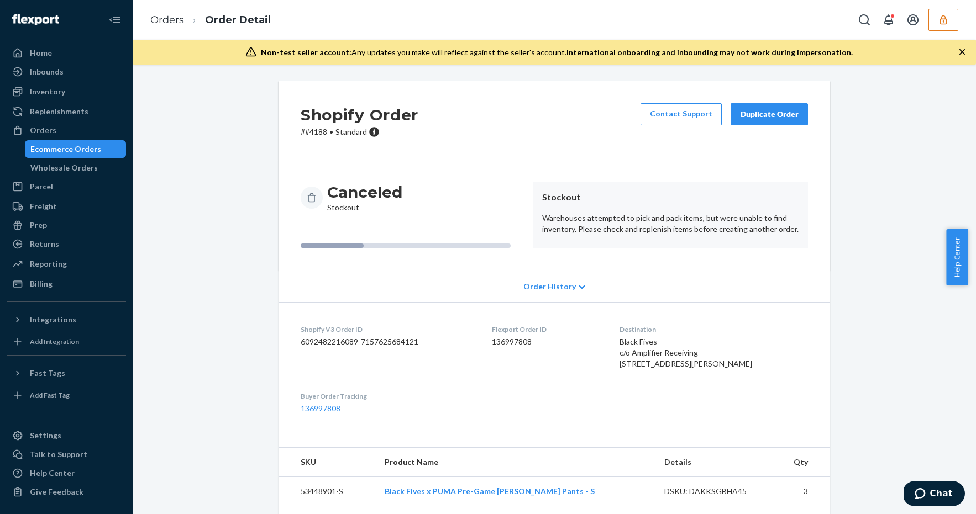
click at [532, 342] on dd "136997808" at bounding box center [547, 342] width 111 height 11
copy dd "136997808"
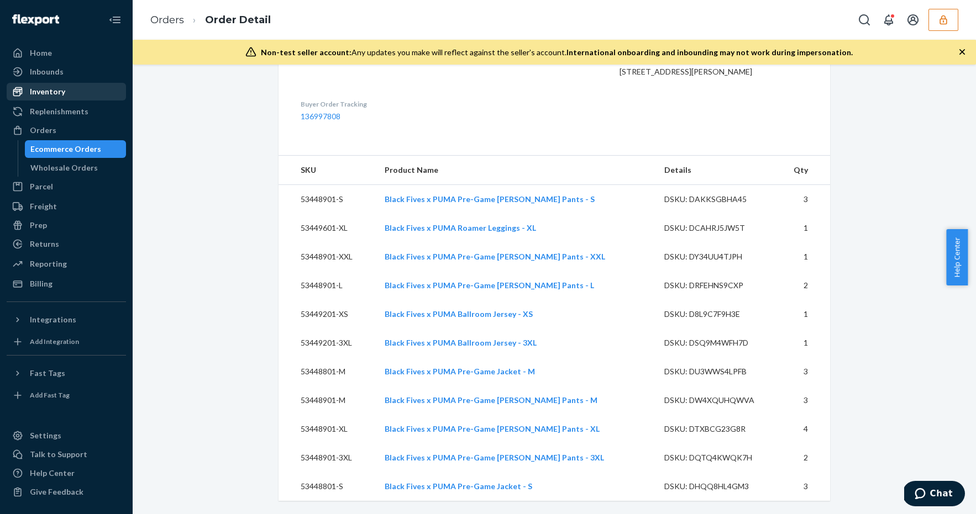
click at [92, 93] on div "Inventory" at bounding box center [66, 91] width 117 height 15
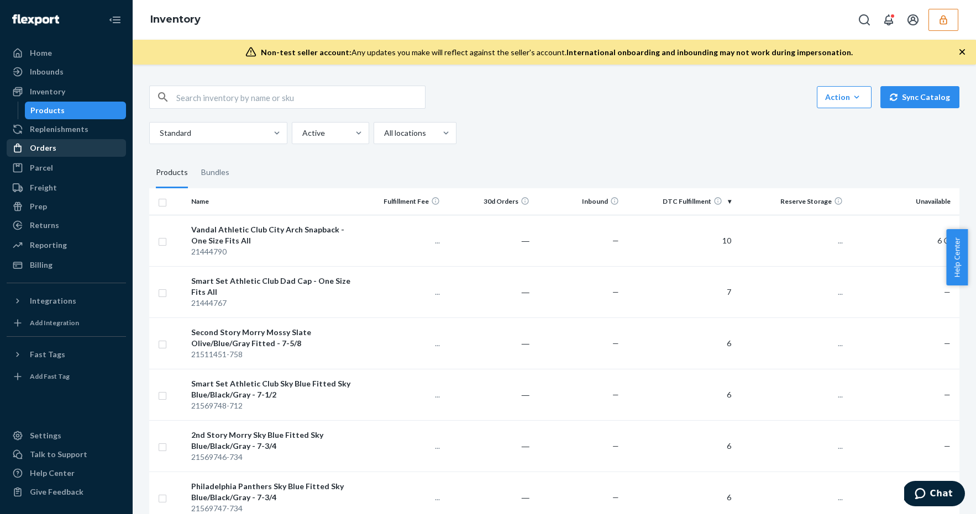
click at [73, 150] on div "Orders" at bounding box center [66, 147] width 117 height 15
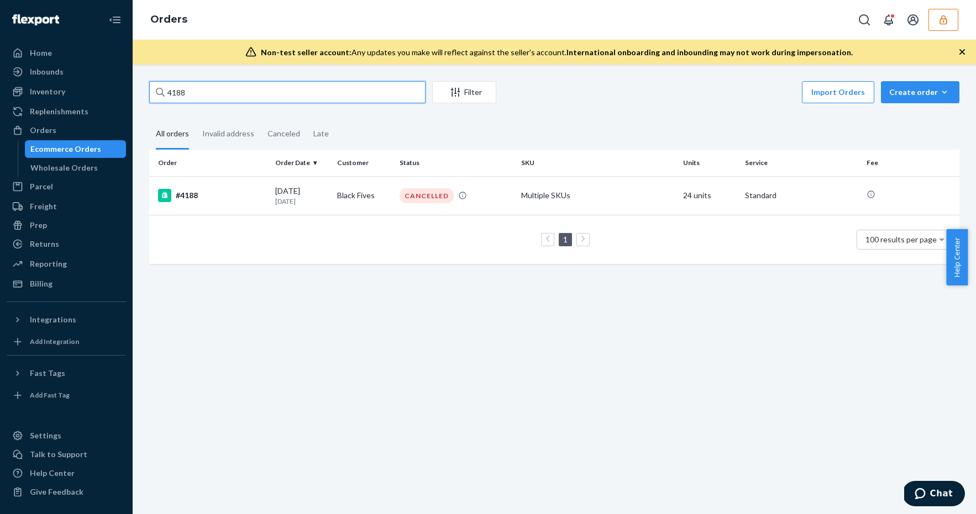
click at [264, 97] on input "4188" at bounding box center [287, 92] width 276 height 22
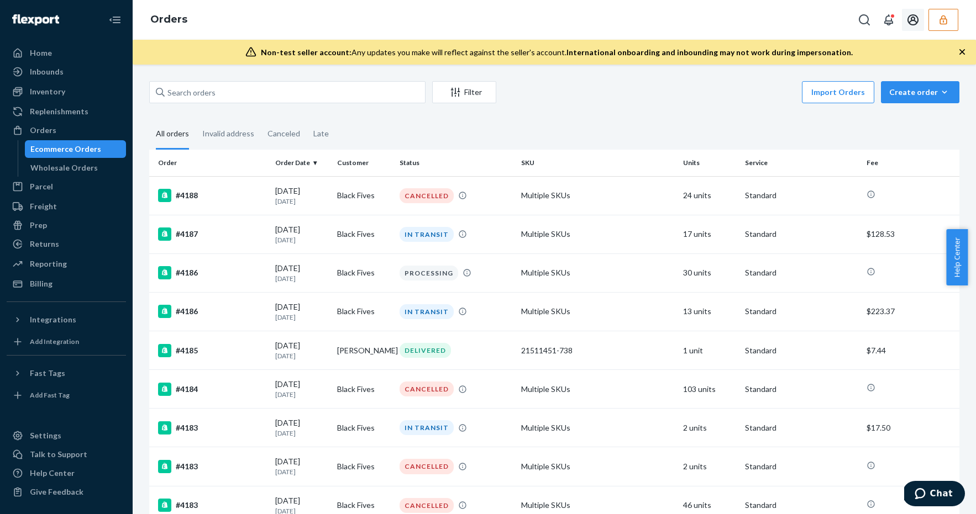
click at [944, 18] on icon "button" at bounding box center [942, 19] width 7 height 9
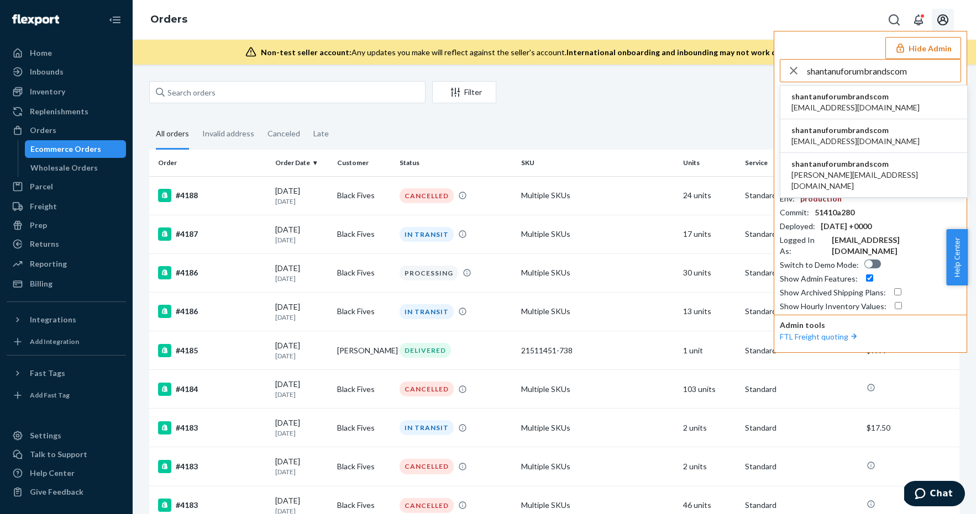
type input "shantanuforumbrandscom"
click at [850, 92] on span "shantanuforumbrandscom" at bounding box center [855, 96] width 128 height 11
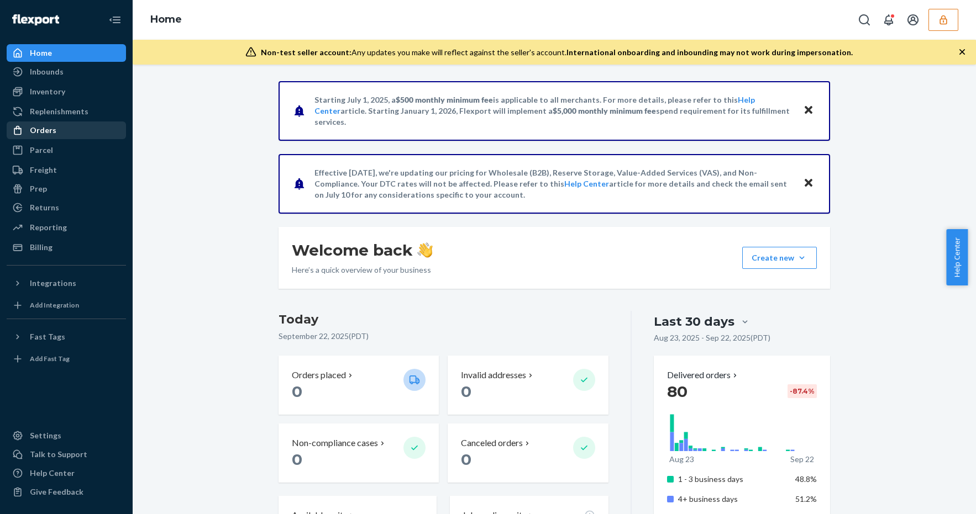
click at [83, 131] on div "Orders" at bounding box center [66, 130] width 117 height 15
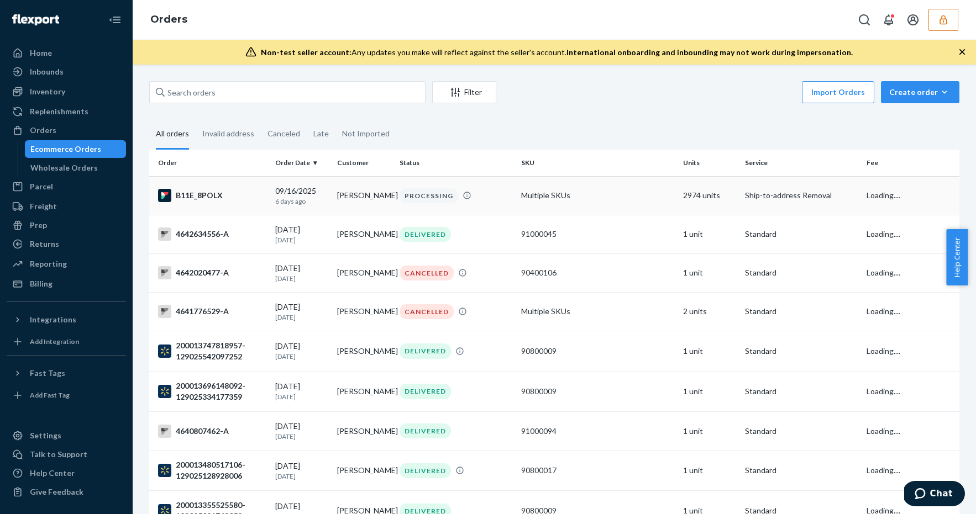
click at [523, 196] on td "Multiple SKUs" at bounding box center [598, 195] width 162 height 39
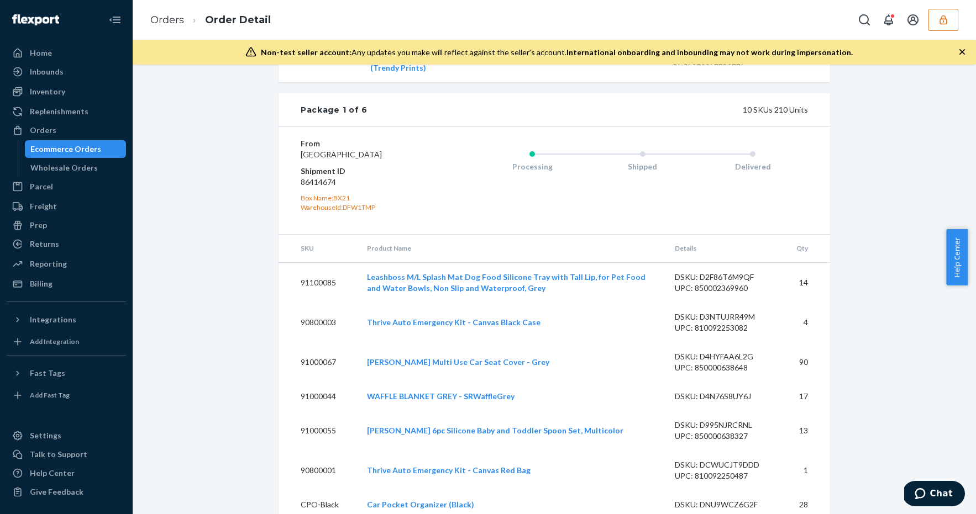
scroll to position [2237, 0]
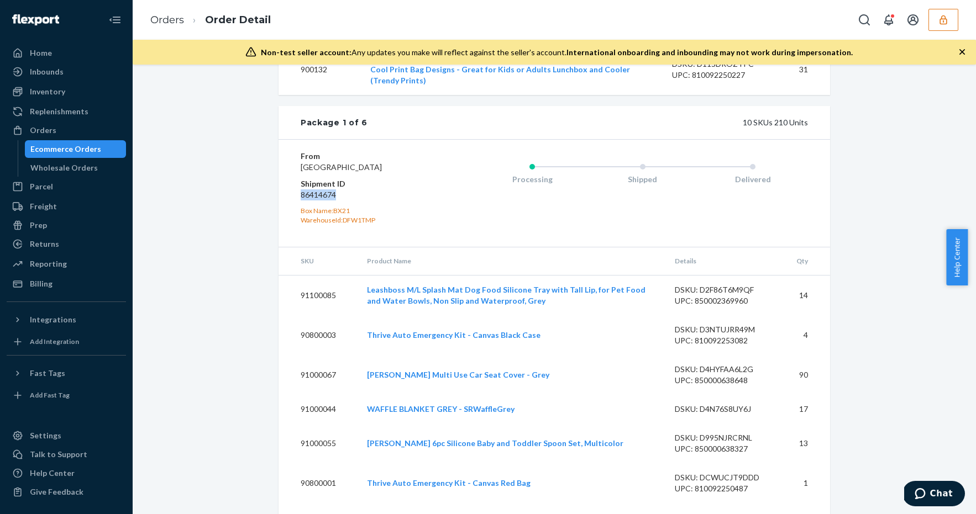
drag, startPoint x: 343, startPoint y: 219, endPoint x: 284, endPoint y: 219, distance: 58.6
click at [284, 219] on div "From [GEOGRAPHIC_DATA] Shipment ID 86414674 Box Name: BX21 WarehouseId: DFW1TMP…" at bounding box center [555, 193] width 552 height 108
copy dd "86414674"
click at [78, 97] on div "Inventory" at bounding box center [66, 91] width 117 height 15
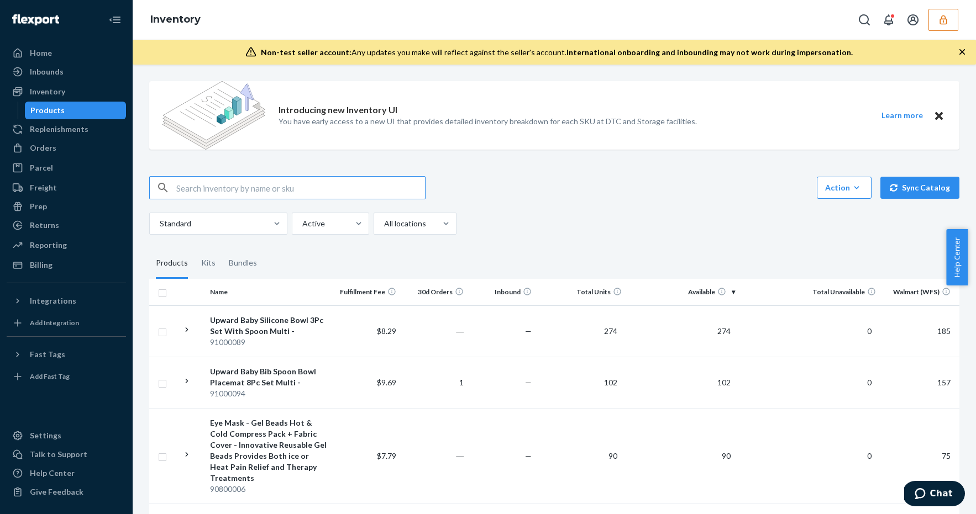
click at [936, 19] on button "button" at bounding box center [943, 20] width 30 height 22
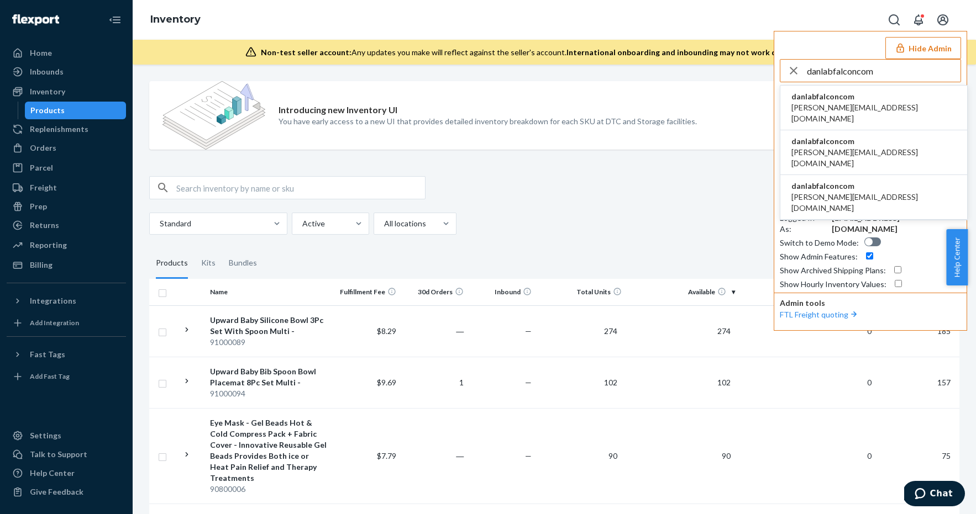
type input "danlabfalconcom"
click at [830, 103] on span "[PERSON_NAME][EMAIL_ADDRESS][DOMAIN_NAME]" at bounding box center [873, 113] width 165 height 22
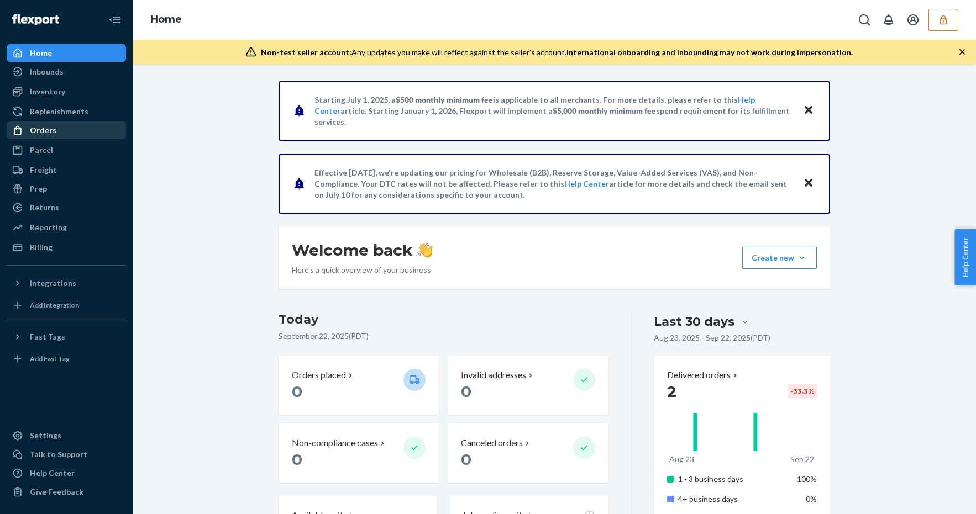
click at [78, 131] on div "Orders" at bounding box center [66, 130] width 117 height 15
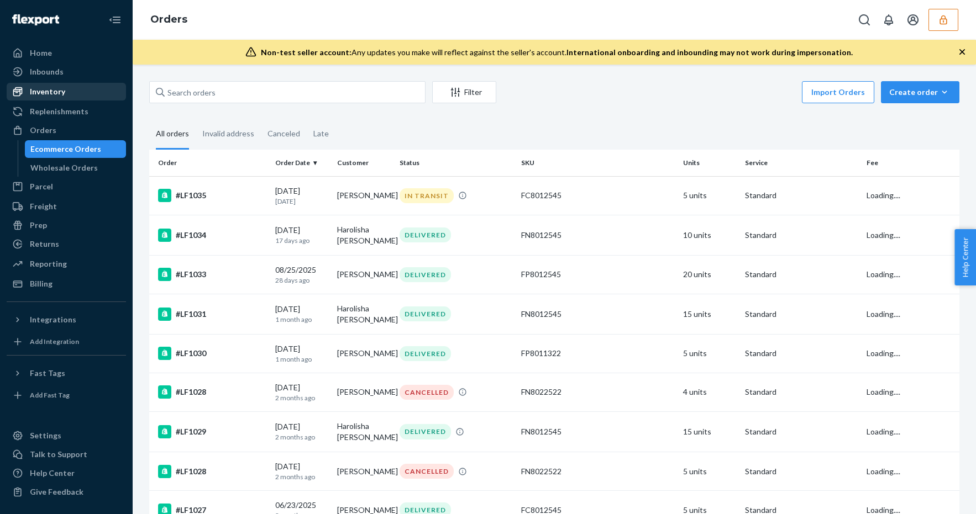
click at [73, 90] on div "Inventory" at bounding box center [66, 91] width 117 height 15
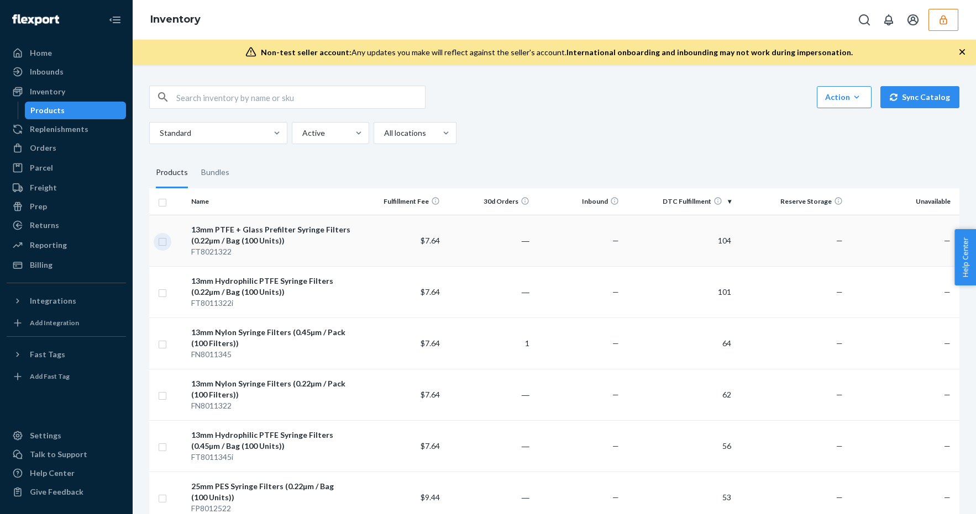
click at [164, 238] on input "checkbox" at bounding box center [162, 241] width 9 height 12
checkbox input "true"
click at [164, 292] on input "checkbox" at bounding box center [162, 292] width 9 height 12
checkbox input "true"
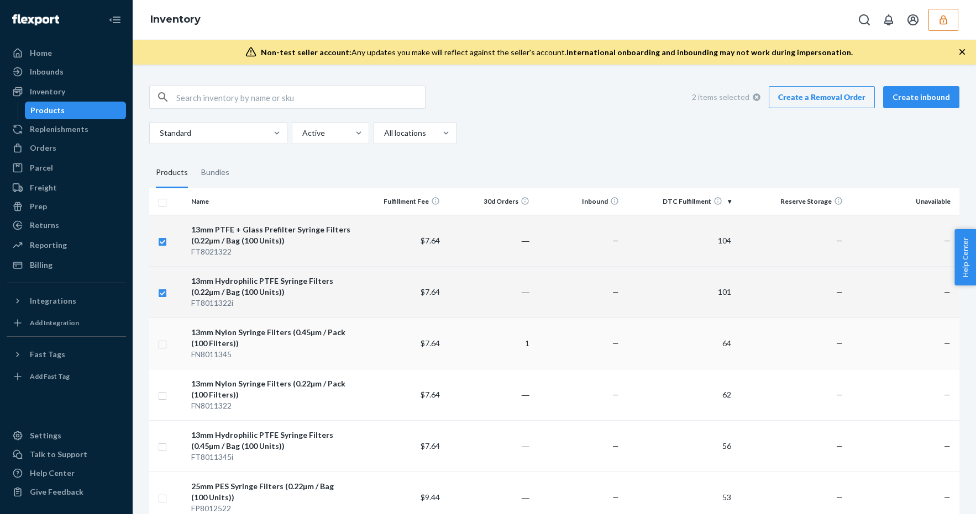
checkbox input "true"
click at [165, 342] on input "checkbox" at bounding box center [162, 344] width 9 height 12
checkbox input "true"
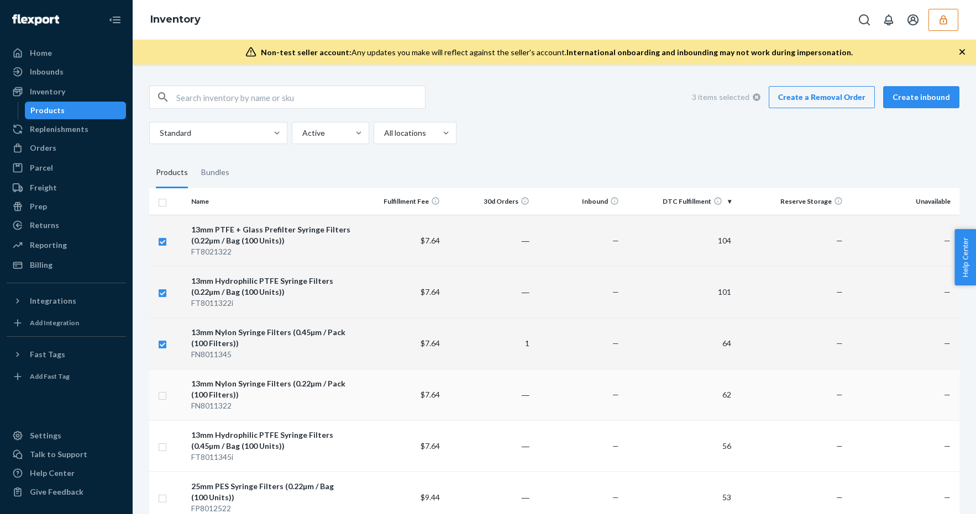
checkbox input "true"
click at [165, 393] on input "checkbox" at bounding box center [162, 395] width 9 height 12
checkbox input "true"
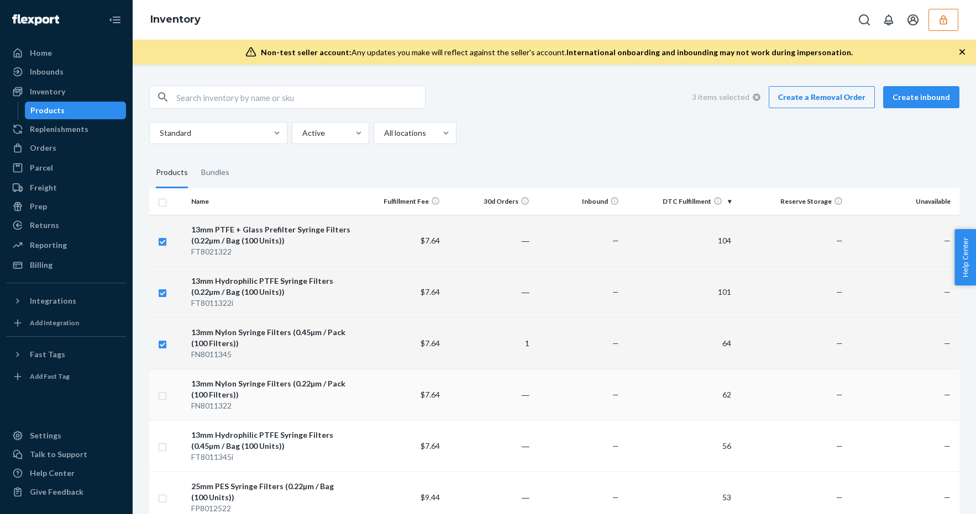
checkbox input "true"
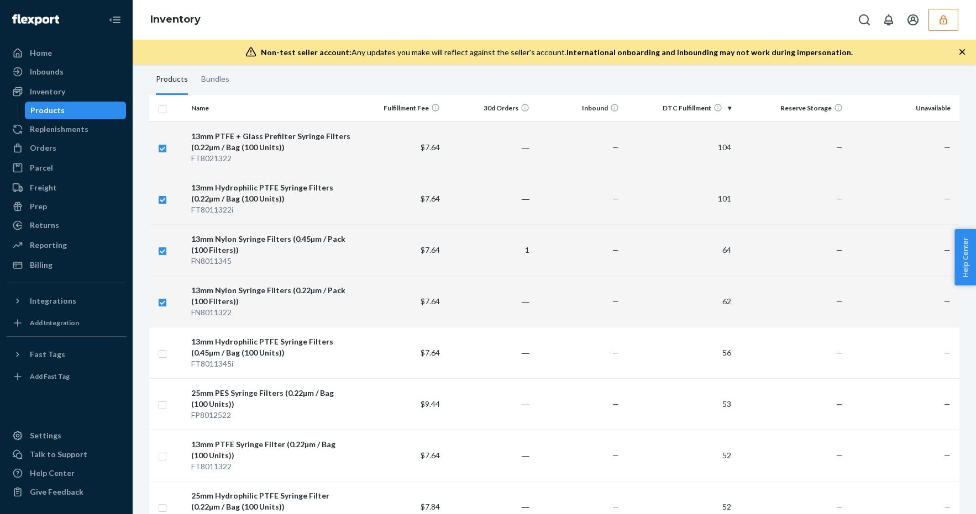
scroll to position [134, 0]
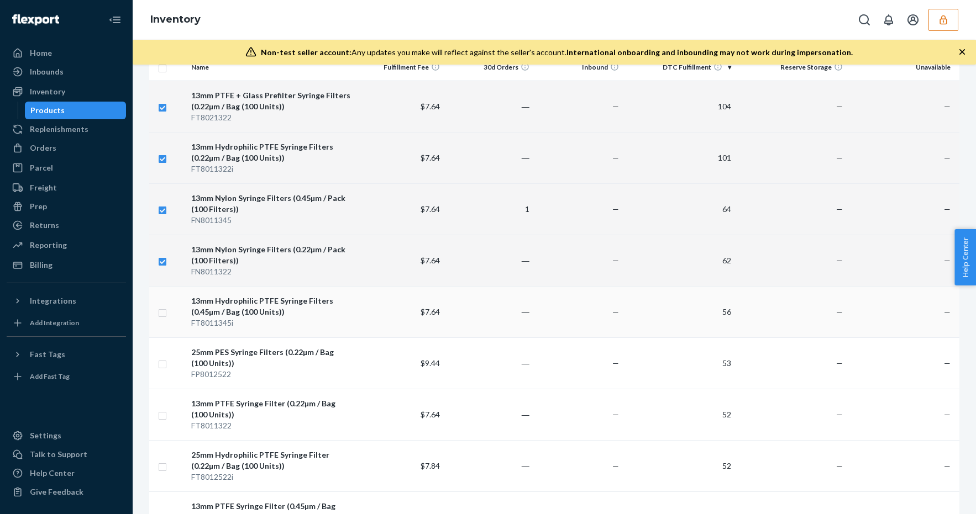
checkbox input "true"
click at [159, 312] on input "checkbox" at bounding box center [162, 312] width 9 height 12
checkbox input "true"
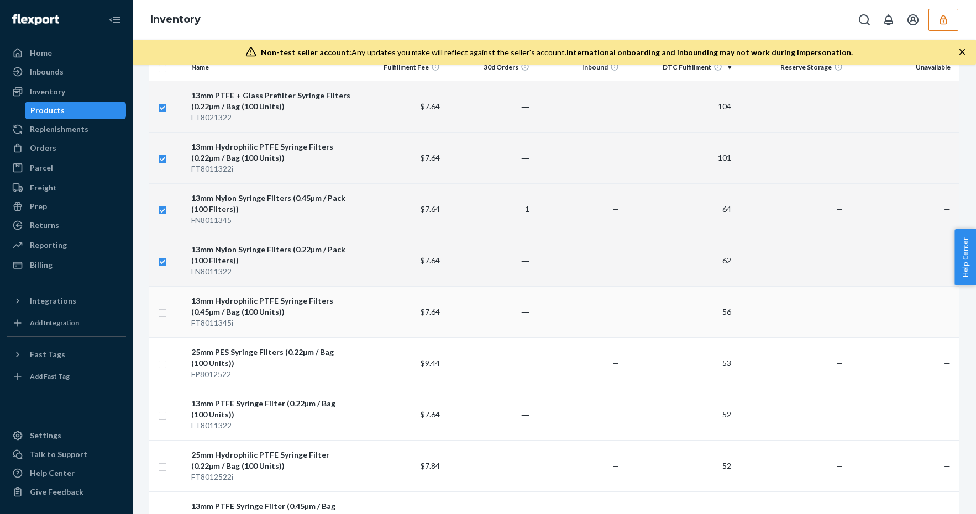
checkbox input "true"
click at [165, 367] on input "checkbox" at bounding box center [162, 364] width 9 height 12
checkbox input "true"
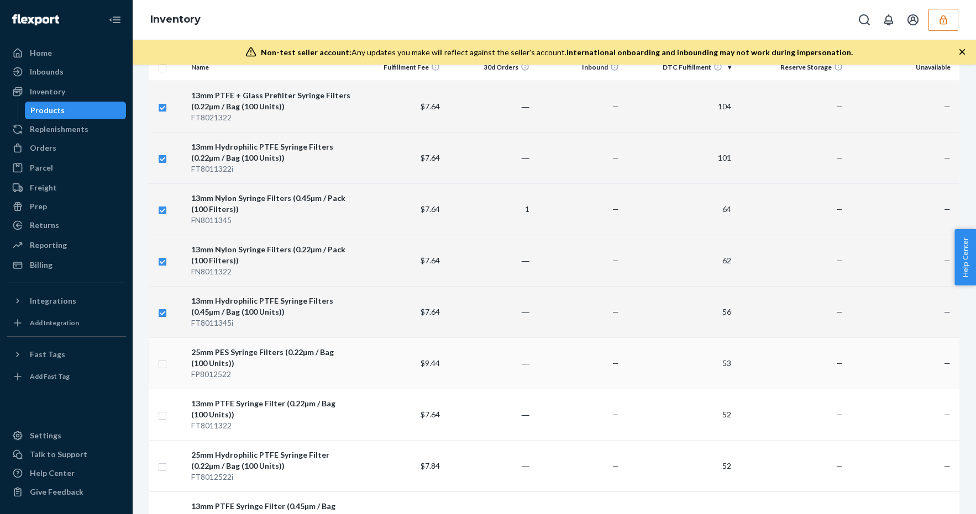
checkbox input "true"
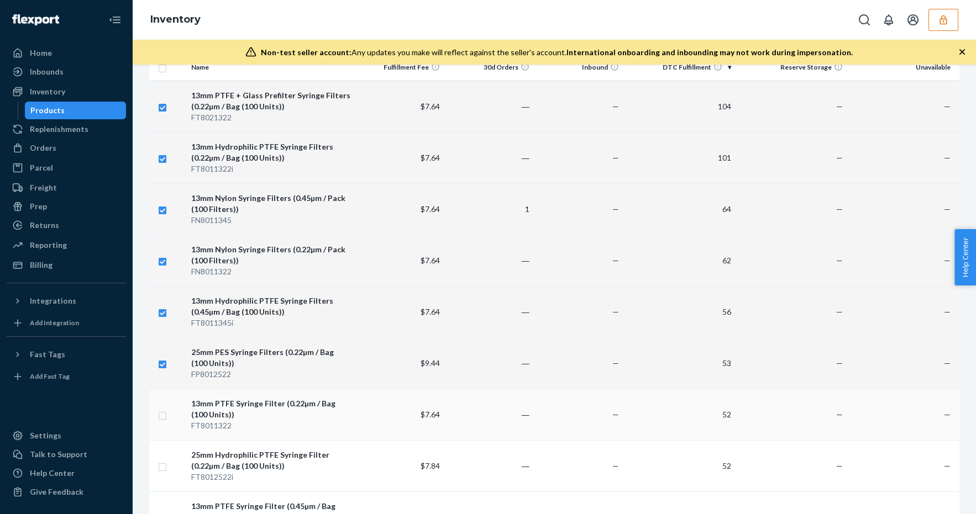
checkbox input "true"
click at [162, 412] on input "checkbox" at bounding box center [162, 415] width 9 height 12
checkbox input "true"
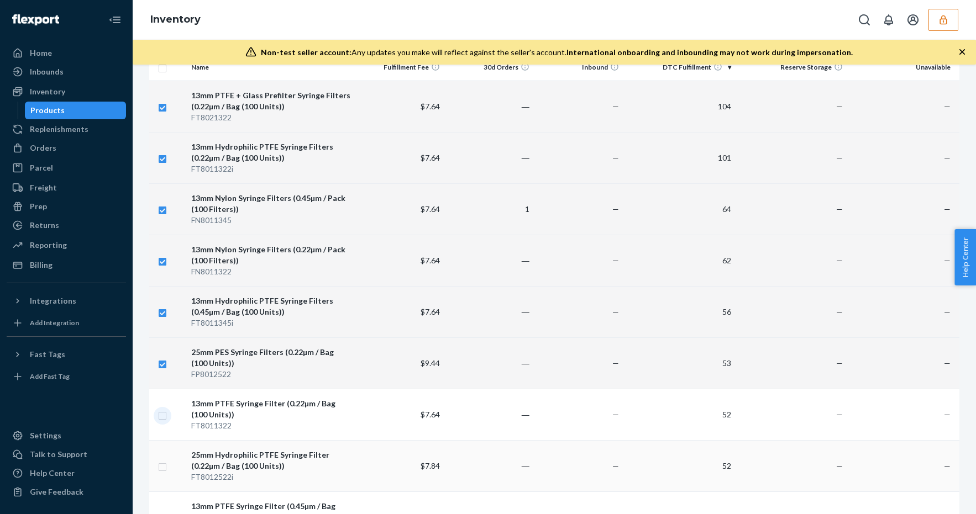
checkbox input "true"
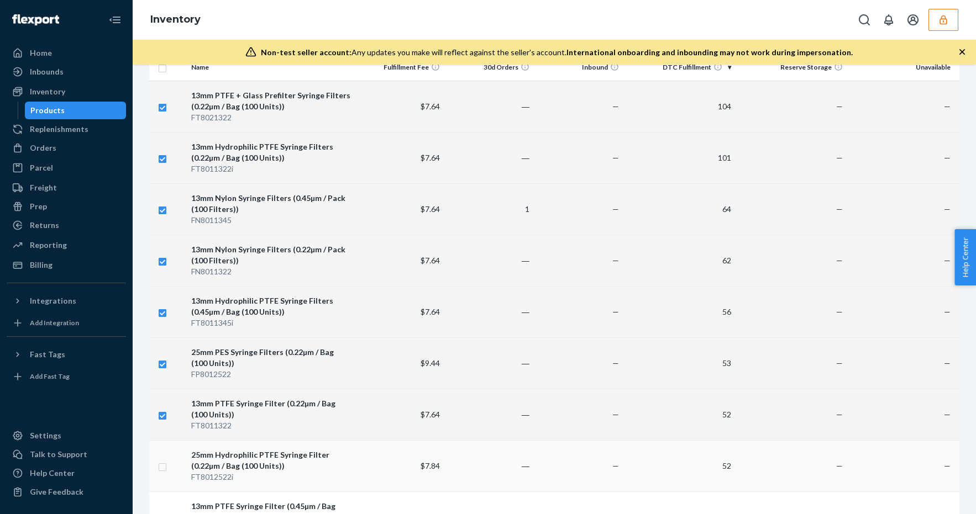
checkbox input "true"
click at [160, 466] on input "checkbox" at bounding box center [162, 466] width 9 height 12
checkbox input "true"
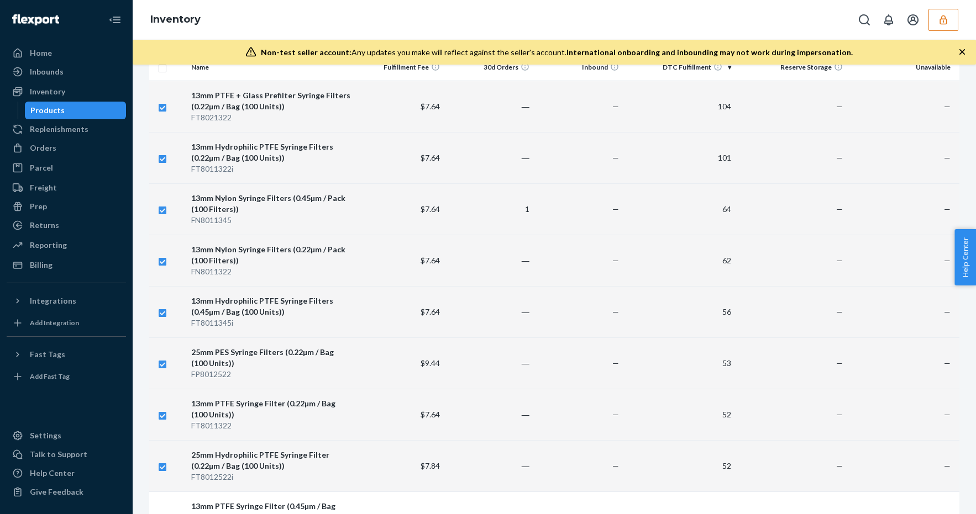
checkbox input "true"
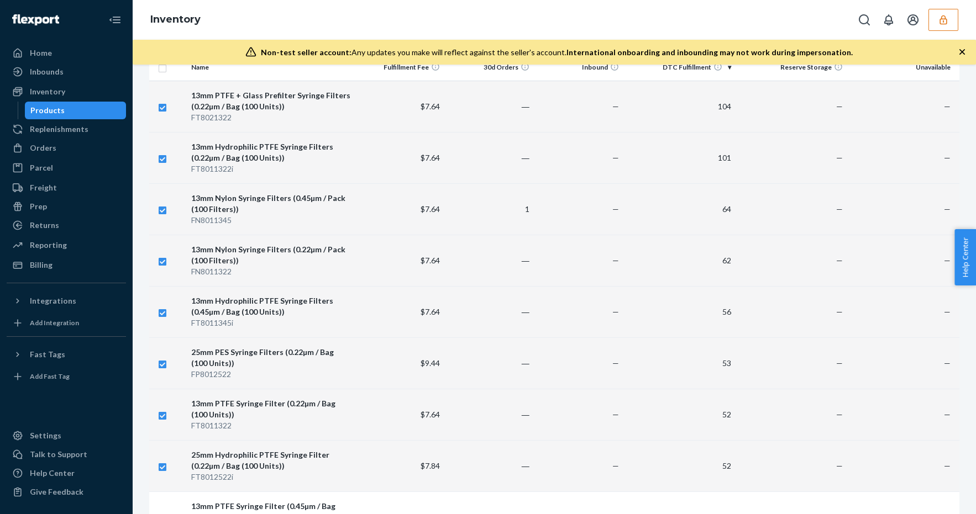
scroll to position [269, 0]
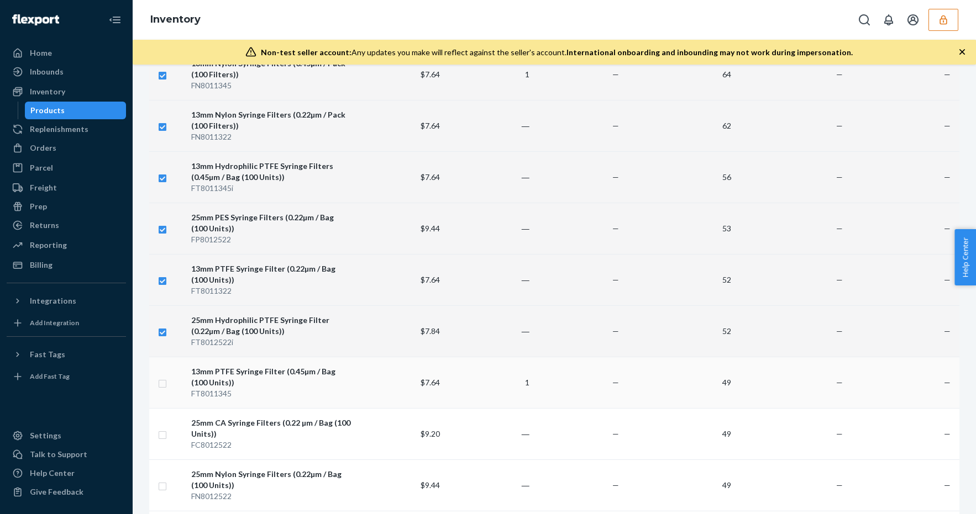
checkbox input "true"
click at [162, 385] on input "checkbox" at bounding box center [162, 383] width 9 height 12
checkbox input "true"
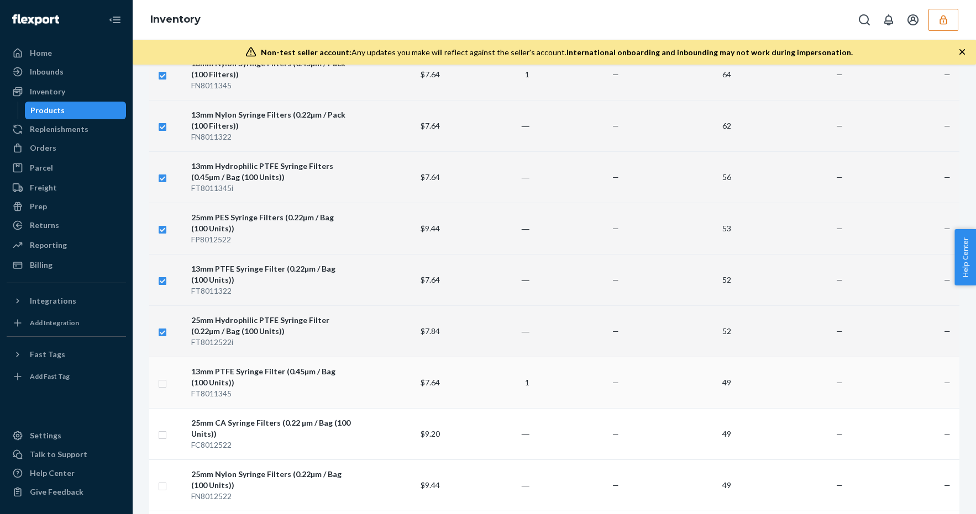
checkbox input "true"
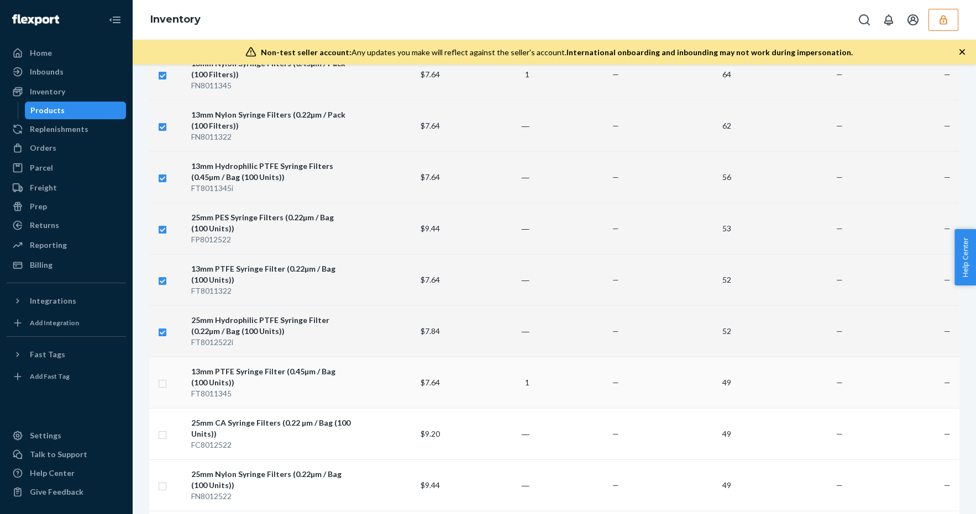
checkbox input "true"
click at [164, 432] on input "checkbox" at bounding box center [162, 434] width 9 height 12
checkbox input "true"
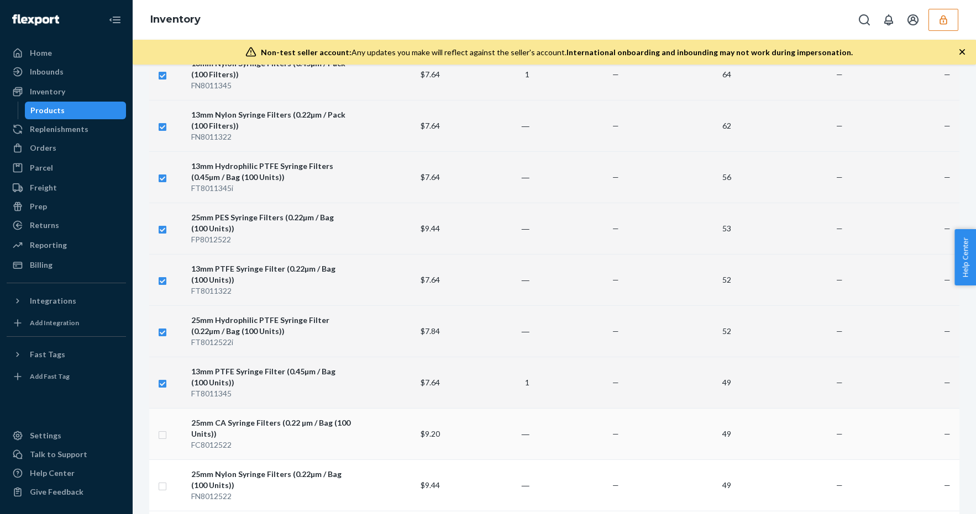
checkbox input "true"
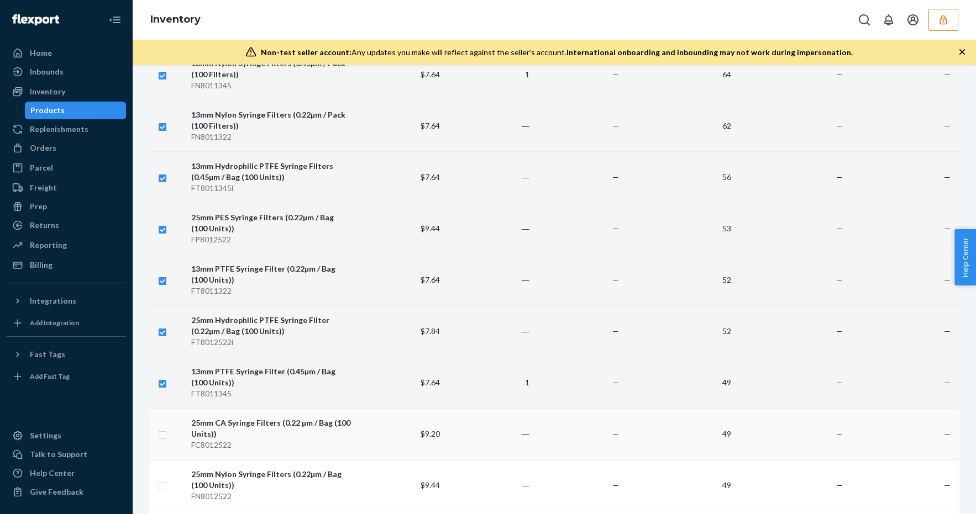
checkbox input "true"
click at [163, 487] on input "checkbox" at bounding box center [162, 486] width 9 height 12
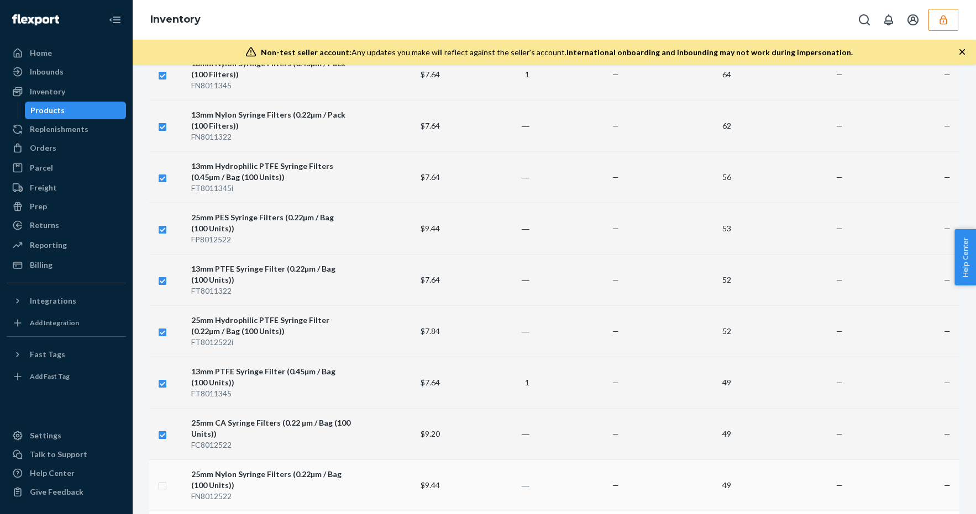
checkbox input "true"
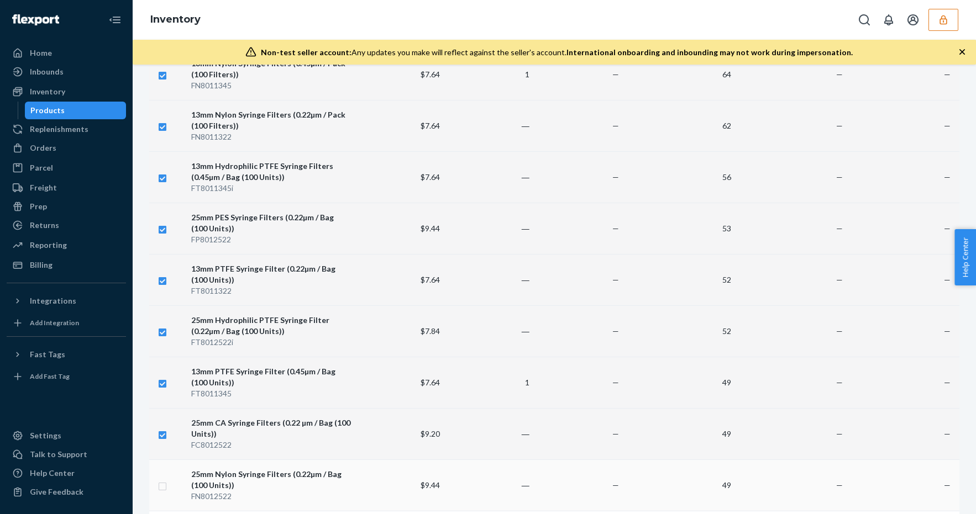
checkbox input "true"
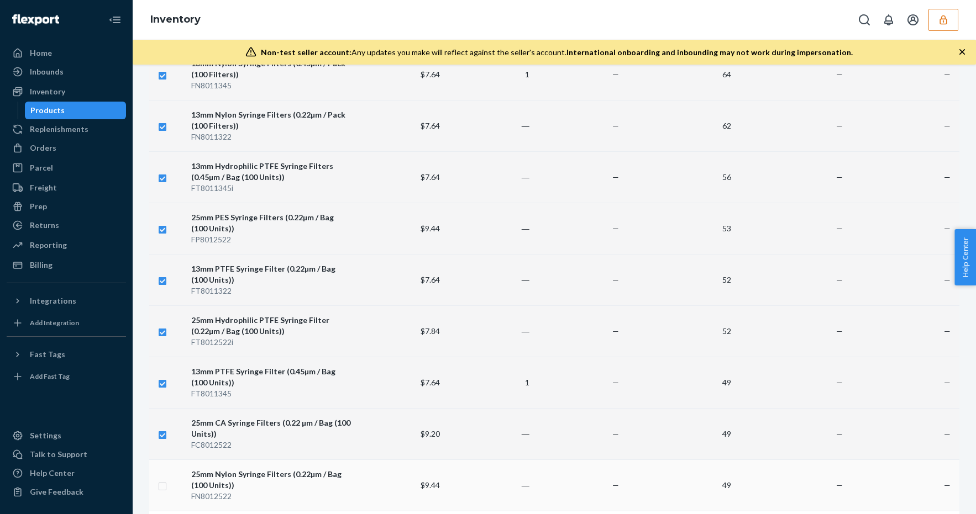
checkbox input "true"
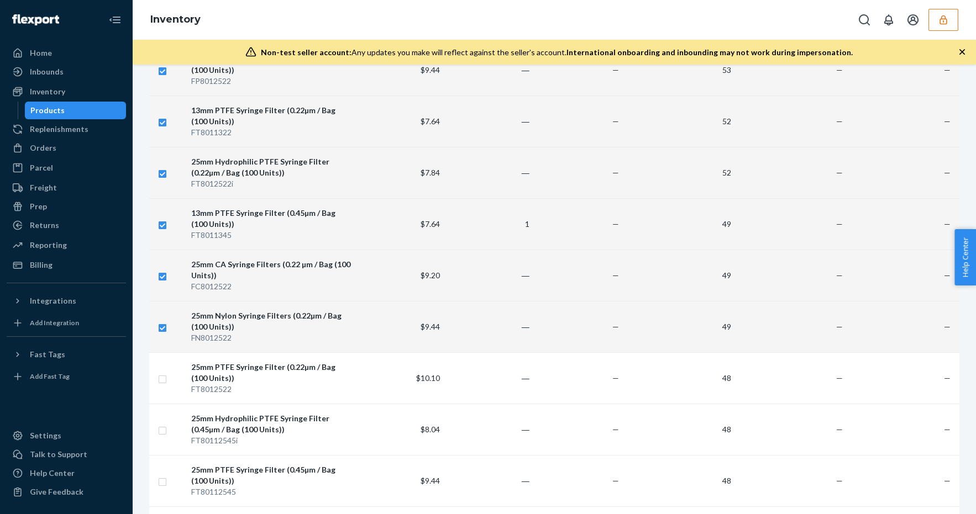
scroll to position [434, 0]
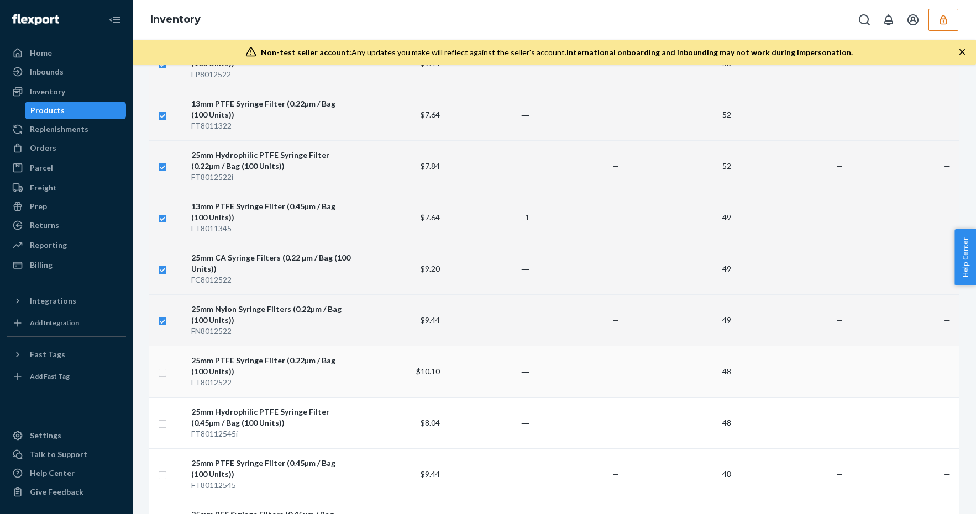
checkbox input "true"
click at [164, 369] on input "checkbox" at bounding box center [162, 372] width 9 height 12
checkbox input "true"
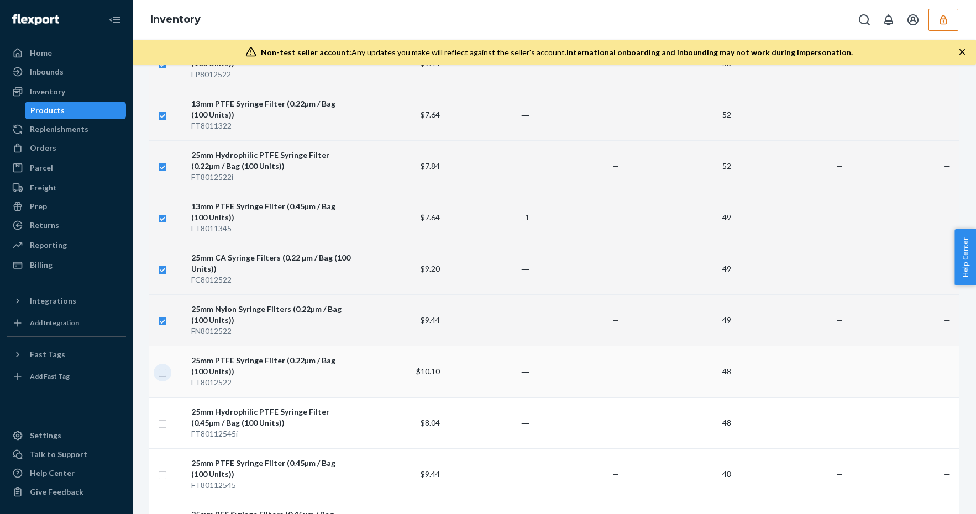
checkbox input "true"
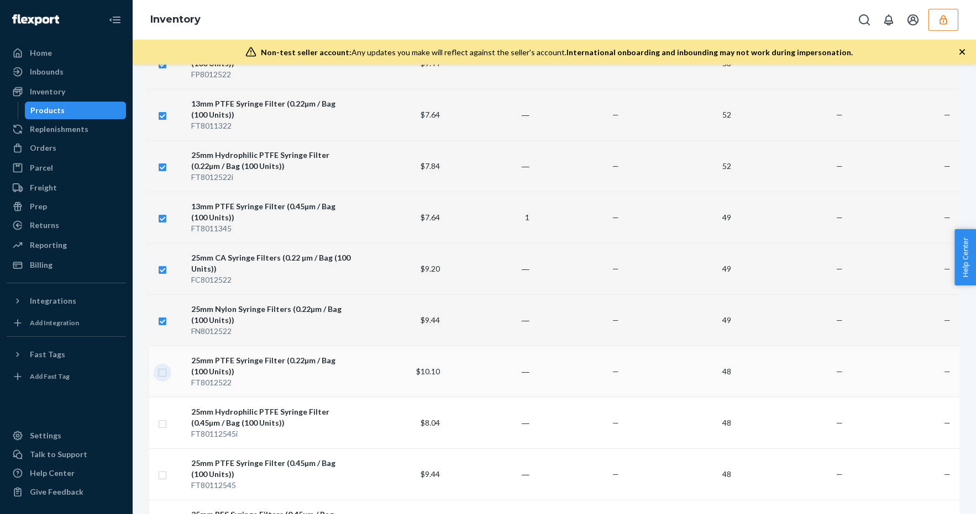
checkbox input "true"
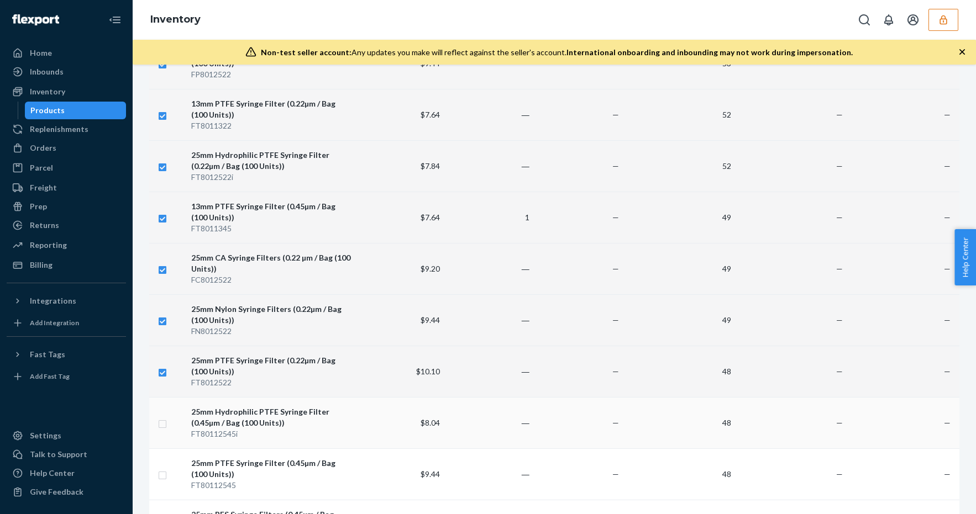
click at [164, 426] on input "checkbox" at bounding box center [162, 423] width 9 height 12
checkbox input "true"
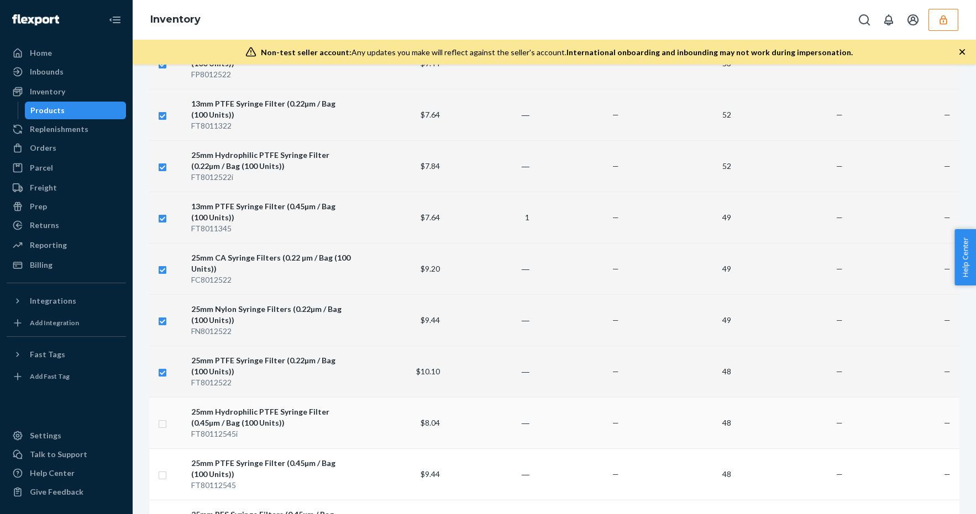
checkbox input "true"
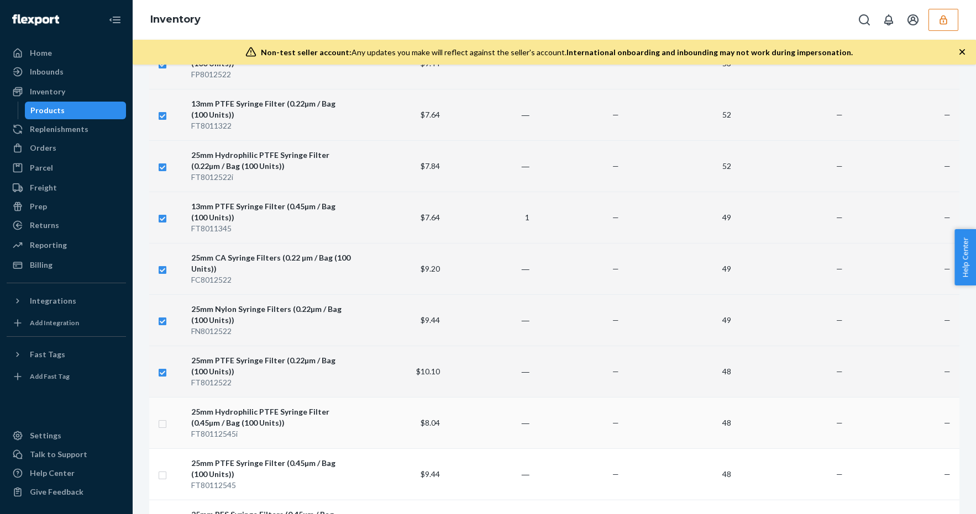
checkbox input "true"
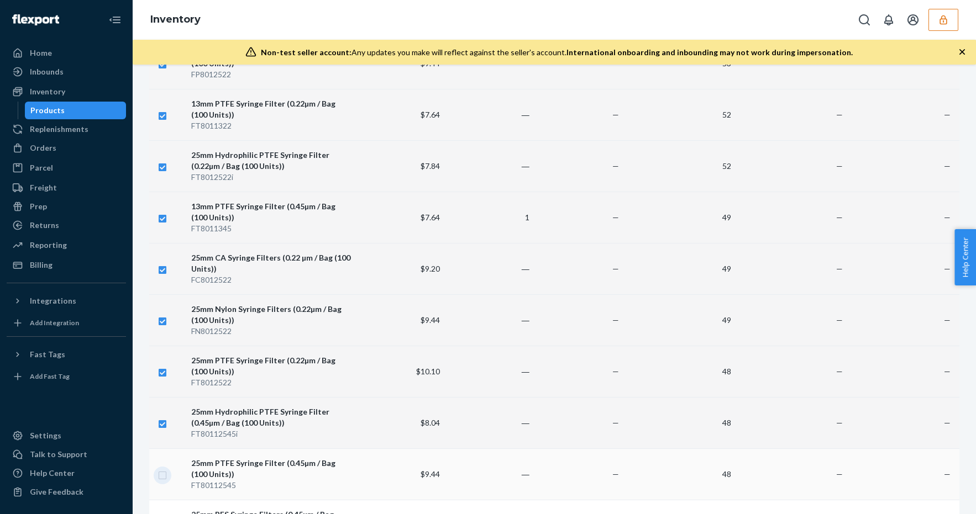
click at [164, 472] on input "checkbox" at bounding box center [162, 475] width 9 height 12
checkbox input "true"
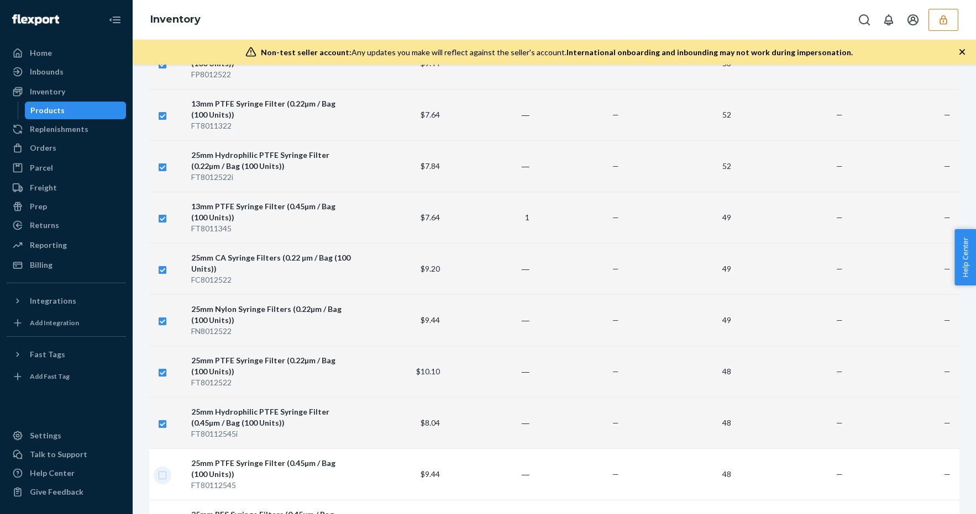
checkbox input "true"
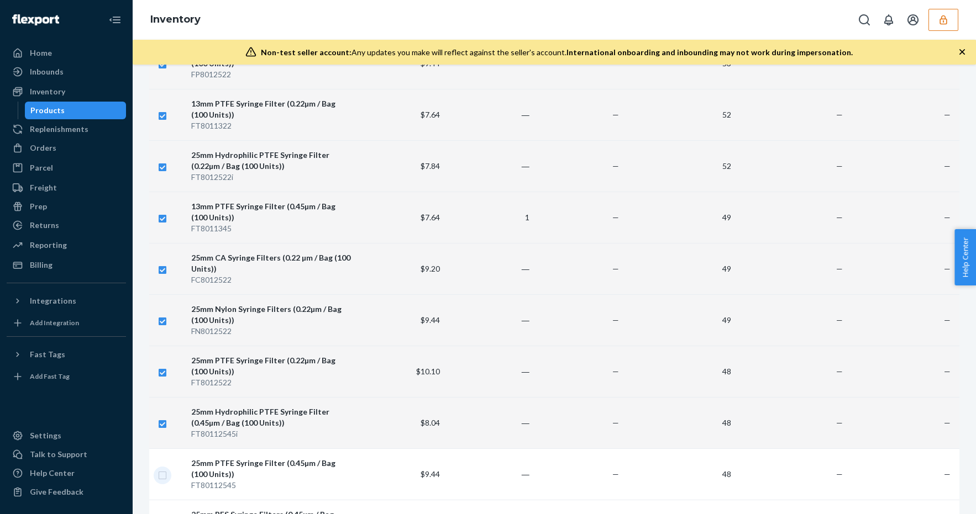
checkbox input "true"
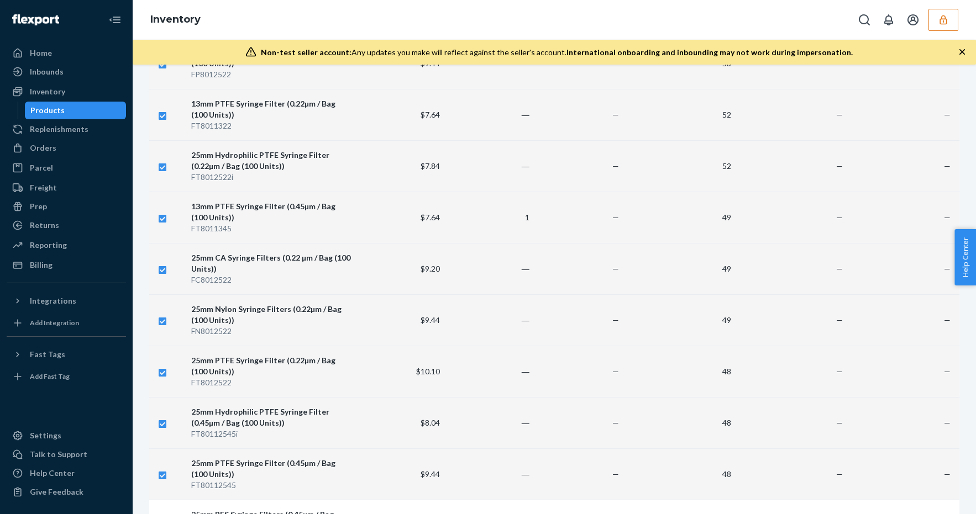
scroll to position [716, 0]
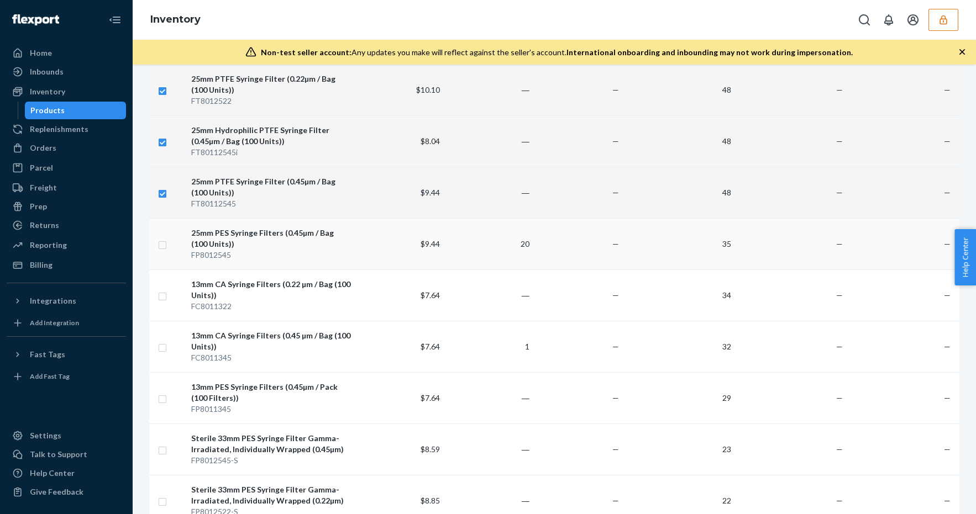
checkbox input "true"
click at [160, 240] on input "checkbox" at bounding box center [162, 244] width 9 height 12
checkbox input "true"
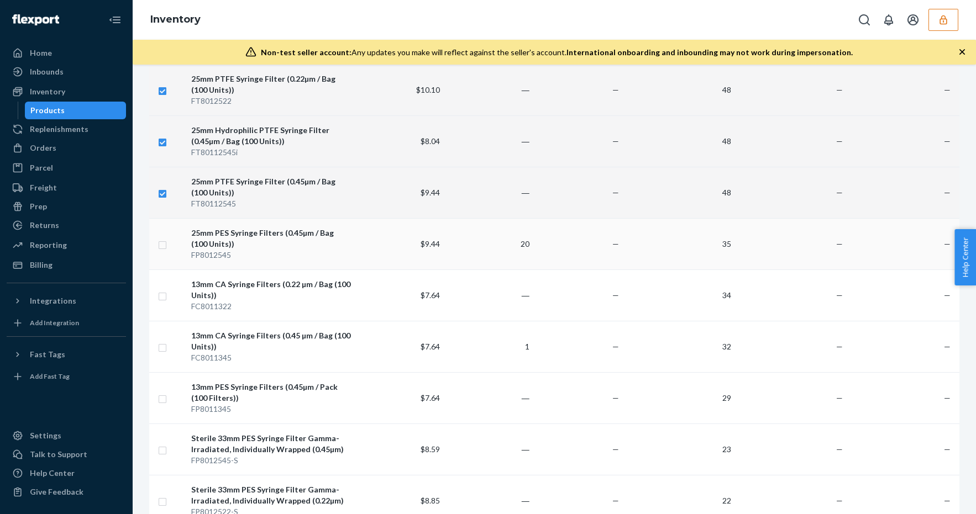
checkbox input "true"
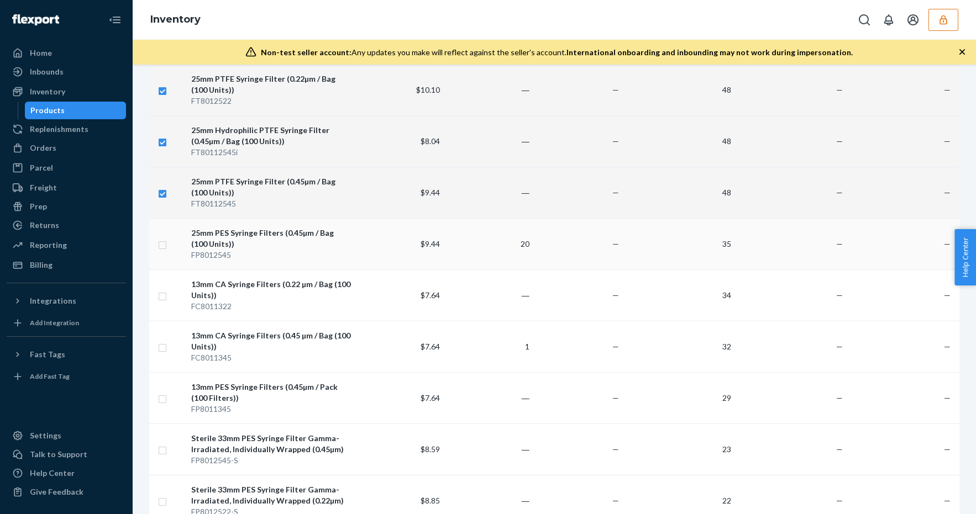
checkbox input "true"
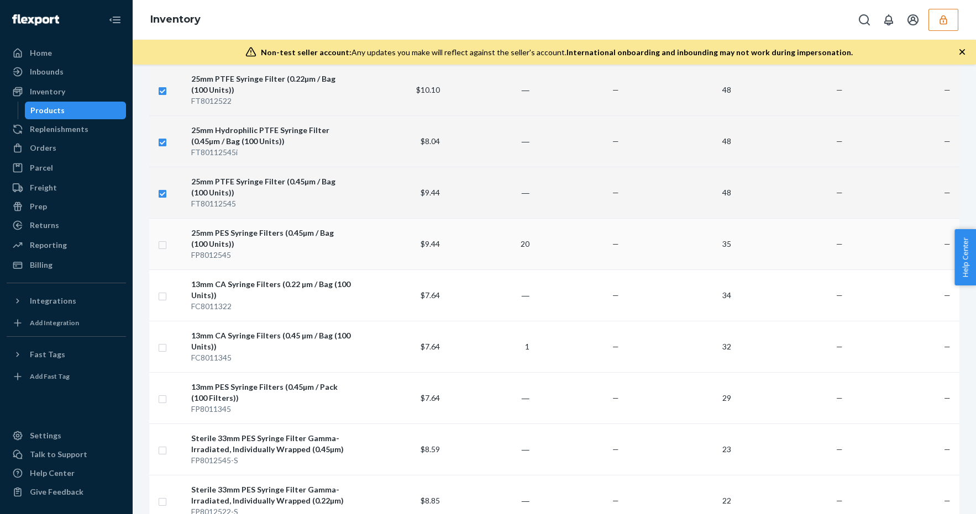
checkbox input "true"
click at [164, 293] on input "checkbox" at bounding box center [162, 296] width 9 height 12
checkbox input "true"
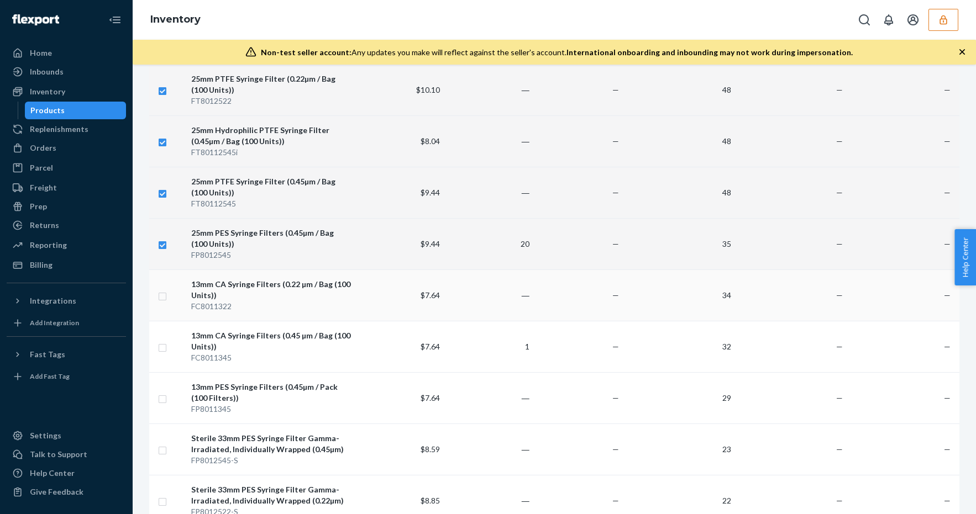
checkbox input "true"
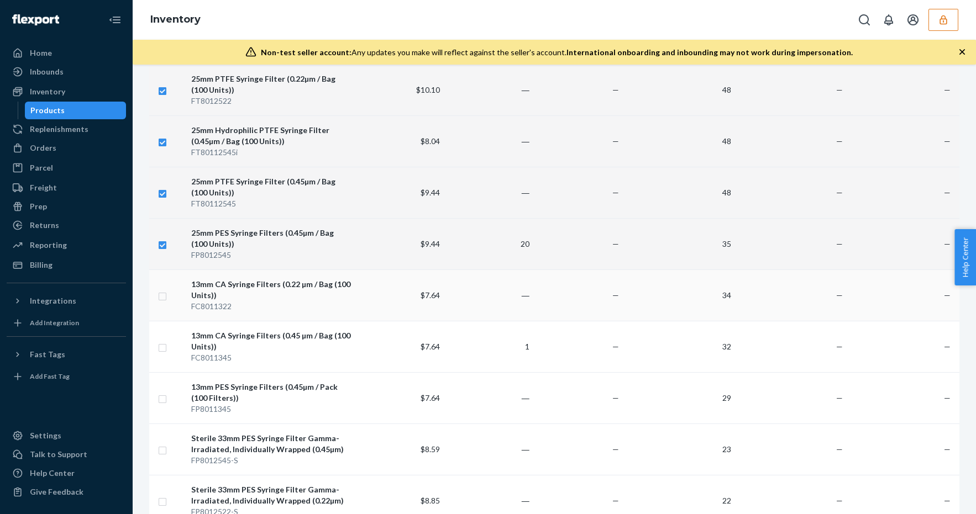
checkbox input "true"
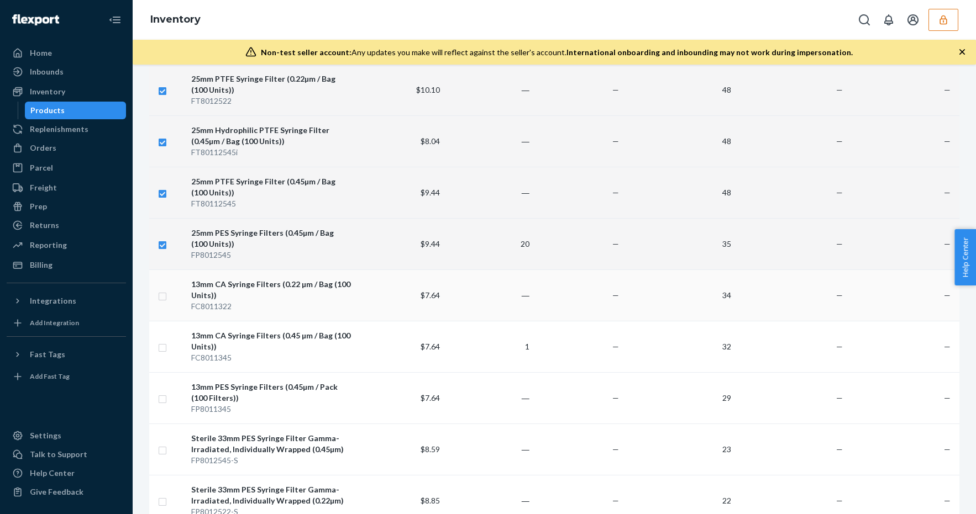
checkbox input "true"
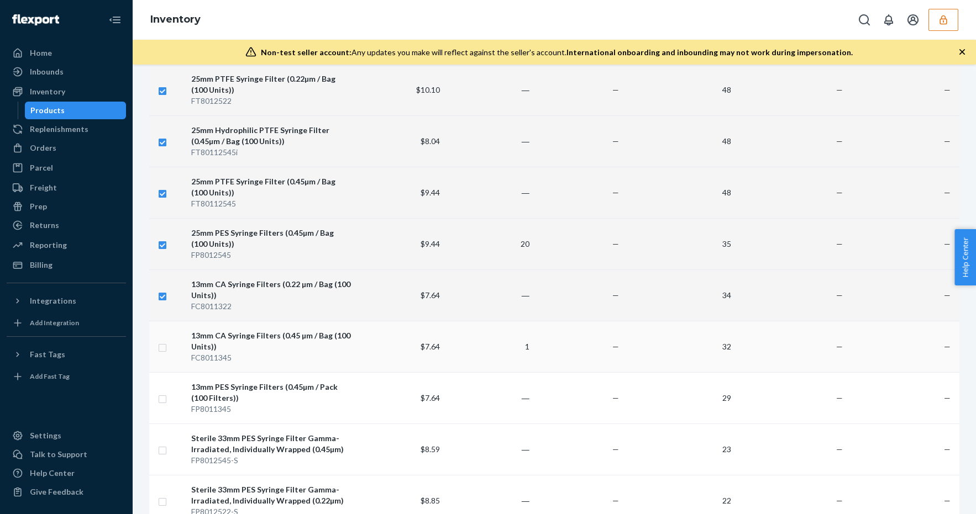
checkbox input "true"
drag, startPoint x: 165, startPoint y: 345, endPoint x: 165, endPoint y: 356, distance: 11.6
click at [164, 345] on input "checkbox" at bounding box center [162, 347] width 9 height 12
checkbox input "true"
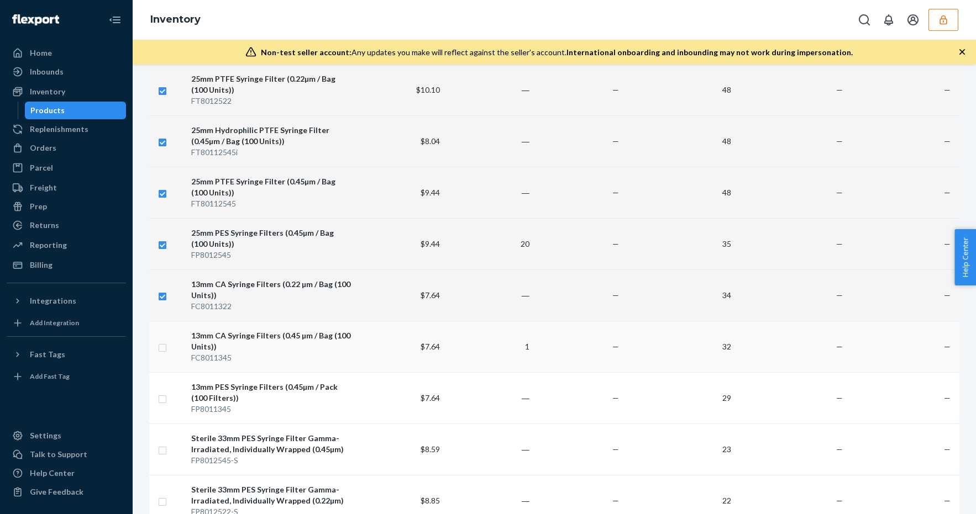
checkbox input "true"
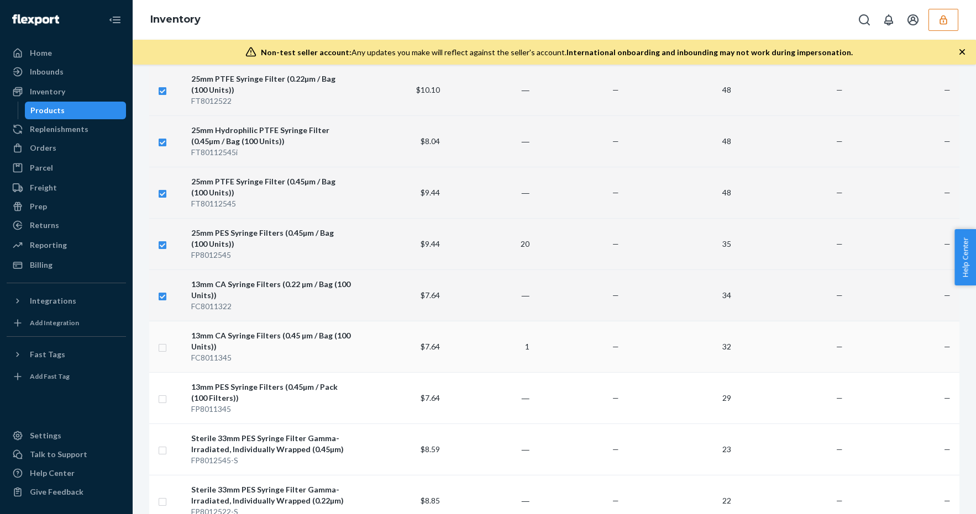
checkbox input "true"
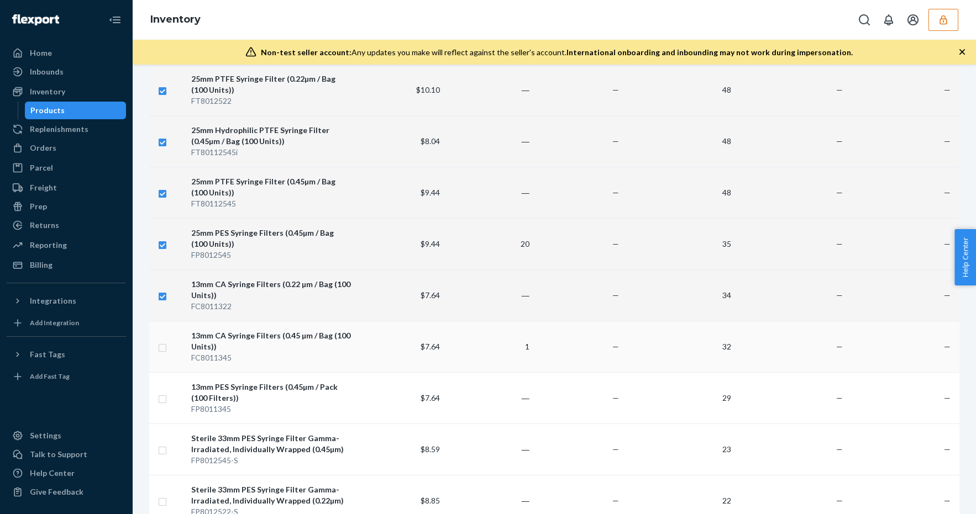
checkbox input "true"
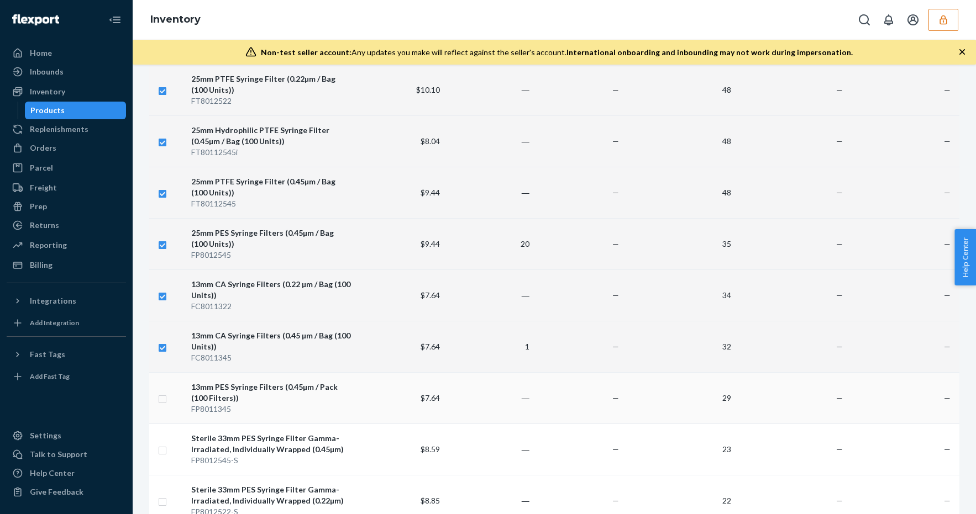
checkbox input "true"
click at [169, 406] on td at bounding box center [168, 397] width 38 height 51
click at [164, 400] on input "checkbox" at bounding box center [162, 398] width 9 height 12
checkbox input "true"
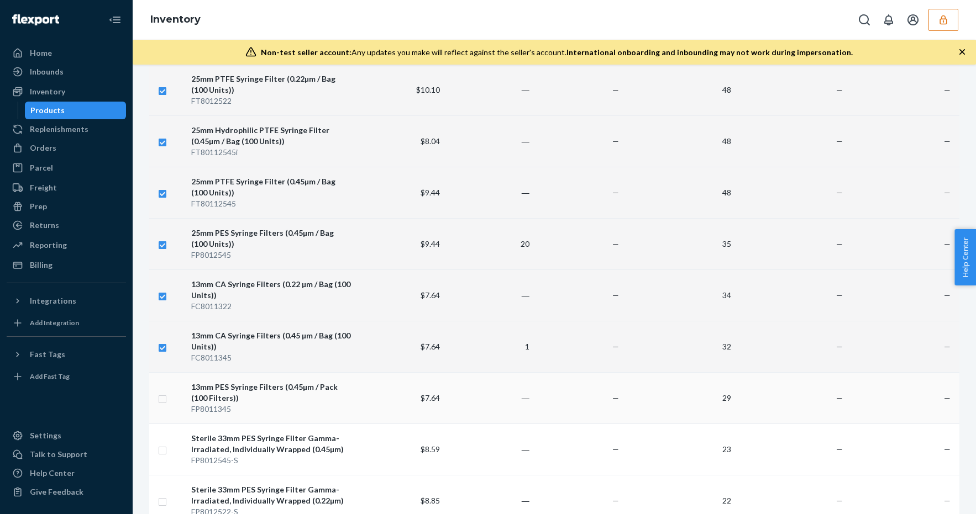
checkbox input "true"
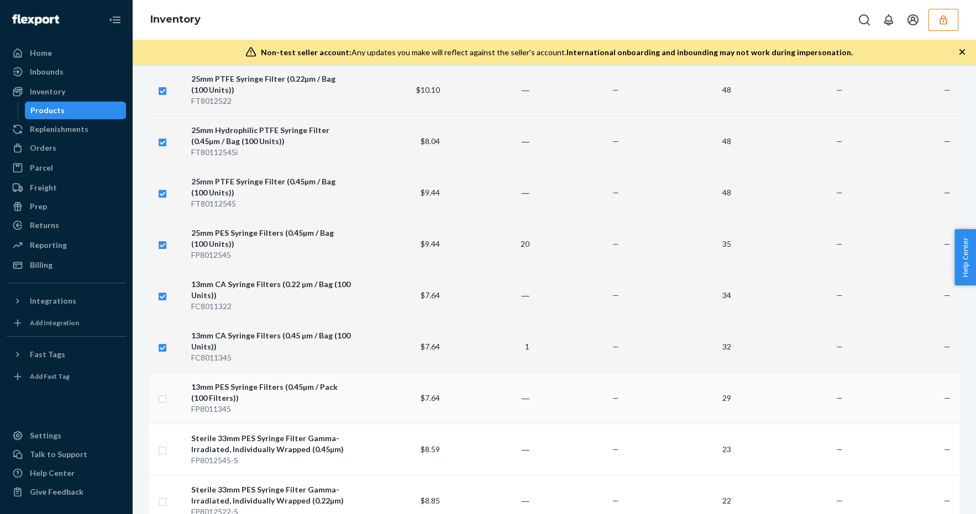
checkbox input "true"
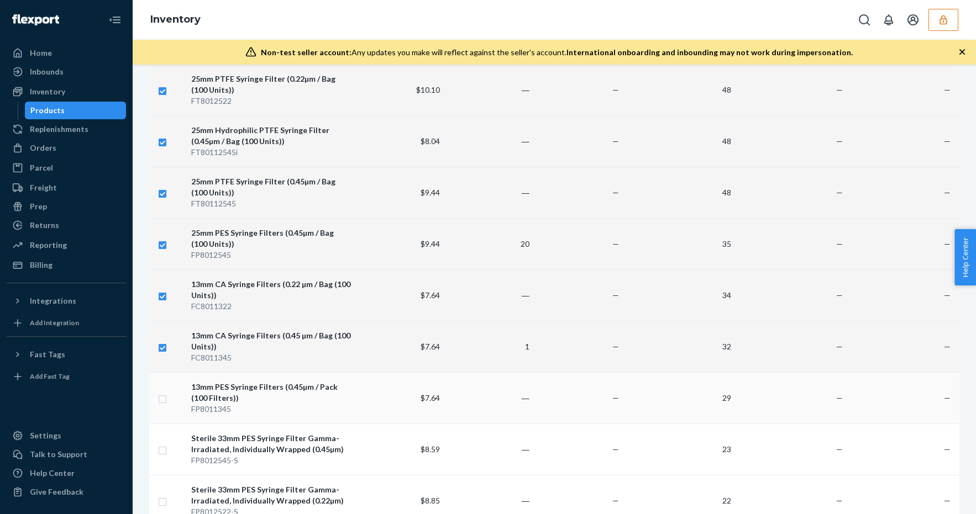
checkbox input "true"
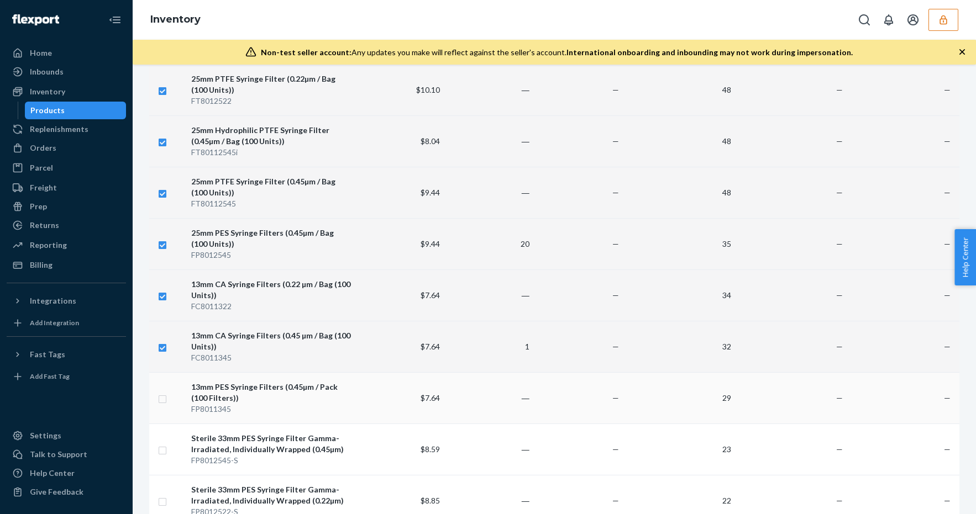
checkbox input "true"
click at [164, 449] on input "checkbox" at bounding box center [162, 450] width 9 height 12
checkbox input "true"
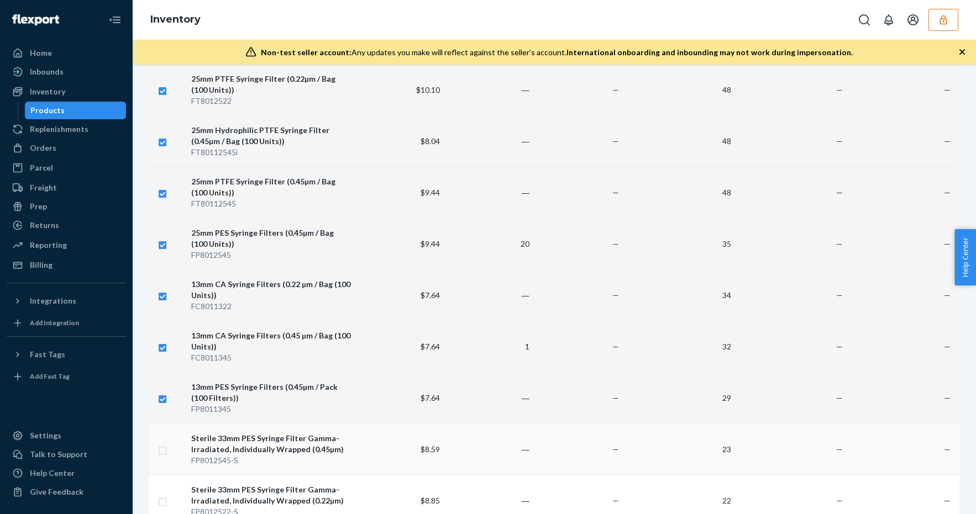
checkbox input "true"
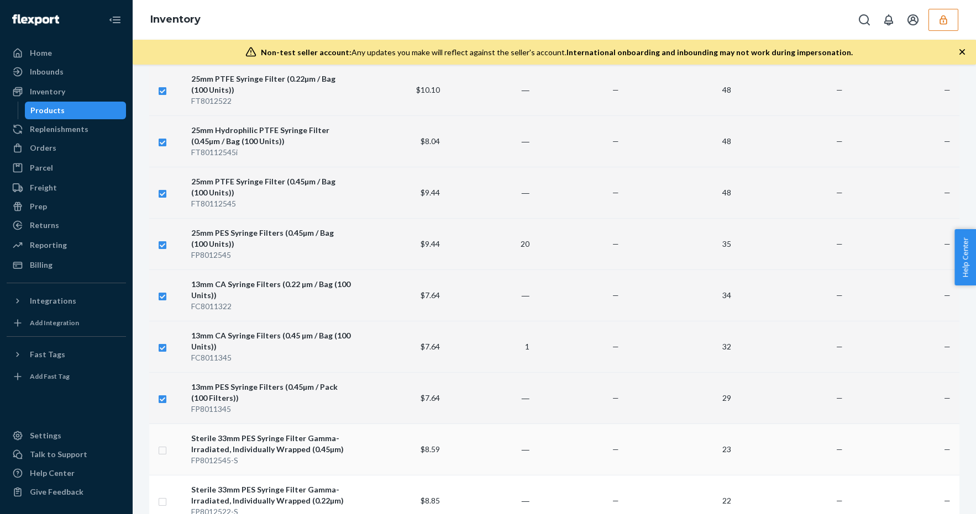
checkbox input "true"
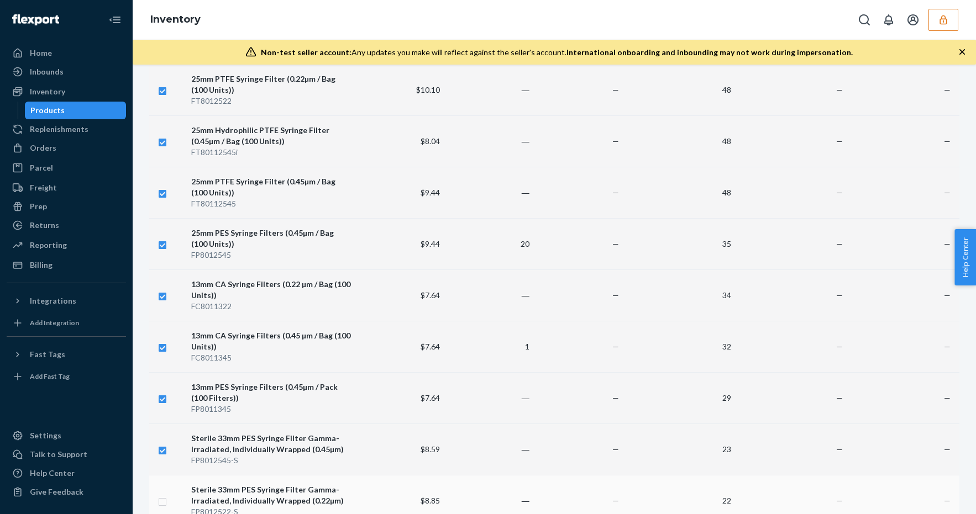
click at [163, 501] on input "checkbox" at bounding box center [162, 501] width 9 height 12
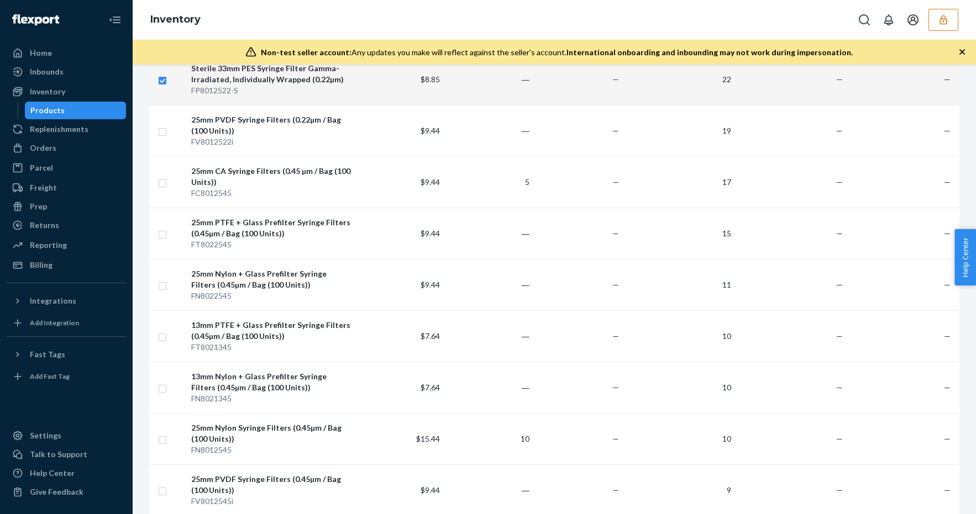
scroll to position [1153, 0]
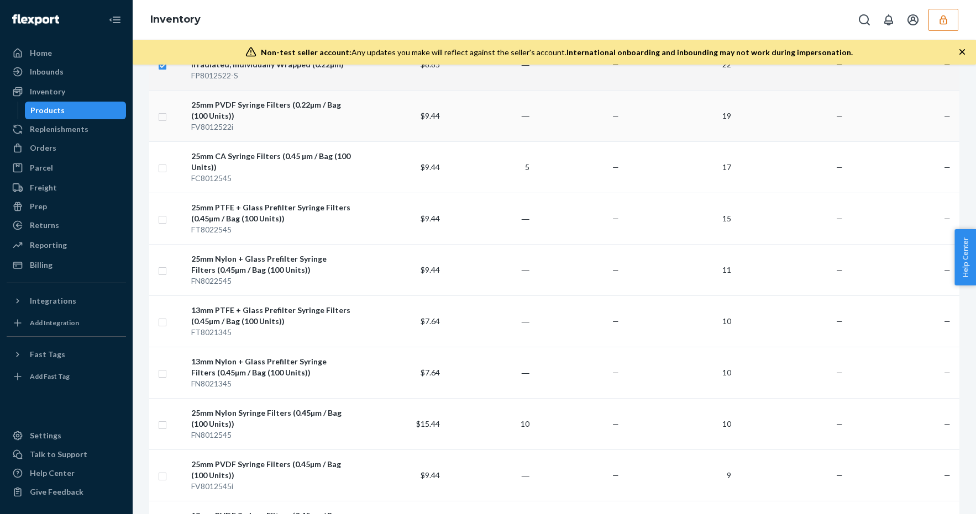
click at [166, 117] on input "checkbox" at bounding box center [162, 116] width 9 height 12
click at [161, 168] on input "checkbox" at bounding box center [162, 167] width 9 height 12
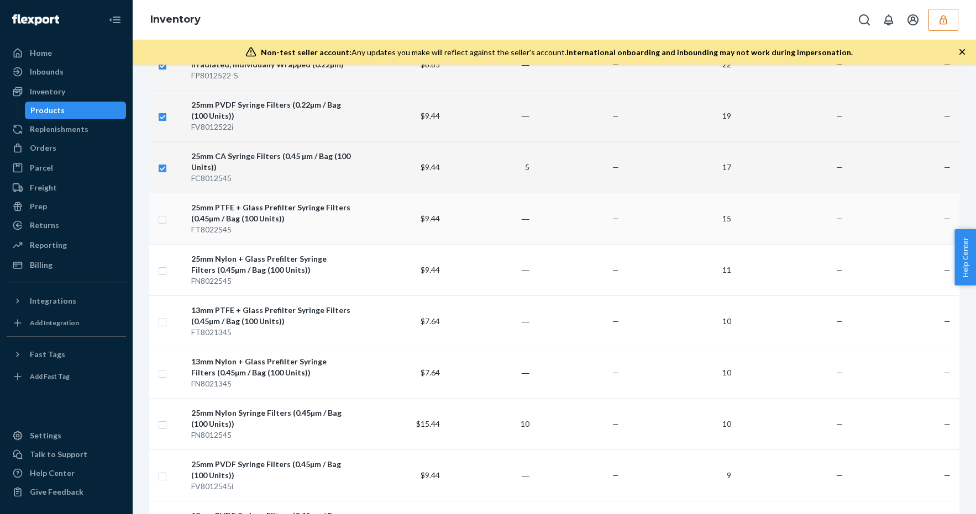
click at [158, 218] on input "checkbox" at bounding box center [162, 219] width 9 height 12
click at [160, 270] on input "checkbox" at bounding box center [162, 270] width 9 height 12
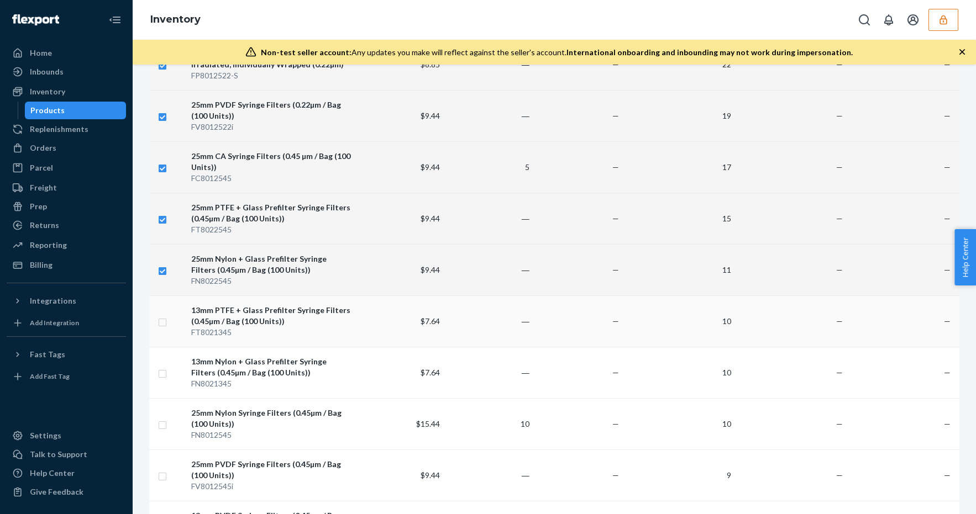
click at [162, 324] on input "checkbox" at bounding box center [162, 322] width 9 height 12
click at [161, 379] on td at bounding box center [168, 372] width 38 height 51
click at [162, 379] on td at bounding box center [168, 372] width 38 height 51
click at [166, 376] on input "checkbox" at bounding box center [162, 373] width 9 height 12
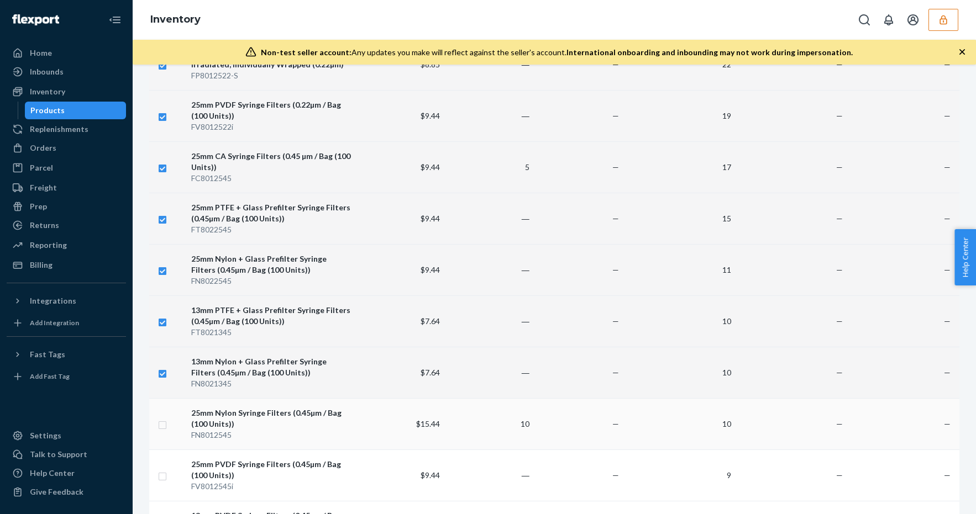
click at [161, 421] on input "checkbox" at bounding box center [162, 424] width 9 height 12
click at [165, 477] on input "checkbox" at bounding box center [162, 476] width 9 height 12
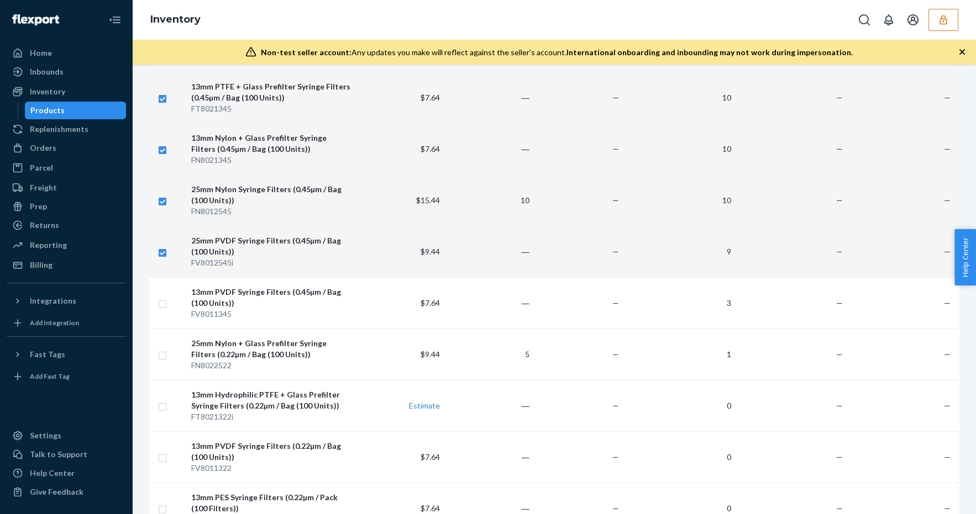
scroll to position [1462, 0]
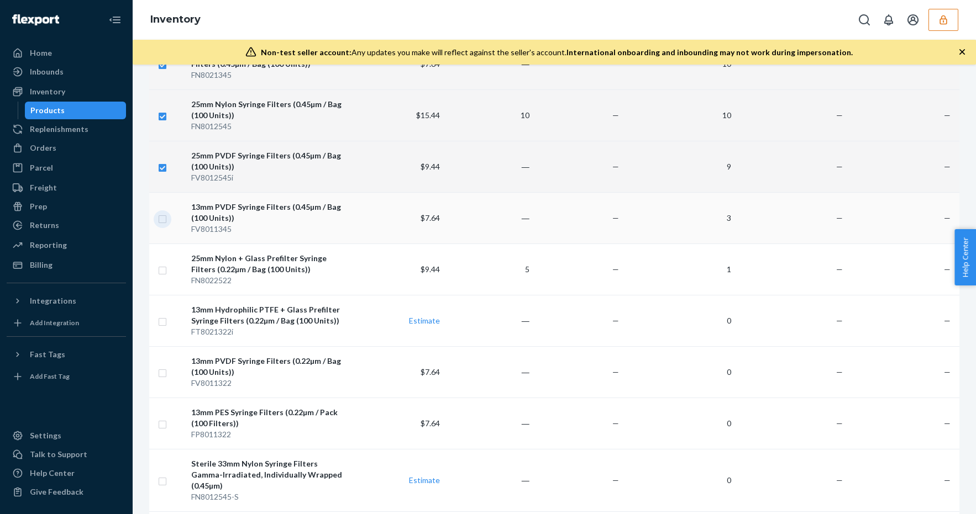
click at [162, 220] on input "checkbox" at bounding box center [162, 218] width 9 height 12
click at [163, 269] on input "checkbox" at bounding box center [162, 270] width 9 height 12
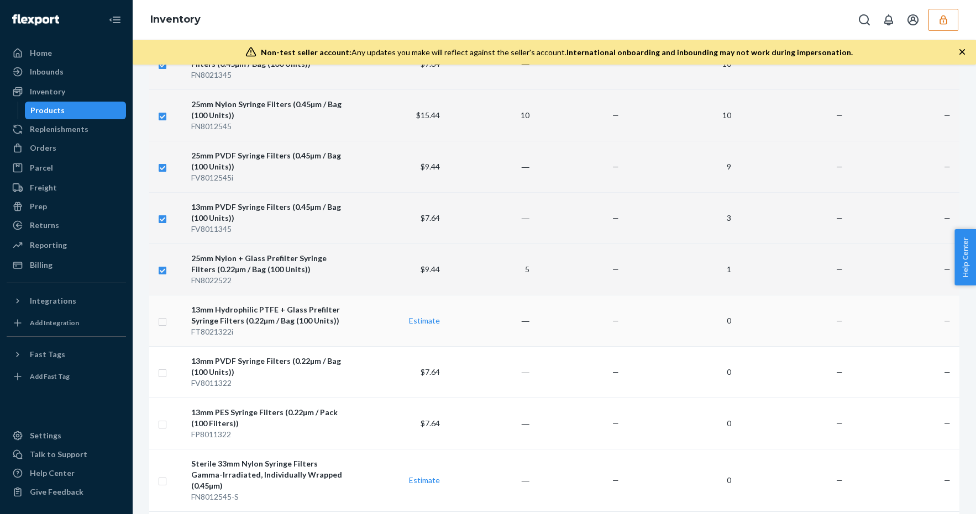
scroll to position [0, 0]
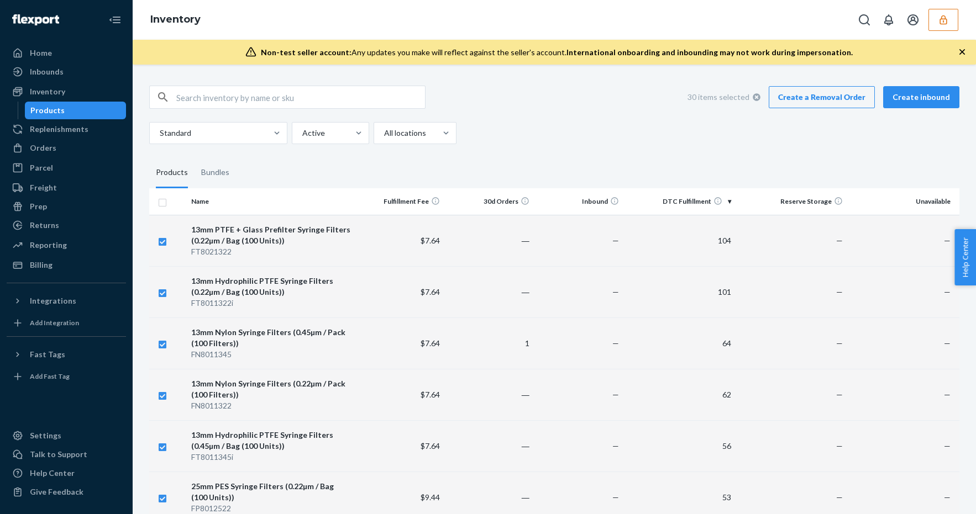
click at [809, 92] on link "Create a Removal Order" at bounding box center [822, 97] width 106 height 22
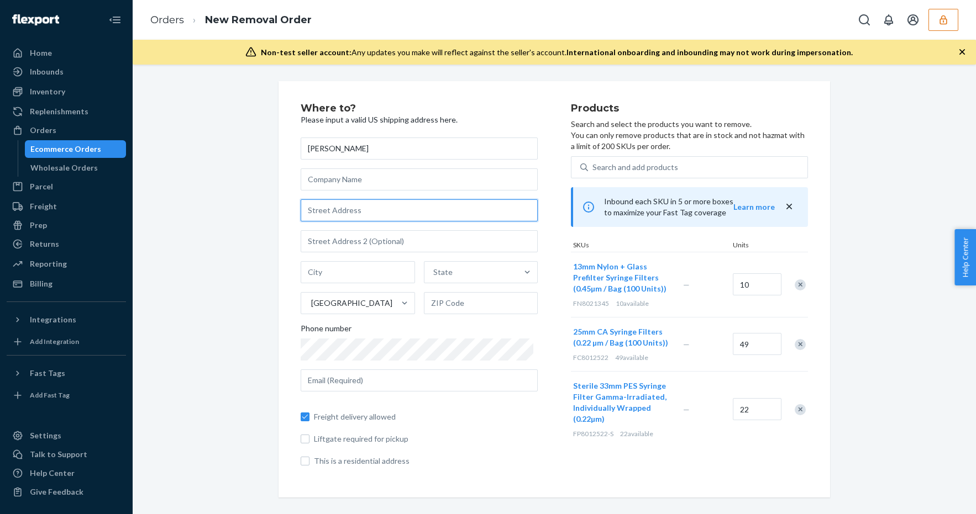
click at [422, 211] on input "text" at bounding box center [419, 210] width 237 height 22
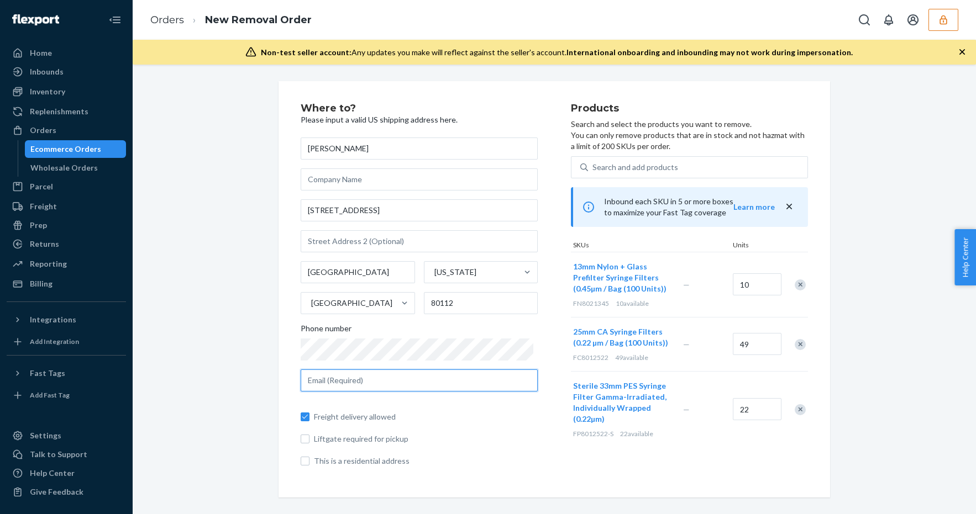
click at [392, 379] on input "text" at bounding box center [419, 381] width 237 height 22
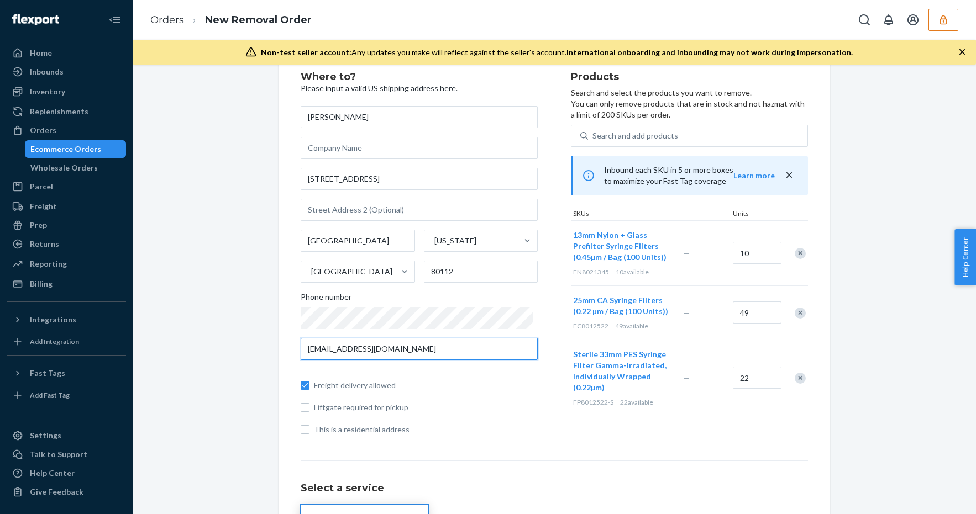
scroll to position [159, 0]
